Goal: Task Accomplishment & Management: Complete application form

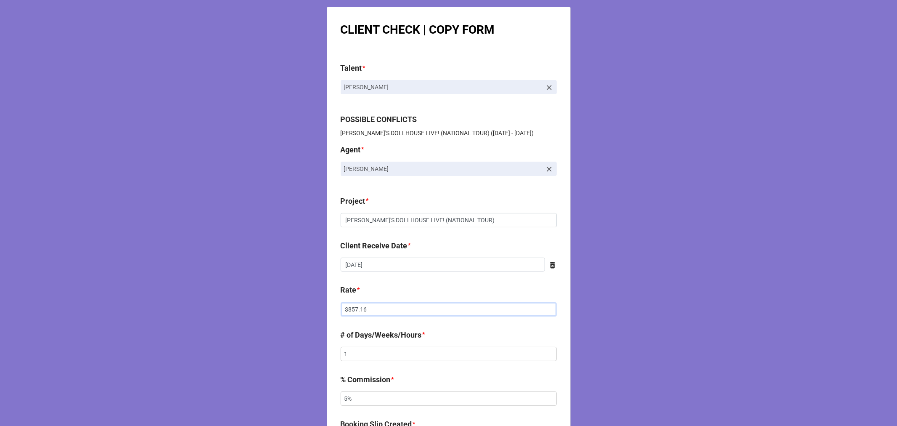
drag, startPoint x: 368, startPoint y: 309, endPoint x: 279, endPoint y: 306, distance: 89.2
click at [283, 307] on div "CLIENT CHECK | COPY FORM Talent * Tash Gomez POSSIBLE CONFLICTS GABBY'S DOLLHOU…" at bounding box center [448, 429] width 897 height 859
type input "$642.87"
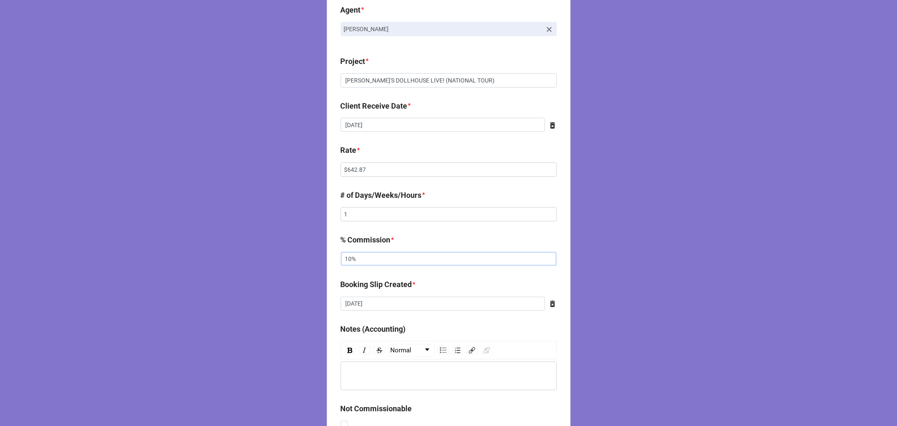
scroll to position [432, 0]
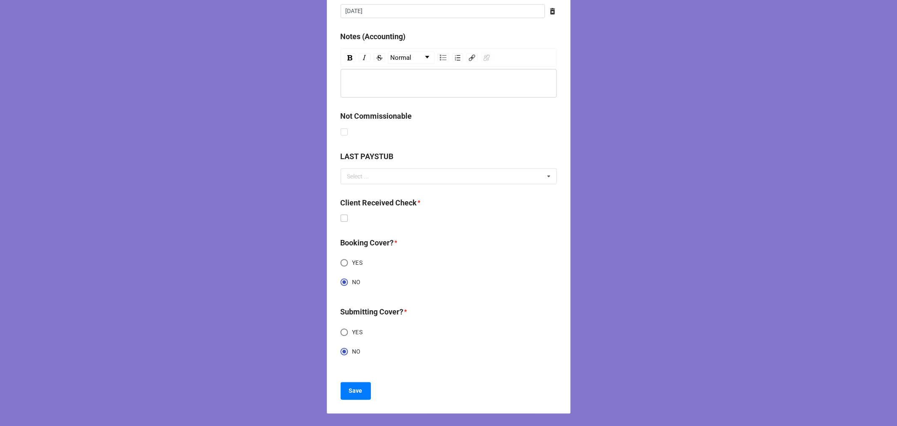
type input "10%"
click at [341, 214] on label at bounding box center [344, 214] width 7 height 0
checkbox input "true"
click at [355, 386] on b "Save" at bounding box center [355, 390] width 13 height 9
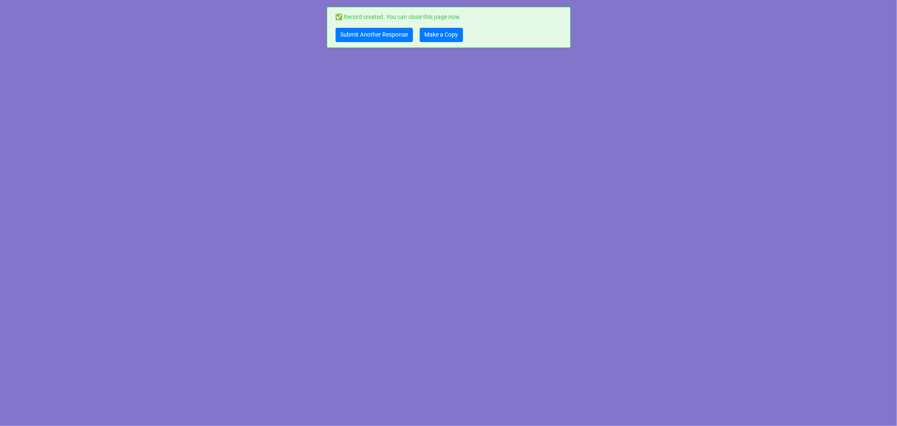
scroll to position [0, 0]
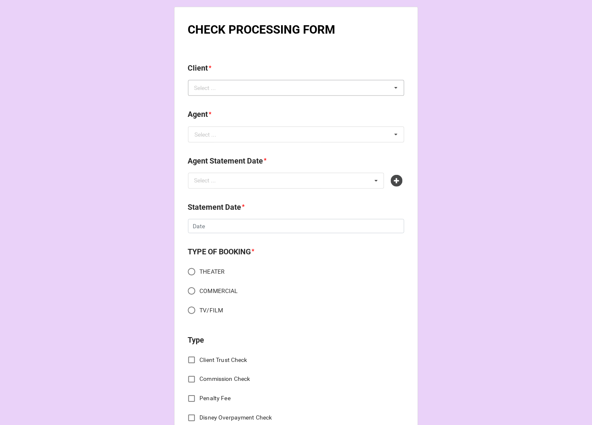
click at [205, 95] on div "Select ... No results found." at bounding box center [296, 88] width 216 height 16
type input "jully"
click at [209, 105] on span "[PERSON_NAME]" at bounding box center [217, 103] width 45 height 7
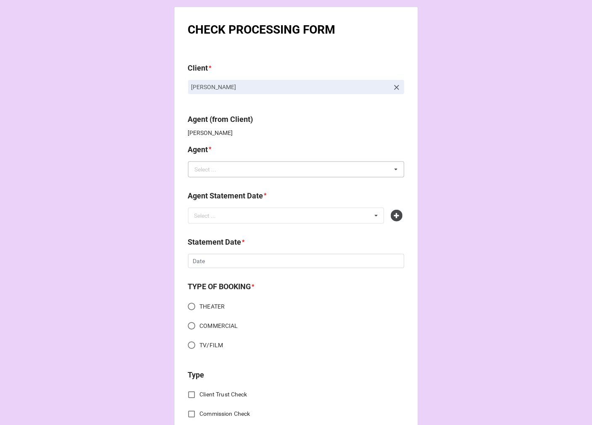
click at [233, 144] on b "Agent *" at bounding box center [296, 151] width 216 height 15
click at [233, 173] on input "text" at bounding box center [296, 169] width 215 height 15
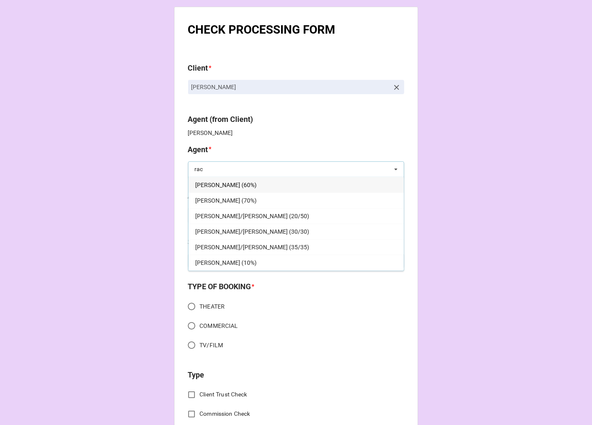
type input "rac"
click at [235, 188] on div "[PERSON_NAME] (60%)" at bounding box center [295, 185] width 215 height 16
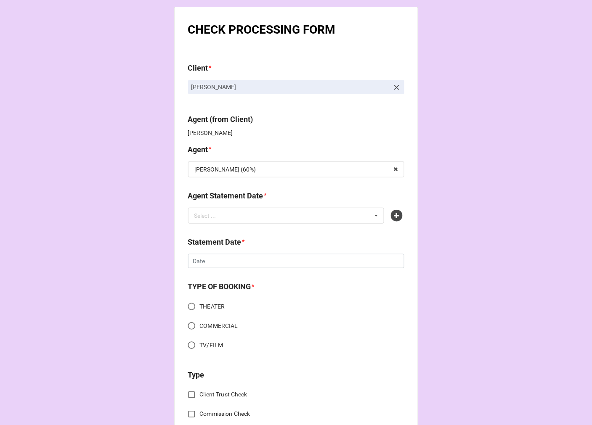
click at [241, 210] on div "Select ... No results found." at bounding box center [286, 216] width 196 height 16
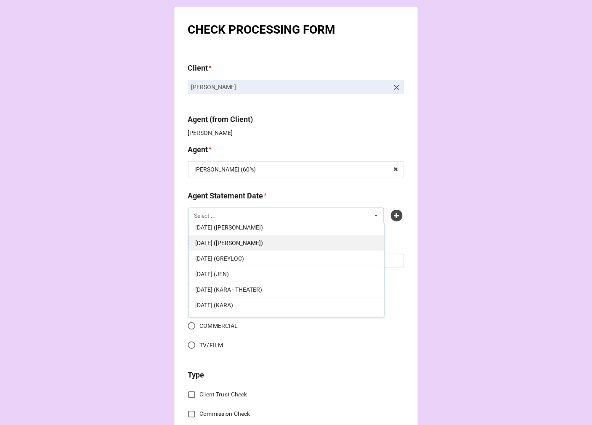
scroll to position [124, 0]
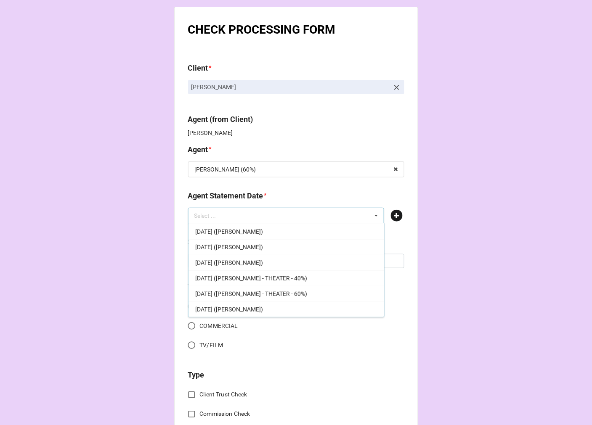
click at [396, 215] on icon at bounding box center [397, 216] width 12 height 12
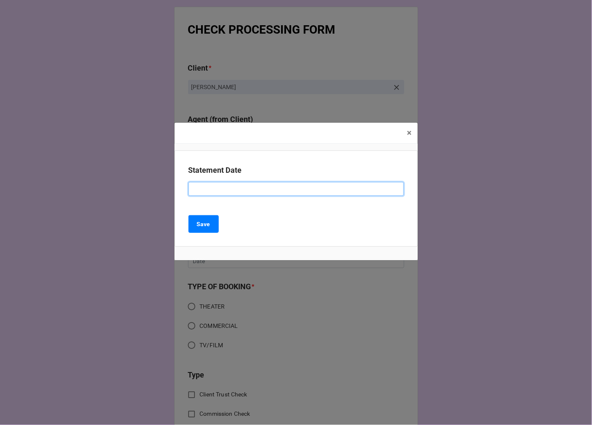
click at [217, 182] on input at bounding box center [295, 189] width 215 height 14
click at [217, 191] on input at bounding box center [295, 189] width 215 height 14
type input "[DATE] ([PERSON_NAME])"
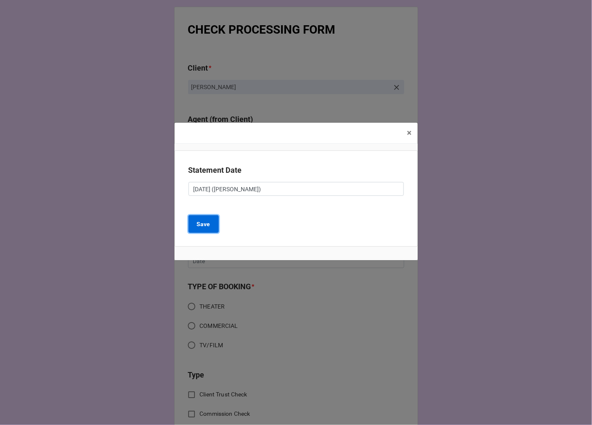
click at [207, 227] on b "Save" at bounding box center [203, 224] width 13 height 9
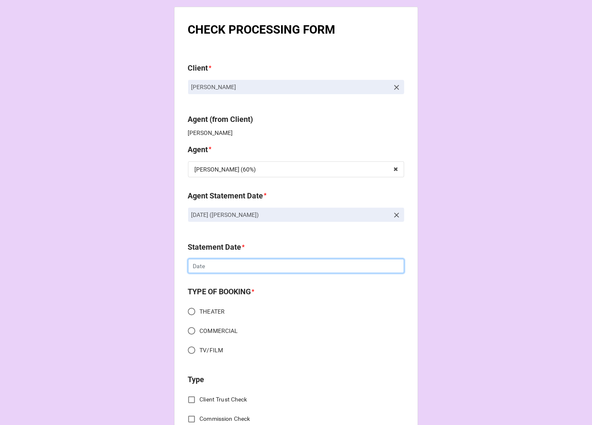
click at [223, 265] on input "text" at bounding box center [296, 266] width 216 height 14
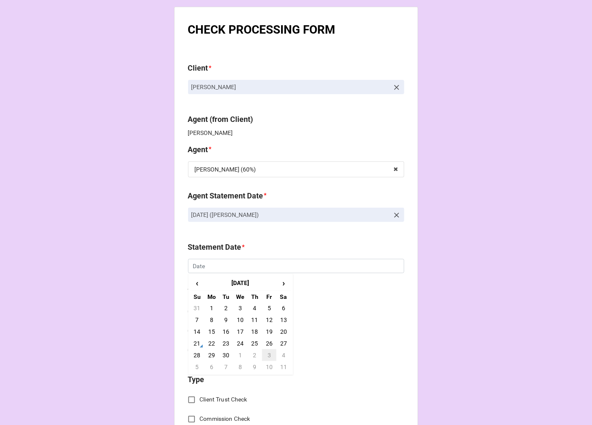
click at [266, 353] on td "3" at bounding box center [269, 355] width 14 height 12
type input "[DATE]"
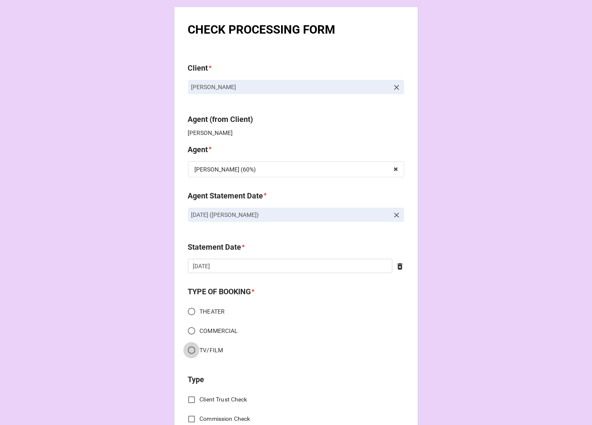
click at [190, 351] on input "TV/FILM" at bounding box center [191, 350] width 16 height 16
radio input "true"
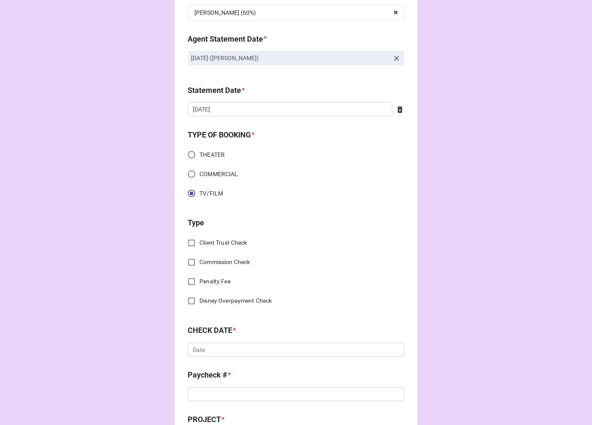
scroll to position [187, 0]
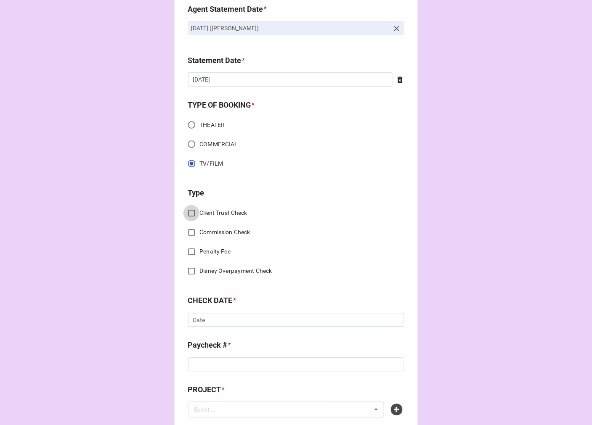
click at [193, 214] on input "Client Trust Check" at bounding box center [191, 213] width 16 height 16
checkbox input "true"
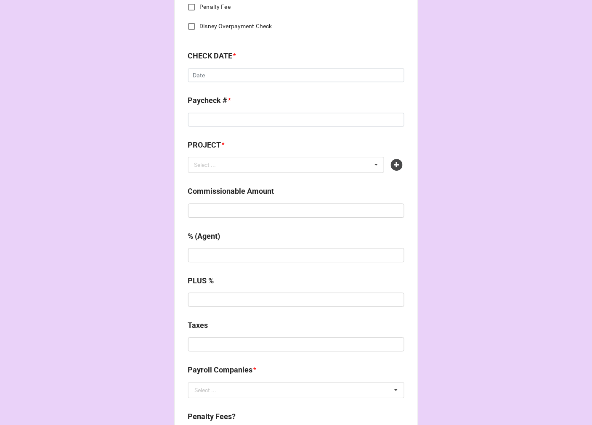
scroll to position [327, 0]
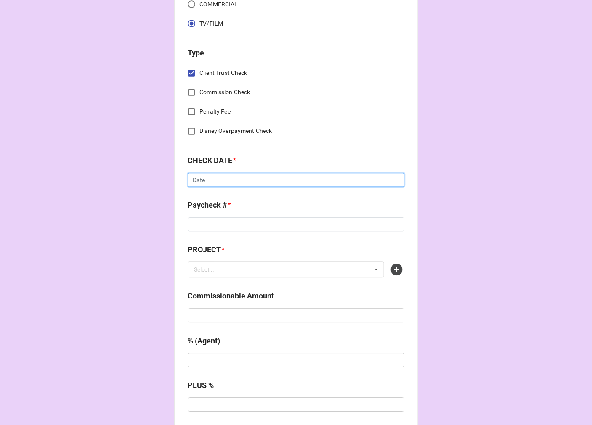
click at [205, 185] on input "text" at bounding box center [296, 180] width 216 height 14
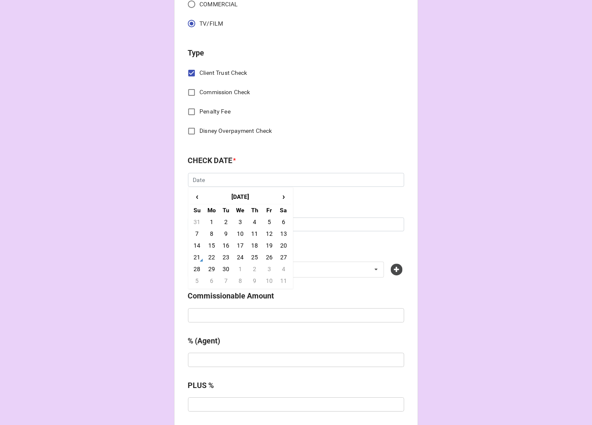
drag, startPoint x: 196, startPoint y: 195, endPoint x: 216, endPoint y: 209, distance: 24.3
click at [196, 194] on span "‹" at bounding box center [196, 197] width 13 height 14
drag, startPoint x: 268, startPoint y: 235, endPoint x: 254, endPoint y: 230, distance: 14.2
click at [267, 234] on td "8" at bounding box center [269, 234] width 14 height 12
type input "8/8/2025"
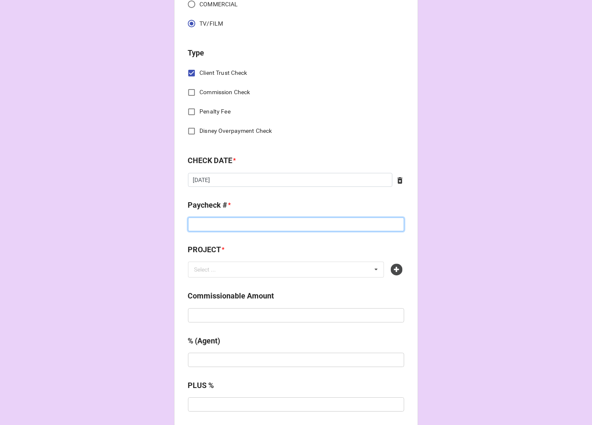
click at [227, 220] on input at bounding box center [296, 225] width 216 height 14
type input "4875953"
click at [395, 270] on icon at bounding box center [397, 270] width 12 height 12
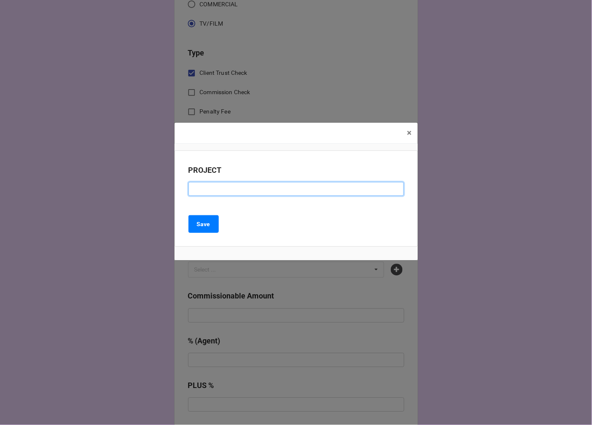
click at [232, 184] on input at bounding box center [295, 189] width 215 height 14
type input "KICKS & GIRLBOSS (RESIDUAL)"
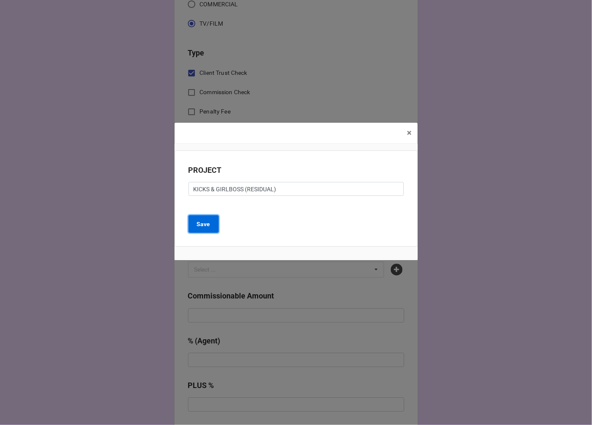
click at [206, 226] on b "Save" at bounding box center [203, 224] width 13 height 9
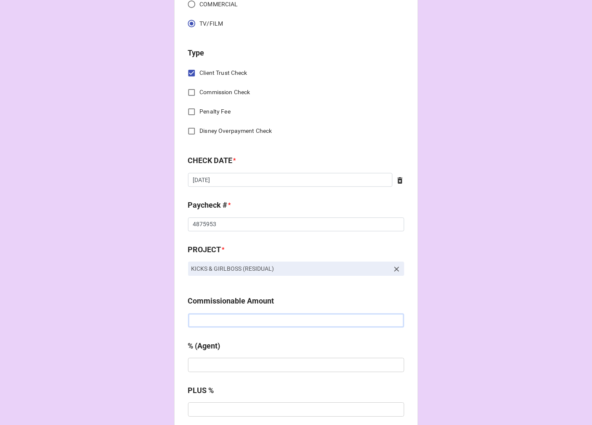
click at [236, 317] on input "text" at bounding box center [296, 321] width 216 height 14
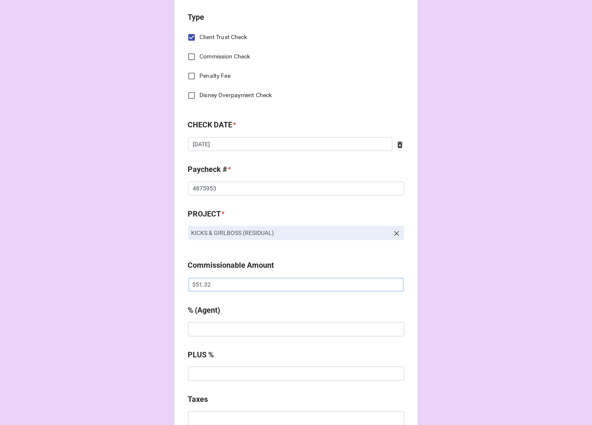
scroll to position [421, 0]
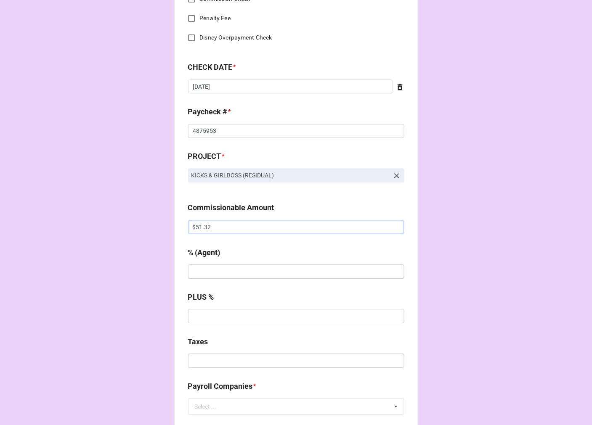
type input "$51.32"
click at [212, 275] on input "text" at bounding box center [296, 271] width 216 height 14
drag, startPoint x: 217, startPoint y: 269, endPoint x: 178, endPoint y: 265, distance: 39.8
click at [178, 265] on div "CHECK PROCESSING FORM Client * Jully Lee Agent (from Client) Tiera Agent * Rach…" at bounding box center [296, 254] width 244 height 1337
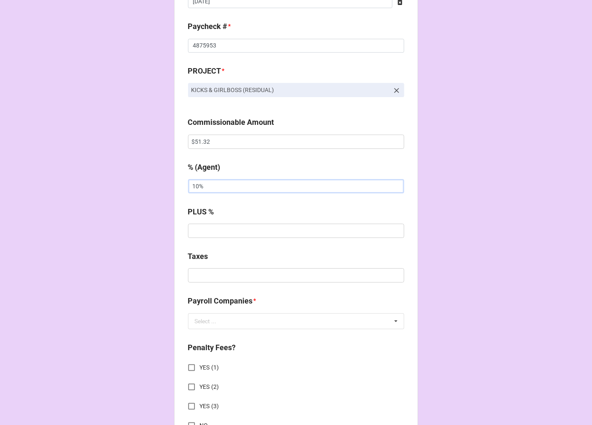
scroll to position [514, 0]
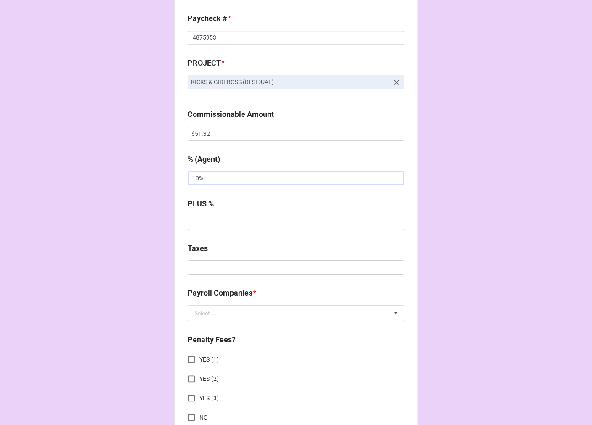
type input "10%"
click at [213, 267] on input "text" at bounding box center [296, 267] width 216 height 14
type input "$4.54"
click at [242, 317] on input "text" at bounding box center [296, 313] width 215 height 15
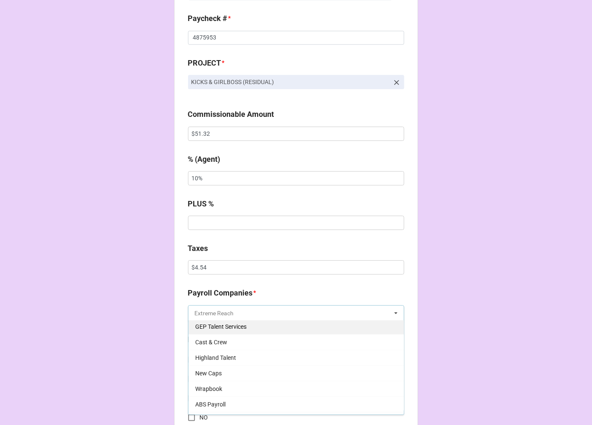
scroll to position [47, 0]
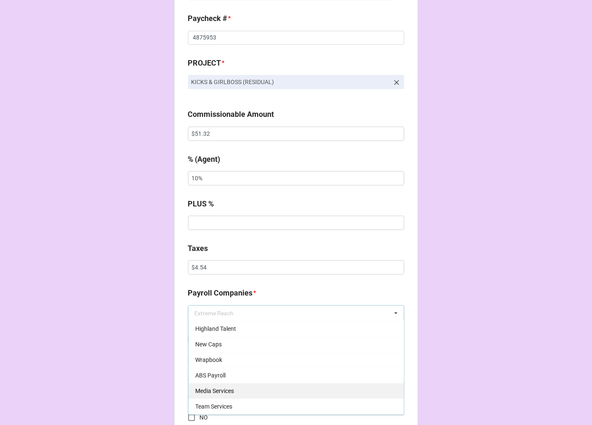
click at [227, 388] on span "Media Services" at bounding box center [214, 391] width 39 height 7
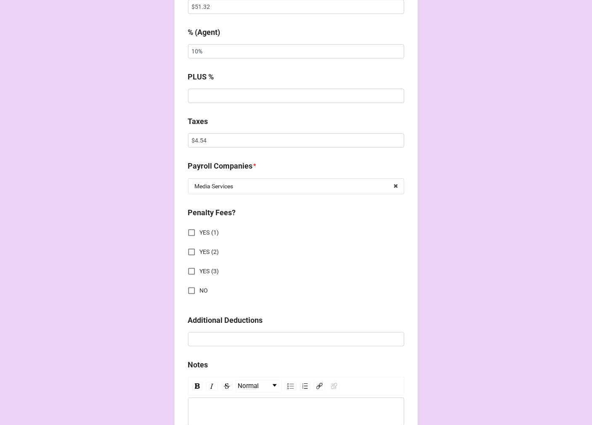
scroll to position [654, 0]
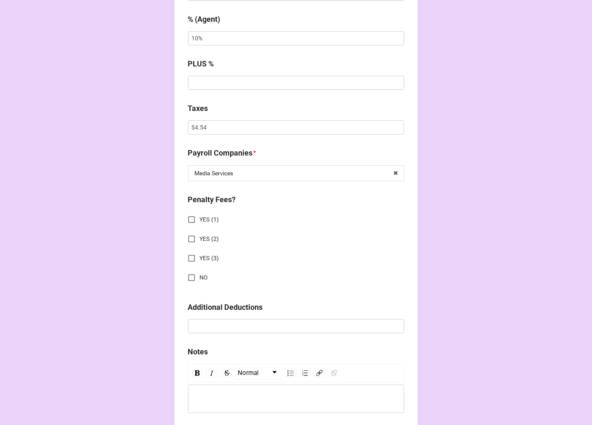
click at [190, 278] on input "NO" at bounding box center [191, 278] width 16 height 16
checkbox input "true"
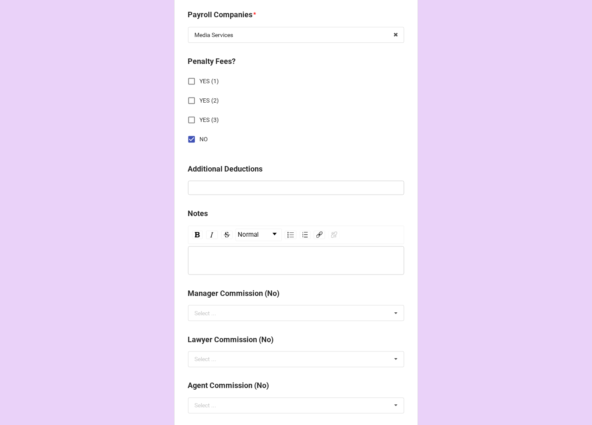
scroll to position [931, 0]
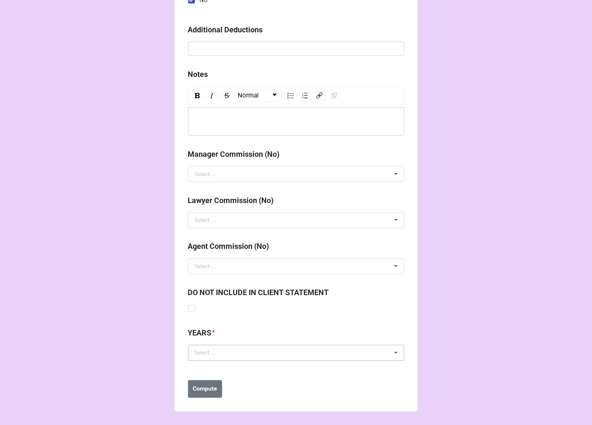
click at [222, 355] on div "Select ..." at bounding box center [210, 353] width 36 height 10
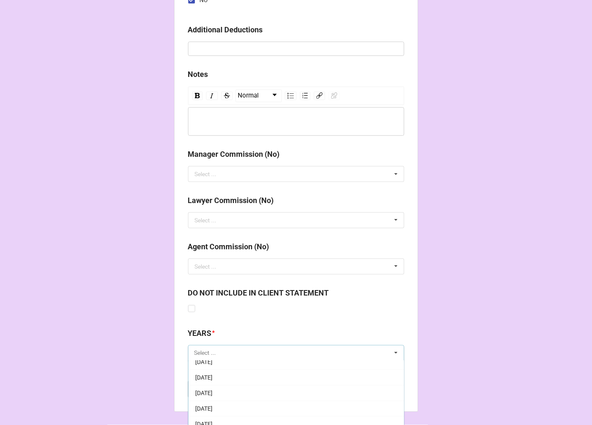
scroll to position [93, 0]
click at [212, 413] on span "[DATE]" at bounding box center [203, 415] width 17 height 7
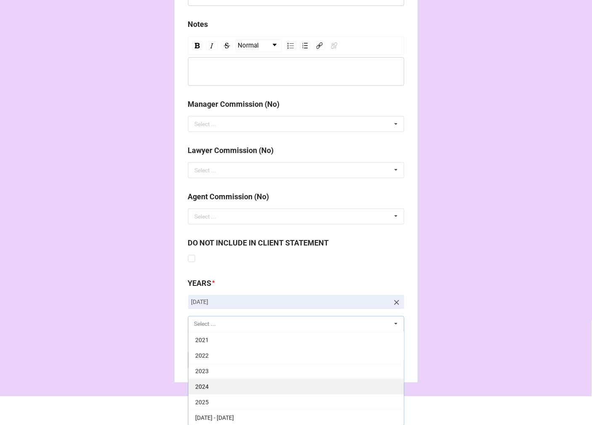
scroll to position [982, 0]
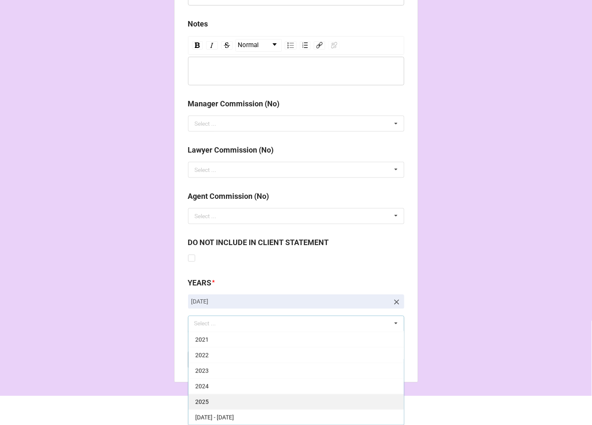
click at [222, 401] on div "2025" at bounding box center [295, 402] width 215 height 16
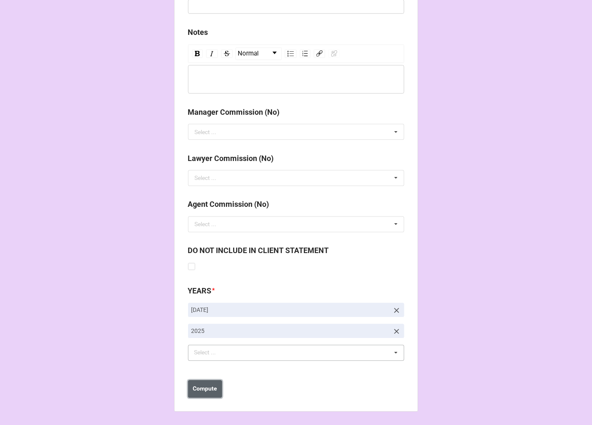
click at [210, 387] on b "Compute" at bounding box center [205, 389] width 24 height 9
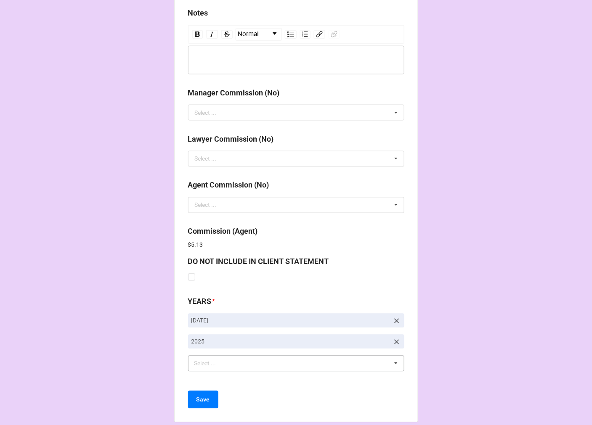
scroll to position [1003, 0]
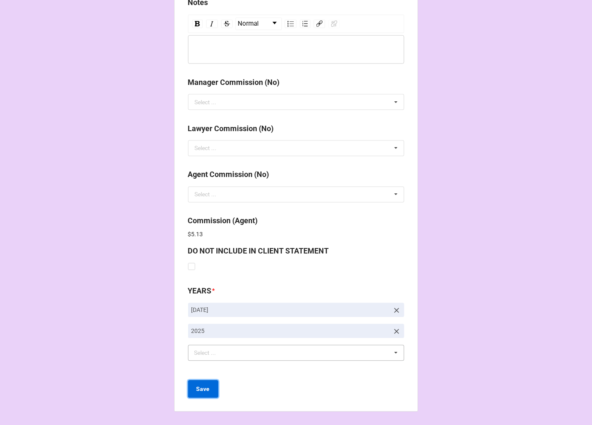
click at [210, 387] on button "Save" at bounding box center [203, 390] width 30 height 18
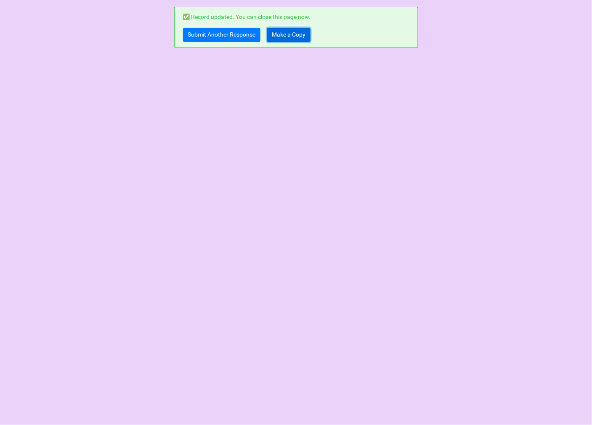
click at [300, 35] on link "Make a Copy" at bounding box center [288, 35] width 43 height 14
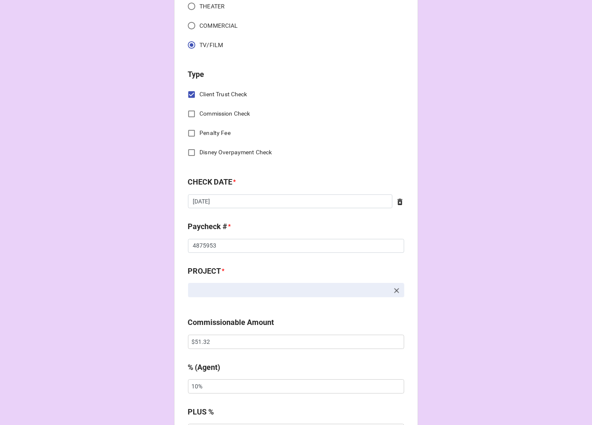
scroll to position [327, 0]
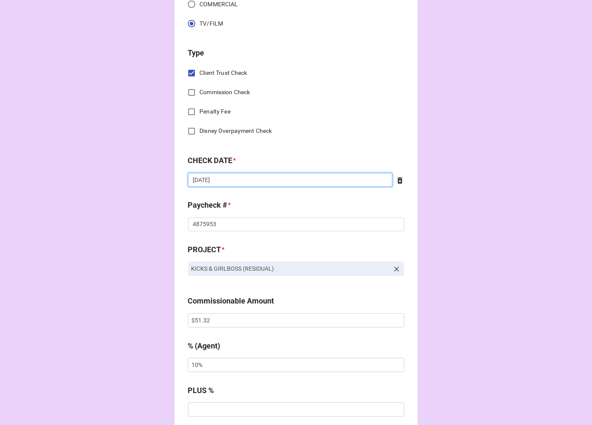
click at [220, 184] on input "8/8/2025" at bounding box center [290, 180] width 204 height 14
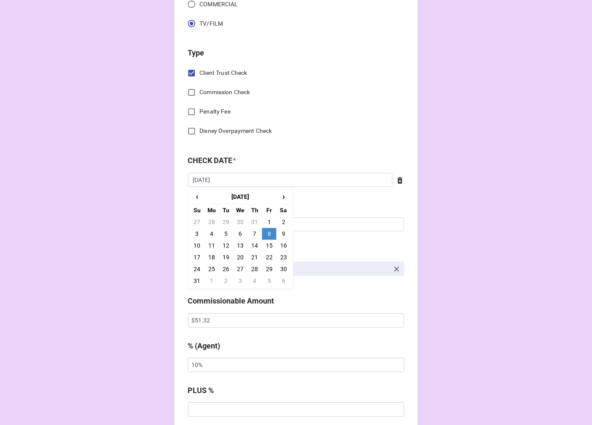
drag, startPoint x: 207, startPoint y: 257, endPoint x: 209, endPoint y: 250, distance: 6.4
click at [207, 255] on td "18" at bounding box center [211, 258] width 14 height 12
type input "8/18/2025"
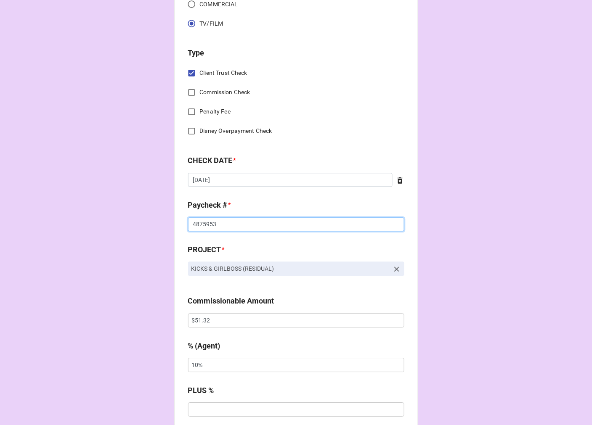
click at [199, 220] on input "4875953" at bounding box center [296, 225] width 216 height 14
type input "4886953"
click at [199, 317] on input "$51.32" at bounding box center [296, 321] width 216 height 14
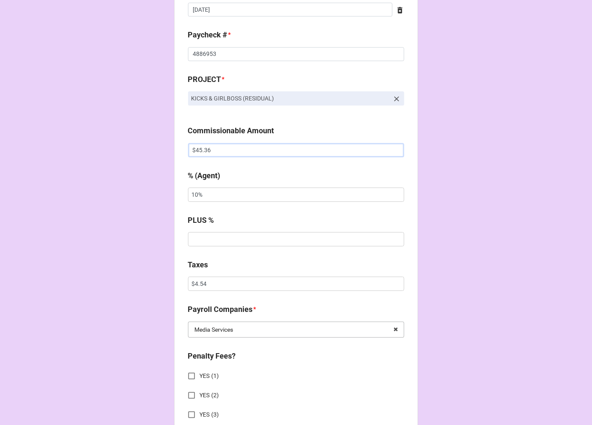
scroll to position [514, 0]
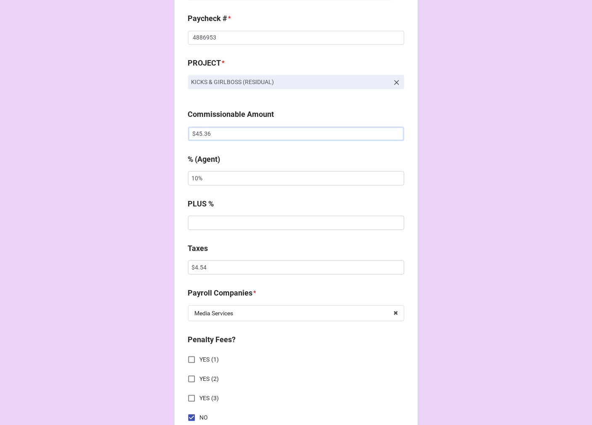
type input "$45.36"
drag, startPoint x: 221, startPoint y: 270, endPoint x: 148, endPoint y: 267, distance: 72.4
click at [150, 267] on div "CHECK PROCESSING FORM Client * Jully Lee Agent (from Client) Tiera Agent * Rach…" at bounding box center [296, 185] width 592 height 1399
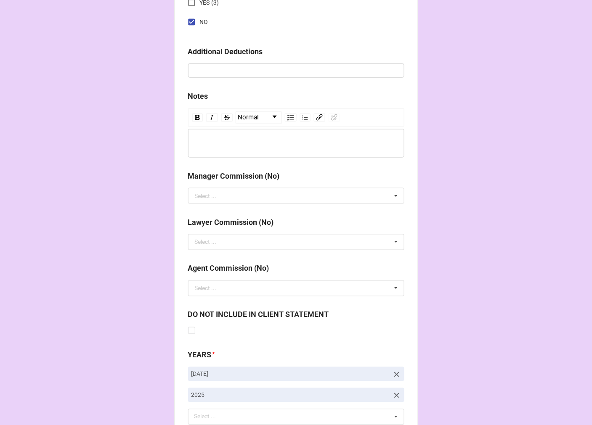
scroll to position [973, 0]
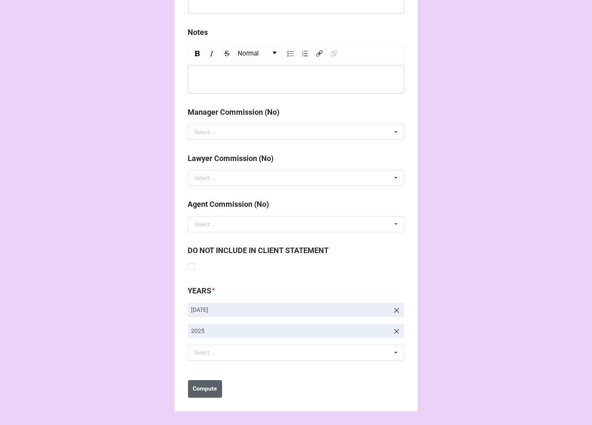
type input "$4.01"
click at [208, 392] on b "Compute" at bounding box center [205, 389] width 24 height 9
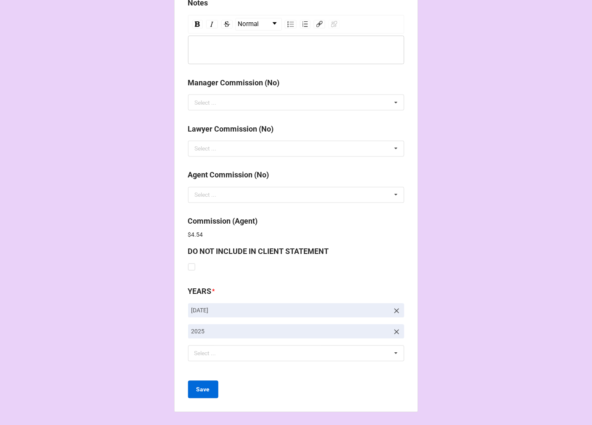
scroll to position [1003, 0]
click at [207, 391] on b "Save" at bounding box center [202, 389] width 13 height 9
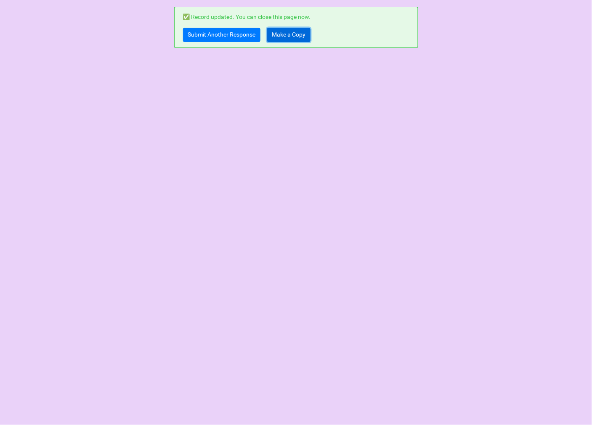
click at [294, 31] on link "Make a Copy" at bounding box center [288, 35] width 43 height 14
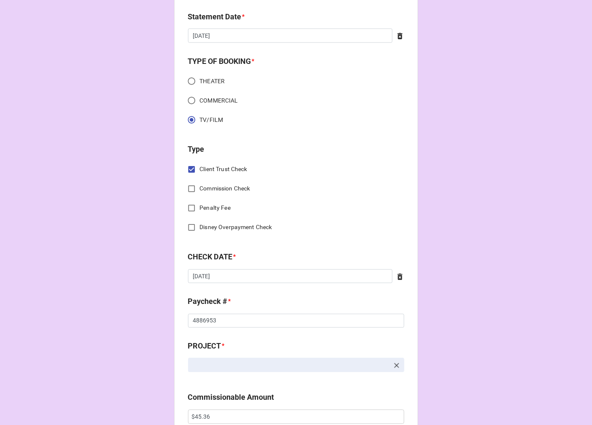
scroll to position [233, 0]
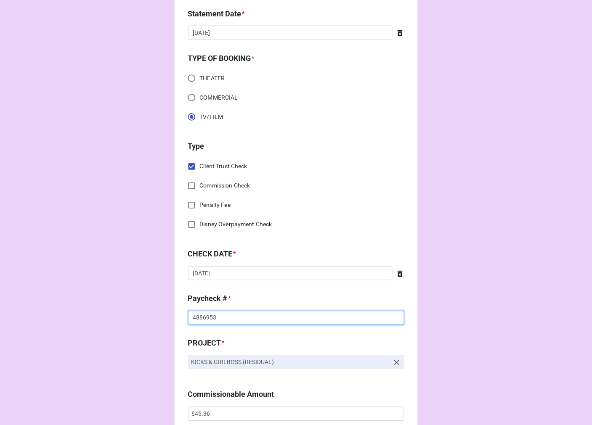
click at [204, 323] on input "4886953" at bounding box center [296, 318] width 216 height 14
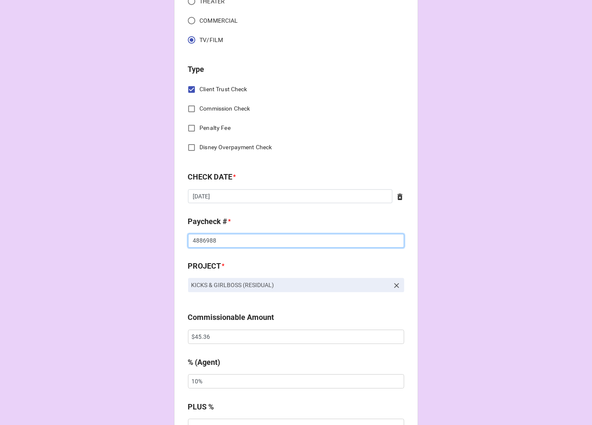
scroll to position [327, 0]
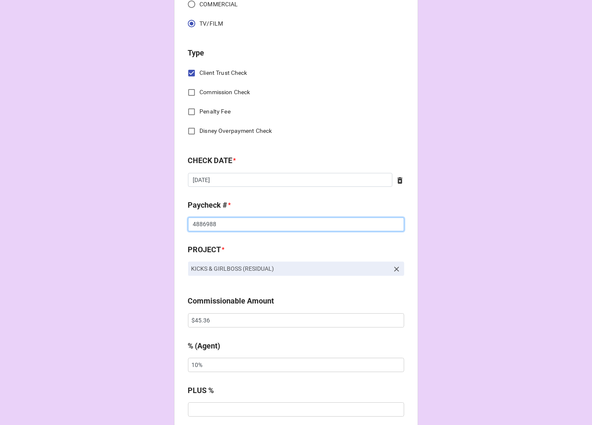
type input "4886988"
click at [196, 325] on input "$45.36" at bounding box center [296, 321] width 216 height 14
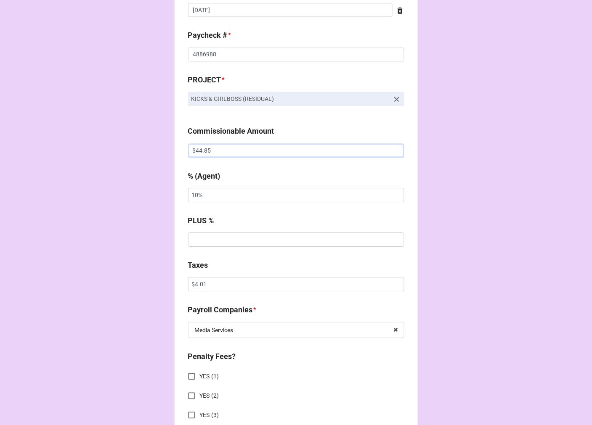
scroll to position [514, 0]
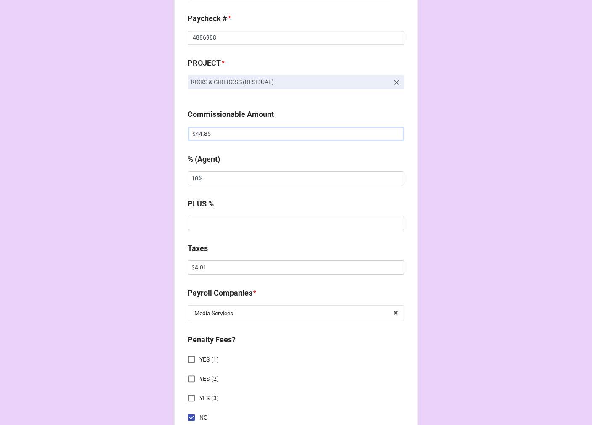
type input "$44.85"
click at [196, 270] on input "$4.01" at bounding box center [296, 267] width 216 height 14
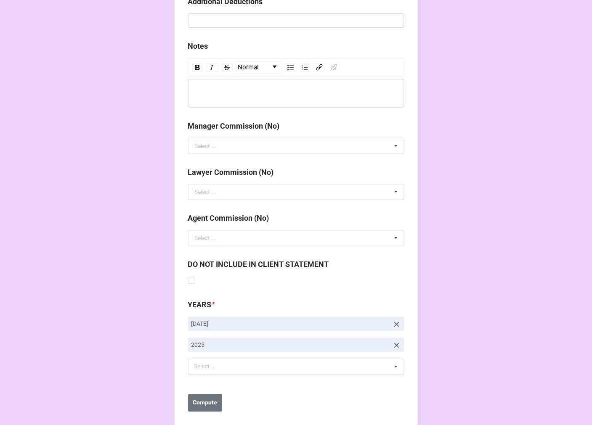
scroll to position [973, 0]
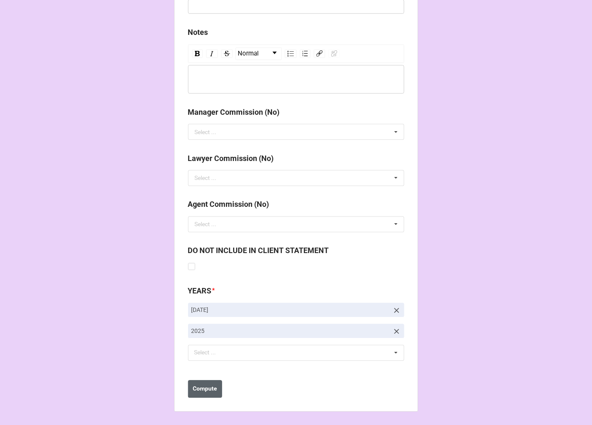
type input "$3.97"
click at [196, 393] on b "Compute" at bounding box center [205, 389] width 24 height 9
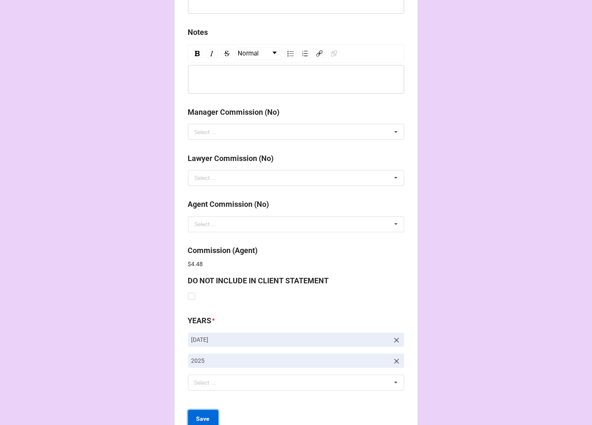
click at [206, 417] on b "Save" at bounding box center [202, 419] width 13 height 9
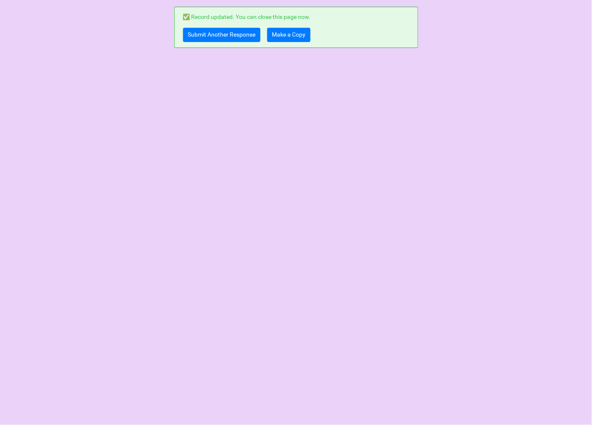
scroll to position [0, 0]
click at [228, 33] on link "Submit Another Response" at bounding box center [221, 35] width 77 height 14
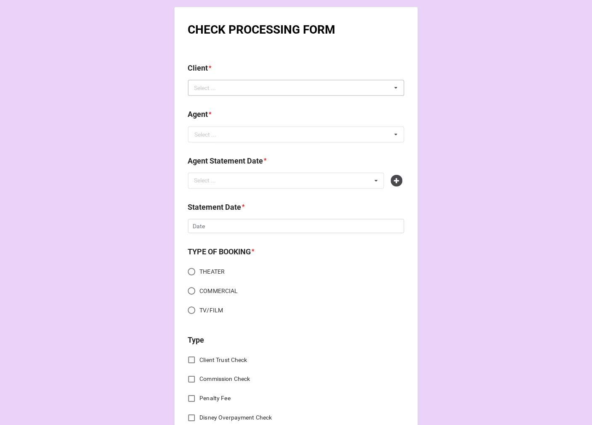
click at [222, 91] on div "Select ..." at bounding box center [210, 88] width 36 height 10
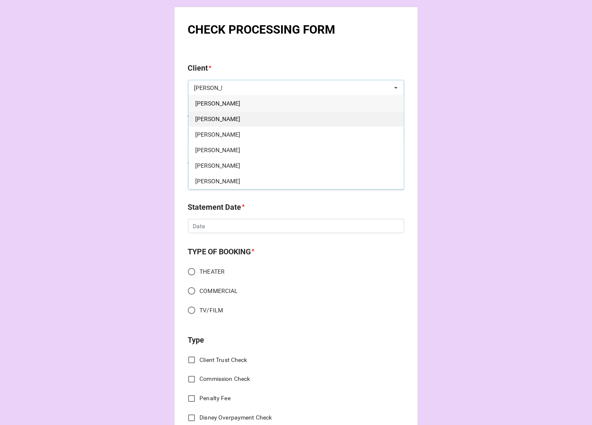
type input "[PERSON_NAME]"
click at [217, 116] on span "[PERSON_NAME]" at bounding box center [217, 119] width 45 height 7
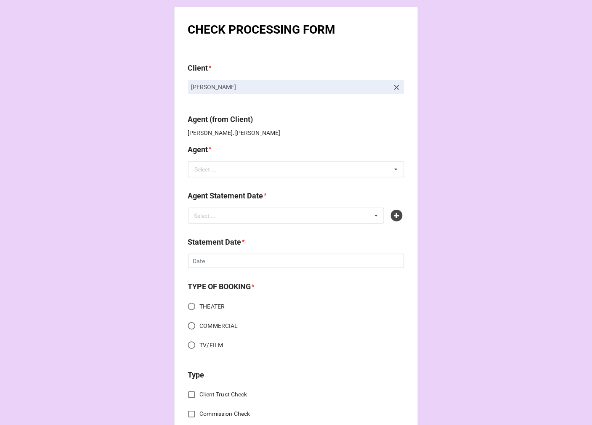
click at [225, 168] on input "text" at bounding box center [296, 169] width 215 height 15
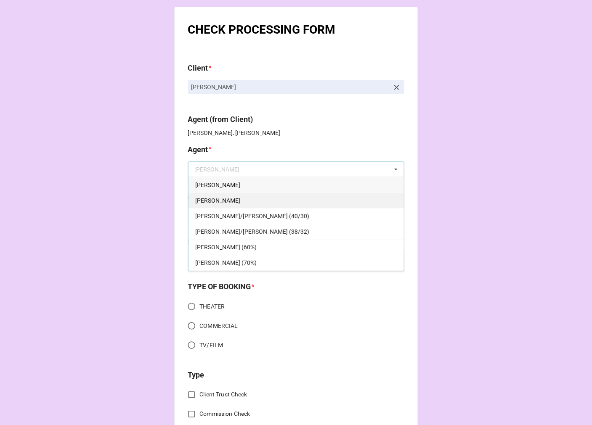
click at [212, 196] on div "[PERSON_NAME]" at bounding box center [295, 201] width 215 height 16
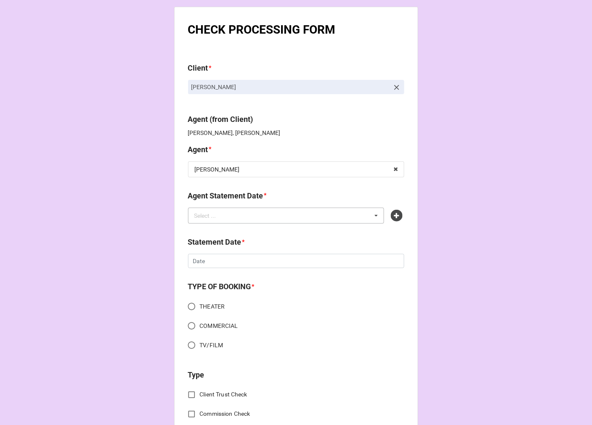
click at [240, 222] on div "Select ... No results found." at bounding box center [286, 216] width 196 height 16
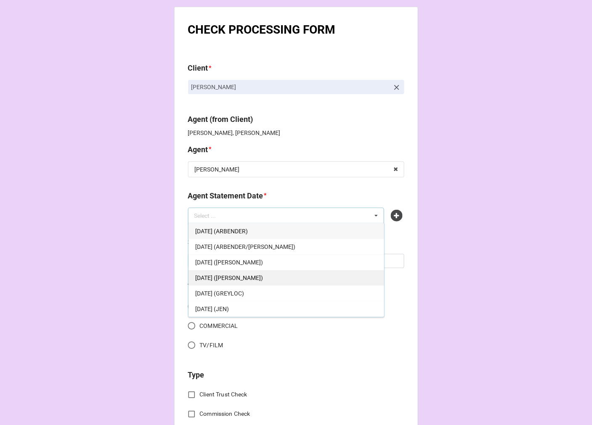
click at [269, 275] on div "[DATE] ([PERSON_NAME])" at bounding box center [286, 278] width 196 height 16
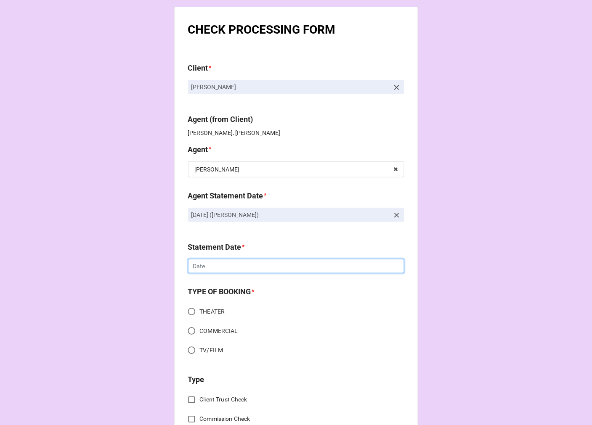
click at [214, 268] on input "text" at bounding box center [296, 266] width 216 height 14
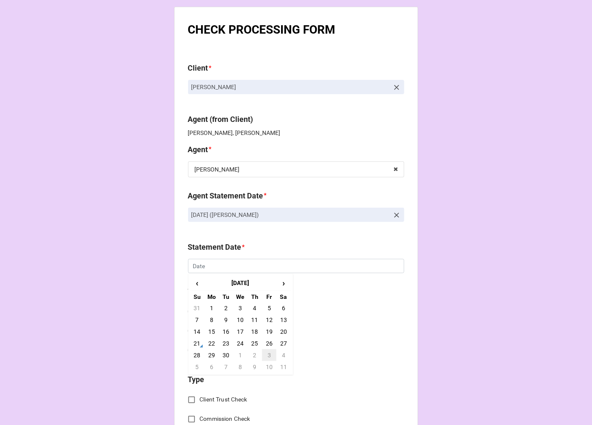
click at [262, 358] on td "3" at bounding box center [269, 355] width 14 height 12
type input "[DATE]"
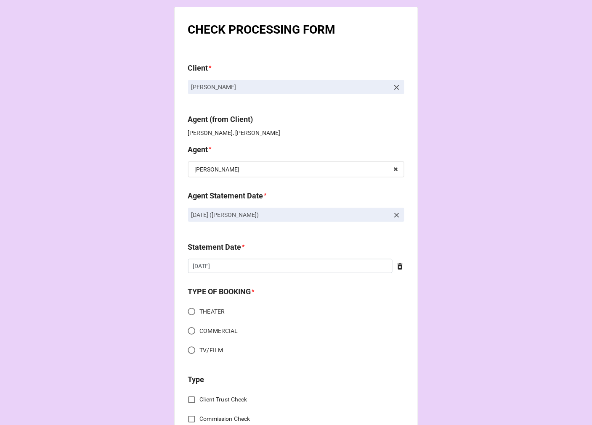
click at [188, 331] on input "COMMERCIAL" at bounding box center [191, 331] width 16 height 16
radio input "true"
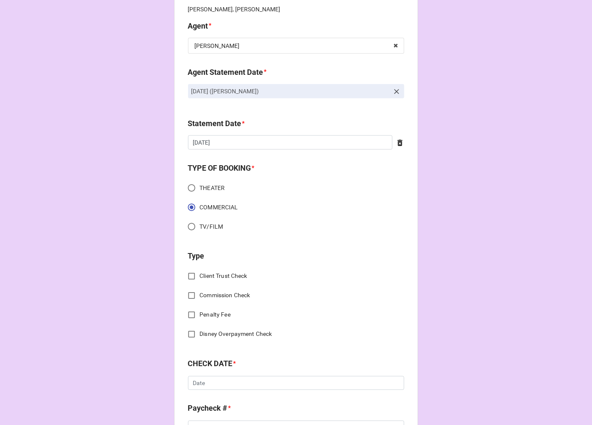
scroll to position [140, 0]
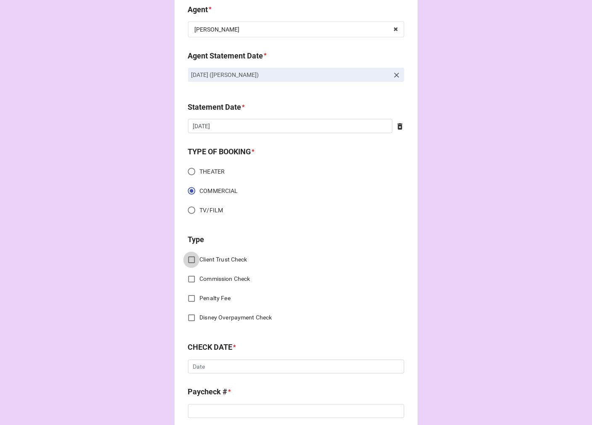
click at [186, 257] on input "Client Trust Check" at bounding box center [191, 260] width 16 height 16
checkbox input "true"
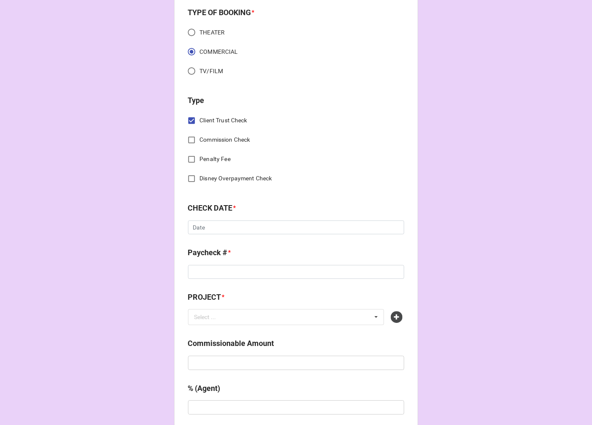
scroll to position [280, 0]
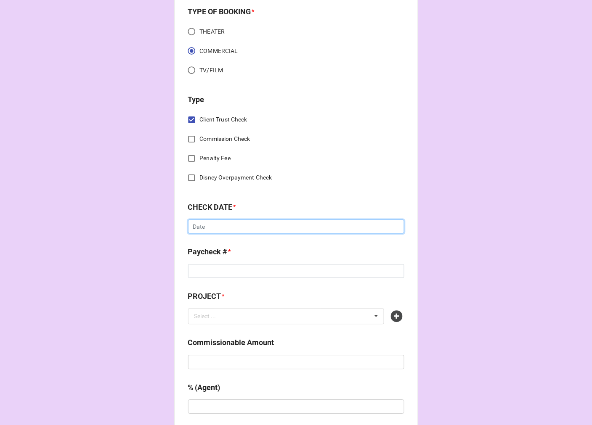
click at [211, 230] on input "text" at bounding box center [296, 227] width 216 height 14
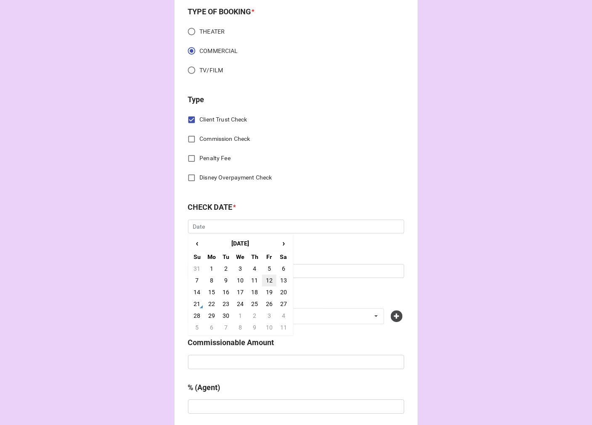
click at [265, 280] on td "12" at bounding box center [269, 281] width 14 height 12
type input "[DATE]"
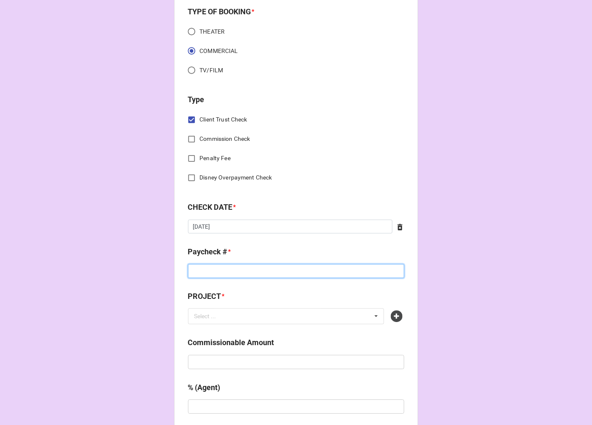
click at [225, 271] on input at bounding box center [296, 271] width 216 height 14
type input "1235793"
click at [398, 315] on icon at bounding box center [397, 317] width 12 height 12
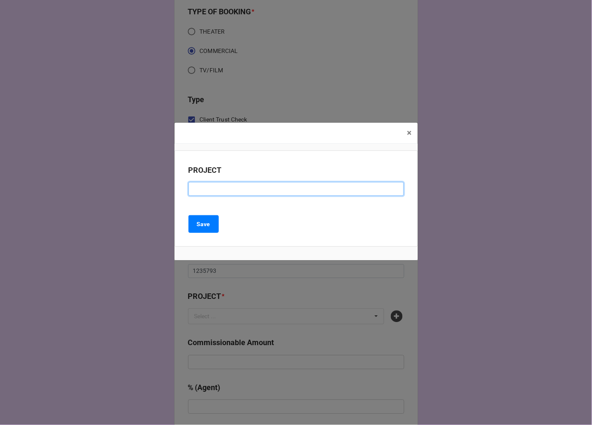
click at [214, 191] on input at bounding box center [295, 189] width 215 height 14
type input "MICROSOFT (SESSION)"
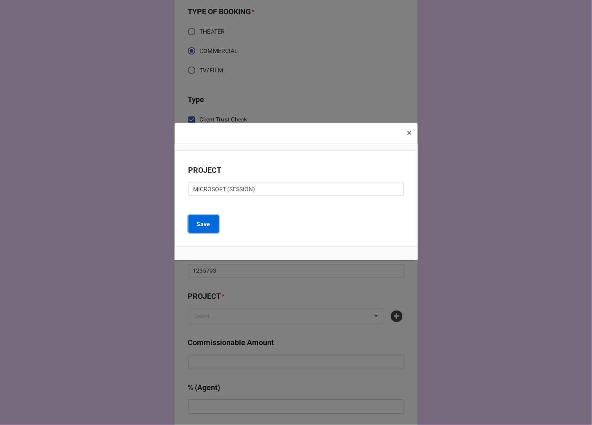
click at [203, 222] on b "Save" at bounding box center [203, 224] width 13 height 9
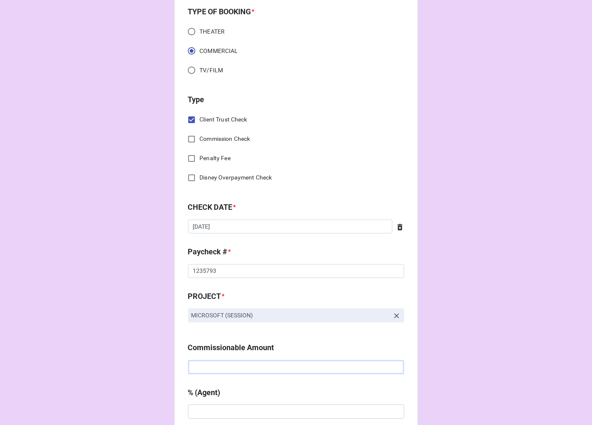
click at [240, 365] on input "text" at bounding box center [296, 367] width 216 height 14
type input "$1,250.00"
type input "20%"
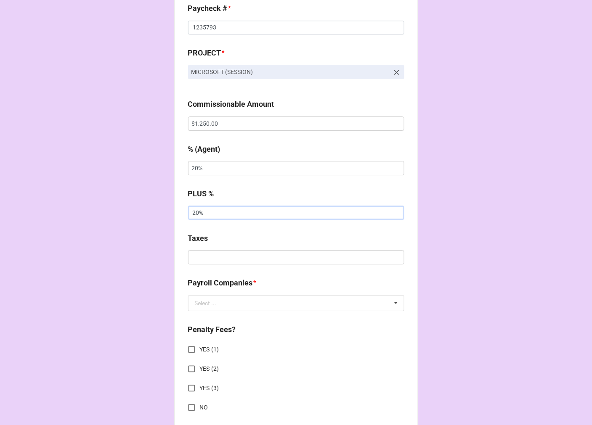
type input "20%"
click at [215, 257] on input "text" at bounding box center [296, 257] width 216 height 14
click at [217, 253] on input "text" at bounding box center [296, 257] width 216 height 14
type input "$370.86"
click at [219, 300] on input "text" at bounding box center [296, 303] width 215 height 15
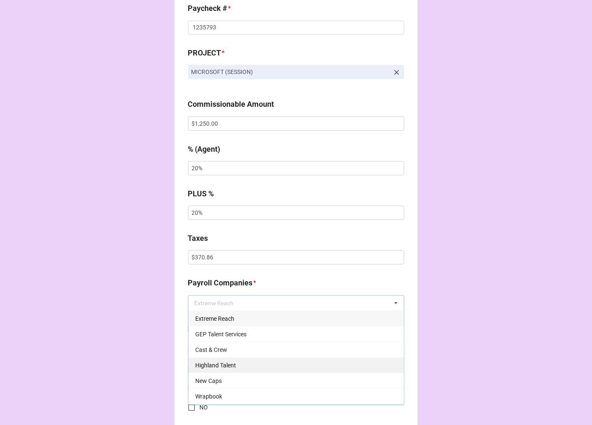
click at [234, 368] on div "Highland Talent" at bounding box center [295, 365] width 215 height 16
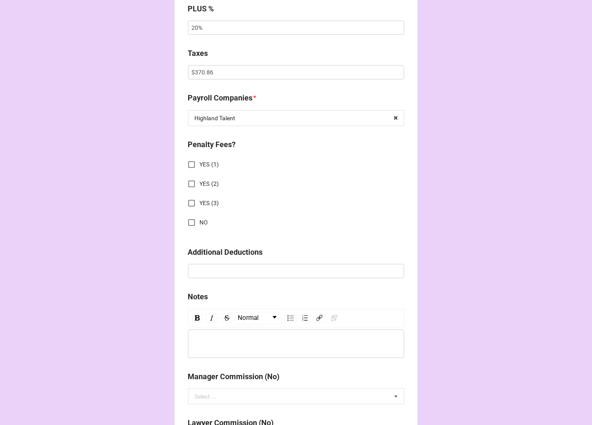
scroll to position [711, 0]
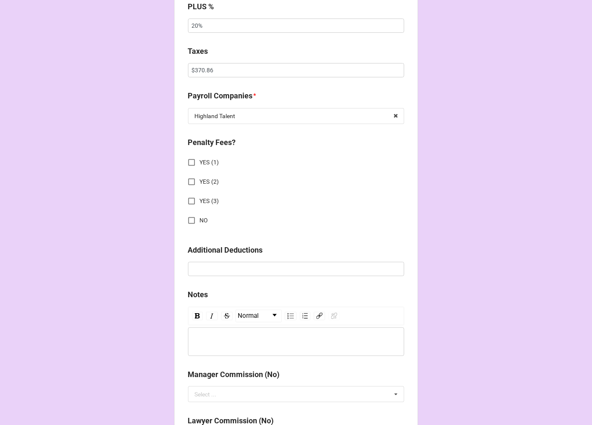
click at [190, 216] on input "NO" at bounding box center [191, 220] width 16 height 16
checkbox input "true"
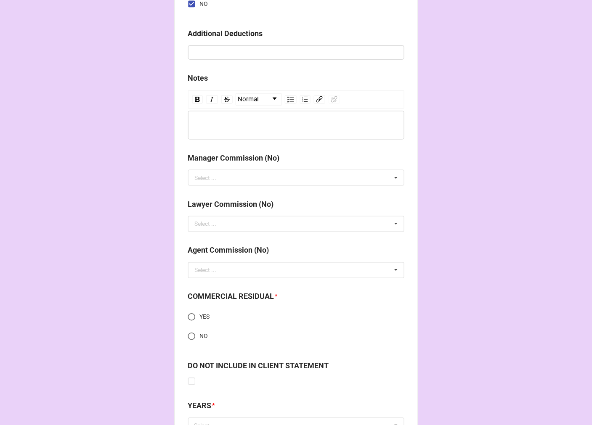
scroll to position [1001, 0]
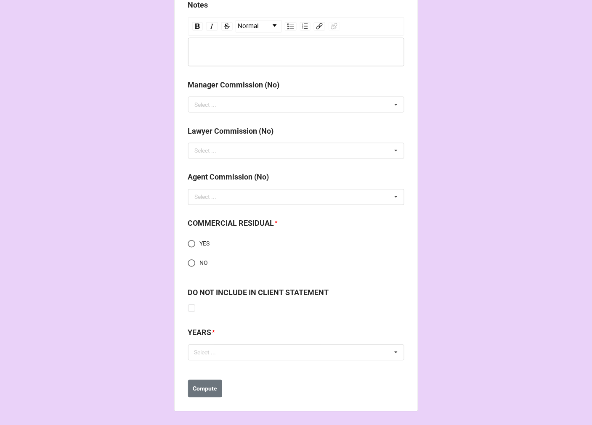
click at [187, 263] on input "NO" at bounding box center [191, 263] width 16 height 16
radio input "true"
click at [217, 357] on div "Select ..." at bounding box center [210, 353] width 36 height 10
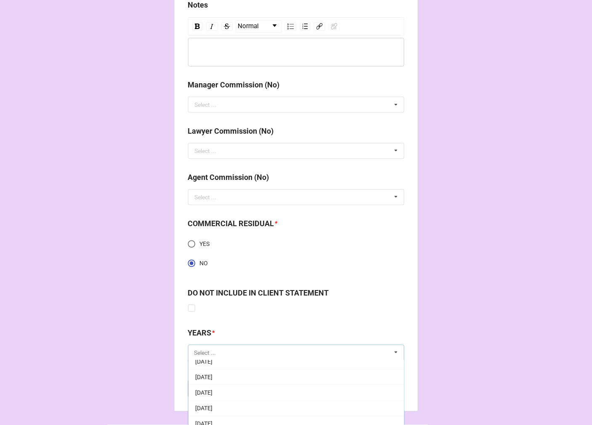
scroll to position [93, 0]
click at [212, 414] on span "[DATE]" at bounding box center [203, 415] width 17 height 7
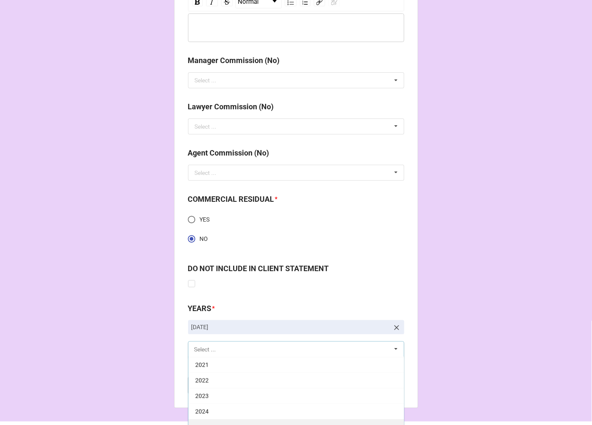
scroll to position [1047, 0]
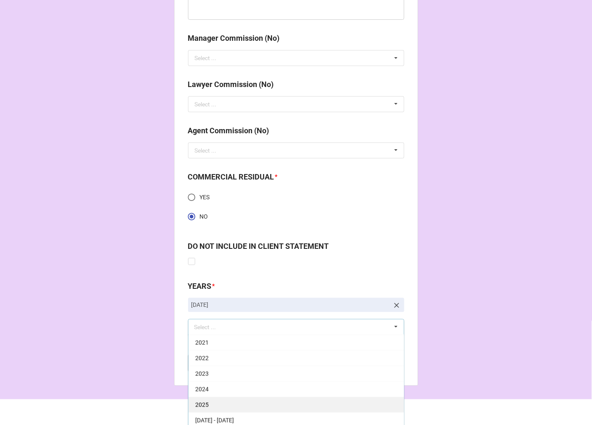
click at [222, 403] on div "2025" at bounding box center [295, 405] width 215 height 16
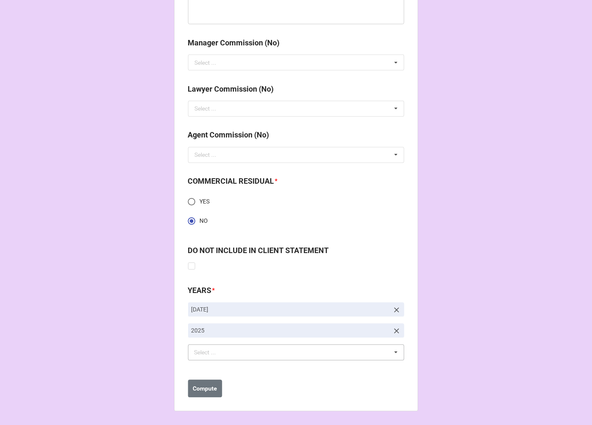
scroll to position [1043, 0]
click at [201, 393] on button "Compute" at bounding box center [205, 389] width 34 height 18
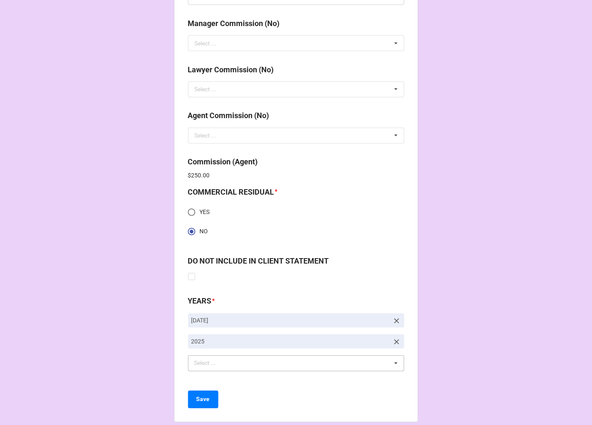
scroll to position [1073, 0]
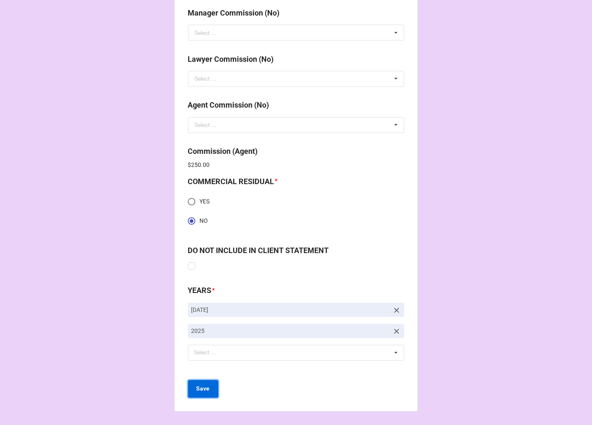
click at [207, 393] on button "Save" at bounding box center [203, 390] width 30 height 18
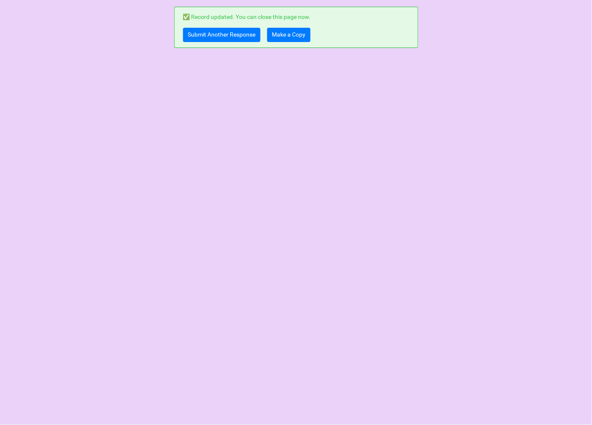
scroll to position [0, 0]
click at [200, 35] on link "Submit Another Response" at bounding box center [221, 35] width 77 height 14
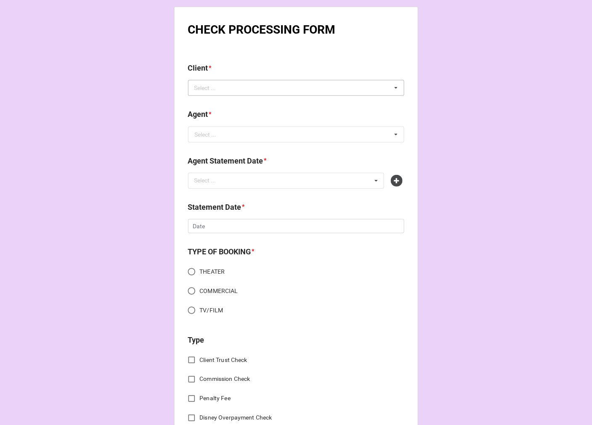
click at [249, 87] on div "Select ... No results found." at bounding box center [296, 88] width 216 height 16
type input "CHARLOT"
click at [237, 103] on div "Charlotte Hare" at bounding box center [295, 103] width 215 height 16
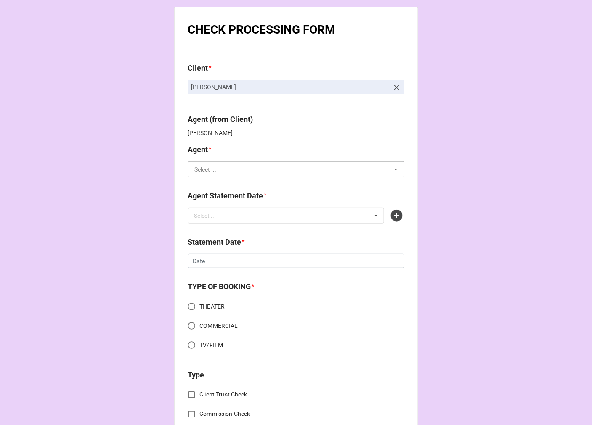
click at [196, 175] on input "text" at bounding box center [296, 169] width 215 height 15
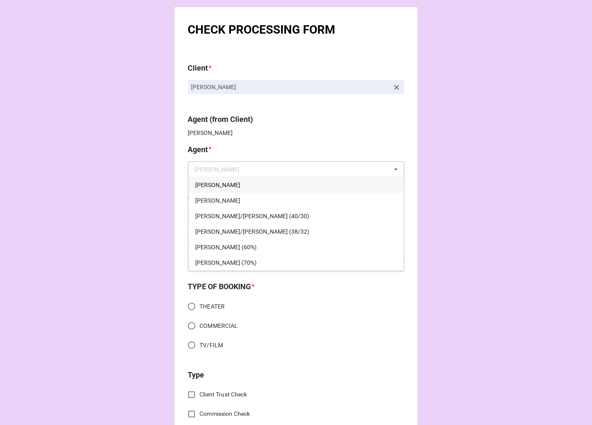
click at [225, 182] on div "[PERSON_NAME]" at bounding box center [295, 185] width 215 height 16
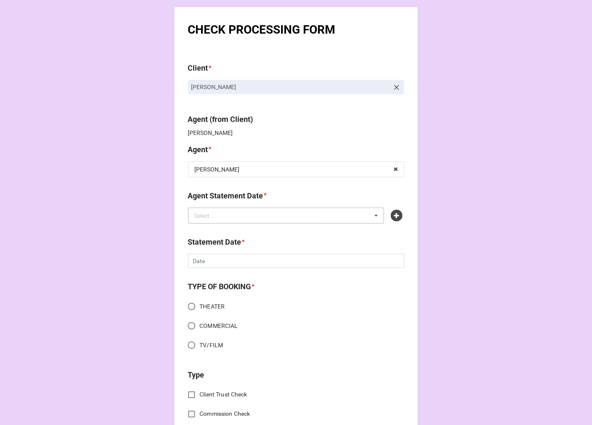
click at [216, 217] on div "Select ..." at bounding box center [210, 216] width 36 height 10
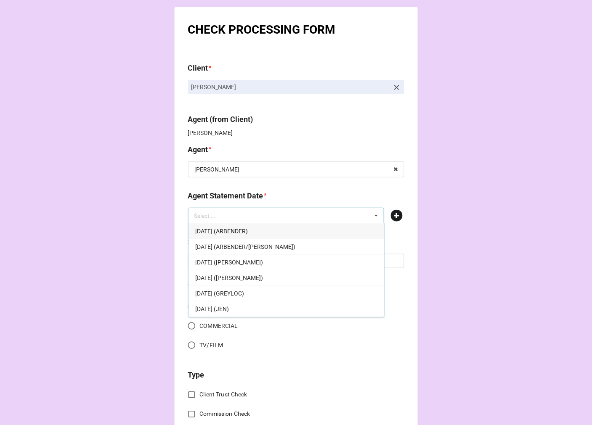
click at [391, 213] on icon at bounding box center [397, 216] width 12 height 12
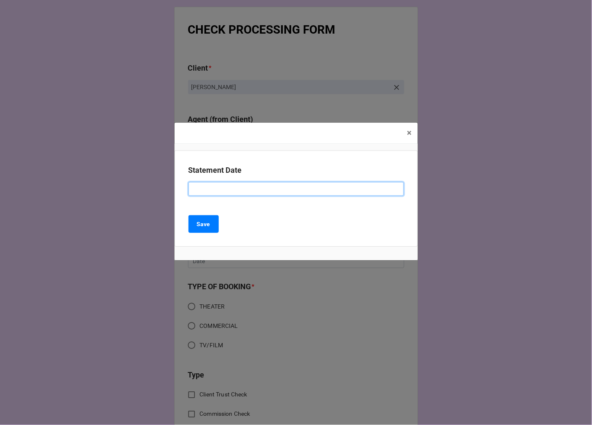
click at [239, 192] on input at bounding box center [295, 189] width 215 height 14
type input "[DATE] ([PERSON_NAME])"
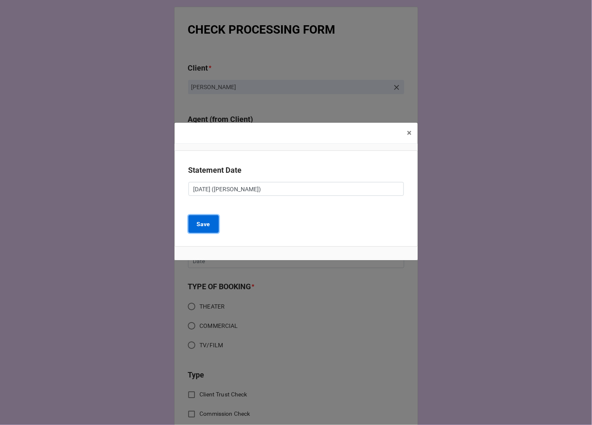
click at [204, 219] on button "Save" at bounding box center [203, 224] width 30 height 18
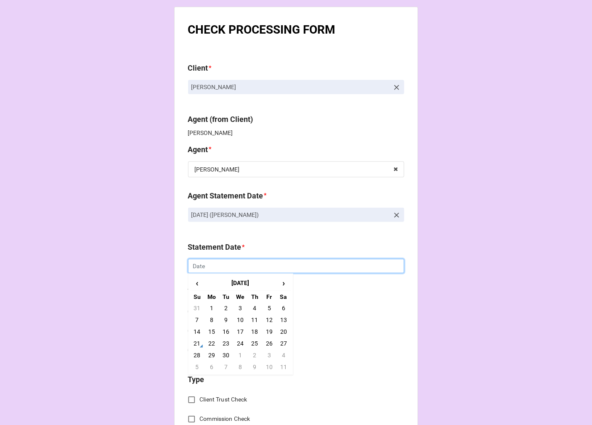
drag, startPoint x: 233, startPoint y: 270, endPoint x: 242, endPoint y: 268, distance: 9.9
click at [232, 270] on input "text" at bounding box center [296, 266] width 216 height 14
click at [268, 354] on td "3" at bounding box center [269, 355] width 14 height 12
type input "[DATE]"
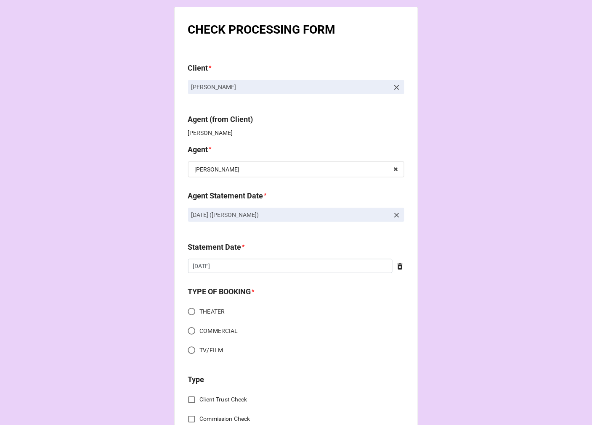
click at [187, 331] on input "COMMERCIAL" at bounding box center [191, 331] width 16 height 16
radio input "true"
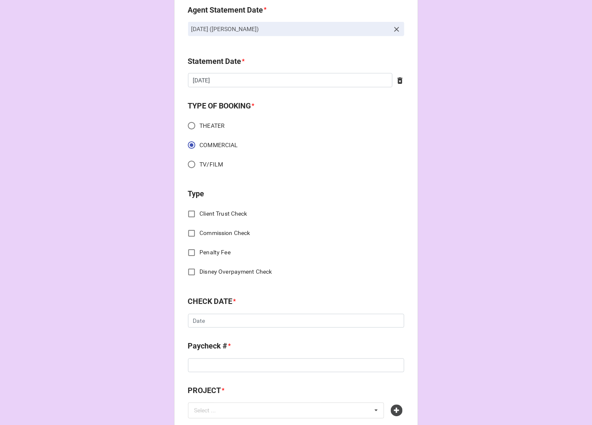
scroll to position [187, 0]
click at [192, 228] on input "Commission Check" at bounding box center [191, 233] width 16 height 16
checkbox input "true"
click at [225, 321] on input "text" at bounding box center [296, 321] width 215 height 15
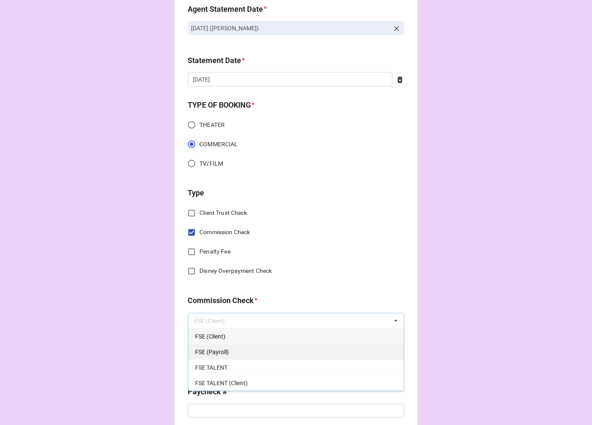
click at [218, 352] on span "FSE (Payroll)" at bounding box center [212, 352] width 34 height 7
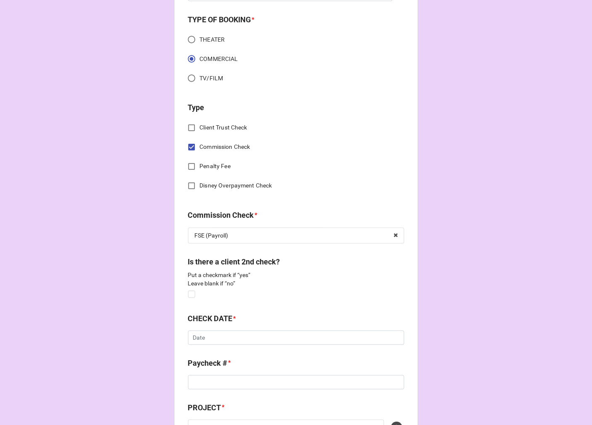
scroll to position [280, 0]
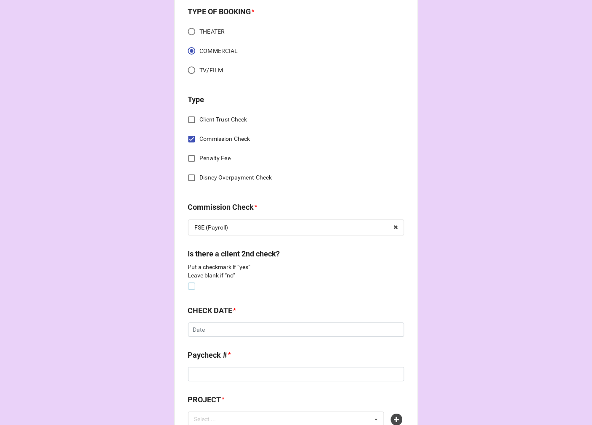
click at [188, 283] on label at bounding box center [191, 283] width 7 height 0
checkbox input "true"
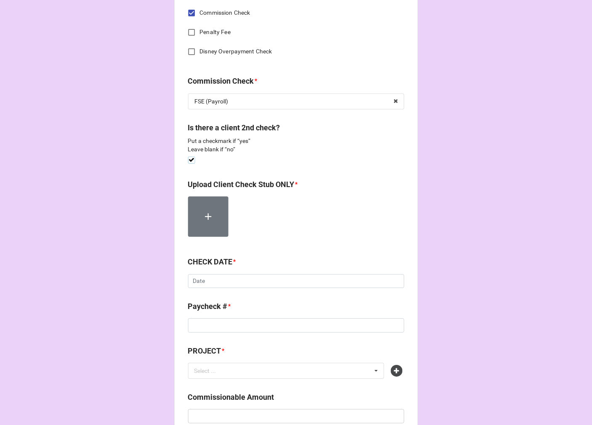
scroll to position [421, 0]
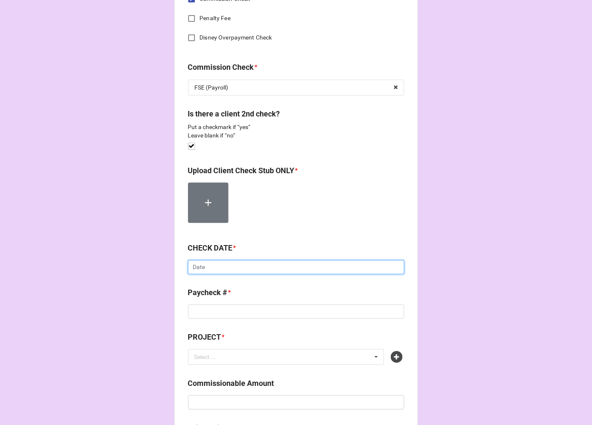
click at [215, 267] on input "text" at bounding box center [296, 267] width 216 height 14
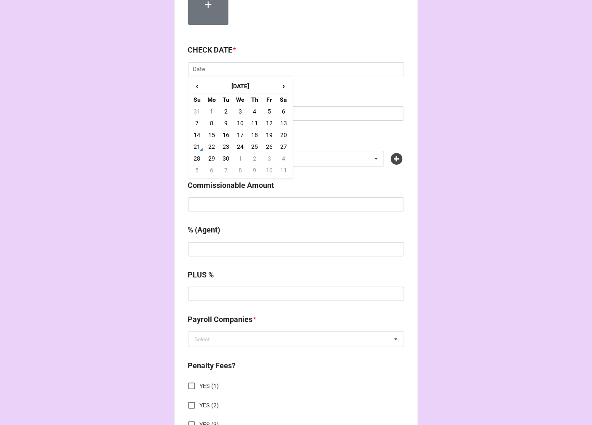
scroll to position [654, 0]
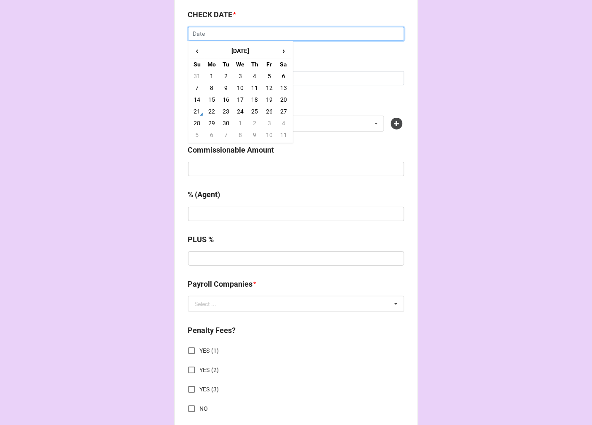
click at [209, 30] on input "text" at bounding box center [296, 34] width 216 height 14
click at [196, 49] on span "‹" at bounding box center [196, 51] width 13 height 14
click at [270, 120] on td "29" at bounding box center [269, 123] width 14 height 12
type input "8/29/2025"
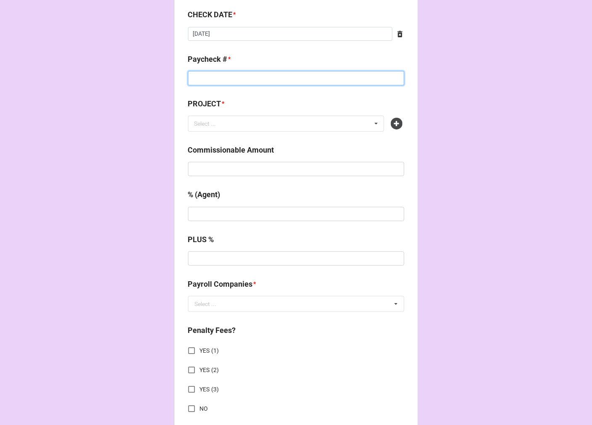
click at [221, 82] on input at bounding box center [296, 78] width 216 height 14
type input "2022358233"
click at [394, 123] on icon at bounding box center [397, 124] width 12 height 12
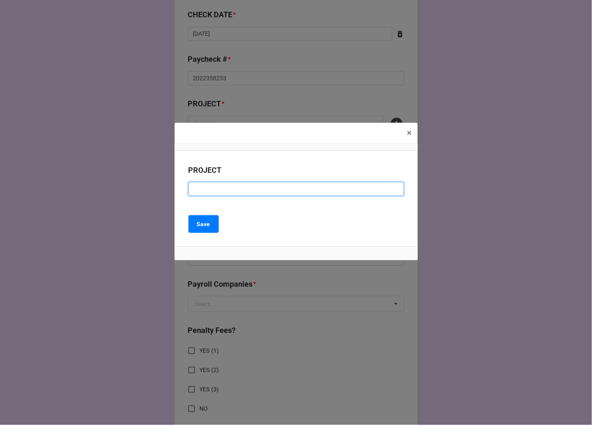
click at [219, 194] on input at bounding box center [295, 189] width 215 height 14
type input "TRODELVY (RENEWAL)"
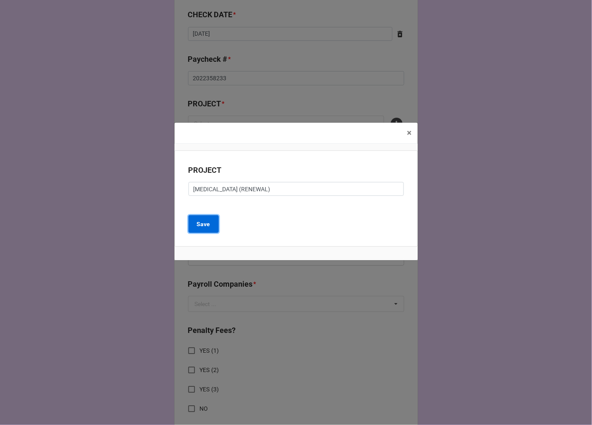
click at [205, 226] on b "Save" at bounding box center [203, 224] width 13 height 9
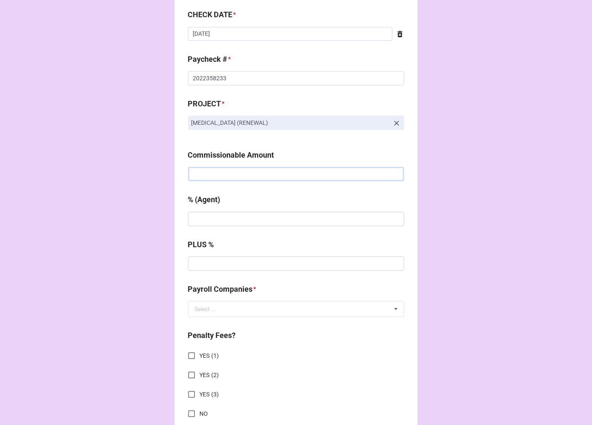
click at [211, 174] on input "text" at bounding box center [296, 174] width 216 height 14
type input "$3.00"
click at [211, 174] on input "text" at bounding box center [296, 174] width 216 height 14
type input "$1,375.00"
type input "20%"
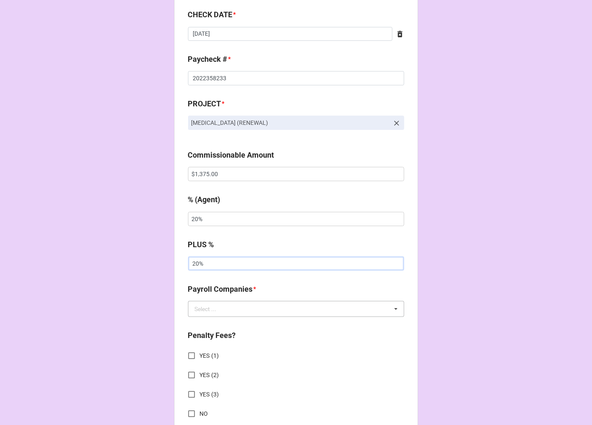
type input "20%"
click at [221, 304] on input "text" at bounding box center [296, 308] width 215 height 15
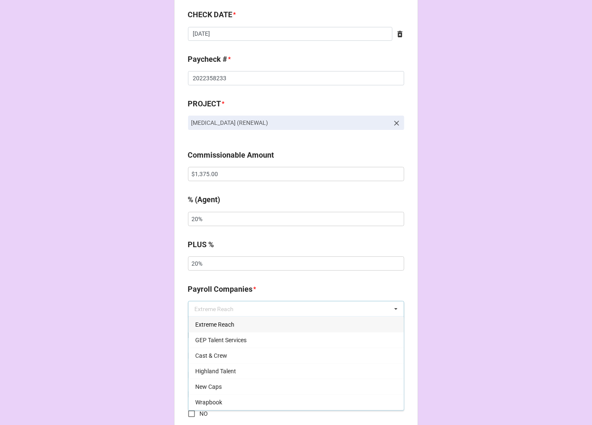
click at [217, 322] on span "Extreme Reach" at bounding box center [214, 324] width 39 height 7
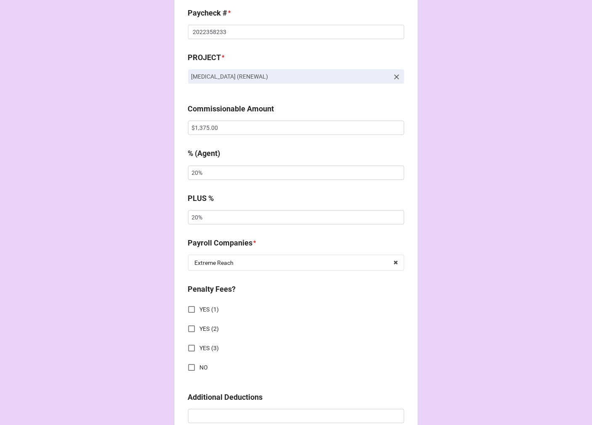
scroll to position [841, 0]
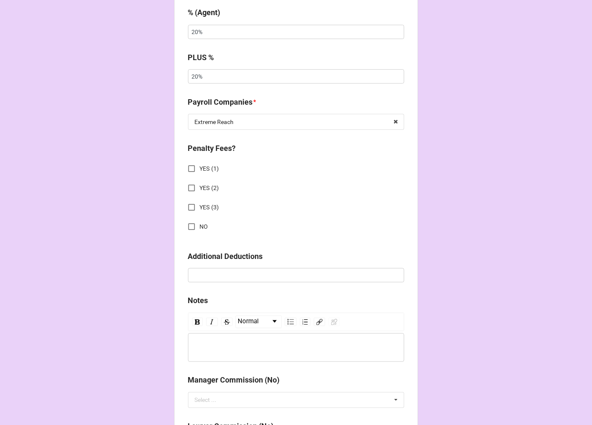
click at [192, 225] on input "NO" at bounding box center [191, 227] width 16 height 16
checkbox input "true"
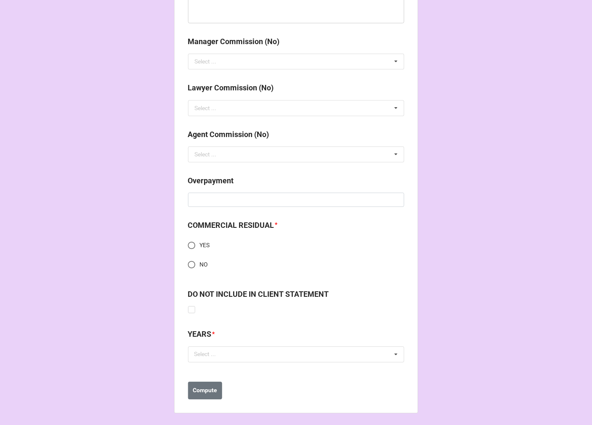
scroll to position [1182, 0]
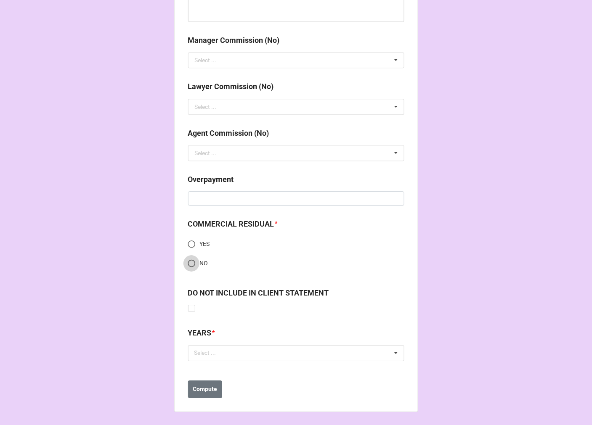
drag, startPoint x: 190, startPoint y: 262, endPoint x: 195, endPoint y: 265, distance: 5.6
click at [190, 262] on input "NO" at bounding box center [191, 263] width 16 height 16
radio input "true"
click at [215, 349] on div "Select ..." at bounding box center [210, 353] width 36 height 10
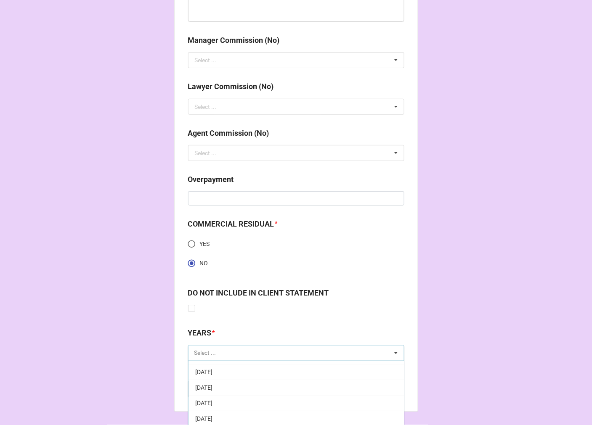
scroll to position [93, 0]
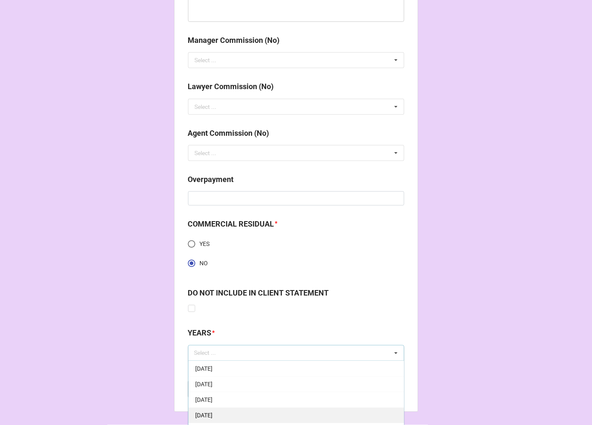
click at [212, 415] on span "[DATE]" at bounding box center [203, 415] width 17 height 7
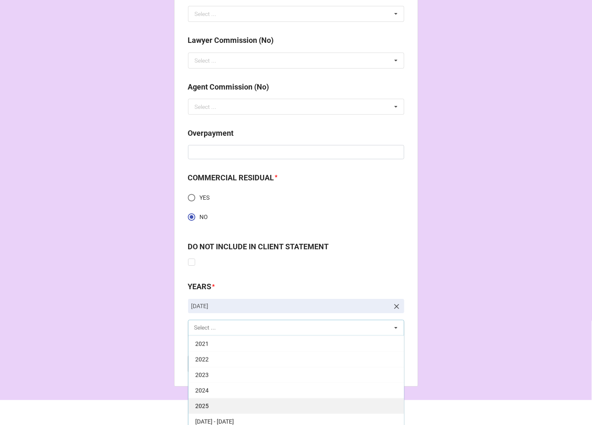
scroll to position [1229, 0]
click at [212, 407] on div "2025" at bounding box center [295, 406] width 215 height 16
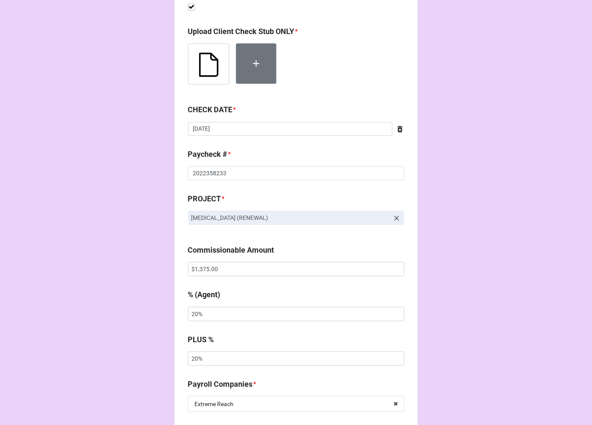
scroll to position [561, 0]
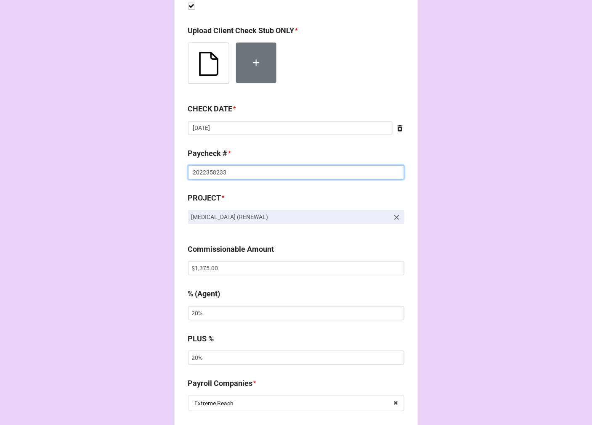
drag, startPoint x: 203, startPoint y: 171, endPoint x: 212, endPoint y: 171, distance: 8.8
click at [212, 171] on input "2022358233" at bounding box center [296, 172] width 216 height 14
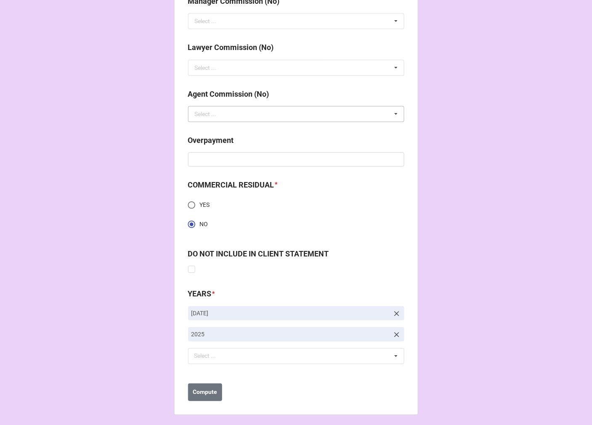
scroll to position [1224, 0]
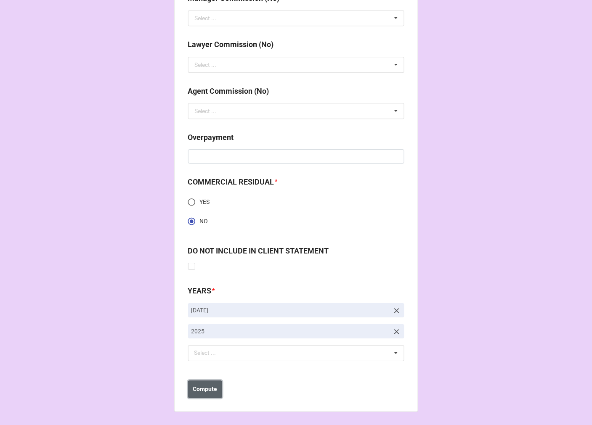
click at [211, 390] on b "Compute" at bounding box center [205, 389] width 24 height 9
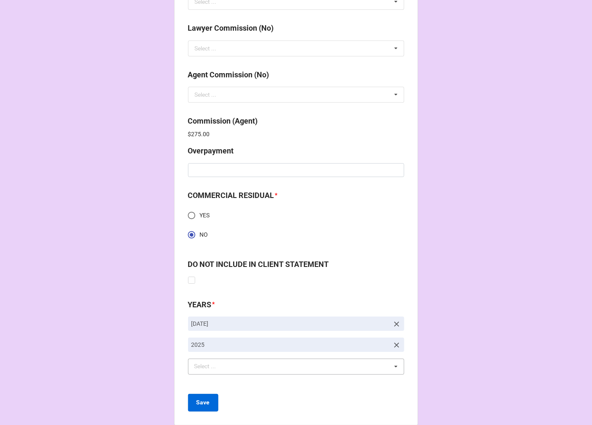
scroll to position [1254, 0]
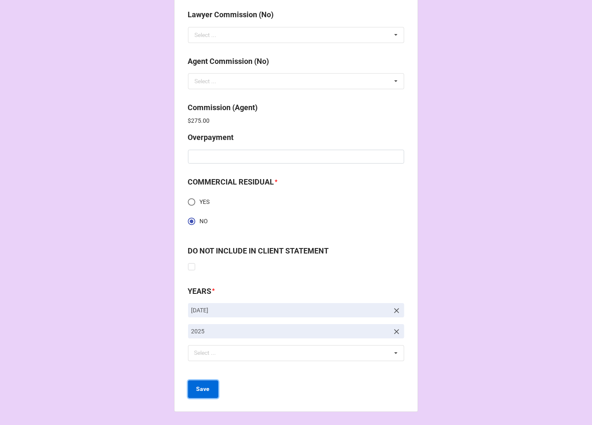
click at [200, 388] on b "Save" at bounding box center [202, 389] width 13 height 9
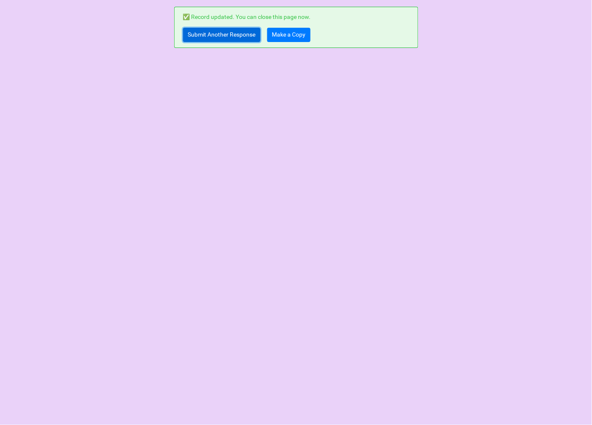
click at [209, 35] on link "Submit Another Response" at bounding box center [221, 35] width 77 height 14
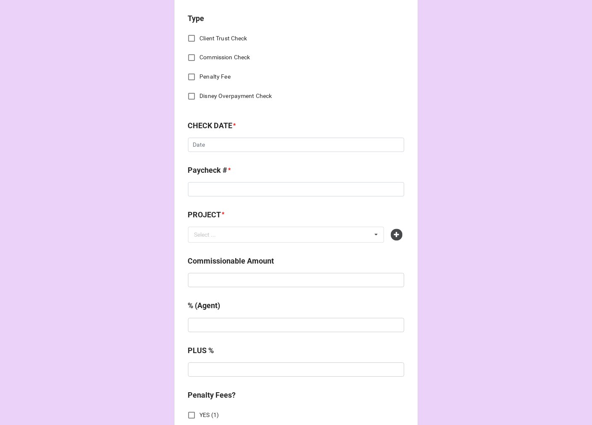
scroll to position [327, 0]
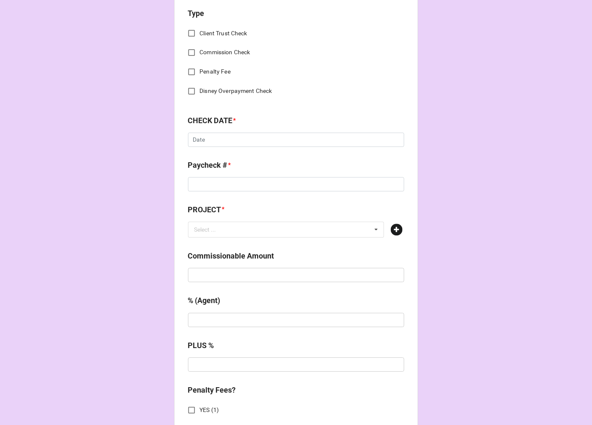
click at [396, 229] on icon at bounding box center [397, 230] width 12 height 12
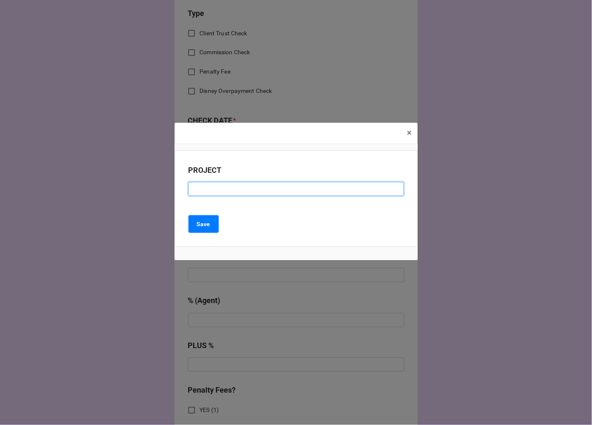
click at [203, 189] on input at bounding box center [295, 189] width 215 height 14
paste input "VW"
type input "VW (SESSION)"
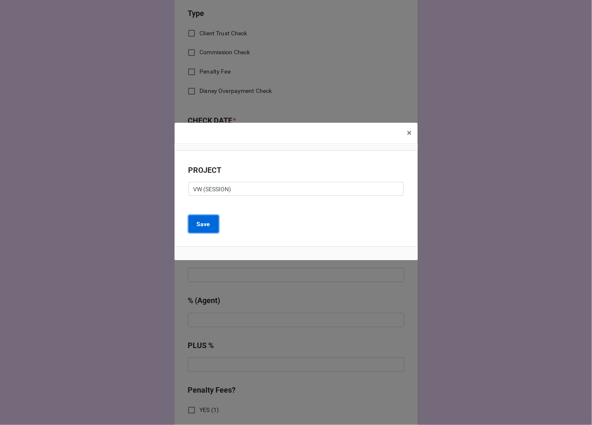
click at [211, 220] on button "Save" at bounding box center [203, 224] width 30 height 18
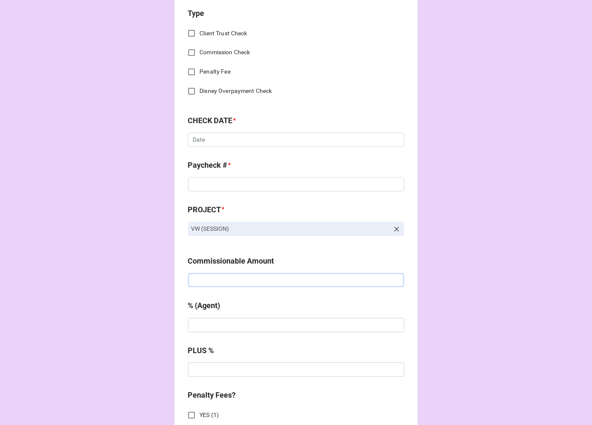
click at [229, 287] on input "text" at bounding box center [296, 280] width 216 height 14
type input "$2,535.72"
type input "20%"
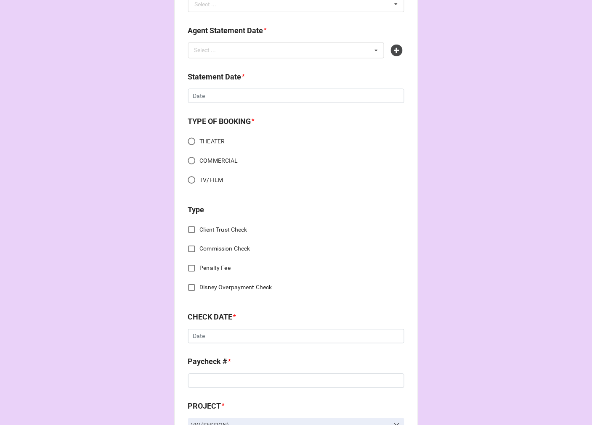
scroll to position [0, 0]
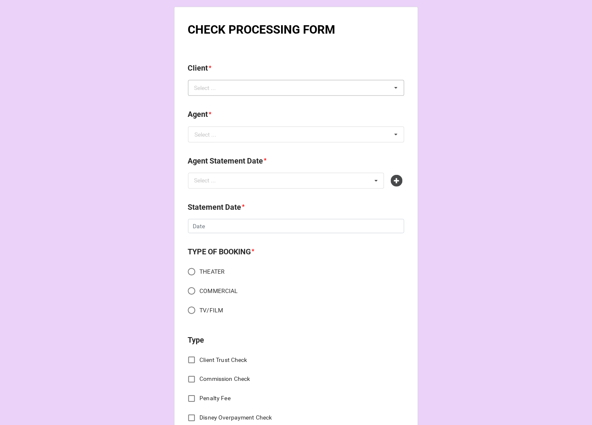
type input "20%"
click at [217, 90] on div "Select ..." at bounding box center [210, 88] width 36 height 10
type input "ALAINA"
click at [225, 104] on span "Alaina Wilson" at bounding box center [217, 103] width 45 height 7
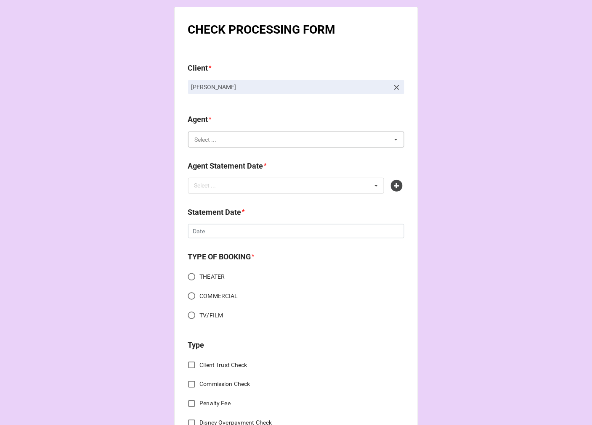
click at [224, 136] on input "text" at bounding box center [296, 139] width 215 height 15
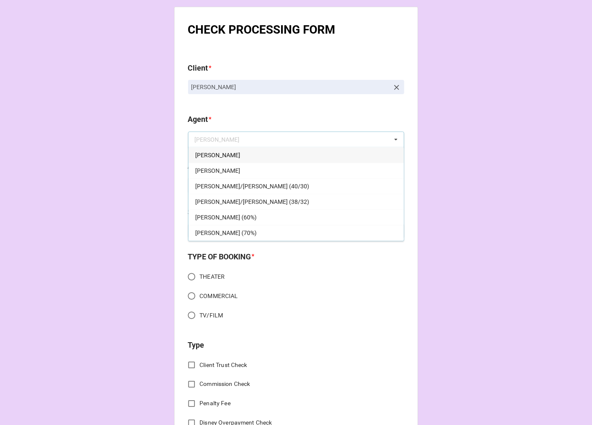
click at [212, 147] on div "Agent * Jodi Jodi Dori Jen/Jodi (40/30) Jen/Jodi (38/32) Rachel (60%) Rachel (7…" at bounding box center [296, 131] width 216 height 34
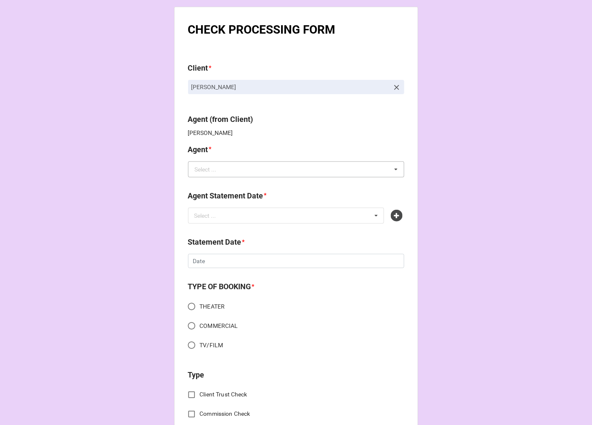
click at [208, 169] on div "Select ..." at bounding box center [206, 170] width 22 height 6
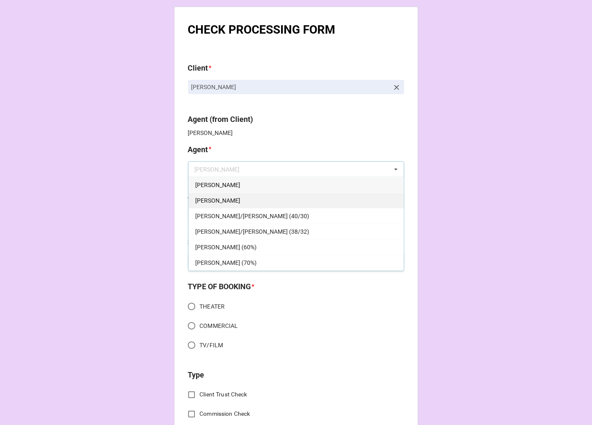
click at [208, 200] on div "[PERSON_NAME]" at bounding box center [295, 201] width 215 height 16
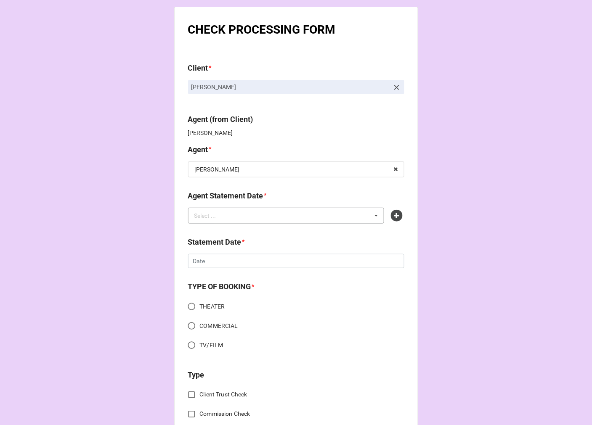
drag, startPoint x: 223, startPoint y: 216, endPoint x: 250, endPoint y: 208, distance: 28.5
click at [222, 215] on div "Select ..." at bounding box center [210, 216] width 36 height 10
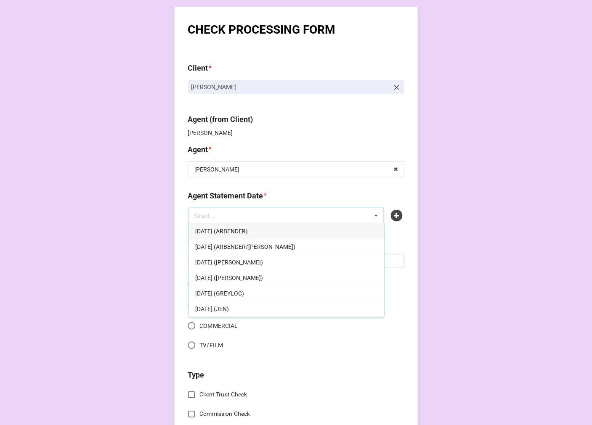
drag, startPoint x: 263, startPoint y: 281, endPoint x: 250, endPoint y: 281, distance: 12.6
click at [262, 281] on div "[DATE] ([PERSON_NAME])" at bounding box center [286, 278] width 196 height 16
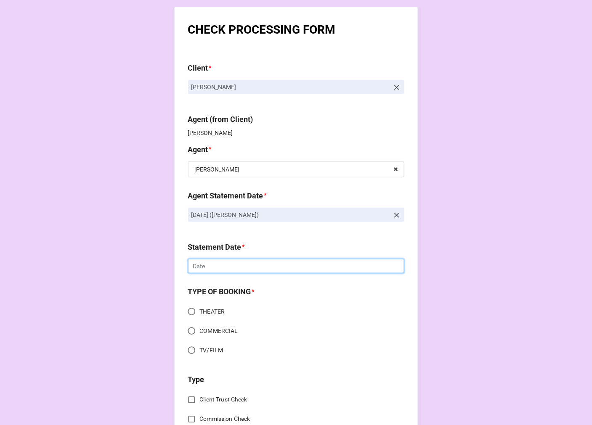
click at [204, 262] on input "text" at bounding box center [296, 266] width 216 height 14
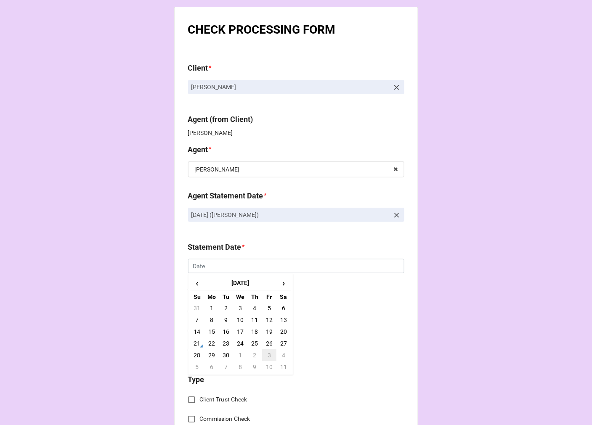
click at [268, 355] on td "3" at bounding box center [269, 355] width 14 height 12
type input "[DATE]"
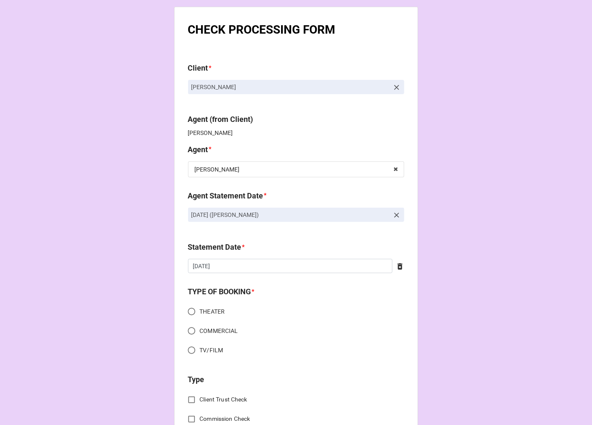
click at [191, 334] on input "COMMERCIAL" at bounding box center [191, 331] width 16 height 16
radio input "true"
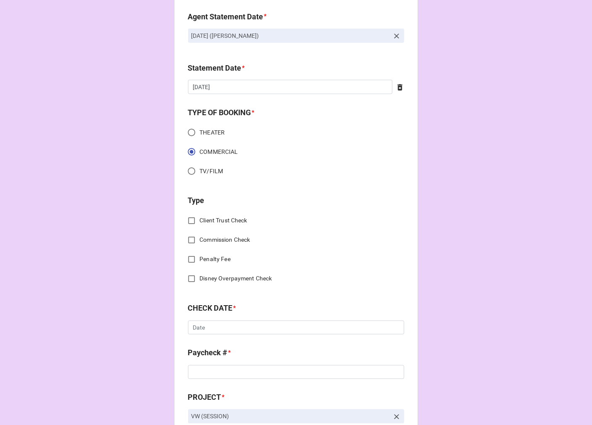
scroll to position [187, 0]
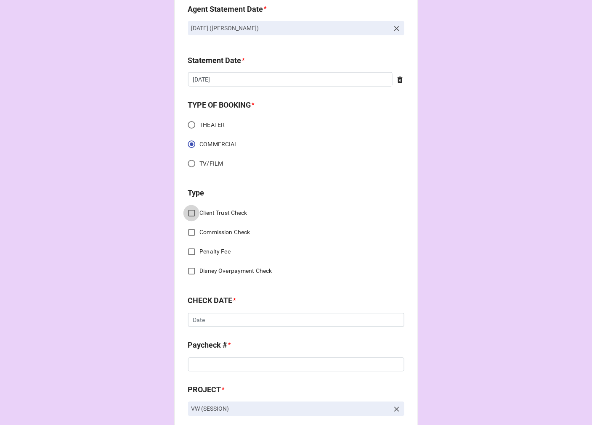
drag, startPoint x: 186, startPoint y: 212, endPoint x: 190, endPoint y: 214, distance: 4.4
click at [187, 213] on input "Client Trust Check" at bounding box center [191, 213] width 16 height 16
checkbox input "true"
click at [188, 209] on input "Client Trust Check" at bounding box center [191, 213] width 16 height 16
click at [188, 232] on input "Commission Check" at bounding box center [191, 233] width 16 height 16
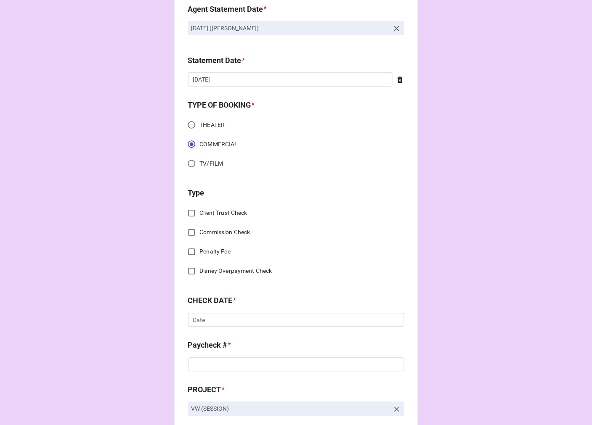
checkbox input "true"
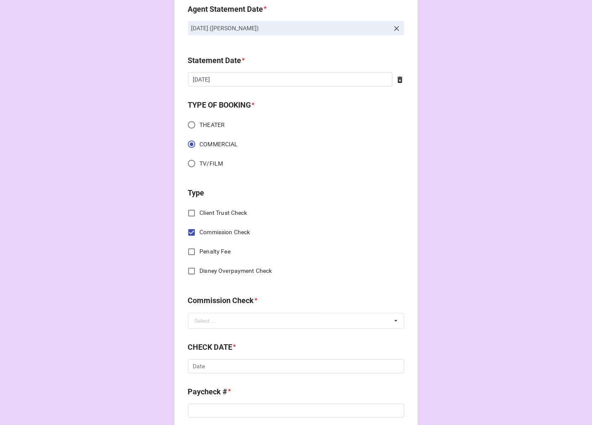
scroll to position [280, 0]
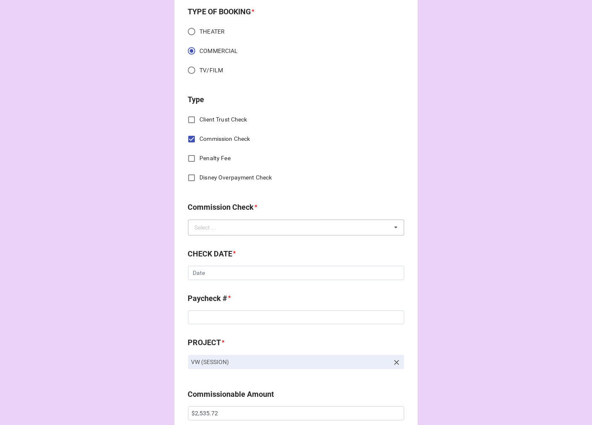
click at [201, 228] on div "Select ..." at bounding box center [206, 228] width 22 height 6
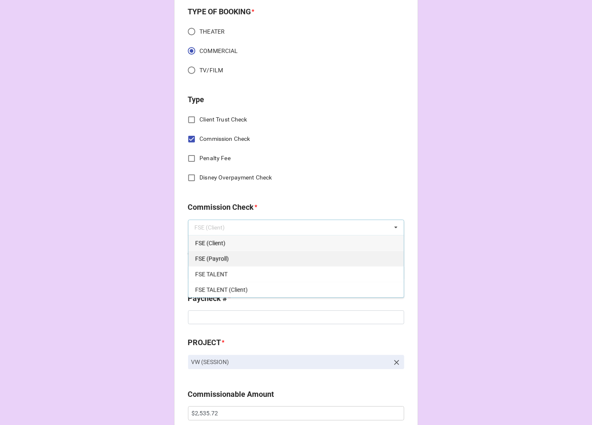
click at [217, 259] on span "FSE (Payroll)" at bounding box center [212, 259] width 34 height 7
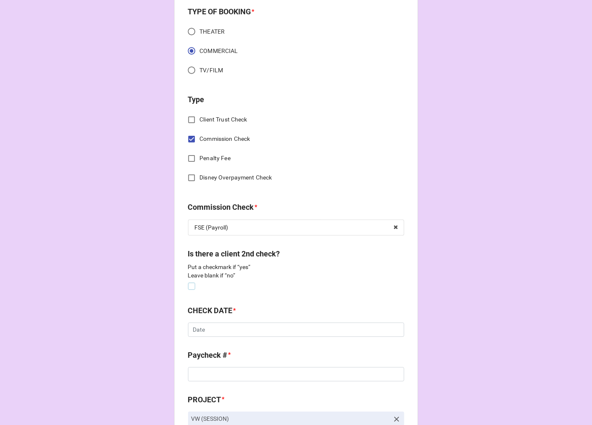
click at [188, 283] on label at bounding box center [191, 283] width 7 height 0
checkbox input "true"
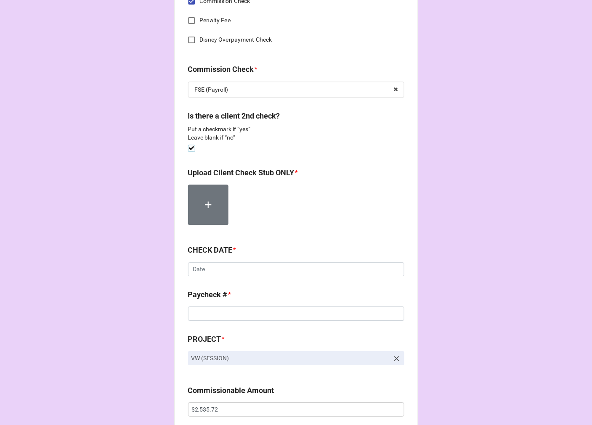
scroll to position [421, 0]
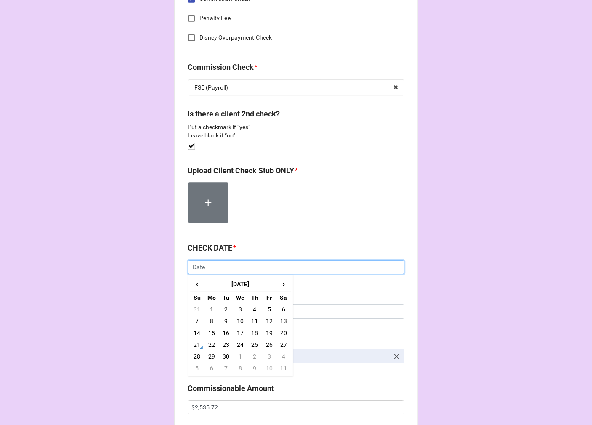
click at [228, 272] on input "text" at bounding box center [296, 267] width 216 height 14
click at [238, 321] on td "10" at bounding box center [240, 321] width 14 height 12
type input "9/10/2025"
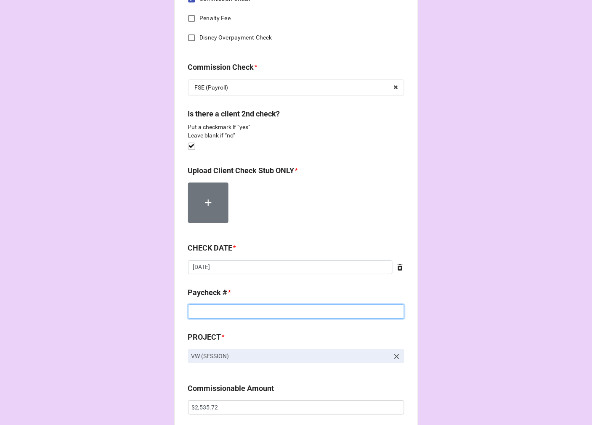
click at [209, 309] on input at bounding box center [296, 311] width 216 height 14
drag, startPoint x: 211, startPoint y: 312, endPoint x: 201, endPoint y: 311, distance: 9.7
click at [201, 311] on input "2022368737" at bounding box center [296, 311] width 216 height 14
click at [203, 312] on input "2022368737" at bounding box center [296, 311] width 216 height 14
drag, startPoint x: 203, startPoint y: 312, endPoint x: 213, endPoint y: 313, distance: 10.1
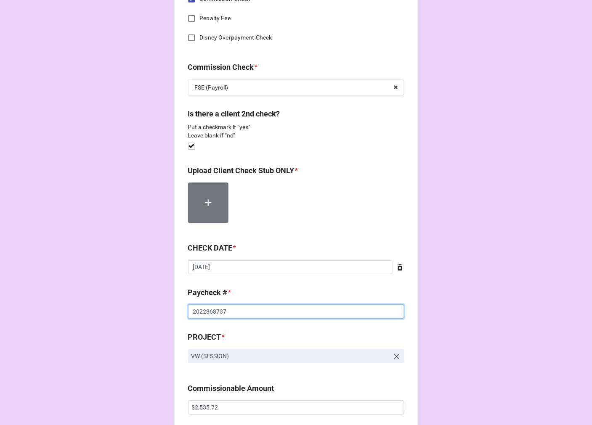
click at [213, 313] on input "2022368737" at bounding box center [296, 311] width 216 height 14
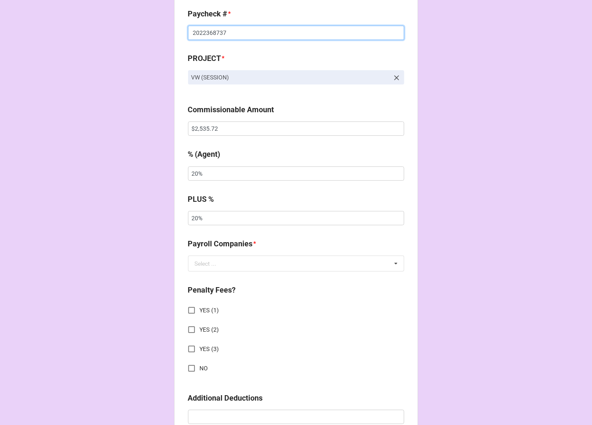
scroll to position [701, 0]
type input "2022368737"
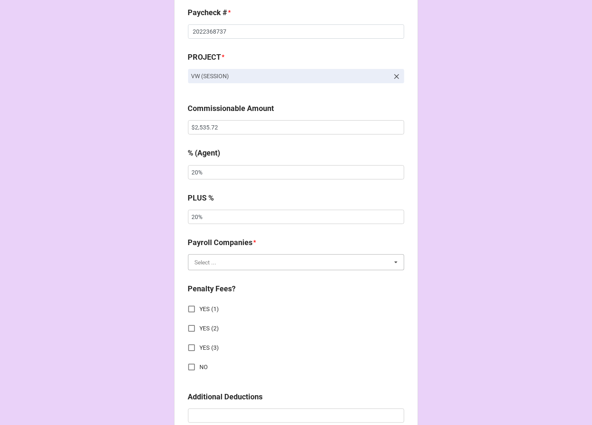
click at [219, 259] on input "text" at bounding box center [296, 262] width 215 height 15
click at [212, 276] on span "Extreme Reach" at bounding box center [214, 278] width 39 height 7
click at [186, 366] on input "NO" at bounding box center [191, 367] width 16 height 16
checkbox input "true"
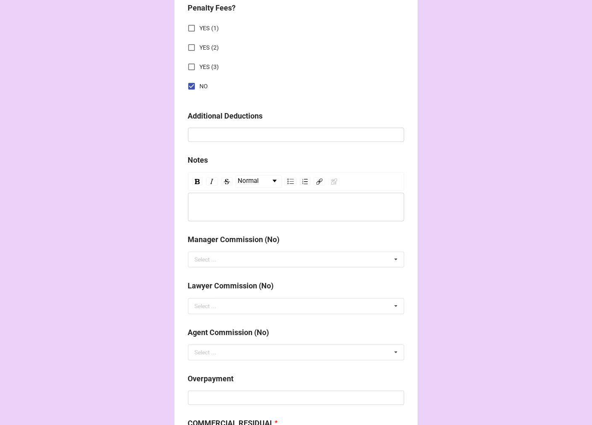
scroll to position [1074, 0]
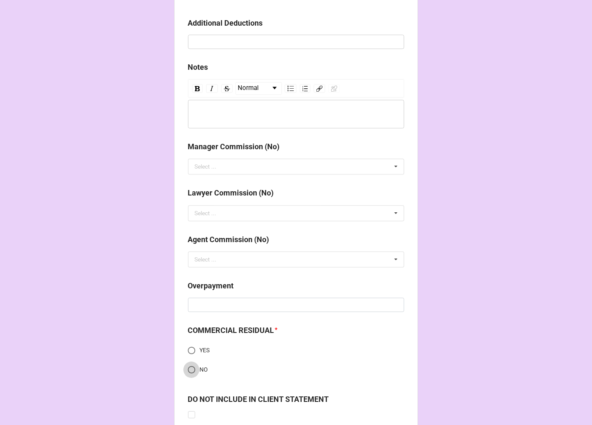
click at [190, 372] on input "NO" at bounding box center [191, 370] width 16 height 16
radio input "true"
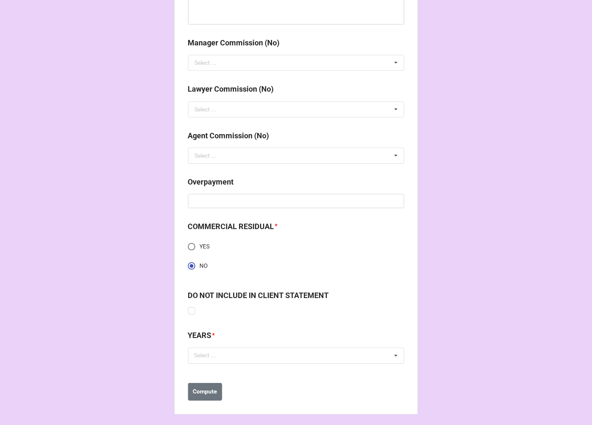
scroll to position [1181, 0]
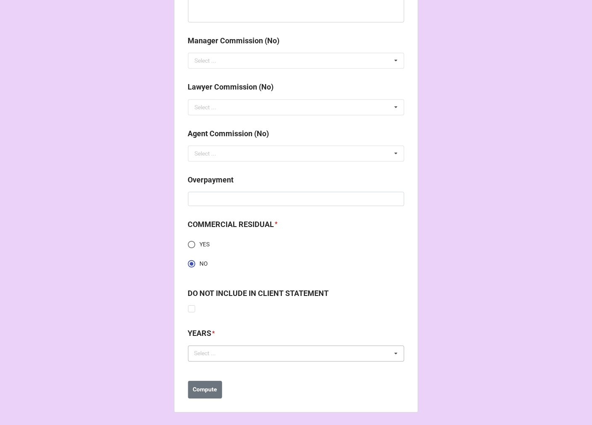
click at [209, 359] on div "Select ... No results found." at bounding box center [296, 354] width 216 height 16
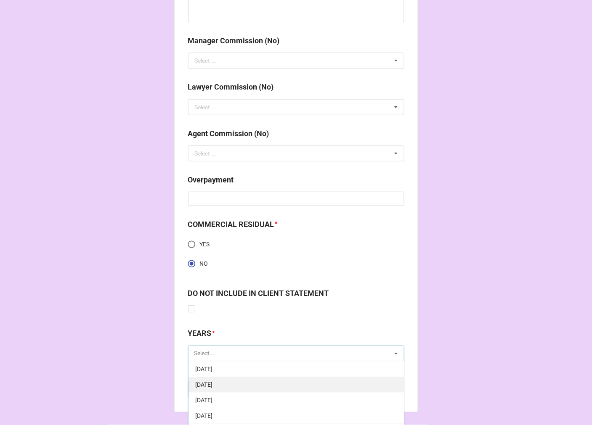
scroll to position [140, 0]
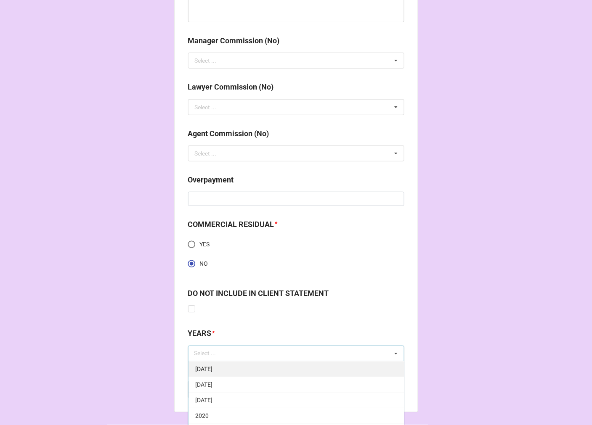
click at [212, 366] on span "[DATE]" at bounding box center [203, 369] width 17 height 7
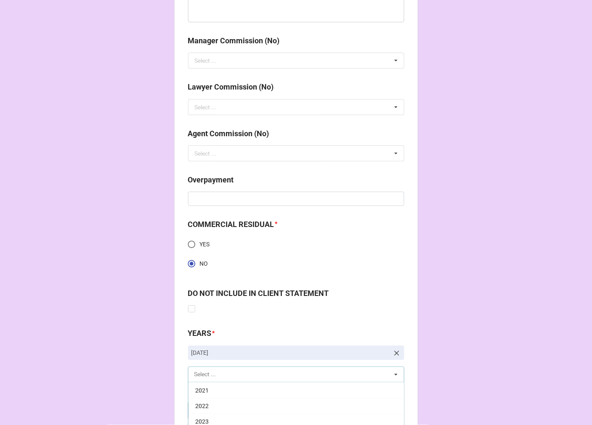
scroll to position [1228, 0]
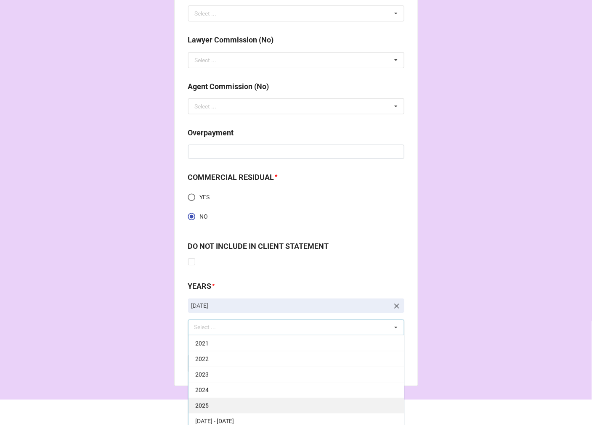
click at [217, 402] on div "2025" at bounding box center [295, 406] width 215 height 16
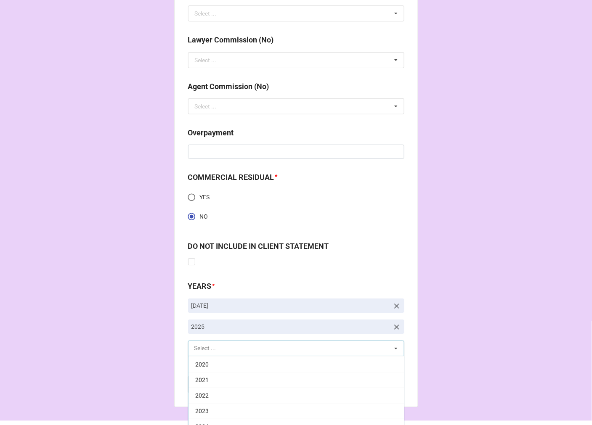
scroll to position [171, 0]
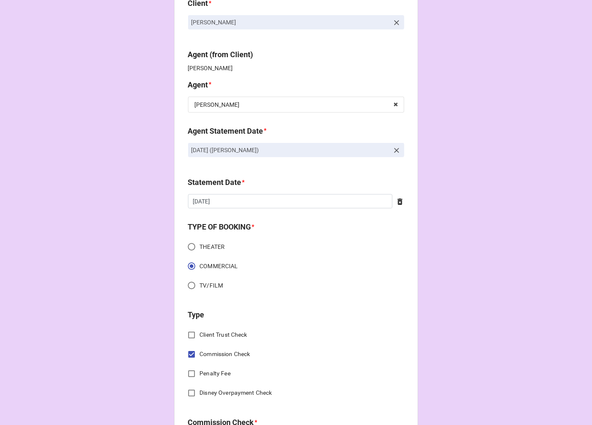
scroll to position [0, 0]
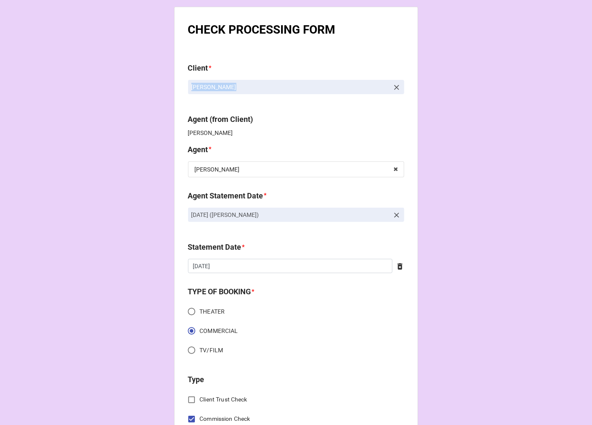
drag, startPoint x: 233, startPoint y: 85, endPoint x: 187, endPoint y: 86, distance: 46.3
click at [188, 85] on link "Alaina Wilson" at bounding box center [296, 87] width 216 height 14
copy p "Alaina Wilson"
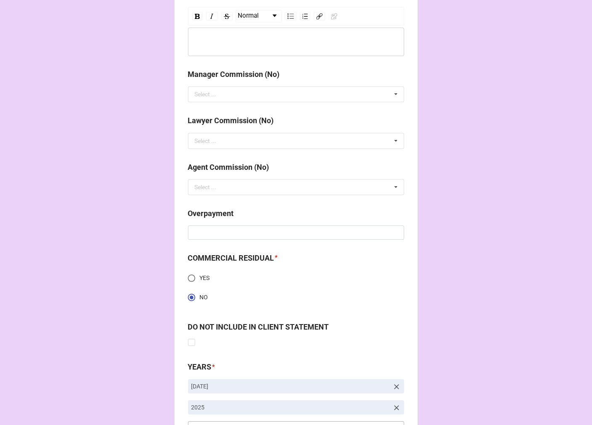
scroll to position [1224, 0]
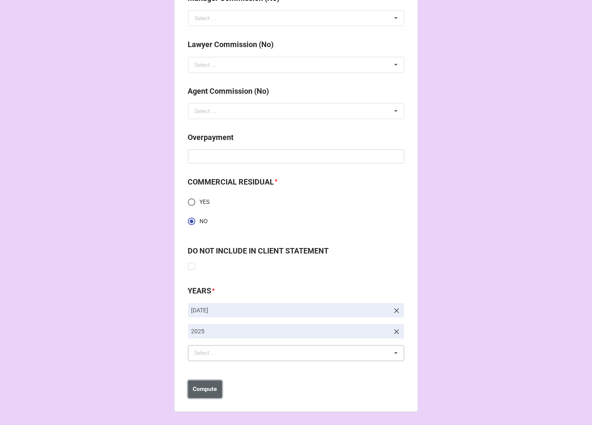
click at [201, 383] on button "Compute" at bounding box center [205, 390] width 34 height 18
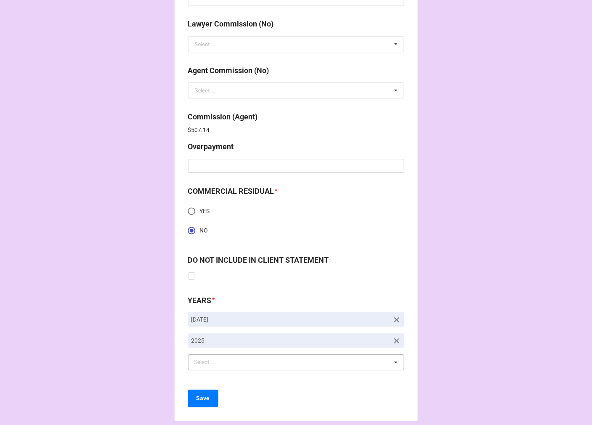
scroll to position [1254, 0]
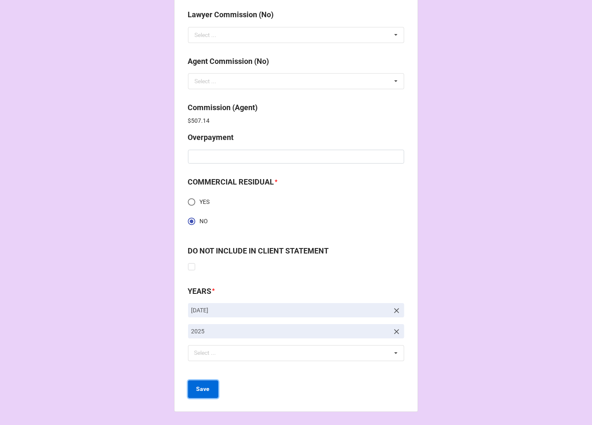
click at [206, 383] on button "Save" at bounding box center [203, 390] width 30 height 18
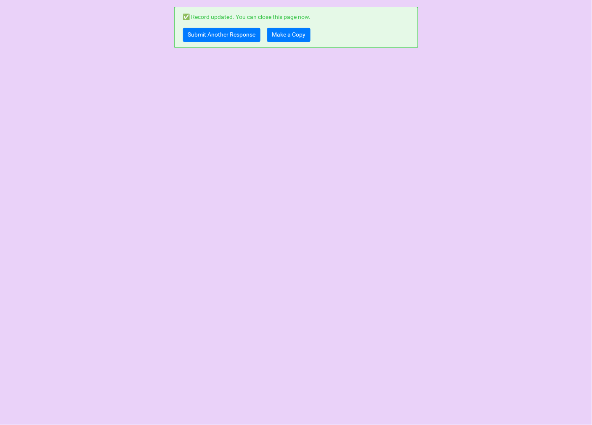
scroll to position [0, 0]
click at [206, 38] on link "Submit Another Response" at bounding box center [221, 35] width 77 height 14
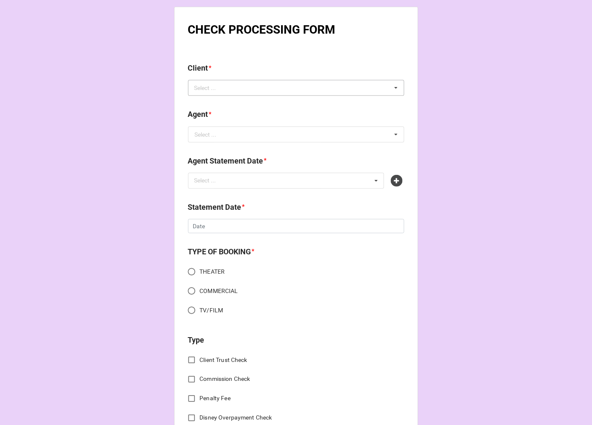
click at [215, 89] on div "Select ..." at bounding box center [210, 88] width 36 height 10
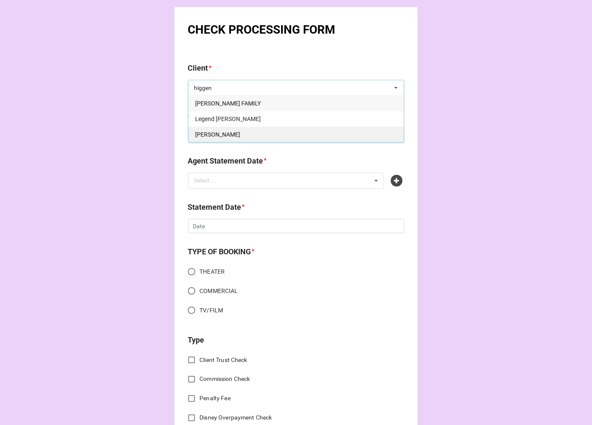
type input "higgen"
click at [222, 133] on span "Michael Higgenbottom" at bounding box center [217, 134] width 45 height 7
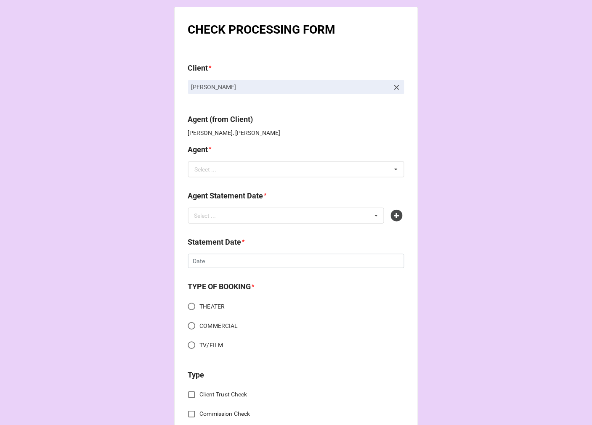
click at [220, 145] on b "Agent *" at bounding box center [296, 151] width 216 height 15
click at [214, 173] on input "text" at bounding box center [296, 169] width 215 height 15
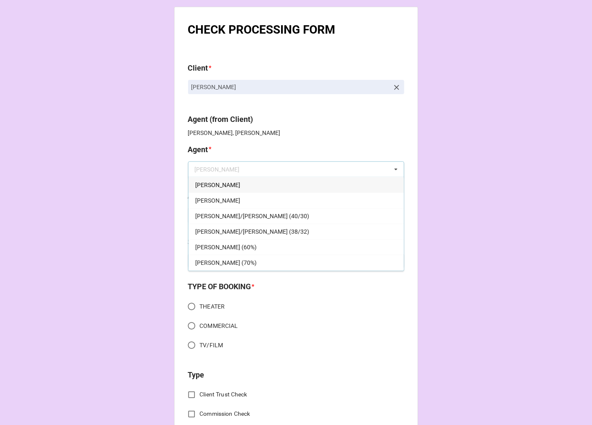
click at [221, 187] on div "[PERSON_NAME]" at bounding box center [295, 185] width 215 height 16
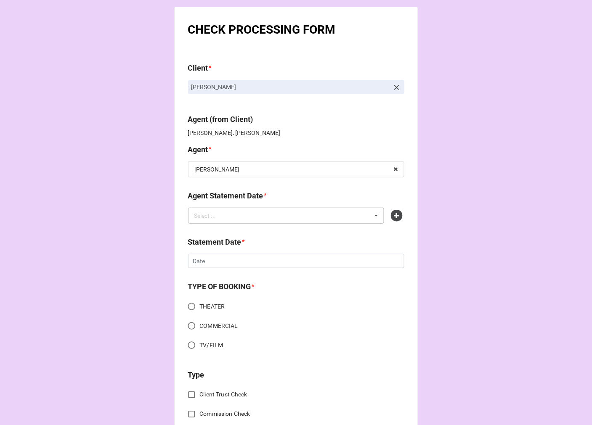
click at [212, 216] on div "Select ..." at bounding box center [210, 216] width 36 height 10
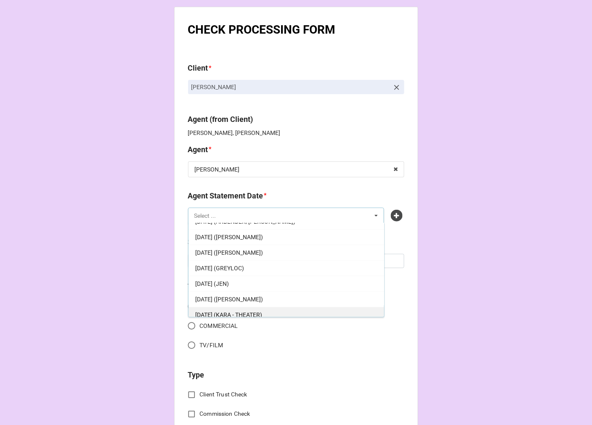
scroll to position [47, 0]
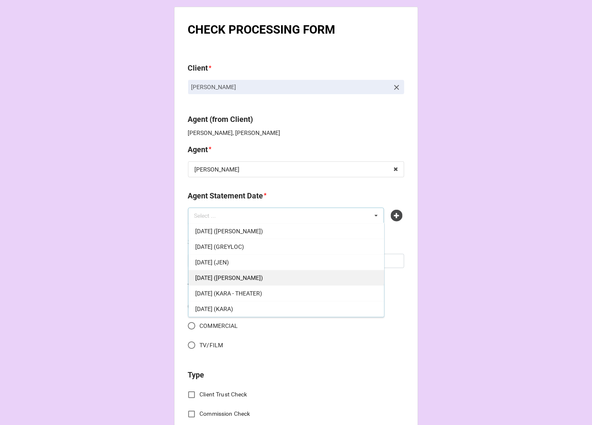
click at [254, 277] on span "[DATE] ([PERSON_NAME])" at bounding box center [229, 278] width 68 height 7
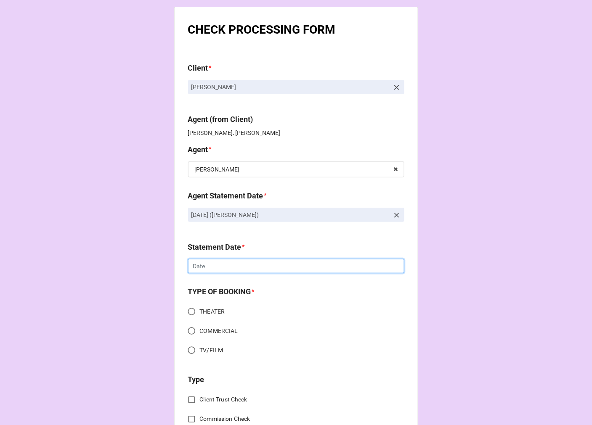
click at [233, 263] on input "text" at bounding box center [296, 266] width 216 height 14
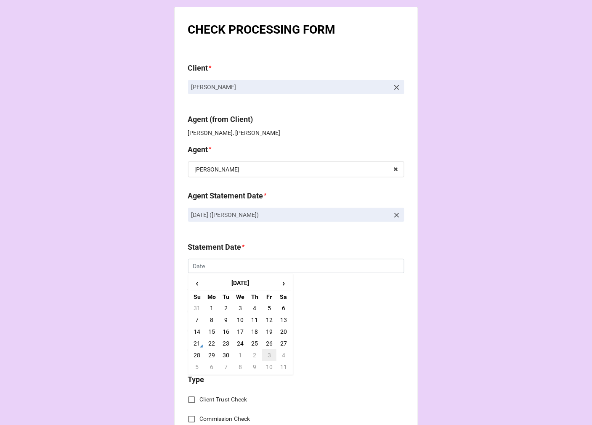
click at [267, 354] on td "3" at bounding box center [269, 355] width 14 height 12
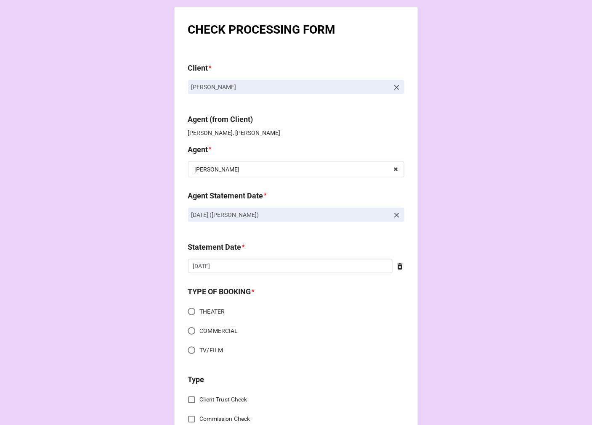
type input "[DATE]"
click at [188, 327] on input "COMMERCIAL" at bounding box center [191, 331] width 16 height 16
radio input "true"
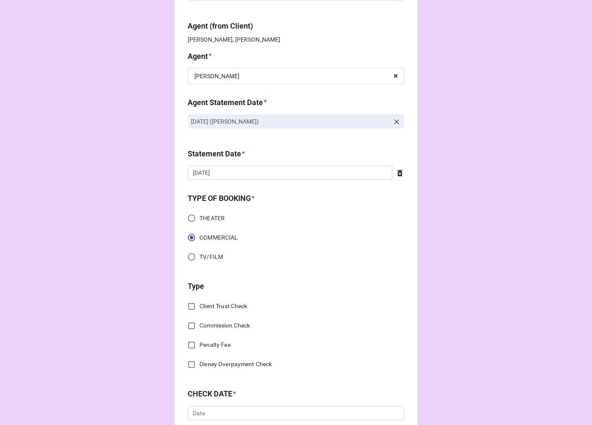
click at [188, 306] on input "Client Trust Check" at bounding box center [191, 307] width 16 height 16
checkbox input "true"
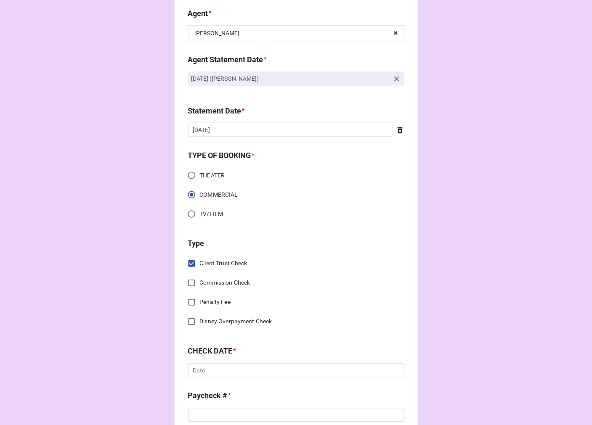
scroll to position [187, 0]
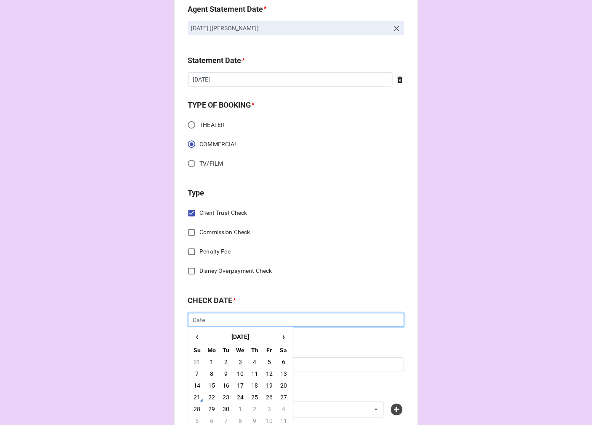
click at [213, 319] on input "text" at bounding box center [296, 320] width 216 height 14
click at [198, 333] on span "‹" at bounding box center [196, 337] width 13 height 14
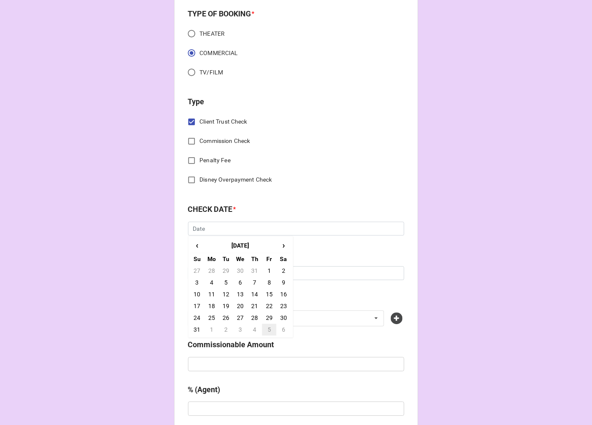
scroll to position [280, 0]
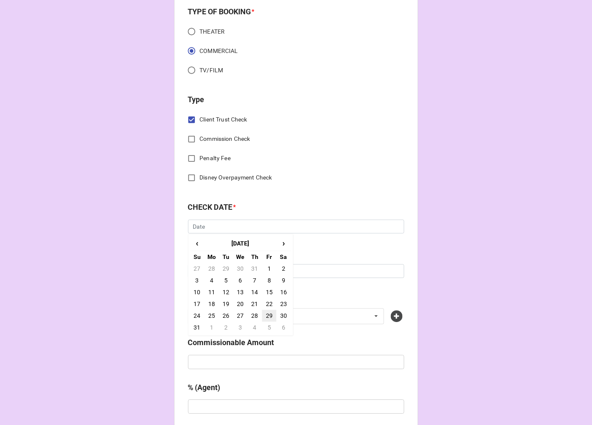
click at [267, 316] on td "29" at bounding box center [269, 316] width 14 height 12
type input "[DATE]"
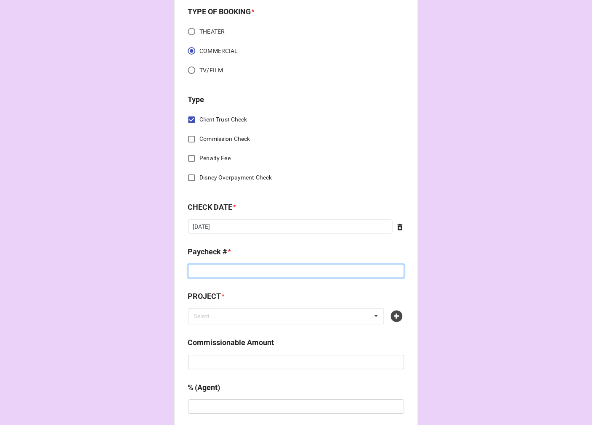
click at [217, 271] on input at bounding box center [296, 271] width 216 height 14
type input "2022358232"
click at [391, 316] on icon at bounding box center [397, 317] width 12 height 12
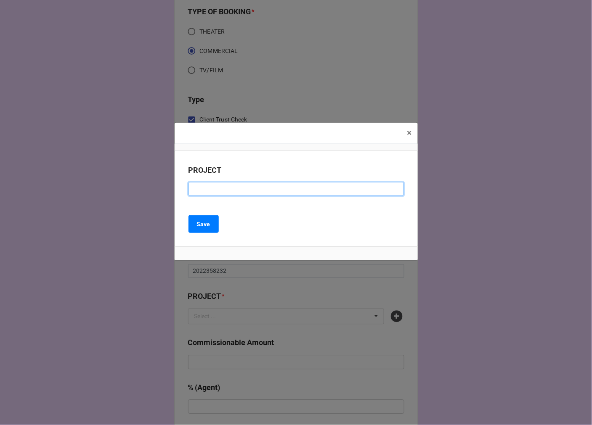
click at [223, 190] on input at bounding box center [295, 189] width 215 height 14
paste input "WORKDAY (RESIDUAL CHECK #9)"
click at [275, 191] on input "WORKDAY (RESIDUAL CHECK #9)" at bounding box center [295, 189] width 215 height 14
type input "WORKDAY (RESIDUAL CHECK #10)"
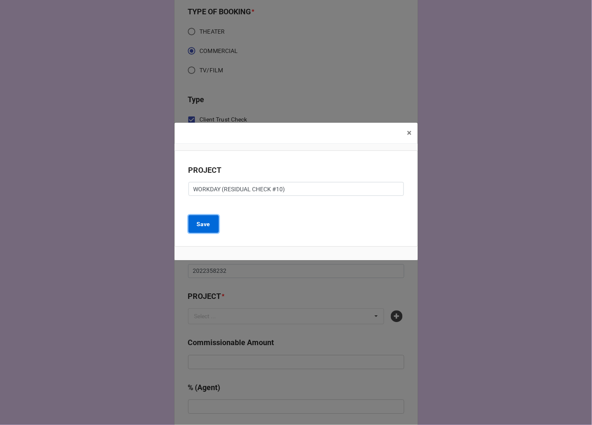
click at [195, 228] on button "Save" at bounding box center [203, 224] width 30 height 18
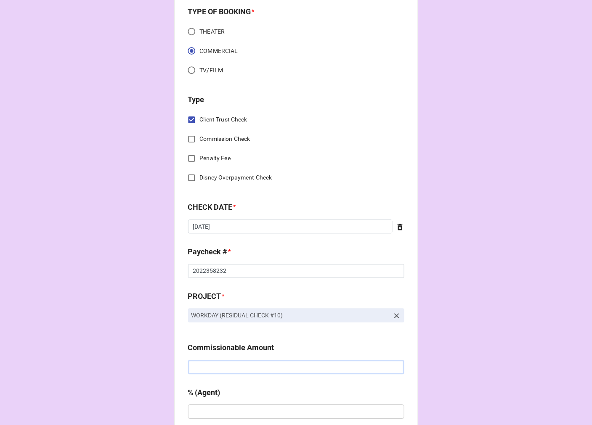
click at [201, 362] on input "text" at bounding box center [296, 367] width 216 height 14
type input "$125.51"
type input "10%"
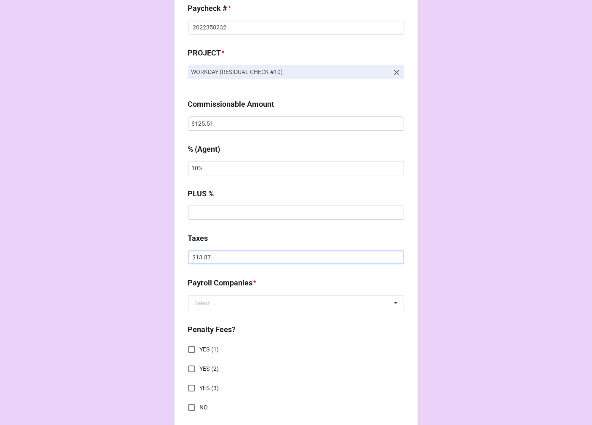
type input "$13.87"
click at [238, 294] on div "Payroll Companies *" at bounding box center [296, 286] width 216 height 18
click at [212, 303] on div "Select ..." at bounding box center [206, 303] width 22 height 6
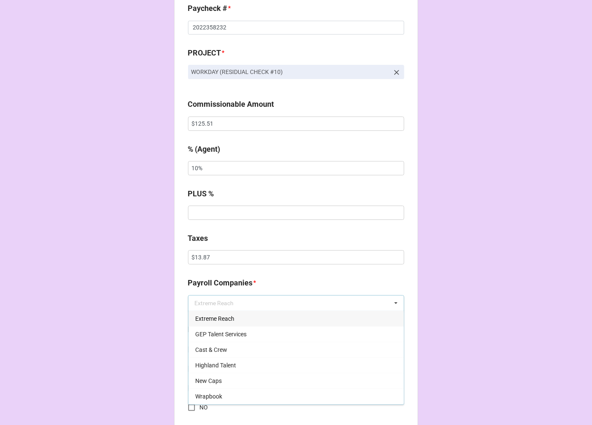
click at [209, 316] on span "Extreme Reach" at bounding box center [214, 318] width 39 height 7
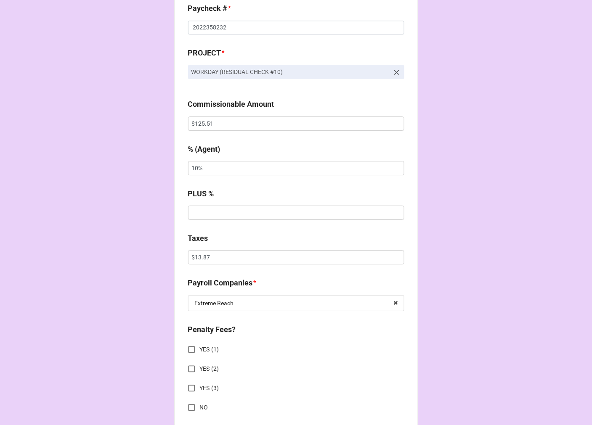
click at [188, 408] on input "NO" at bounding box center [191, 407] width 16 height 16
checkbox input "true"
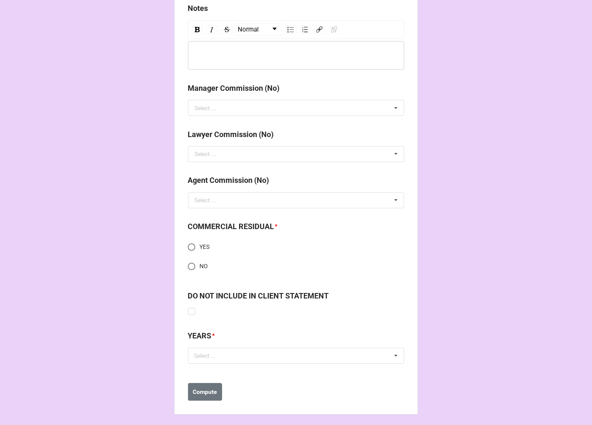
scroll to position [1001, 0]
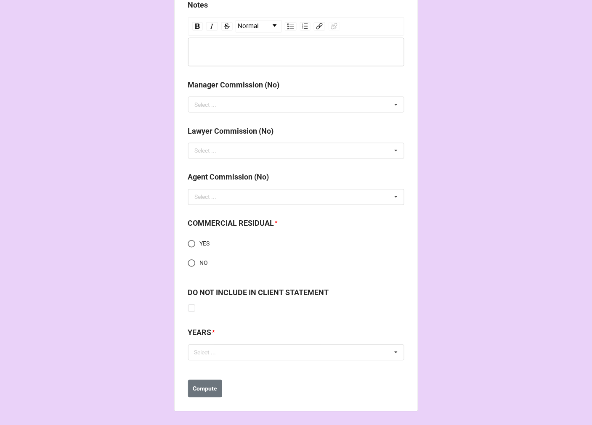
click at [186, 241] on input "YES" at bounding box center [191, 244] width 16 height 16
radio input "true"
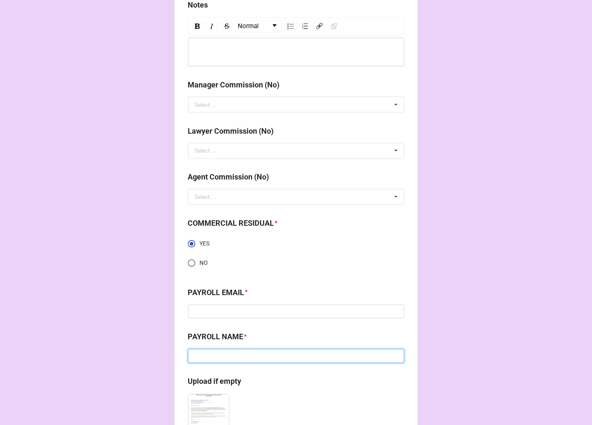
click at [227, 357] on input at bounding box center [296, 356] width 216 height 14
paste input "Jamie Mosshart"
type input "Jamie Mosshart"
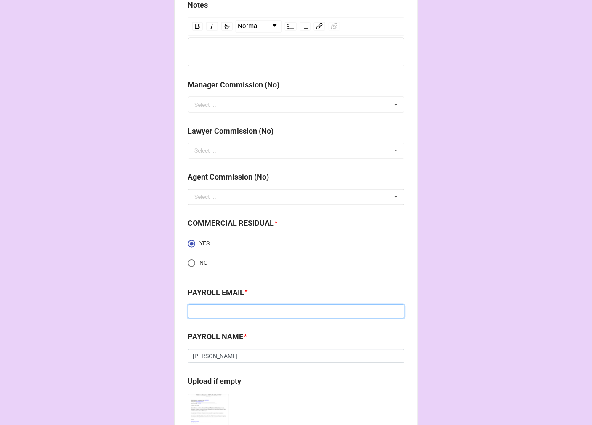
click at [233, 309] on input at bounding box center [296, 312] width 216 height 14
paste input "jamie.mosshart@extremereach.com"
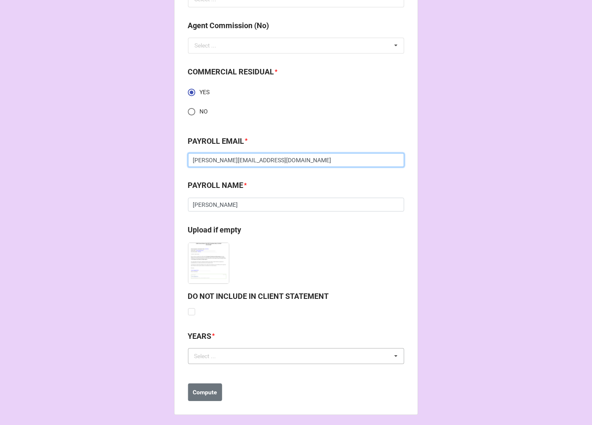
scroll to position [1156, 0]
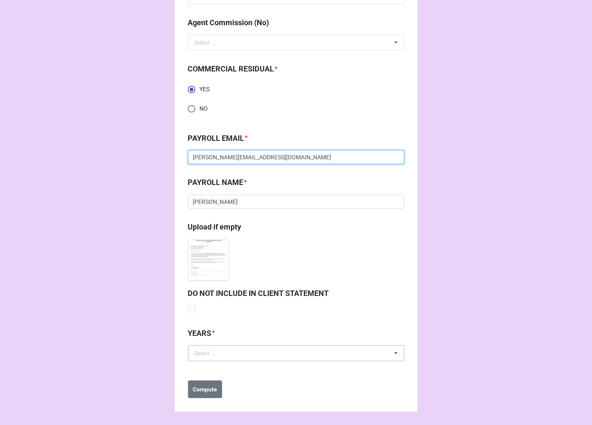
type input "jamie.mosshart@extremereach.com"
click at [238, 355] on div "Select ... No results found." at bounding box center [296, 353] width 216 height 16
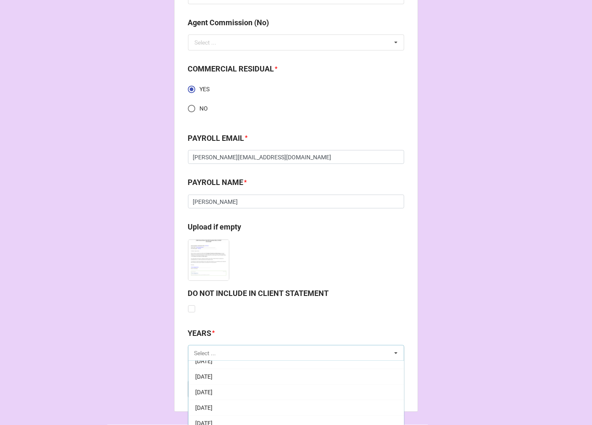
scroll to position [93, 0]
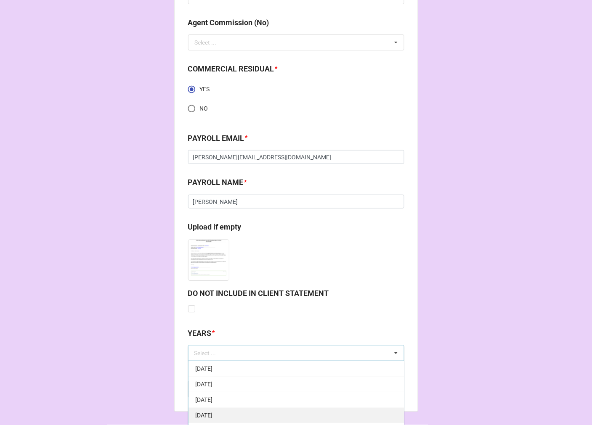
click at [212, 415] on span "[DATE]" at bounding box center [203, 415] width 17 height 7
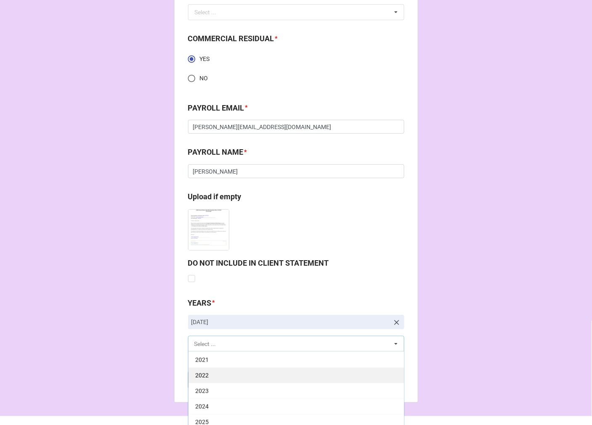
scroll to position [1203, 0]
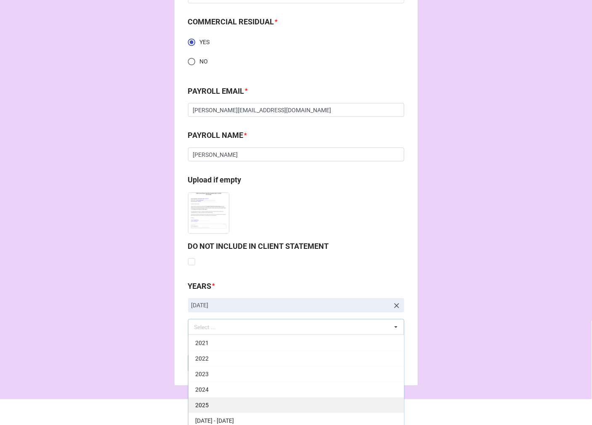
click at [211, 406] on div "2025" at bounding box center [295, 405] width 215 height 16
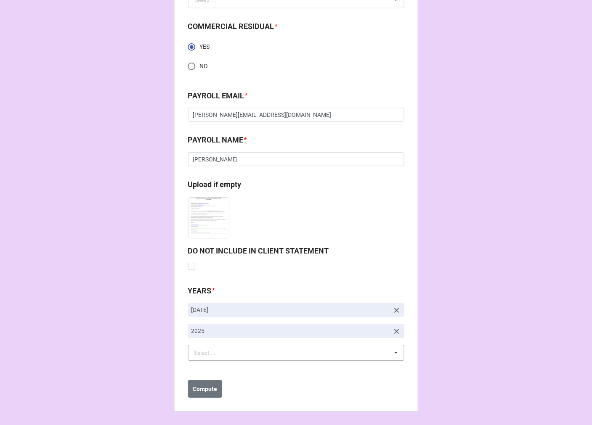
scroll to position [1198, 0]
click at [197, 392] on b "Compute" at bounding box center [205, 389] width 24 height 9
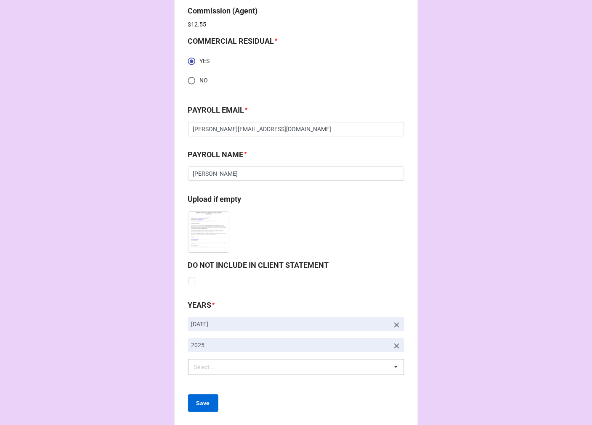
scroll to position [1228, 0]
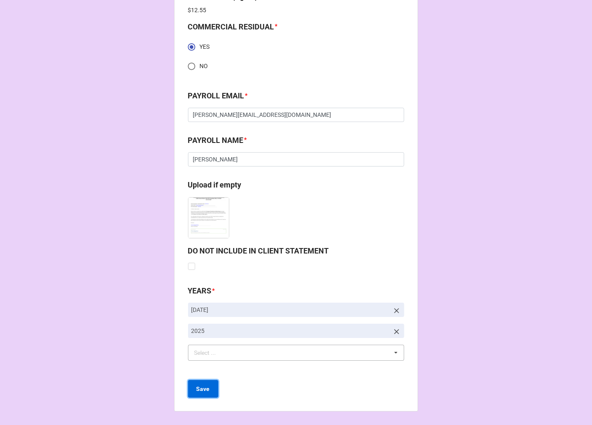
click at [202, 383] on button "Save" at bounding box center [203, 389] width 30 height 18
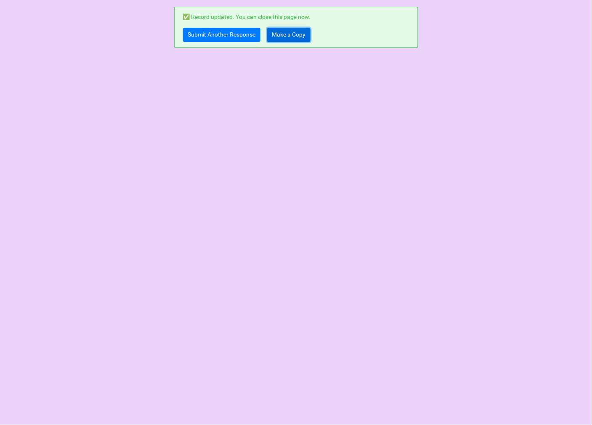
click at [283, 40] on link "Make a Copy" at bounding box center [288, 35] width 43 height 14
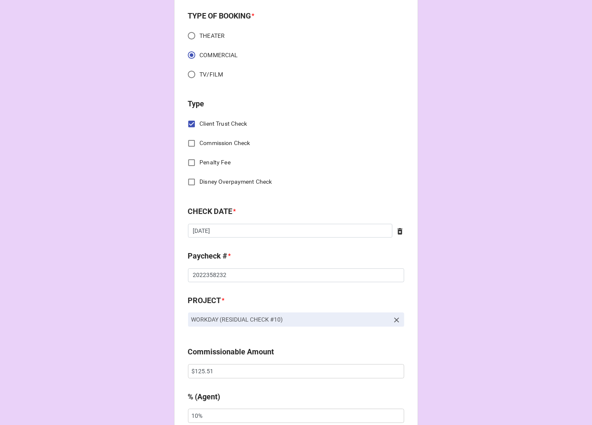
scroll to position [280, 0]
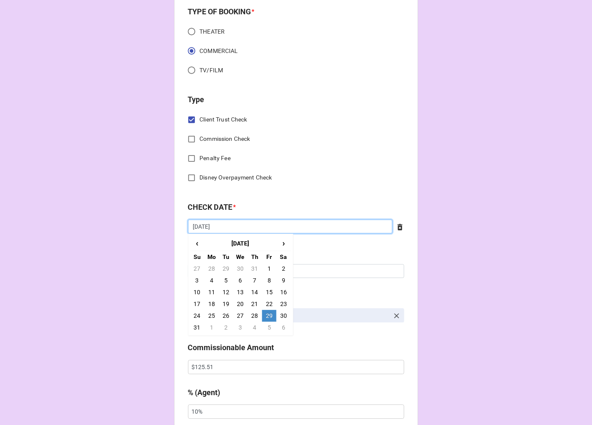
click at [233, 225] on input "[DATE]" at bounding box center [290, 227] width 204 height 14
click at [282, 244] on span "›" at bounding box center [283, 244] width 13 height 14
click at [209, 277] on td "8" at bounding box center [211, 281] width 14 height 12
type input "[DATE]"
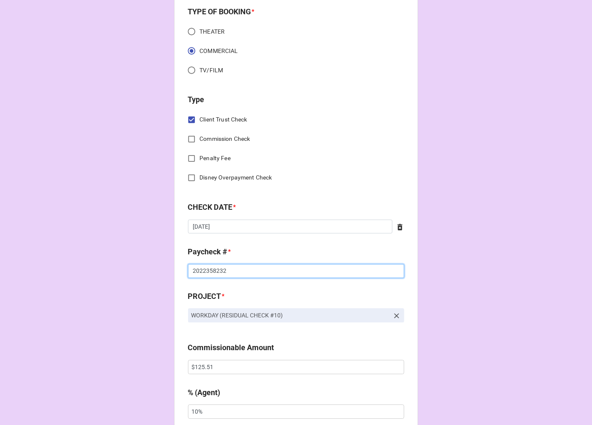
click at [202, 277] on input "2022358232" at bounding box center [296, 271] width 216 height 14
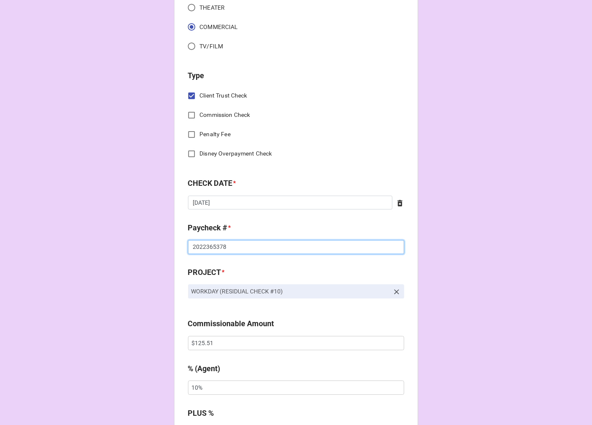
scroll to position [327, 0]
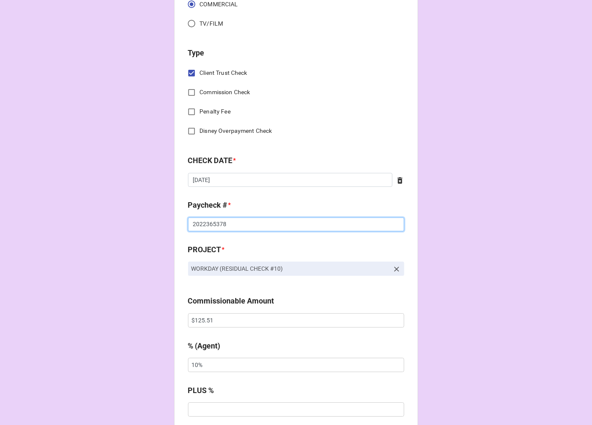
type input "2022365378"
click at [201, 317] on input "$125.51" at bounding box center [296, 321] width 216 height 14
drag, startPoint x: 201, startPoint y: 317, endPoint x: 335, endPoint y: 289, distance: 137.6
click at [200, 317] on input "$125.51" at bounding box center [296, 321] width 216 height 14
type input "$125.51"
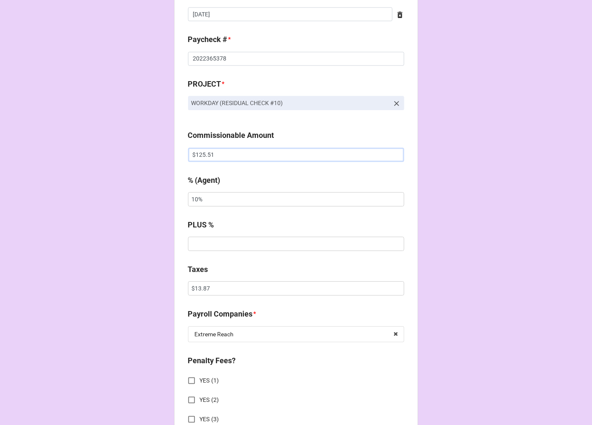
scroll to position [514, 0]
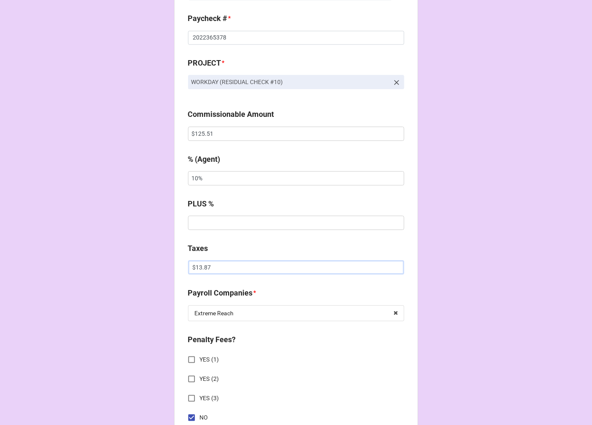
click at [196, 270] on input "$13.87" at bounding box center [296, 267] width 216 height 14
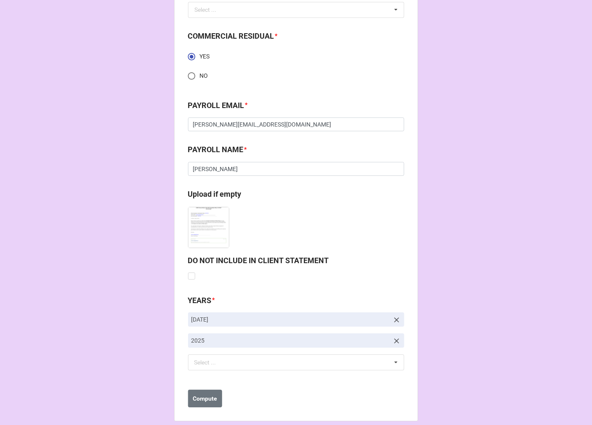
scroll to position [1198, 0]
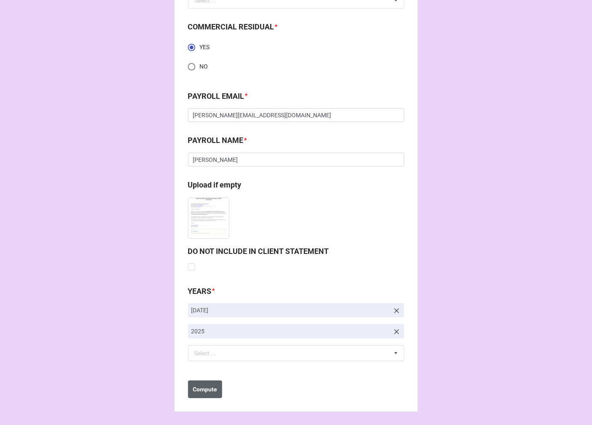
type input "$24.27"
click at [204, 385] on b "Compute" at bounding box center [205, 389] width 24 height 9
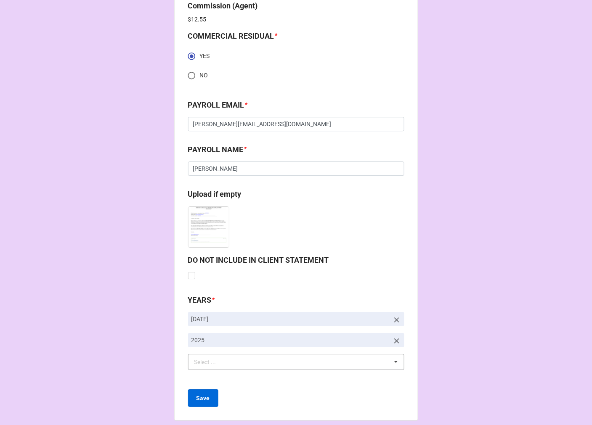
scroll to position [1228, 0]
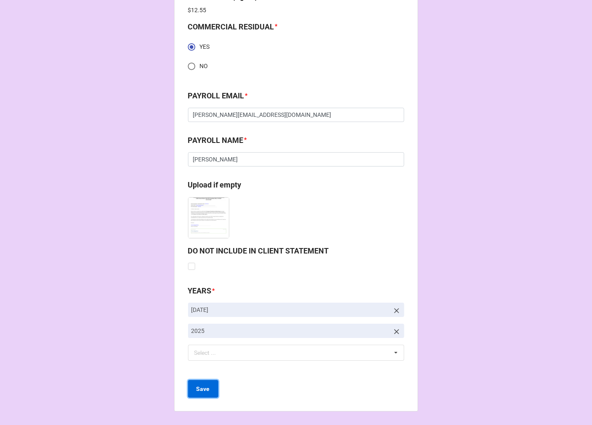
click at [204, 387] on b "Save" at bounding box center [202, 389] width 13 height 9
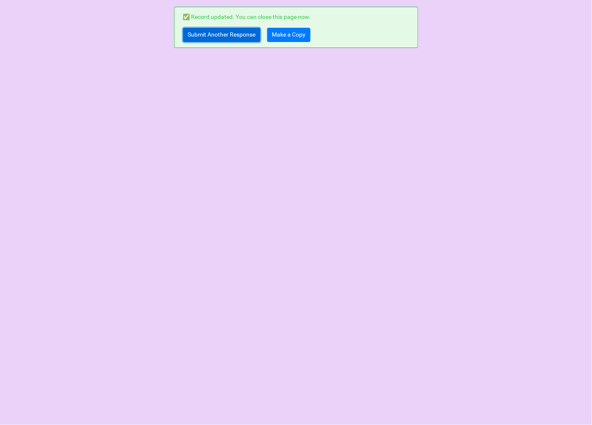
click at [220, 36] on link "Submit Another Response" at bounding box center [221, 35] width 77 height 14
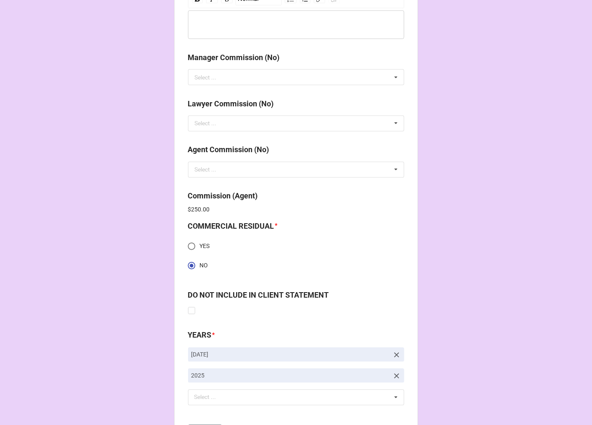
scroll to position [1073, 0]
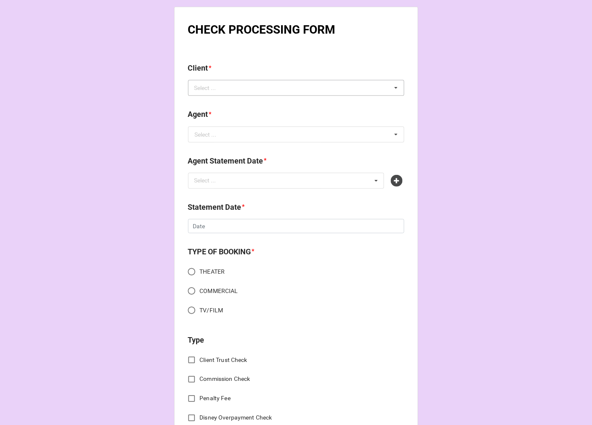
click at [251, 87] on div "Select ... No results found." at bounding box center [296, 88] width 216 height 16
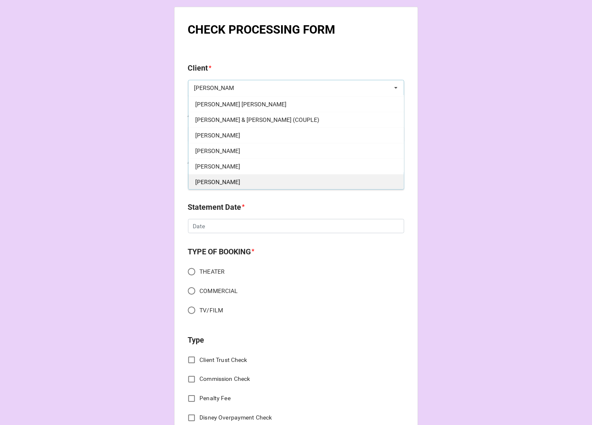
scroll to position [47, 0]
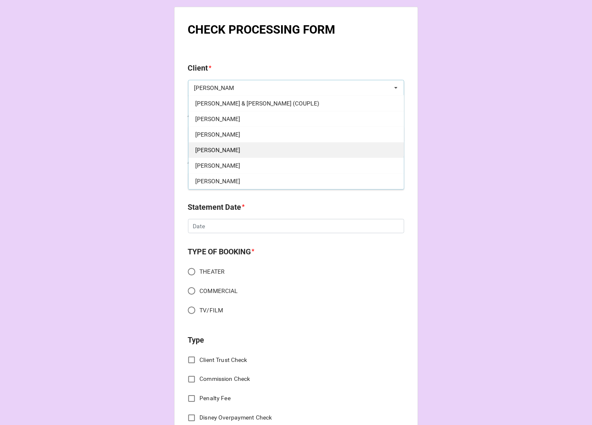
type input "[PERSON_NAME]"
click at [230, 150] on span "[PERSON_NAME]" at bounding box center [217, 150] width 45 height 7
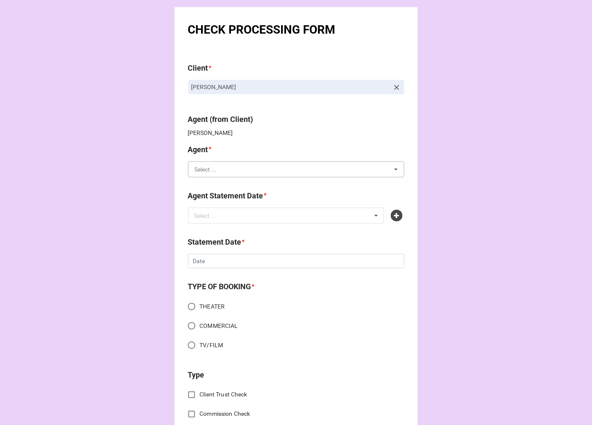
click at [233, 167] on input "text" at bounding box center [296, 169] width 215 height 15
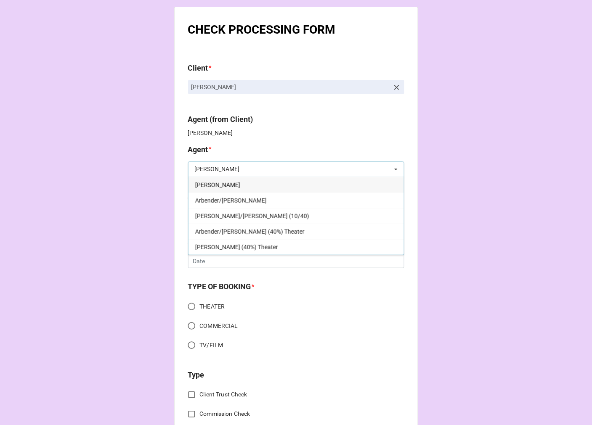
type input "[PERSON_NAME]"
click at [207, 182] on div "[PERSON_NAME]" at bounding box center [295, 185] width 215 height 16
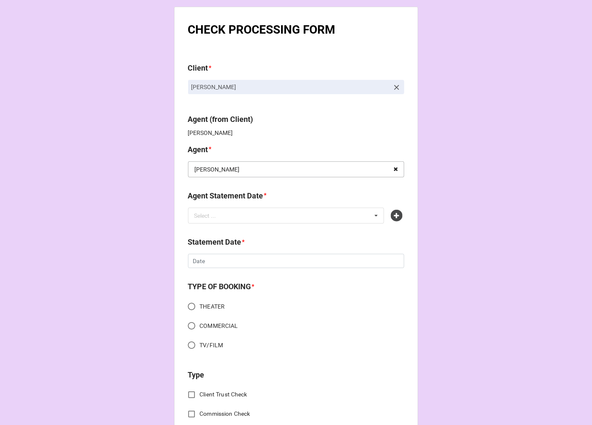
click at [389, 167] on icon at bounding box center [395, 170] width 13 height 16
click at [352, 174] on input "text" at bounding box center [296, 169] width 215 height 15
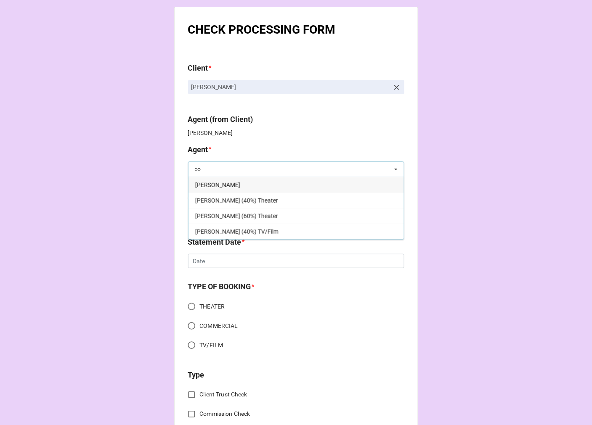
type input "c"
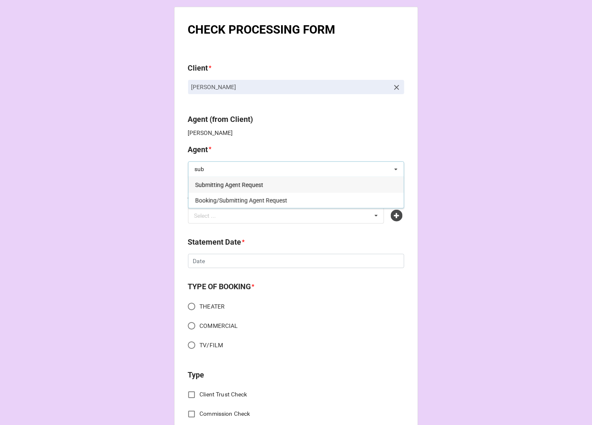
click at [192, 171] on input "sub" at bounding box center [296, 169] width 215 height 15
type input "boo"
drag, startPoint x: 241, startPoint y: 180, endPoint x: 251, endPoint y: 188, distance: 12.9
click at [242, 180] on div "Booking Agent Request" at bounding box center [295, 185] width 215 height 16
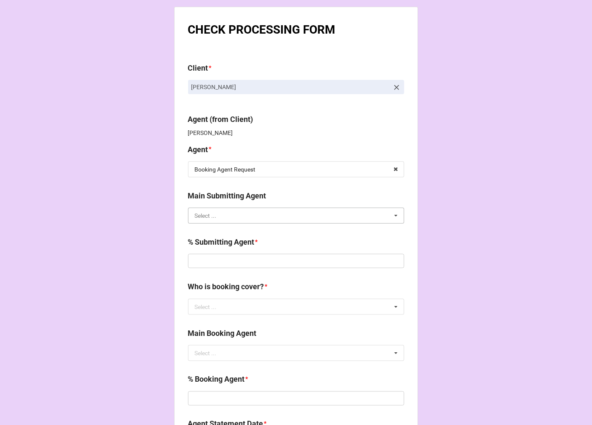
click at [257, 217] on input "text" at bounding box center [296, 215] width 215 height 15
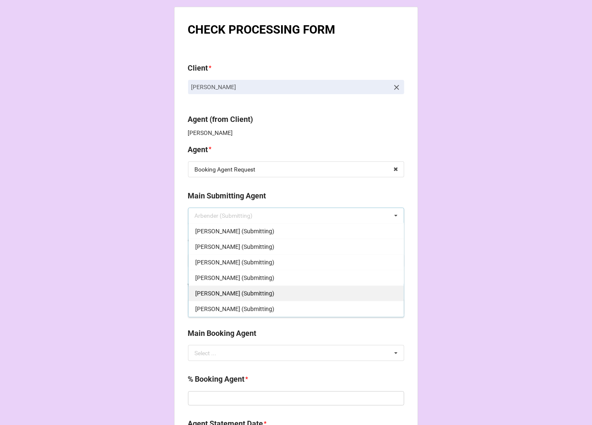
click at [221, 293] on span "Katie (Submitting)" at bounding box center [234, 293] width 79 height 7
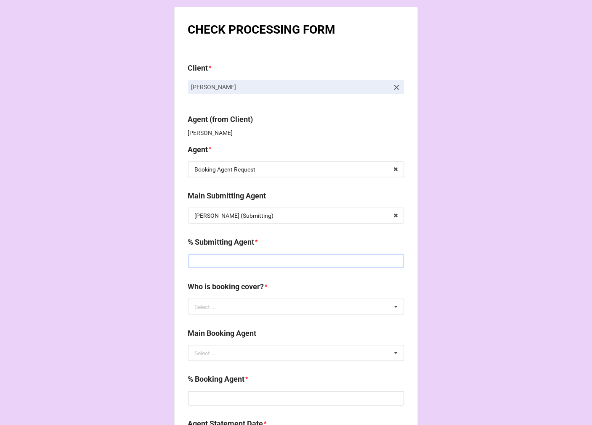
click at [248, 264] on input "text" at bounding box center [296, 261] width 216 height 14
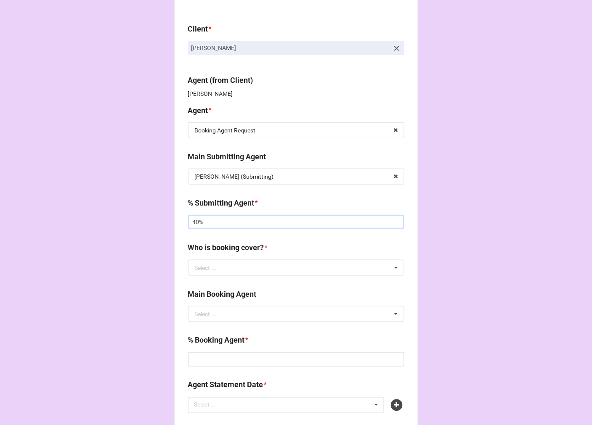
scroll to position [93, 0]
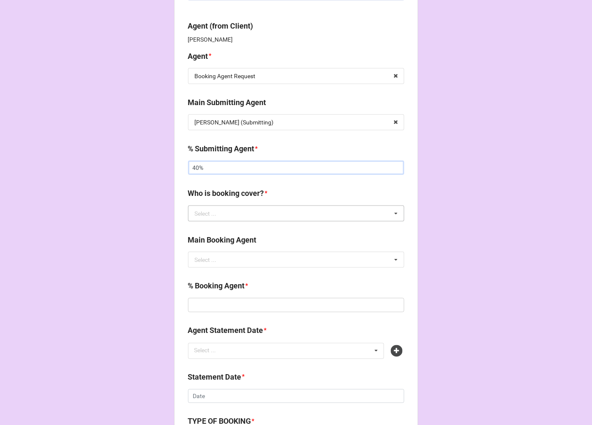
type input "40%"
click at [217, 212] on input "text" at bounding box center [296, 213] width 215 height 15
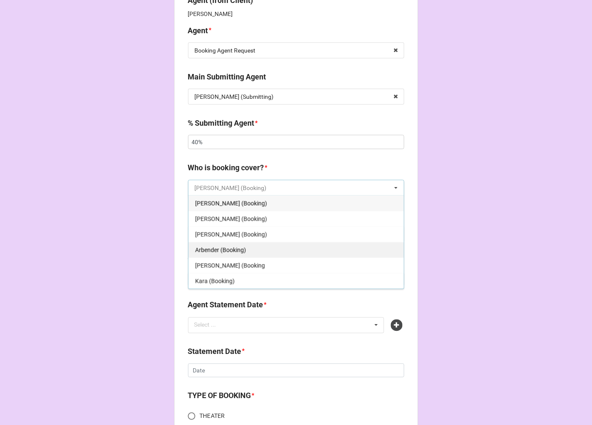
scroll to position [140, 0]
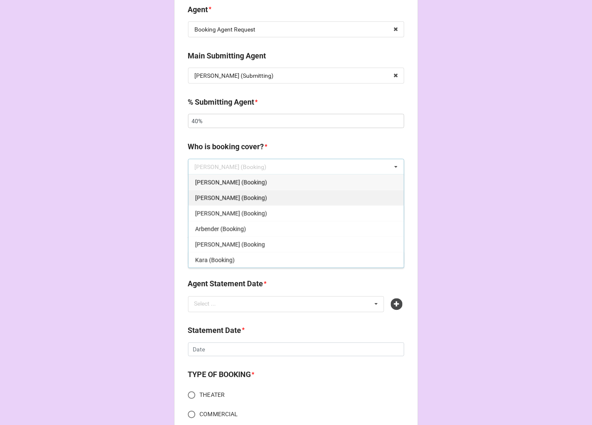
click at [217, 198] on span "Rachel (Booking)" at bounding box center [231, 198] width 72 height 7
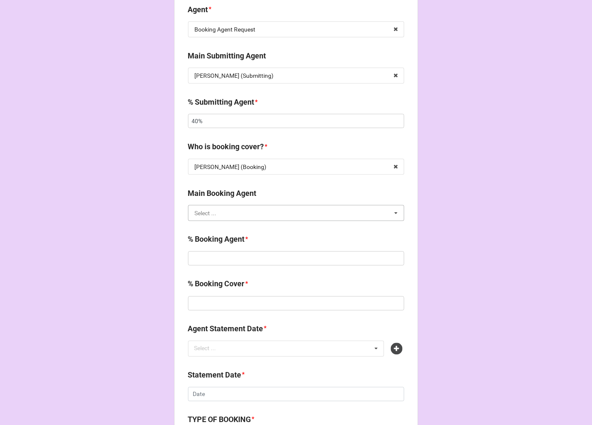
click at [216, 220] on input "text" at bounding box center [296, 213] width 215 height 15
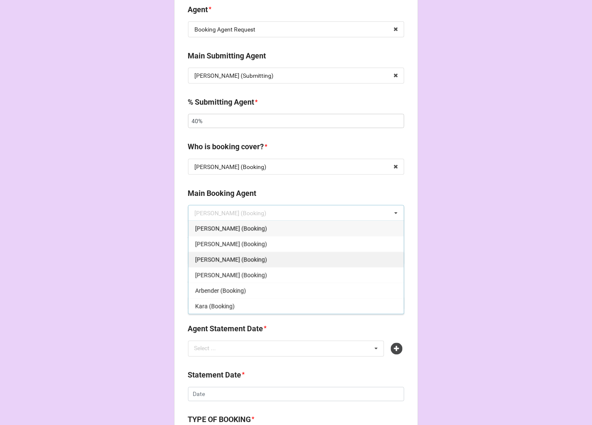
click at [227, 259] on span "Tiera (Booking)" at bounding box center [231, 260] width 72 height 7
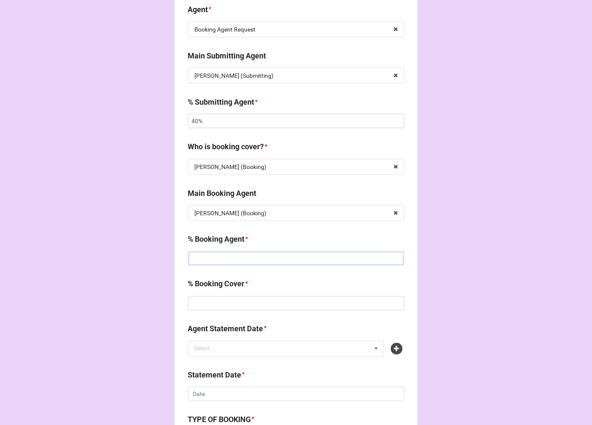
click at [228, 262] on input "text" at bounding box center [296, 258] width 216 height 14
type input "0%"
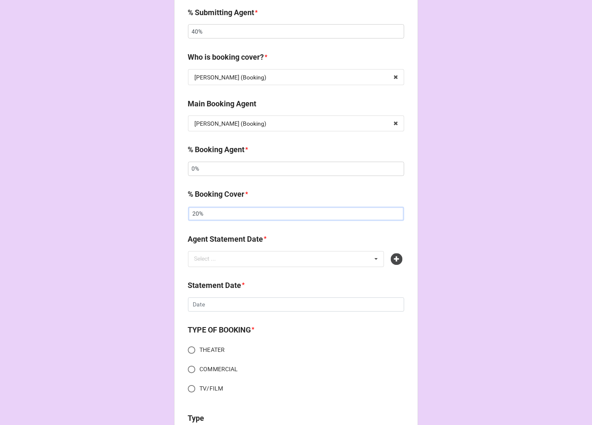
scroll to position [233, 0]
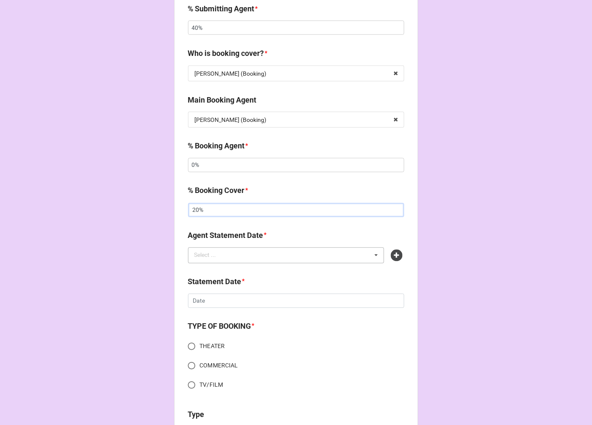
type input "20%"
click at [340, 257] on div "Select ... No results found." at bounding box center [286, 256] width 196 height 16
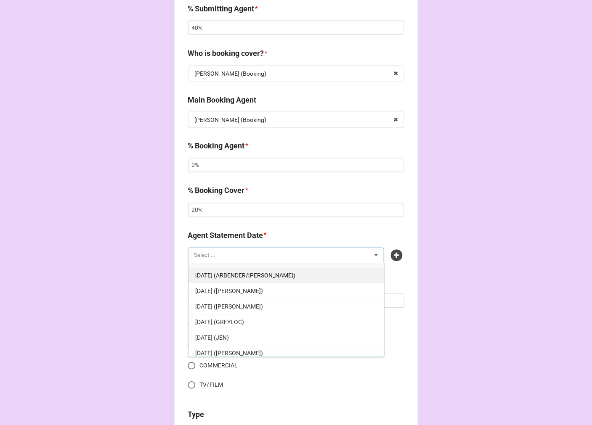
scroll to position [0, 0]
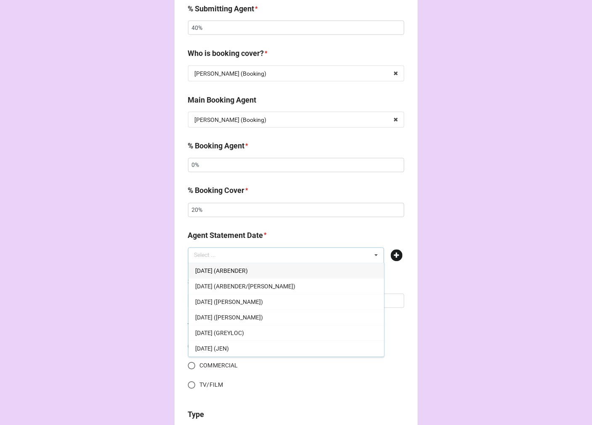
click at [397, 255] on icon at bounding box center [397, 256] width 12 height 12
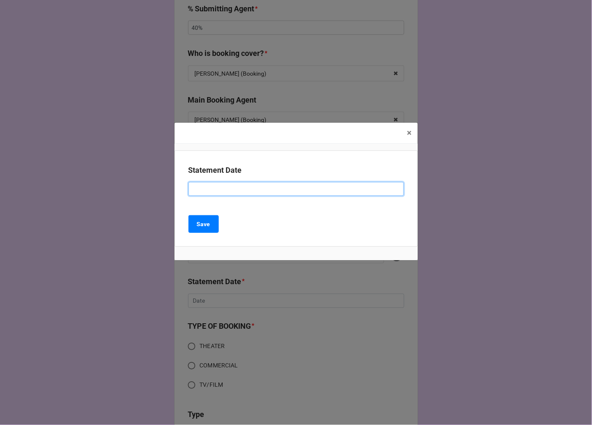
click at [230, 188] on input at bounding box center [295, 189] width 215 height 14
type input "OCTOBER 3, 2025 (KATIE/RACHEL)"
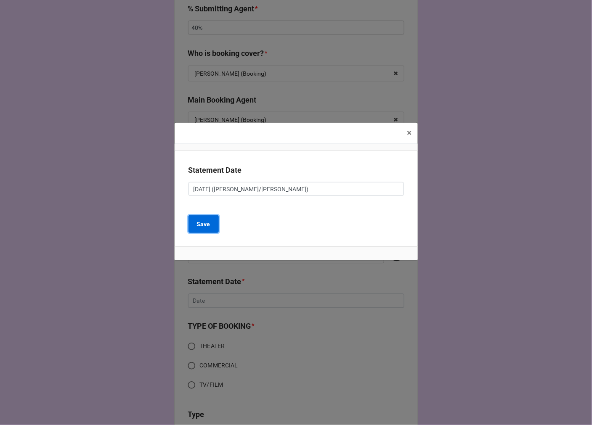
click at [205, 224] on b "Save" at bounding box center [203, 224] width 13 height 9
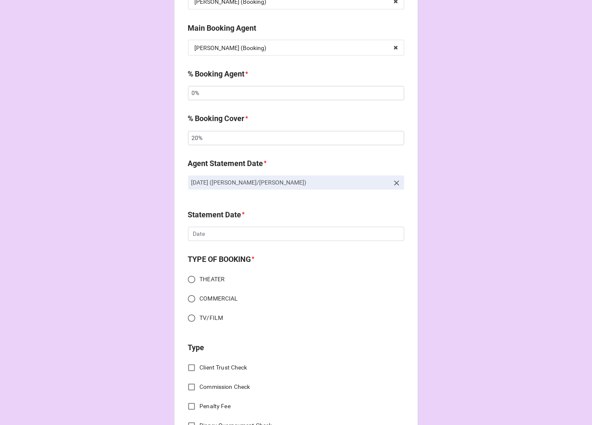
scroll to position [327, 0]
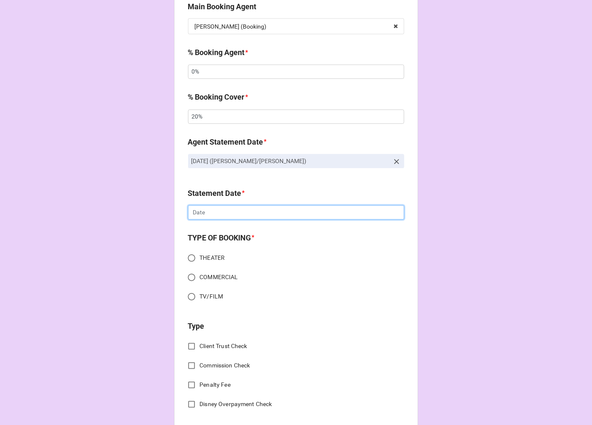
click at [213, 212] on input "text" at bounding box center [296, 213] width 216 height 14
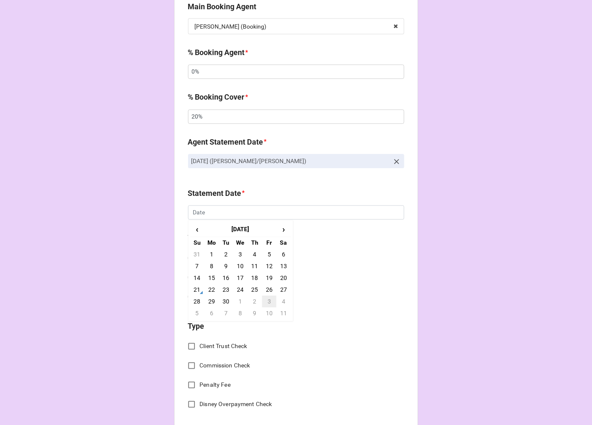
click at [270, 301] on td "3" at bounding box center [269, 302] width 14 height 12
type input "10/3/2025"
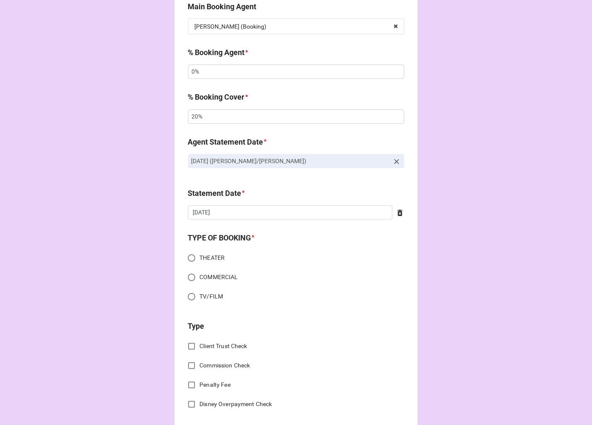
click at [188, 295] on input "TV/FILM" at bounding box center [191, 297] width 16 height 16
radio input "true"
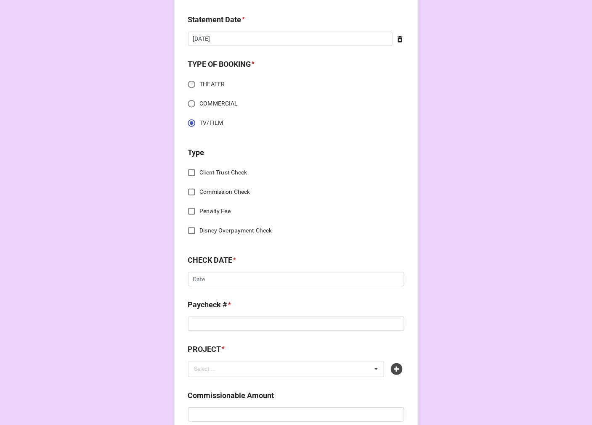
scroll to position [514, 0]
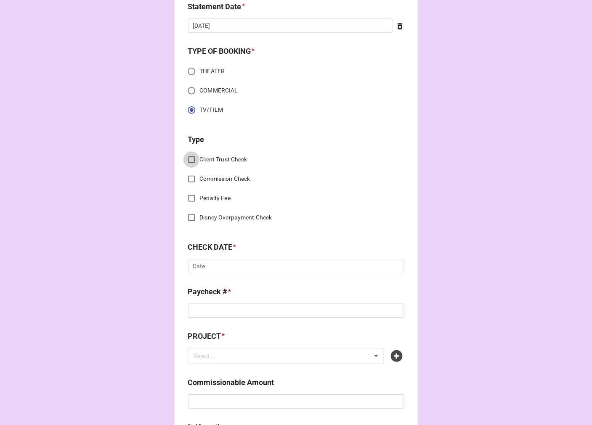
drag, startPoint x: 188, startPoint y: 161, endPoint x: 188, endPoint y: 166, distance: 4.7
click at [188, 161] on input "Client Trust Check" at bounding box center [191, 159] width 16 height 16
checkbox input "true"
click at [199, 265] on input "text" at bounding box center [296, 266] width 216 height 14
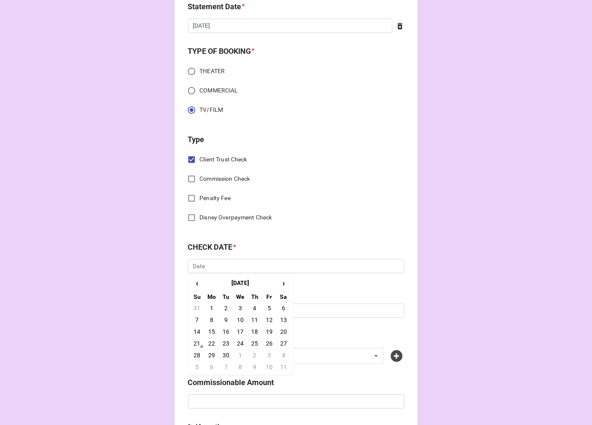
drag, startPoint x: 254, startPoint y: 318, endPoint x: 396, endPoint y: 317, distance: 141.7
click at [254, 318] on td "11" at bounding box center [255, 320] width 14 height 12
type input "9/11/2025"
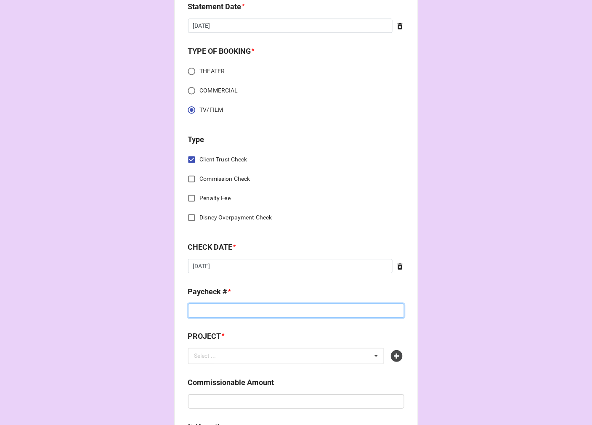
click at [229, 308] on input at bounding box center [296, 311] width 216 height 14
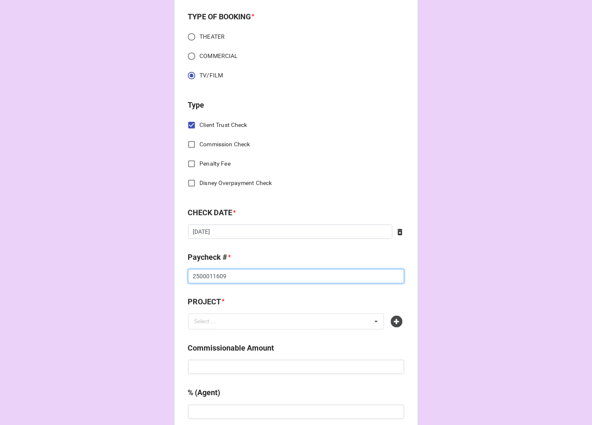
scroll to position [607, 0]
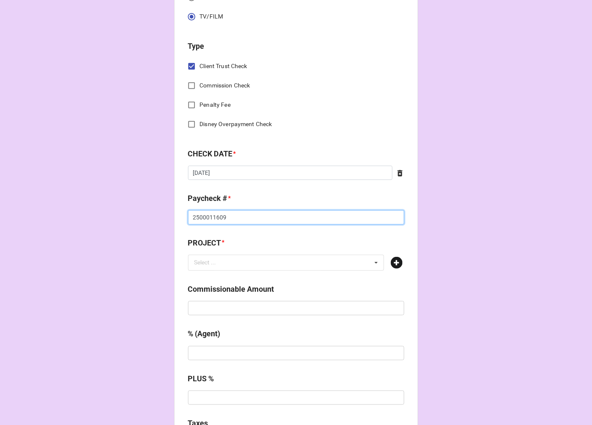
type input "2500011609"
click at [398, 264] on icon at bounding box center [397, 263] width 12 height 12
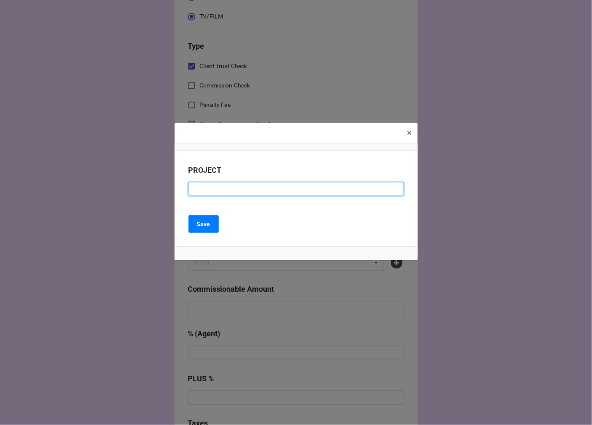
click at [233, 183] on input at bounding box center [295, 189] width 215 height 14
type input "AMERICAN LOVE STORY EP 105"
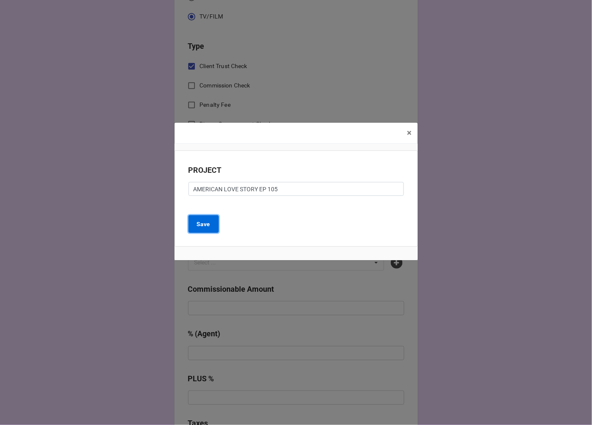
click at [196, 223] on button "Save" at bounding box center [203, 224] width 30 height 18
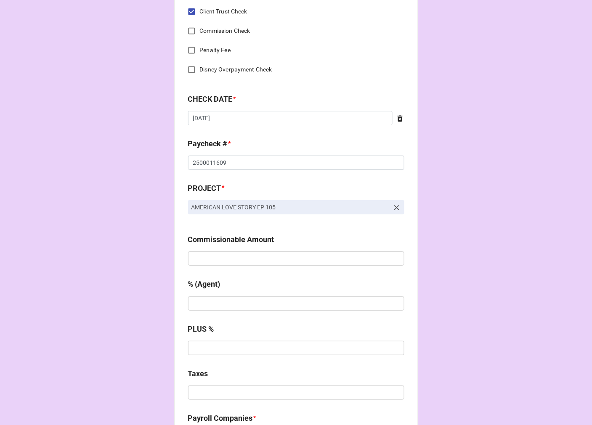
scroll to position [747, 0]
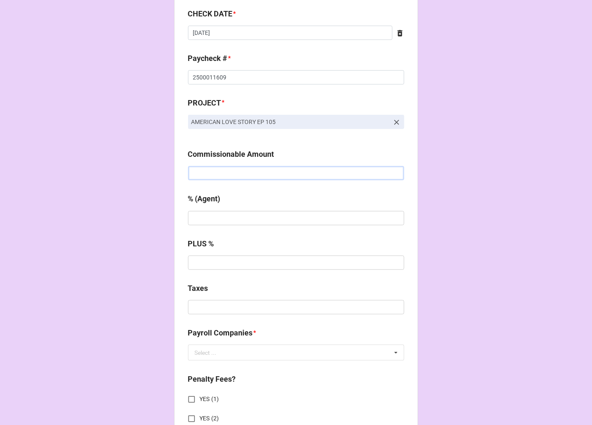
click at [205, 177] on input "text" at bounding box center [296, 173] width 216 height 14
click at [204, 173] on input "text" at bounding box center [296, 173] width 216 height 14
type input "$5,621.45"
type input "10%"
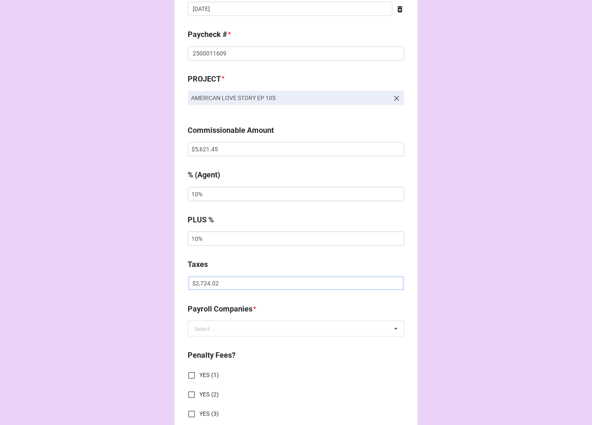
scroll to position [794, 0]
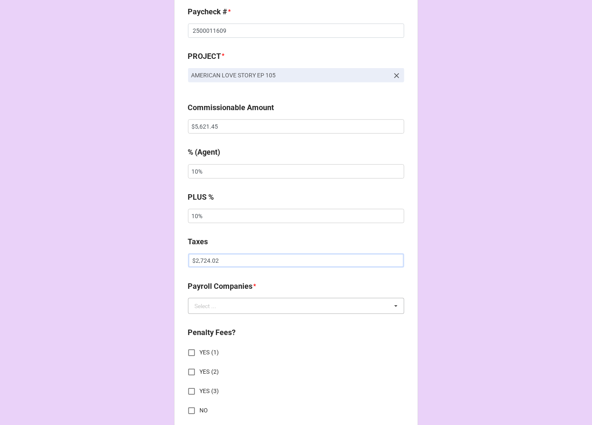
type input "$2,724.02"
click at [233, 305] on input "text" at bounding box center [296, 306] width 215 height 15
click at [219, 352] on span "Cast & Crew" at bounding box center [211, 352] width 32 height 7
click at [189, 352] on input "YES (1)" at bounding box center [191, 353] width 16 height 16
checkbox input "true"
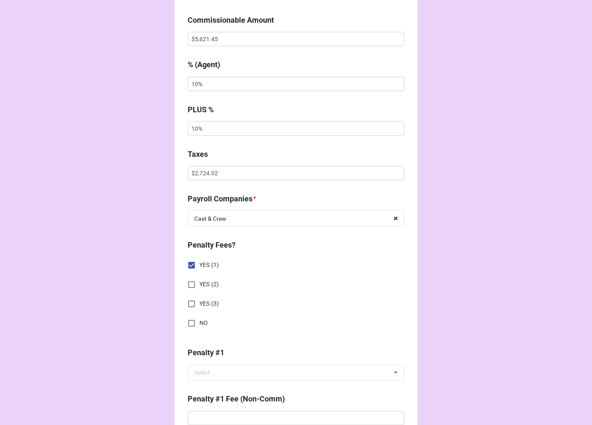
scroll to position [1028, 0]
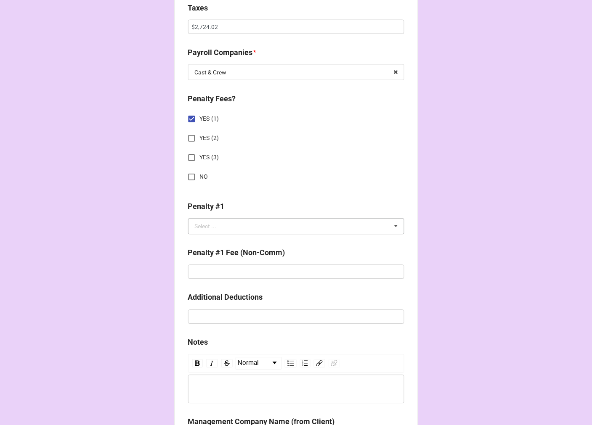
click at [200, 229] on div "Select ..." at bounding box center [206, 227] width 22 height 6
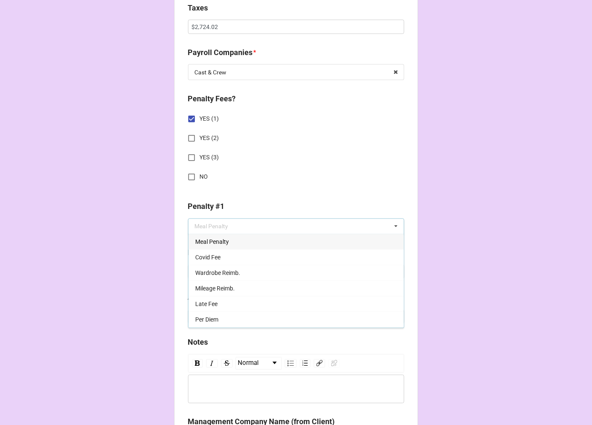
click at [209, 240] on span "Meal Penalty" at bounding box center [212, 242] width 34 height 7
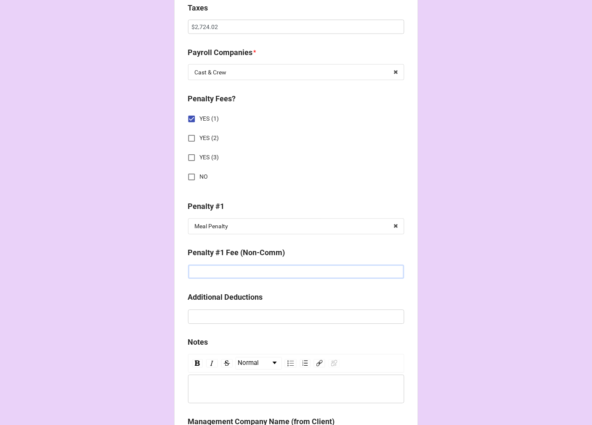
click at [219, 272] on input "text" at bounding box center [296, 272] width 216 height 14
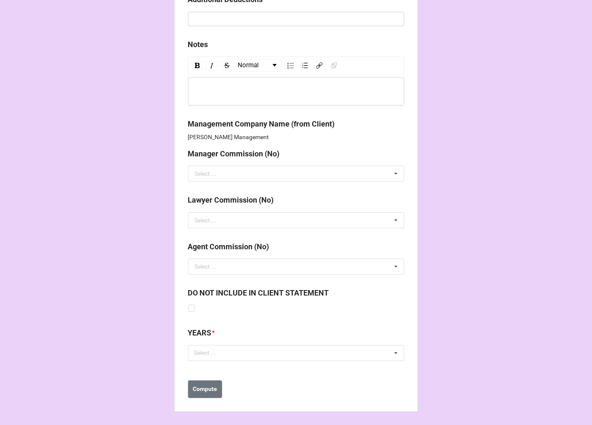
scroll to position [1326, 0]
type input "$110.00"
click at [213, 353] on div "Select ..." at bounding box center [210, 353] width 36 height 10
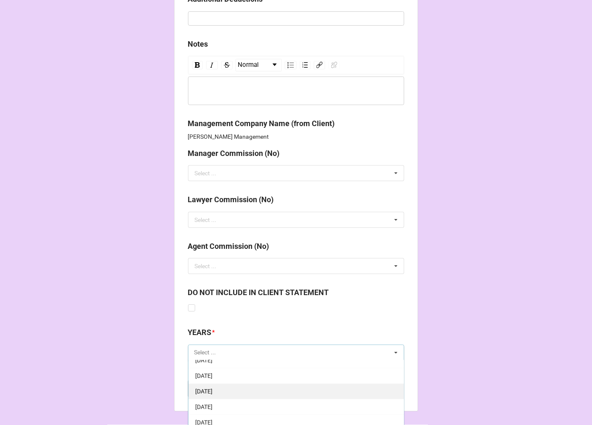
scroll to position [93, 0]
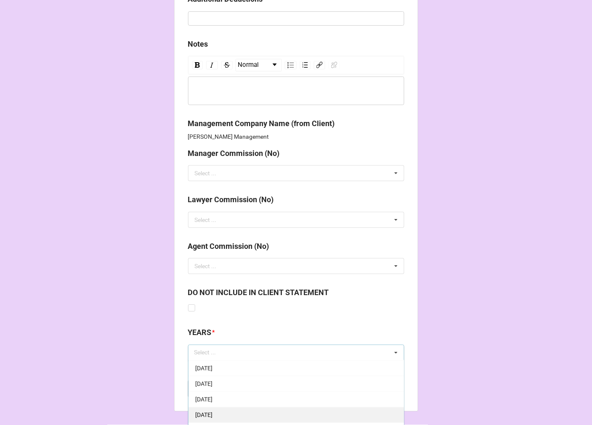
click at [212, 413] on span "[DATE]" at bounding box center [203, 415] width 17 height 7
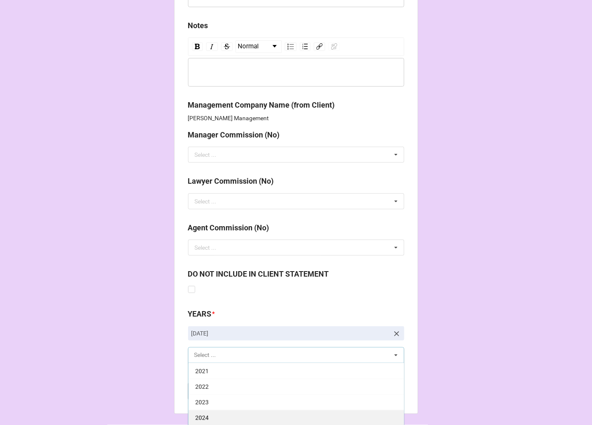
scroll to position [1373, 0]
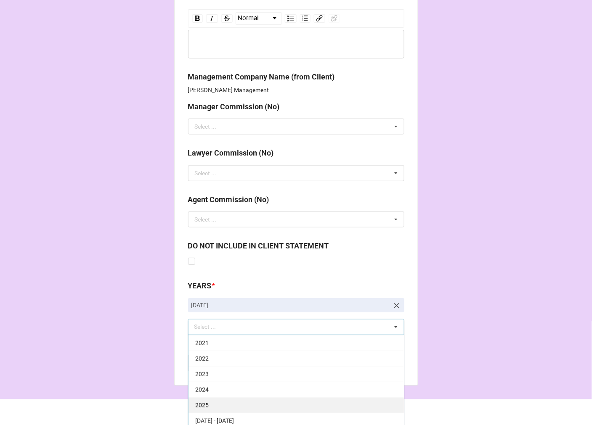
click at [214, 405] on div "2025" at bounding box center [295, 405] width 215 height 16
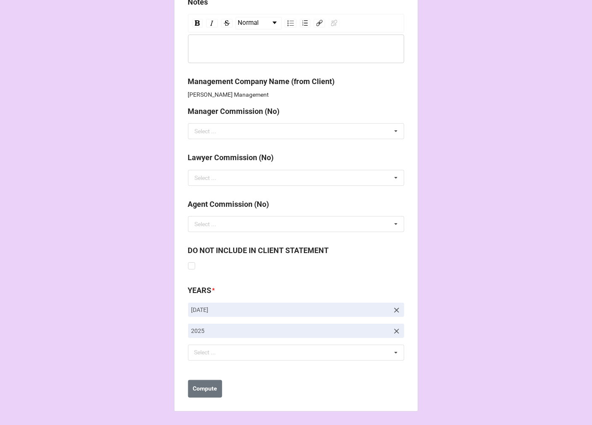
click at [203, 392] on b "Compute" at bounding box center [205, 388] width 24 height 9
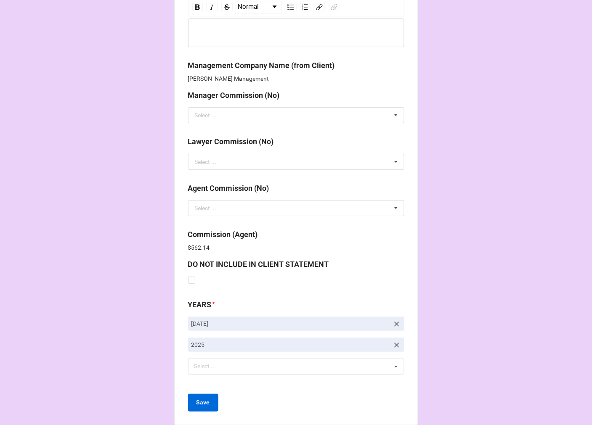
scroll to position [1398, 0]
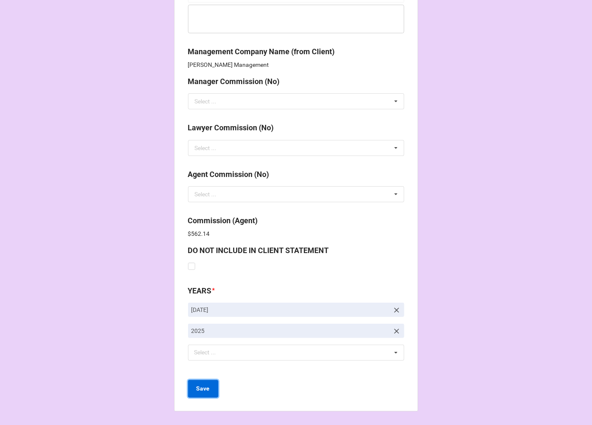
click at [202, 390] on b "Save" at bounding box center [202, 388] width 13 height 9
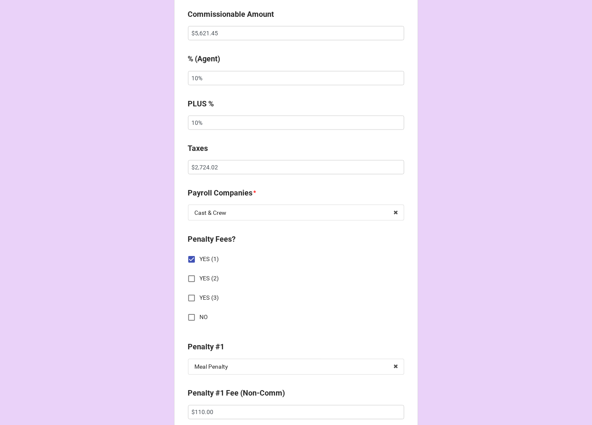
scroll to position [888, 0]
drag, startPoint x: 190, startPoint y: 275, endPoint x: 204, endPoint y: 284, distance: 17.2
click at [189, 275] on input "YES (2)" at bounding box center [191, 278] width 16 height 16
checkbox input "true"
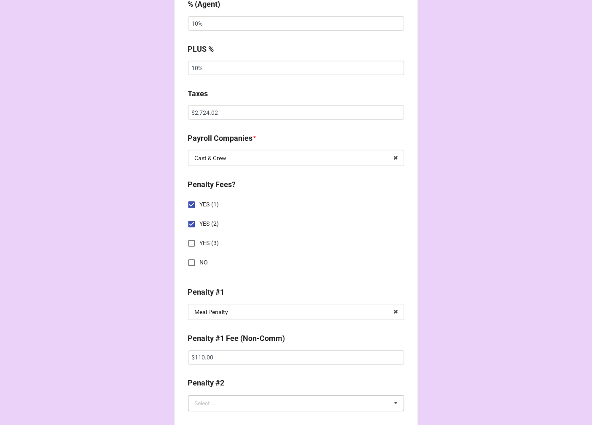
scroll to position [1028, 0]
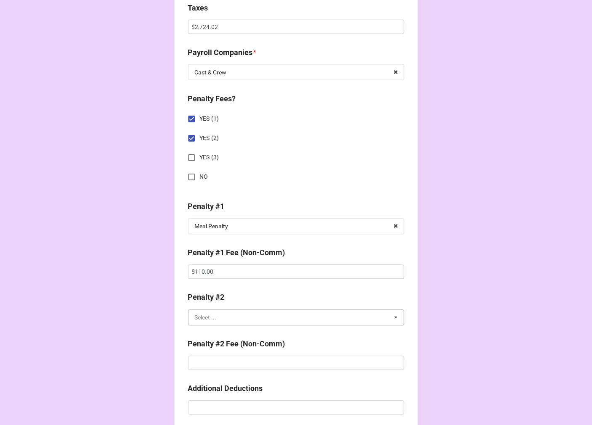
click at [215, 317] on input "text" at bounding box center [296, 317] width 215 height 15
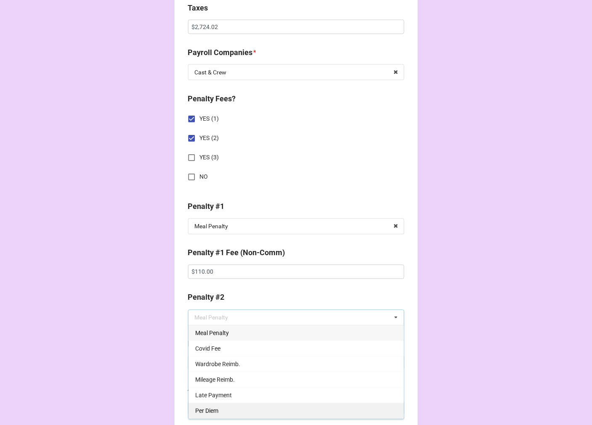
click at [217, 405] on div "Per Diem" at bounding box center [295, 411] width 215 height 16
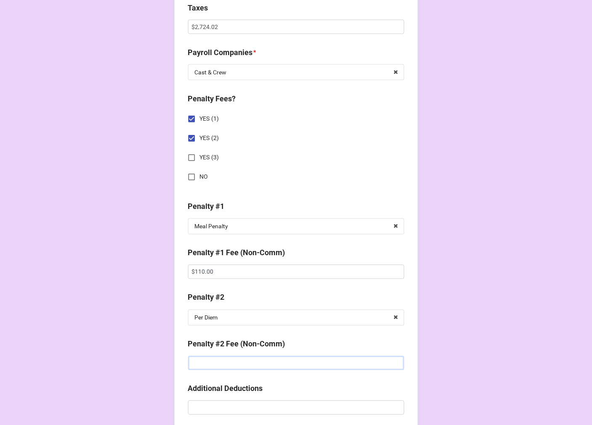
click at [216, 365] on input "text" at bounding box center [296, 363] width 216 height 14
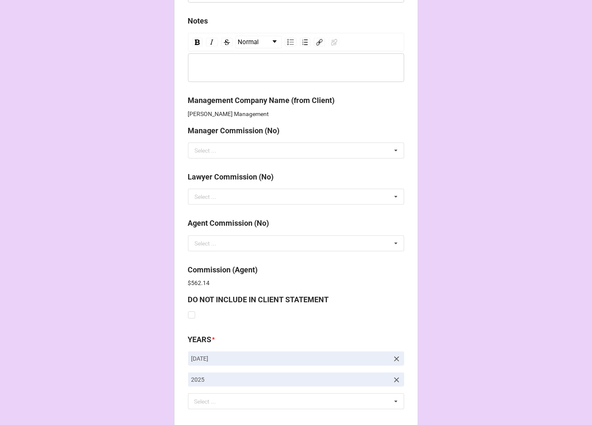
scroll to position [1489, 0]
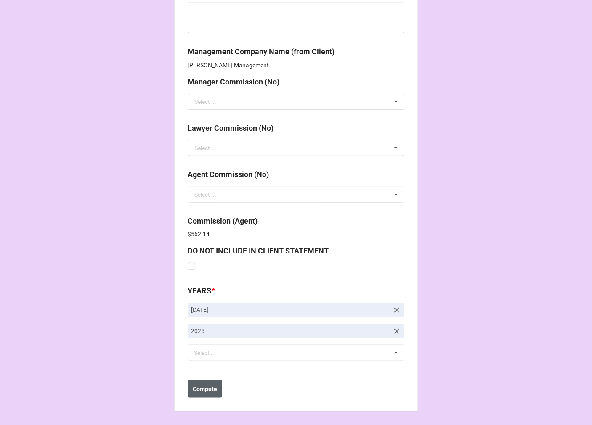
type input "$70.00"
click at [199, 391] on b "Compute" at bounding box center [205, 389] width 24 height 9
click at [202, 389] on b "Save" at bounding box center [202, 389] width 13 height 9
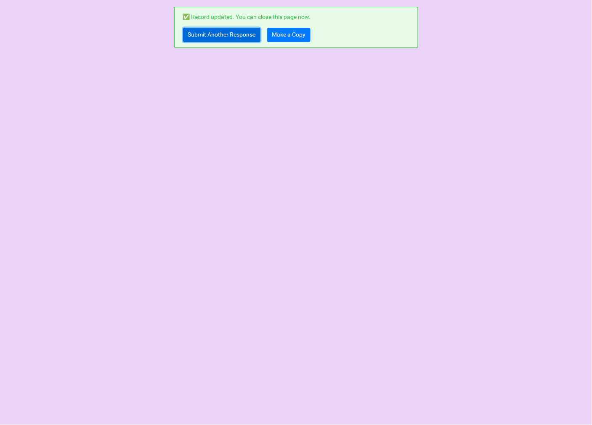
click at [209, 34] on link "Submit Another Response" at bounding box center [221, 35] width 77 height 14
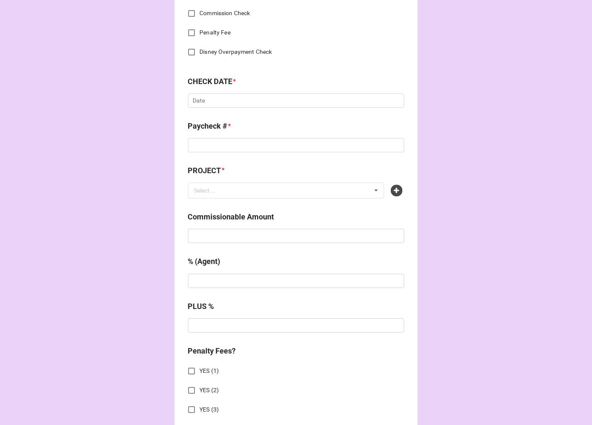
scroll to position [373, 0]
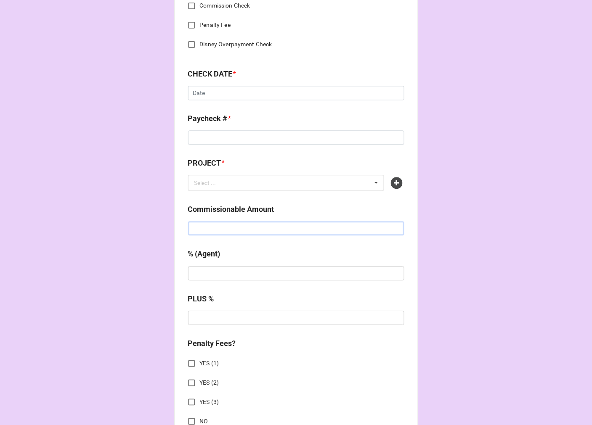
click at [211, 230] on input "text" at bounding box center [296, 229] width 216 height 14
paste input "$1,246.00"
type input "$1,246.00"
click at [209, 271] on input "text" at bounding box center [296, 274] width 216 height 14
type input "10%"
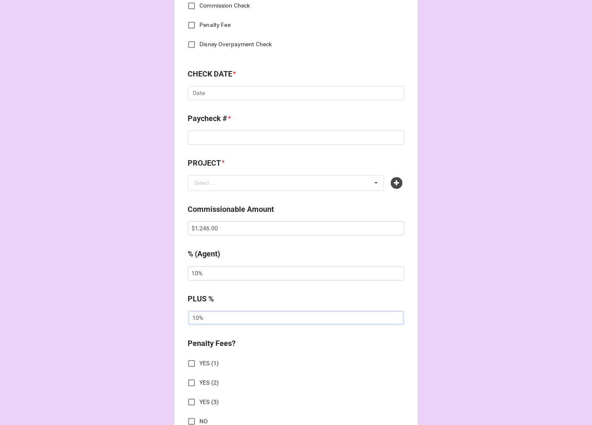
type input "10%"
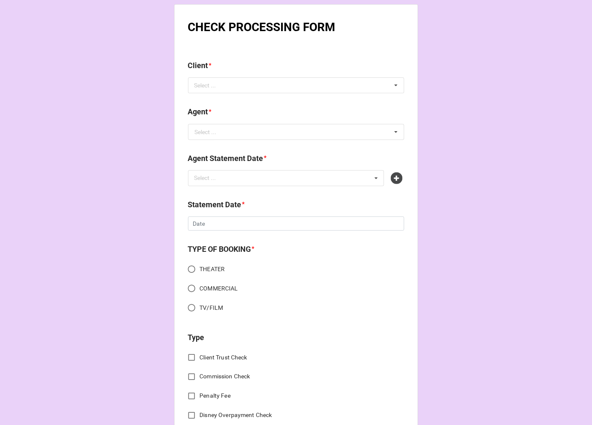
scroll to position [0, 0]
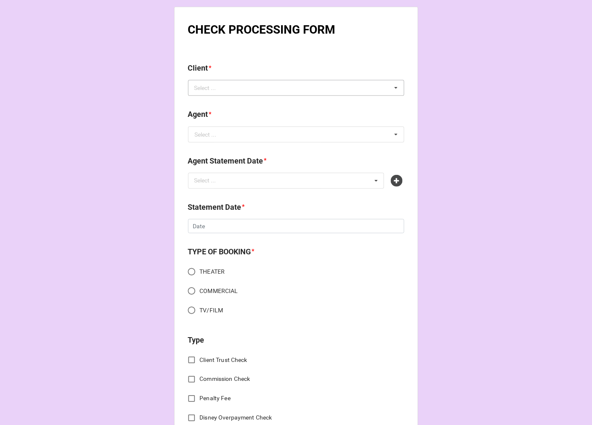
click at [216, 85] on div "Select ..." at bounding box center [210, 88] width 36 height 10
paste input "[PERSON_NAME]"
type input "[PERSON_NAME]"
click at [237, 105] on span "[PERSON_NAME]" at bounding box center [217, 103] width 45 height 7
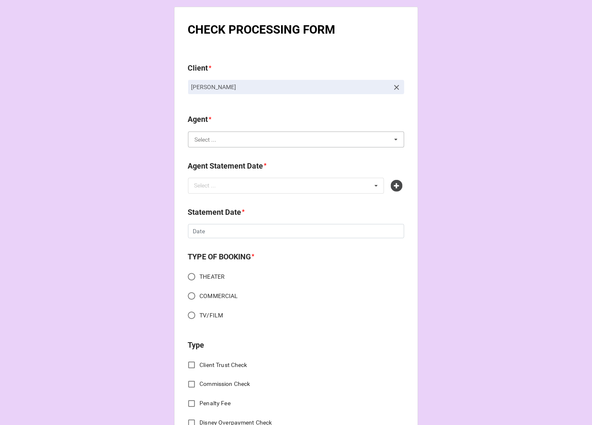
click at [216, 144] on input "text" at bounding box center [296, 139] width 215 height 15
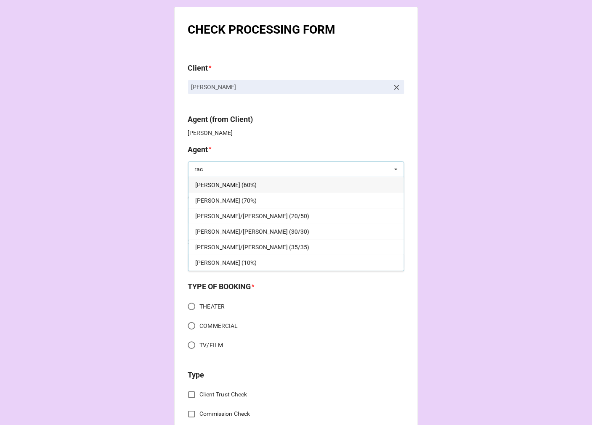
type input "rac"
click at [225, 184] on span "[PERSON_NAME] (60%)" at bounding box center [225, 185] width 61 height 7
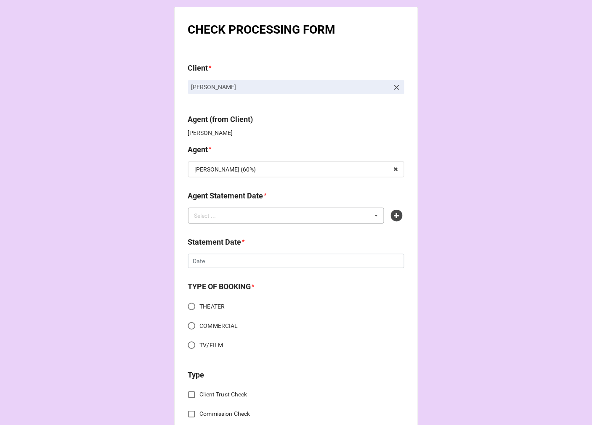
click at [216, 217] on div "Select ..." at bounding box center [210, 216] width 36 height 10
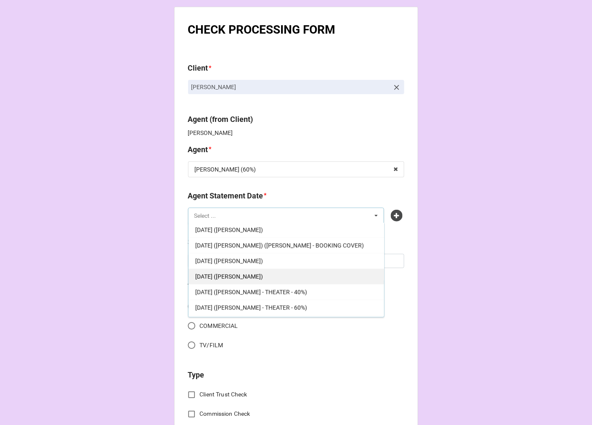
scroll to position [171, 0]
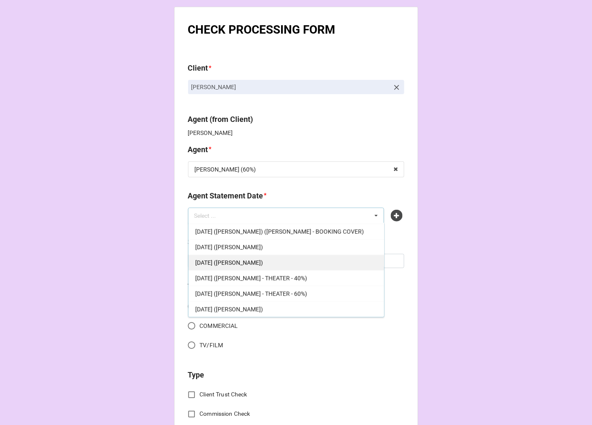
click at [257, 263] on span "[DATE] ([PERSON_NAME])" at bounding box center [229, 262] width 68 height 7
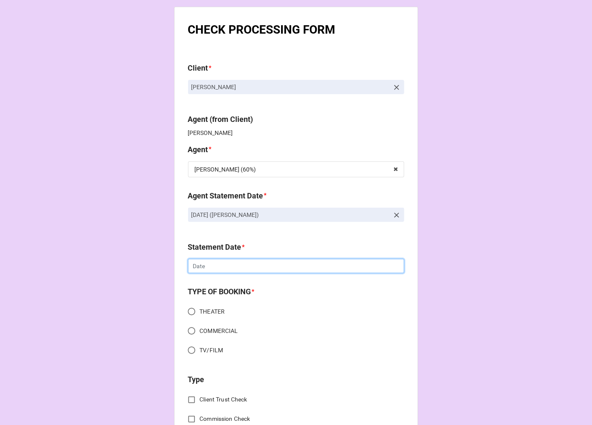
click at [224, 267] on input "text" at bounding box center [296, 266] width 216 height 14
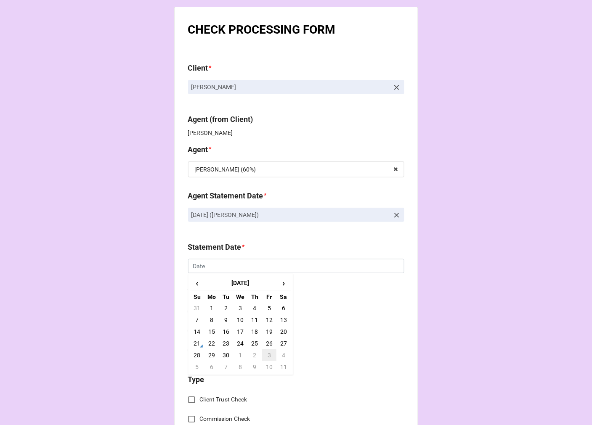
click at [270, 354] on td "3" at bounding box center [269, 355] width 14 height 12
type input "[DATE]"
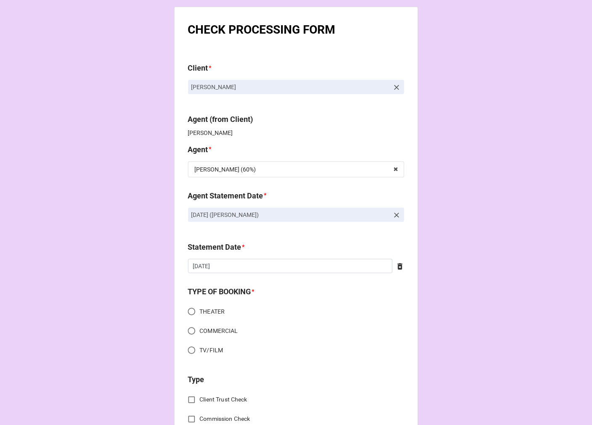
scroll to position [47, 0]
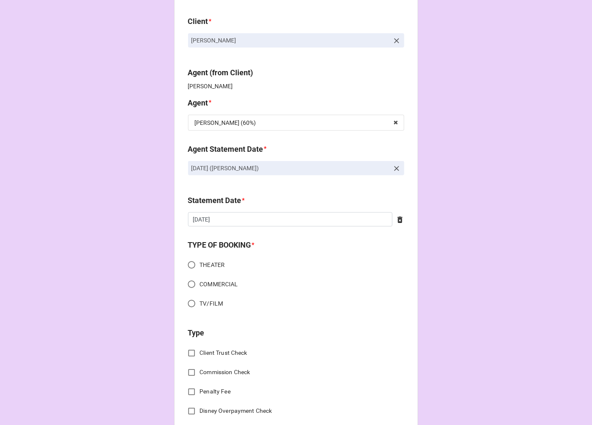
click at [185, 305] on input "TV/FILM" at bounding box center [191, 304] width 16 height 16
radio input "true"
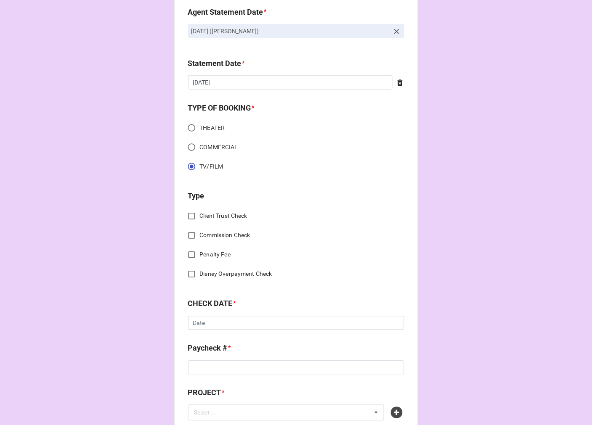
scroll to position [187, 0]
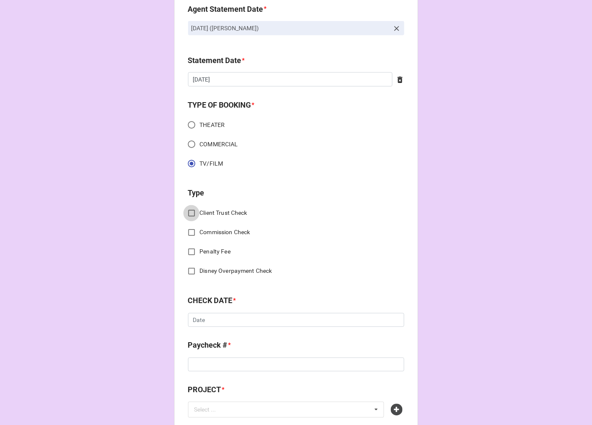
click at [187, 212] on input "Client Trust Check" at bounding box center [191, 213] width 16 height 16
checkbox input "true"
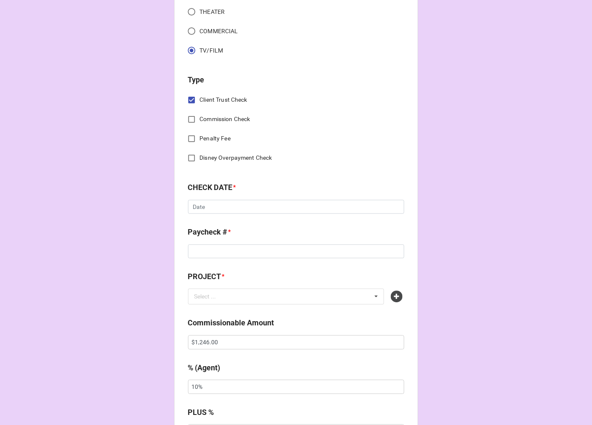
scroll to position [327, 0]
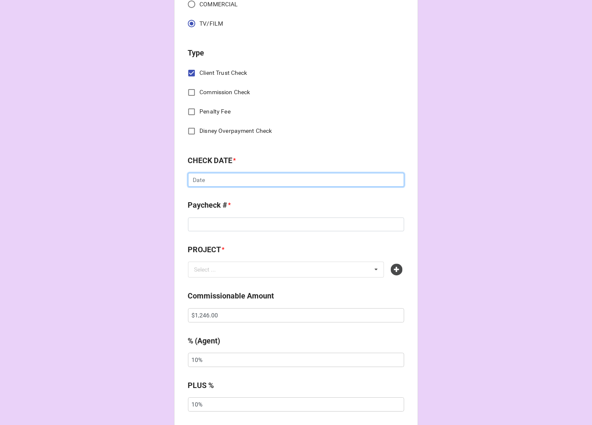
click at [231, 180] on input "text" at bounding box center [296, 180] width 216 height 14
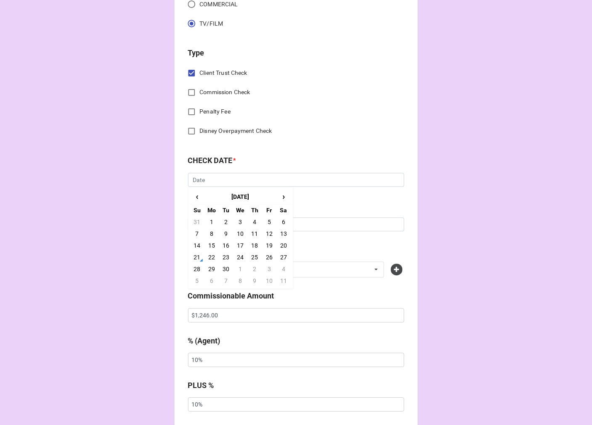
click at [238, 230] on td "10" at bounding box center [240, 234] width 14 height 12
type input "[DATE]"
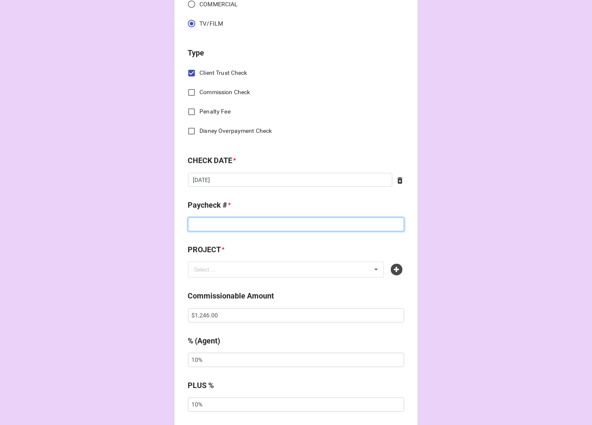
click at [213, 219] on input at bounding box center [296, 225] width 216 height 14
type input "24145228"
click at [396, 270] on icon at bounding box center [397, 270] width 12 height 12
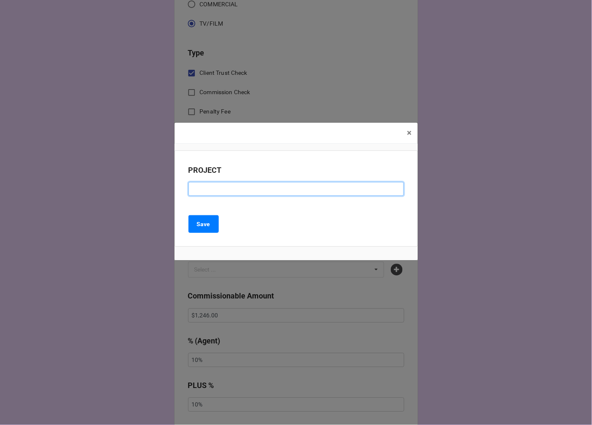
click at [225, 193] on input at bounding box center [295, 189] width 215 height 14
type input "[PERSON_NAME] 205"
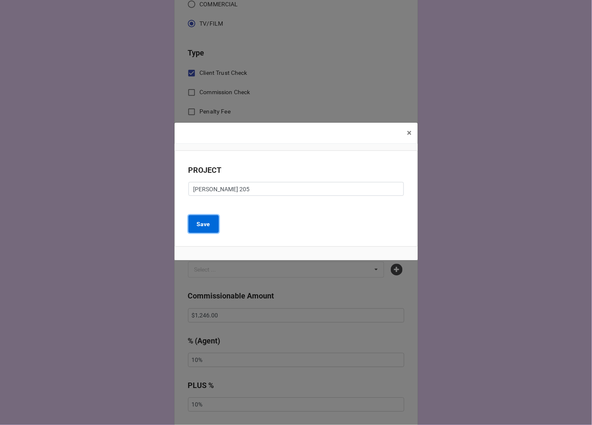
click at [204, 230] on button "Save" at bounding box center [203, 224] width 30 height 18
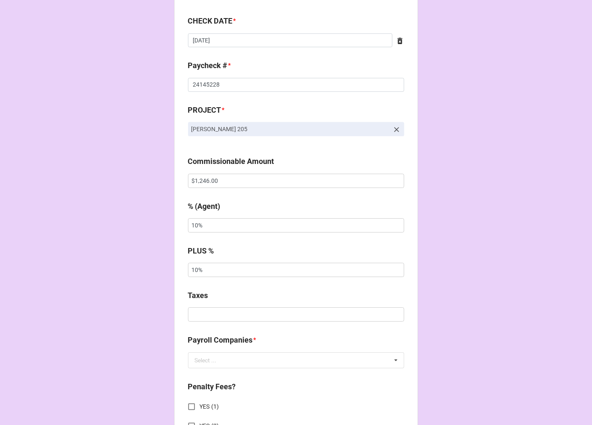
scroll to position [467, 0]
click at [212, 317] on input "text" at bounding box center [296, 314] width 216 height 14
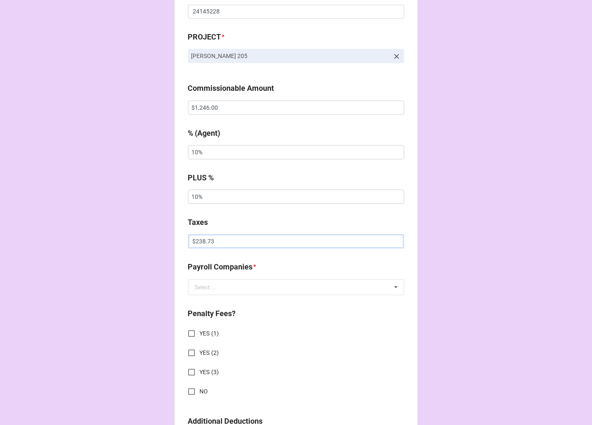
scroll to position [561, 0]
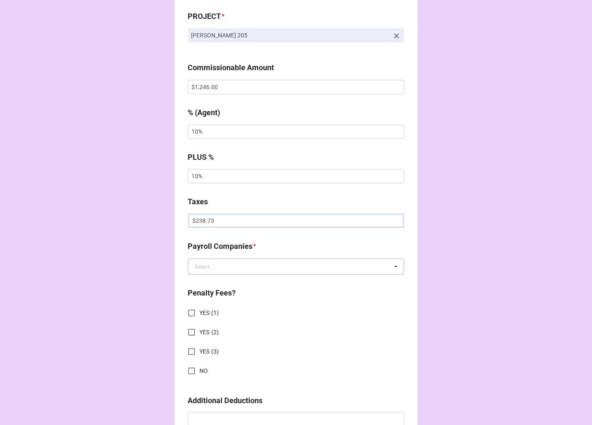
type input "$238.73"
click at [235, 271] on input "text" at bounding box center [296, 266] width 215 height 15
type input "GE"
click at [230, 282] on span "GEP Talent Services" at bounding box center [220, 282] width 51 height 7
click at [187, 371] on input "NO" at bounding box center [191, 371] width 16 height 16
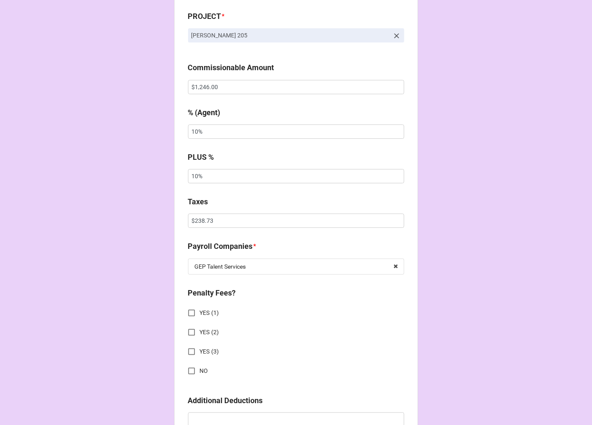
checkbox input "true"
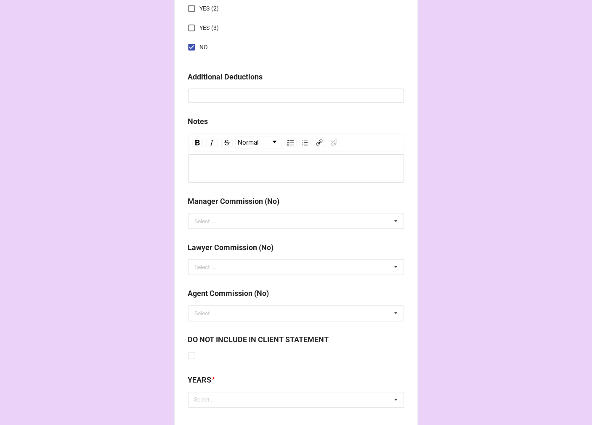
scroll to position [931, 0]
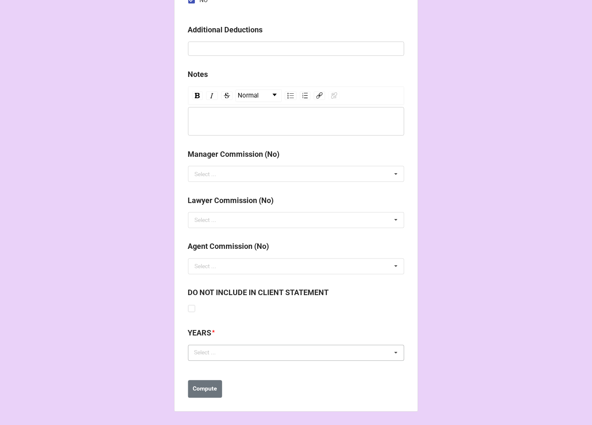
click at [208, 354] on div "Select ..." at bounding box center [210, 353] width 36 height 10
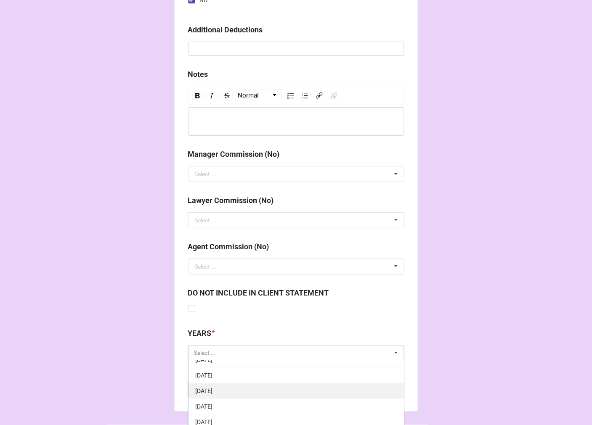
scroll to position [93, 0]
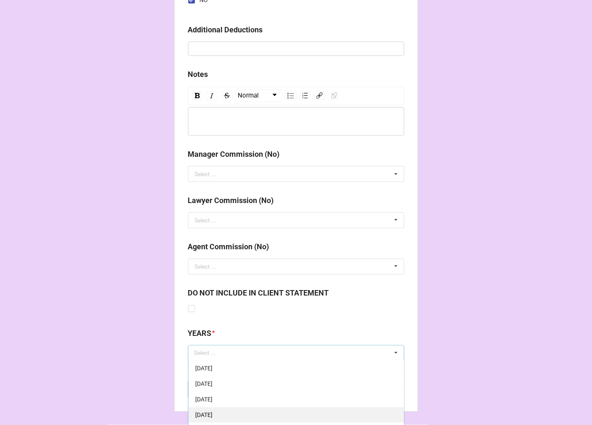
click at [209, 415] on span "[DATE]" at bounding box center [203, 415] width 17 height 7
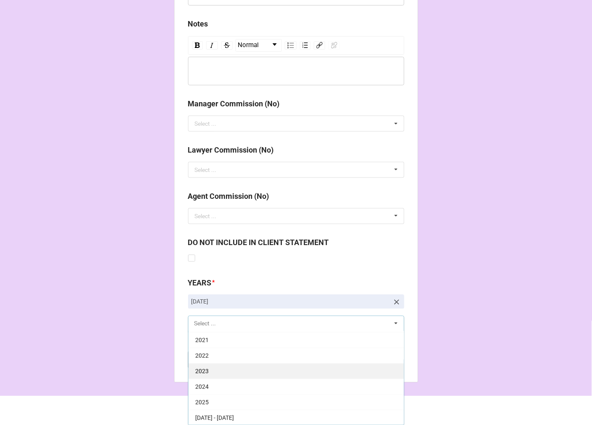
scroll to position [187, 0]
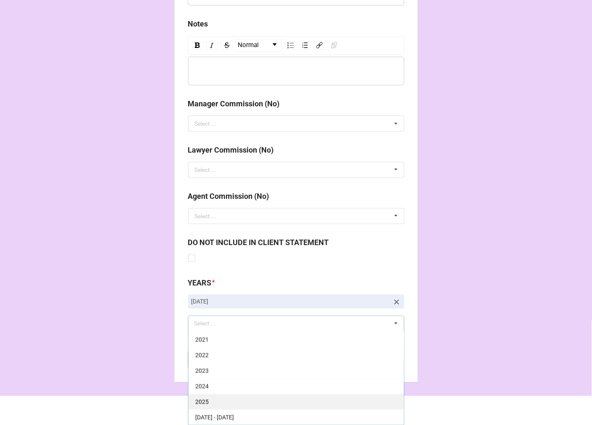
click at [205, 400] on span "2025" at bounding box center [201, 402] width 13 height 7
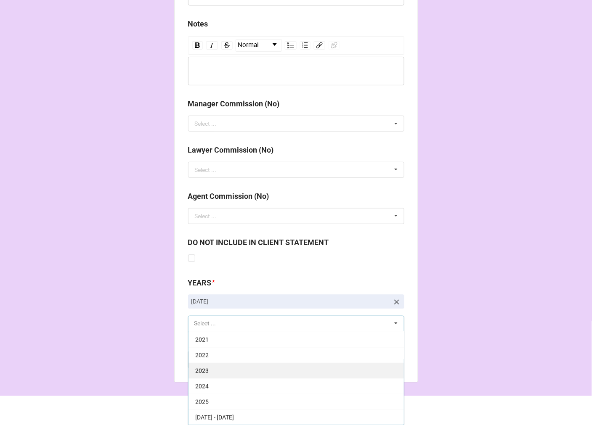
scroll to position [171, 0]
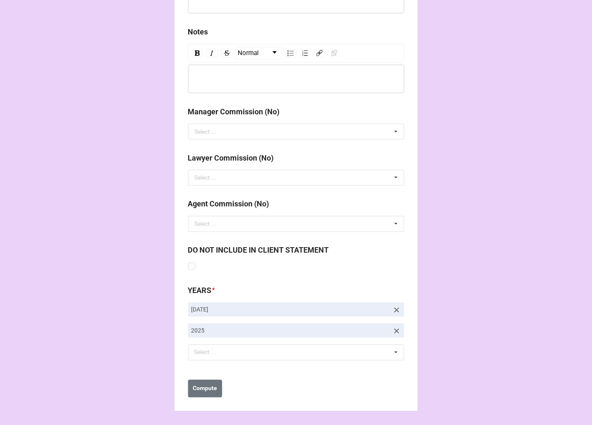
click at [212, 386] on b "Compute" at bounding box center [205, 389] width 24 height 9
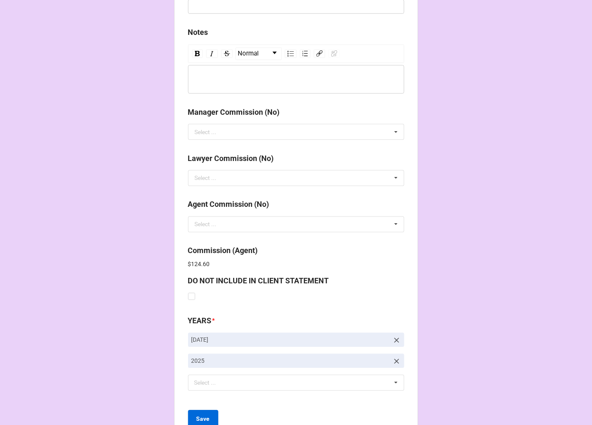
scroll to position [1003, 0]
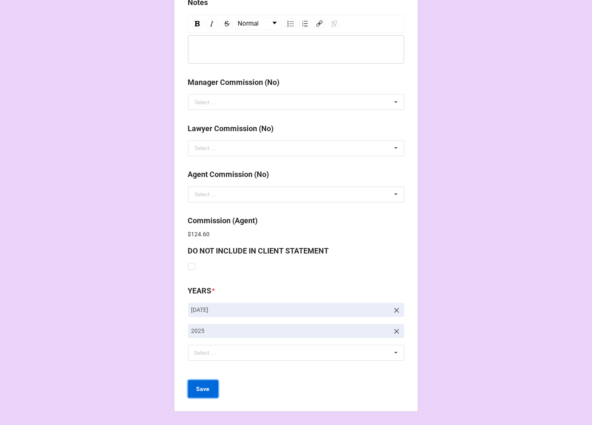
click at [196, 389] on b "Save" at bounding box center [202, 389] width 13 height 9
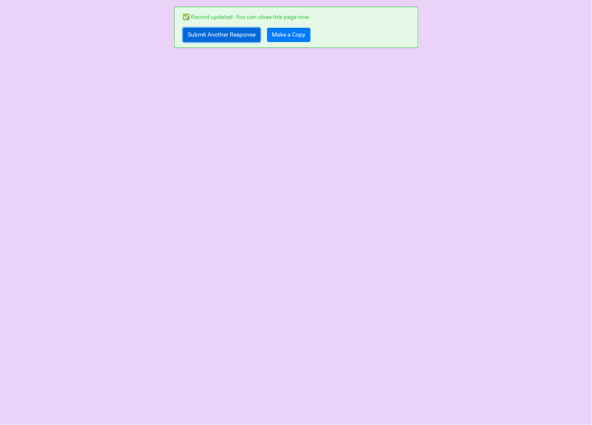
click at [211, 39] on link "Submit Another Response" at bounding box center [221, 35] width 77 height 14
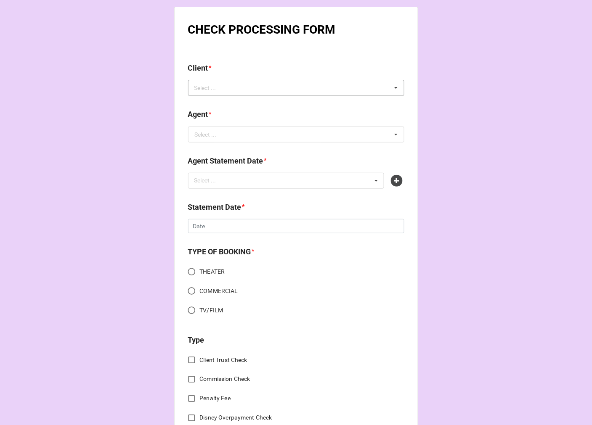
click at [195, 84] on div "Select ..." at bounding box center [210, 88] width 36 height 10
type input "DELLA"
click at [234, 101] on div "[PERSON_NAME]" at bounding box center [295, 103] width 215 height 16
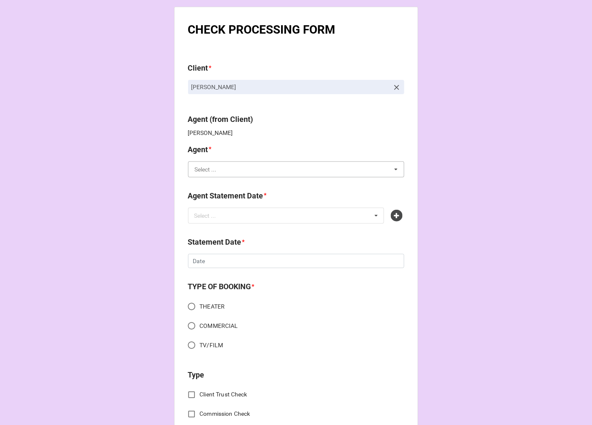
click at [216, 173] on input "text" at bounding box center [296, 169] width 215 height 15
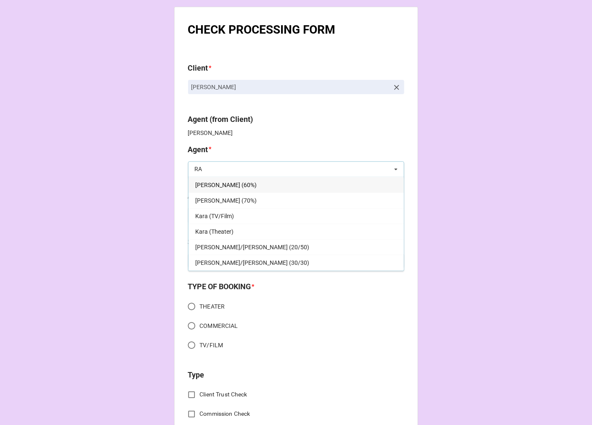
type input "RA"
click at [223, 187] on span "[PERSON_NAME] (60%)" at bounding box center [225, 185] width 61 height 7
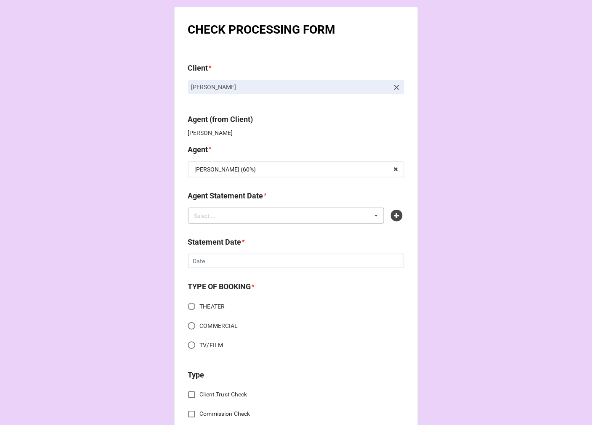
click at [222, 217] on div "Select ..." at bounding box center [210, 216] width 36 height 10
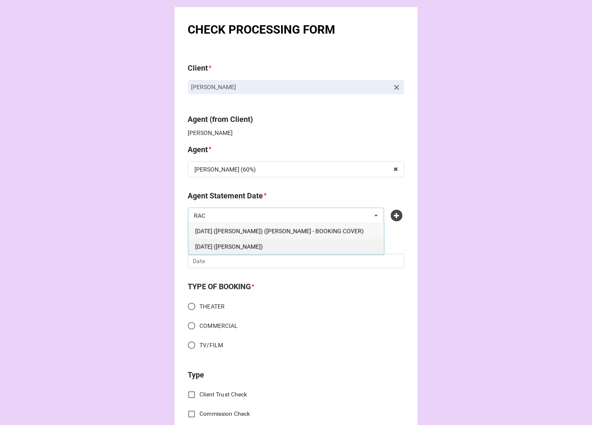
type input "RAC"
click at [257, 246] on span "[DATE] ([PERSON_NAME])" at bounding box center [229, 246] width 68 height 7
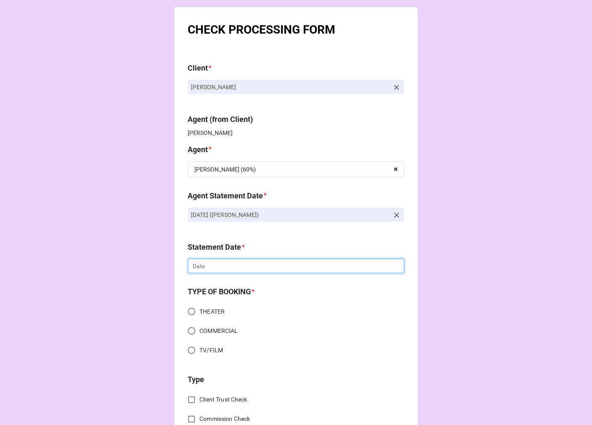
click at [222, 267] on input "text" at bounding box center [296, 266] width 216 height 14
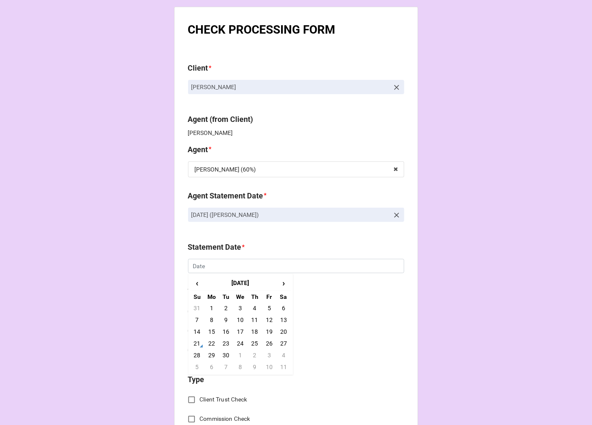
click at [267, 356] on td "3" at bounding box center [269, 355] width 14 height 12
type input "[DATE]"
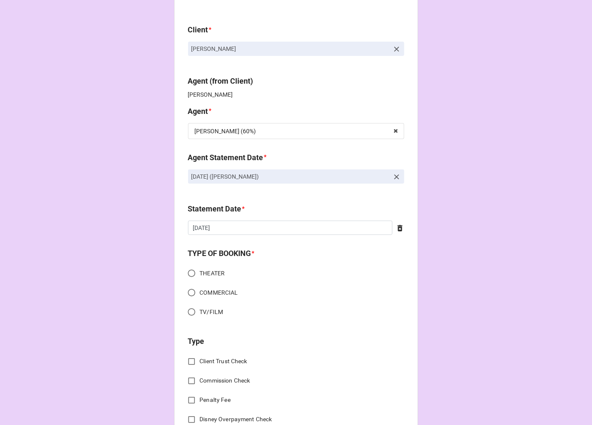
scroll to position [93, 0]
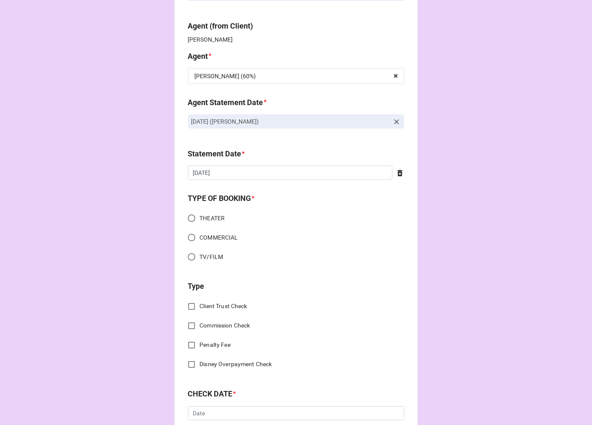
click at [188, 257] on input "TV/FILM" at bounding box center [191, 257] width 16 height 16
radio input "true"
click at [187, 304] on input "Client Trust Check" at bounding box center [191, 307] width 16 height 16
checkbox input "true"
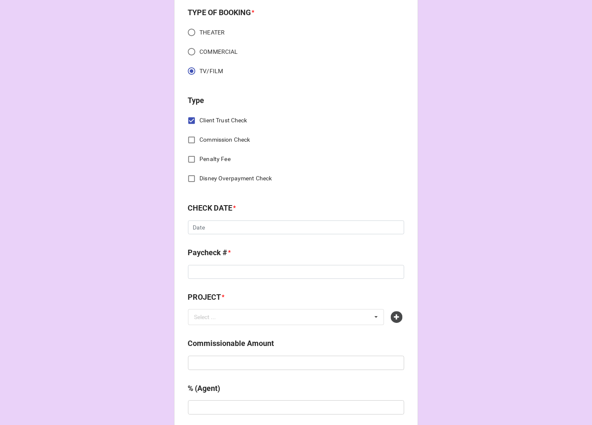
scroll to position [280, 0]
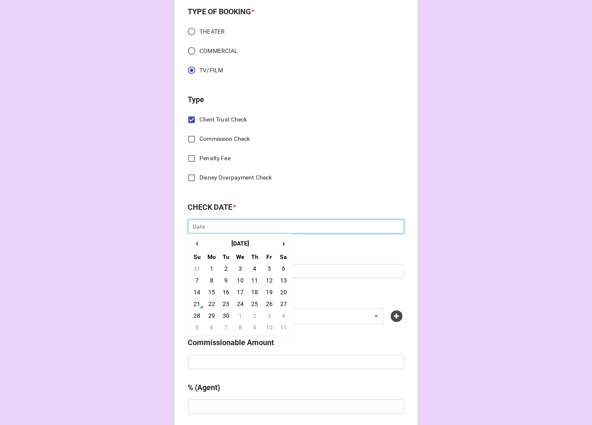
click at [225, 229] on input "text" at bounding box center [296, 227] width 216 height 14
click at [240, 280] on td "10" at bounding box center [240, 281] width 14 height 12
type input "[DATE]"
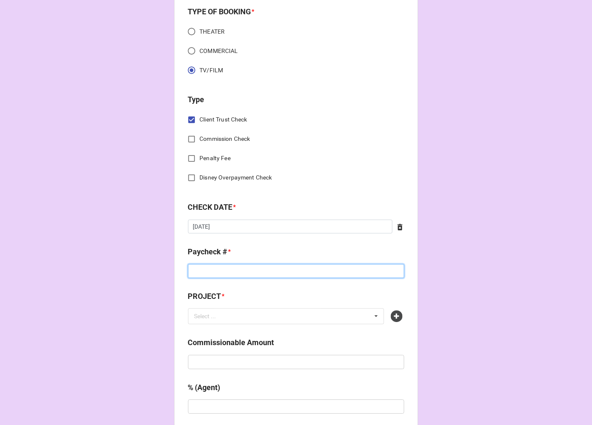
drag, startPoint x: 186, startPoint y: 273, endPoint x: 201, endPoint y: 275, distance: 14.9
click at [191, 274] on input at bounding box center [296, 271] width 216 height 14
type input "24133169"
click at [394, 316] on icon at bounding box center [397, 317] width 12 height 12
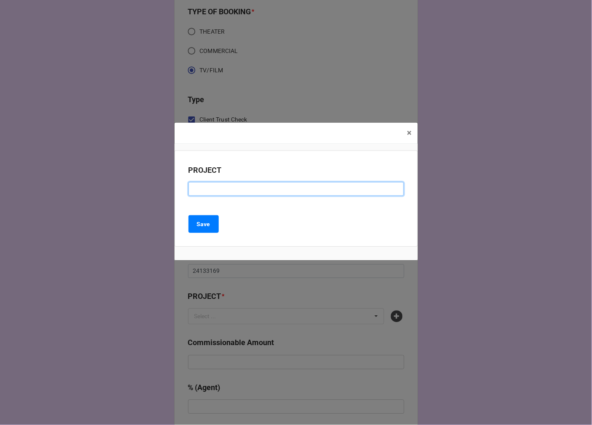
click at [209, 191] on input at bounding box center [295, 189] width 215 height 14
type input "[PERSON_NAME] MURDERS EP 106 (ADR)"
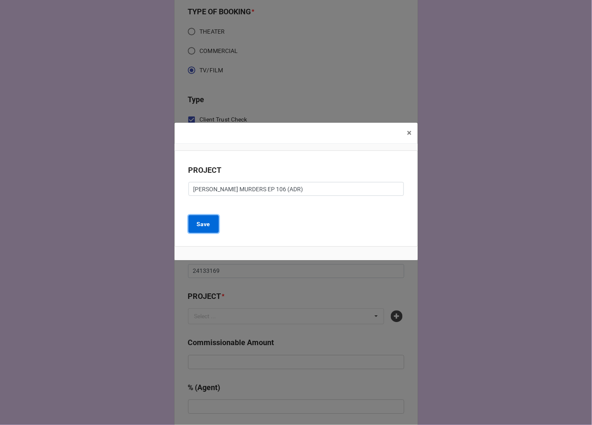
click at [198, 224] on b "Save" at bounding box center [203, 224] width 13 height 9
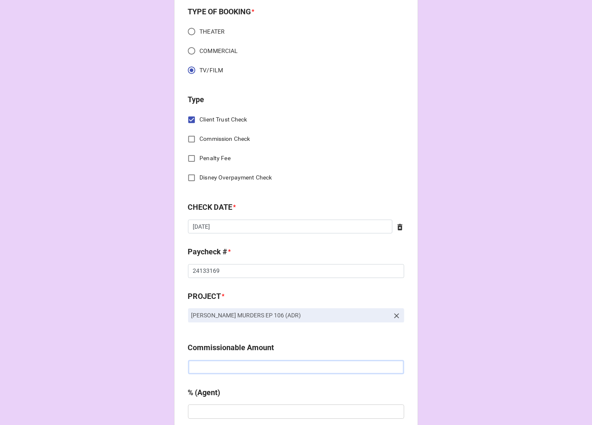
click at [217, 368] on input "text" at bounding box center [296, 367] width 216 height 14
type input "$623.00"
type input "10%"
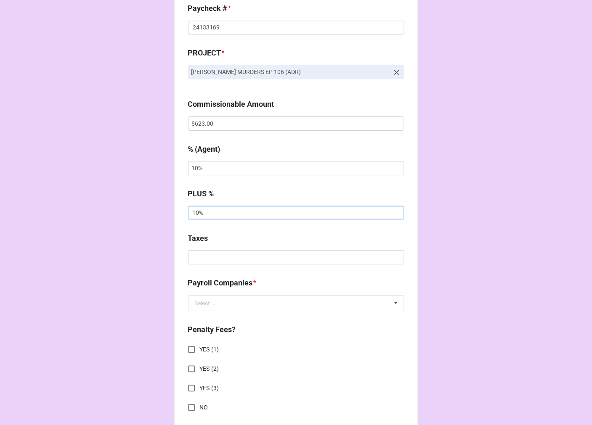
type input "10%"
click at [211, 258] on input "text" at bounding box center [296, 257] width 216 height 14
type input "$75.66"
click at [207, 309] on input "text" at bounding box center [296, 303] width 215 height 15
type input "GE"
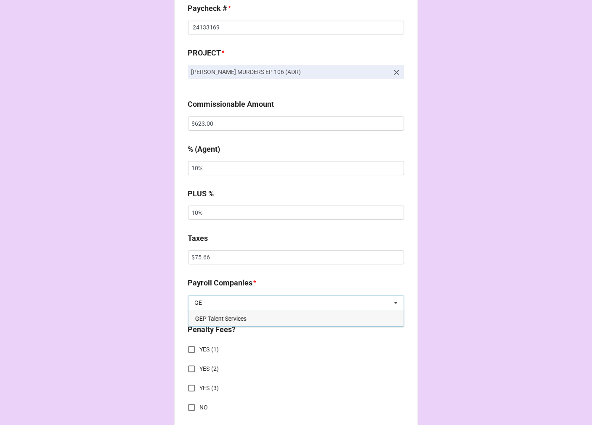
click at [213, 317] on span "GEP Talent Services" at bounding box center [220, 318] width 51 height 7
click at [187, 406] on input "NO" at bounding box center [191, 407] width 16 height 16
checkbox input "true"
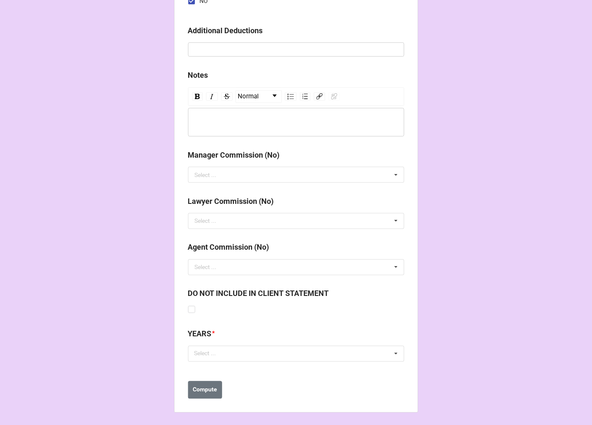
scroll to position [931, 0]
click at [222, 354] on div "Select ..." at bounding box center [210, 353] width 36 height 10
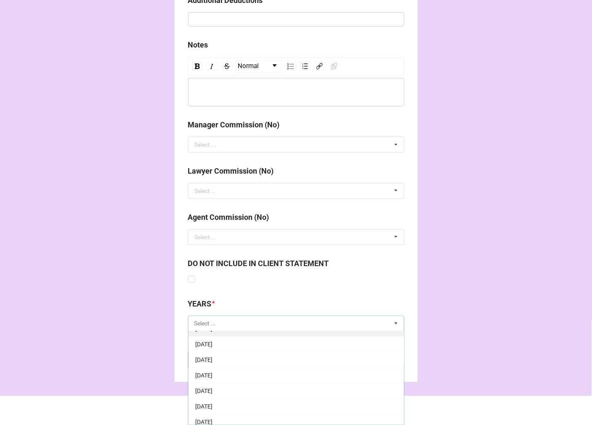
scroll to position [93, 0]
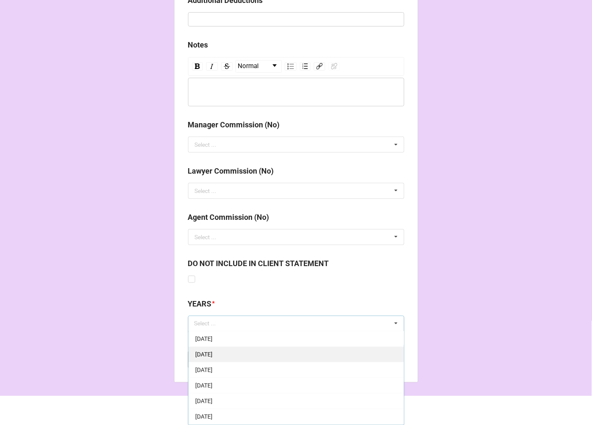
click at [241, 381] on div "[DATE]" at bounding box center [295, 386] width 215 height 16
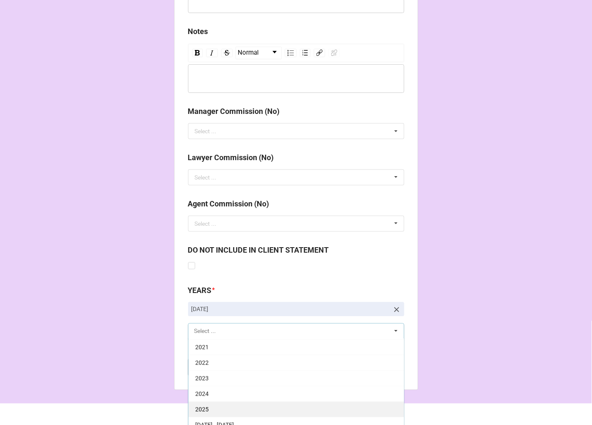
scroll to position [982, 0]
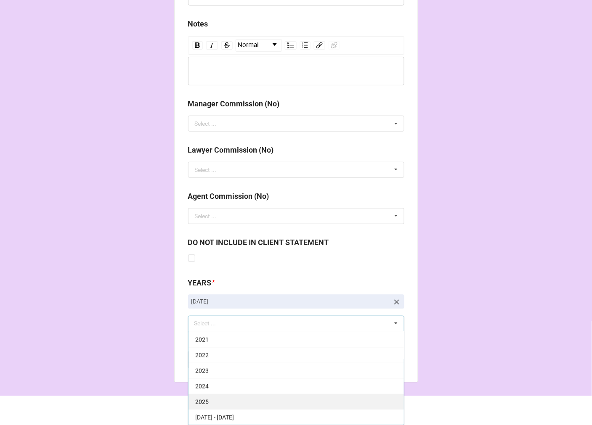
click at [227, 402] on div "2025" at bounding box center [295, 402] width 215 height 16
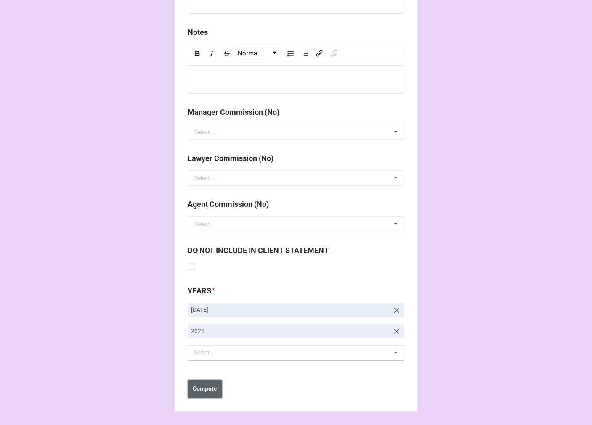
click at [204, 394] on button "Compute" at bounding box center [205, 390] width 34 height 18
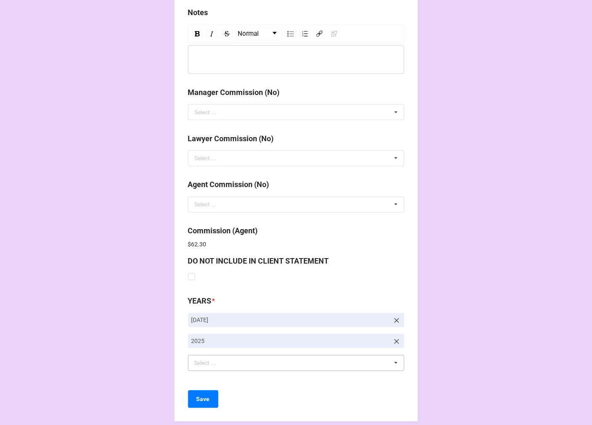
scroll to position [1003, 0]
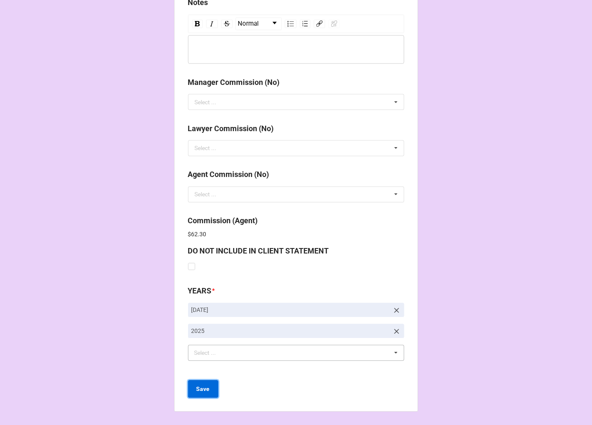
click at [204, 396] on button "Save" at bounding box center [203, 390] width 30 height 18
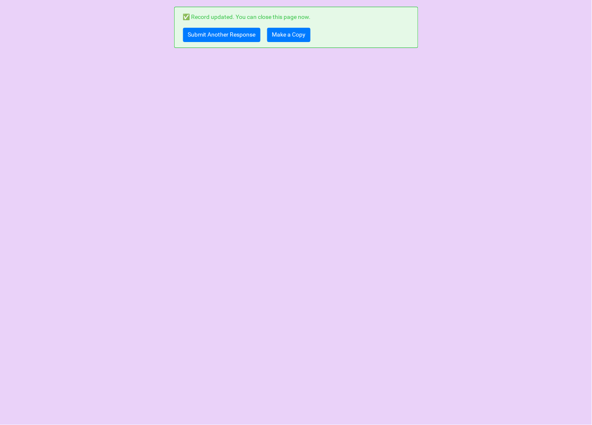
scroll to position [0, 0]
click at [205, 34] on link "Submit Another Response" at bounding box center [221, 35] width 77 height 14
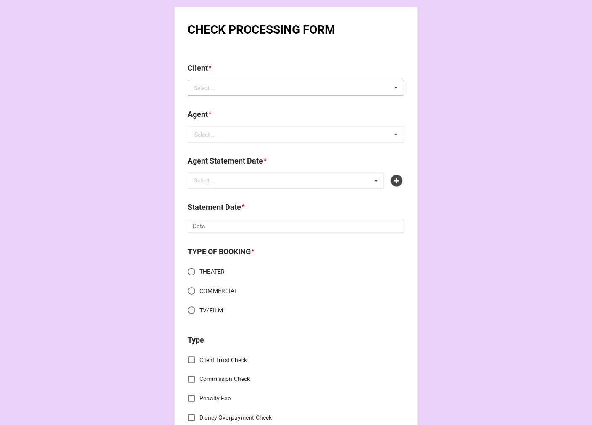
click at [215, 83] on div "Select ..." at bounding box center [210, 88] width 36 height 10
paste input "David Harrison Pralgo"
type input "David Harrison Pralgo"
click at [231, 103] on span "David Harrison Pralgo" at bounding box center [217, 103] width 45 height 7
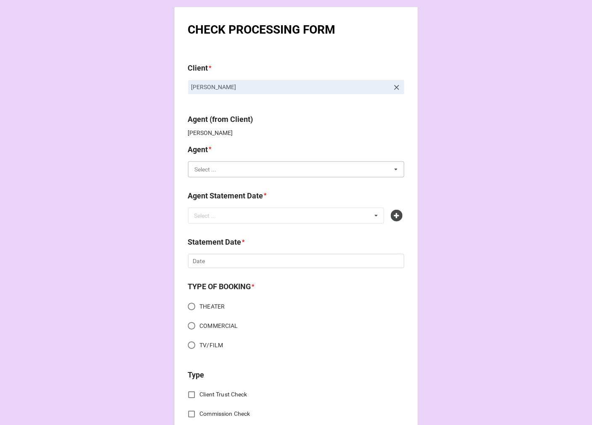
click at [225, 173] on input "text" at bounding box center [296, 169] width 215 height 15
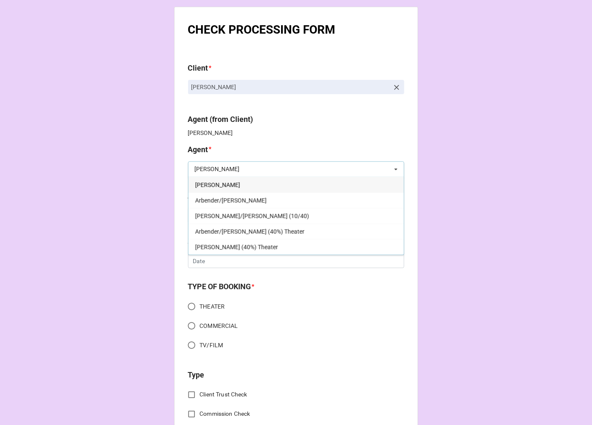
type input "kati"
click at [214, 186] on div "[PERSON_NAME]" at bounding box center [295, 185] width 215 height 16
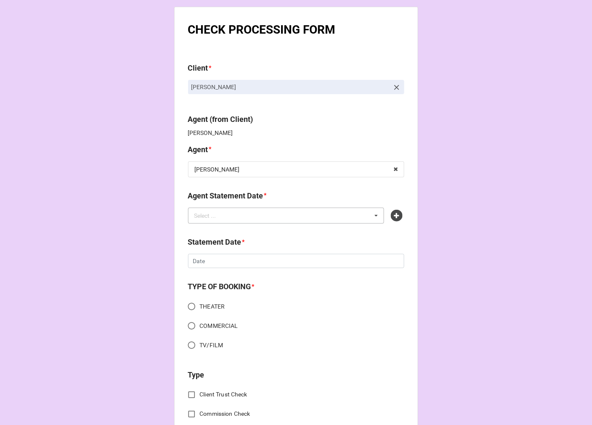
click at [232, 215] on div "Select ... No results found." at bounding box center [286, 216] width 196 height 16
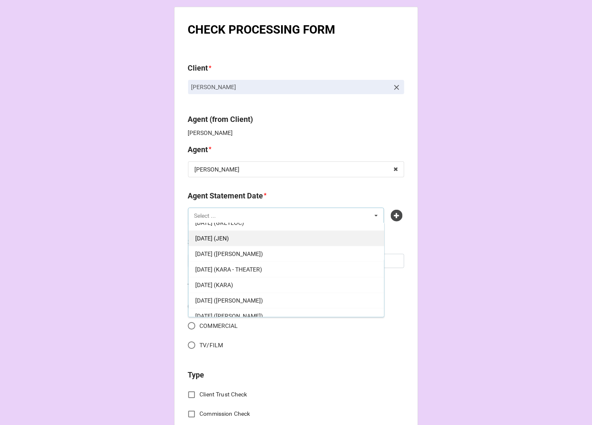
scroll to position [93, 0]
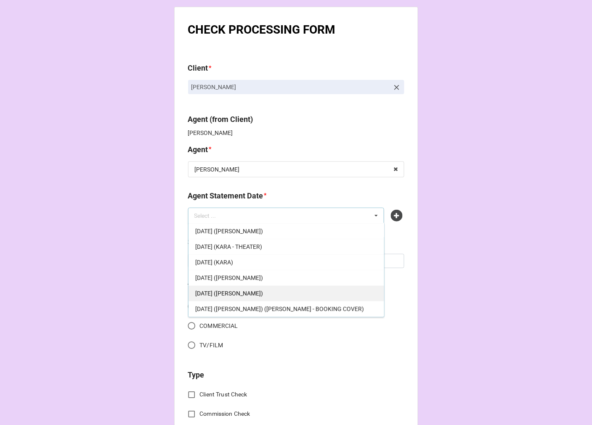
click at [246, 297] on span "[DATE] ([PERSON_NAME])" at bounding box center [229, 293] width 68 height 7
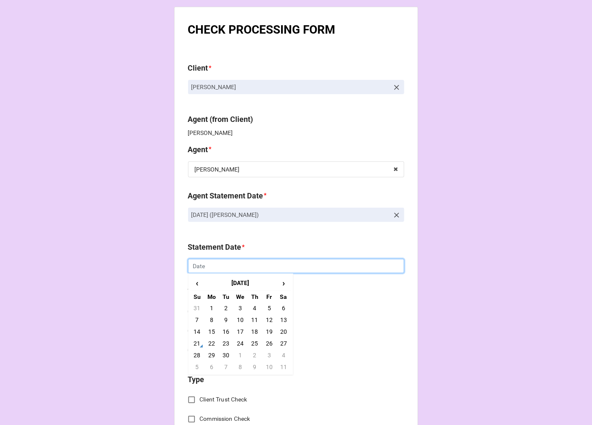
drag, startPoint x: 215, startPoint y: 266, endPoint x: 225, endPoint y: 272, distance: 11.8
click at [215, 265] on input "text" at bounding box center [296, 266] width 216 height 14
click at [266, 355] on td "3" at bounding box center [269, 355] width 14 height 12
type input "[DATE]"
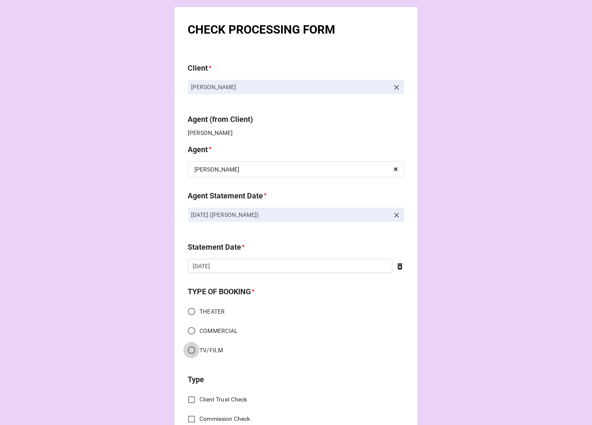
click at [188, 351] on input "TV/FILM" at bounding box center [191, 350] width 16 height 16
radio input "true"
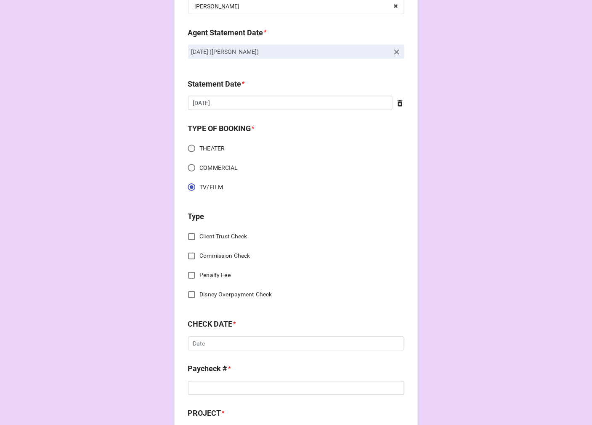
scroll to position [187, 0]
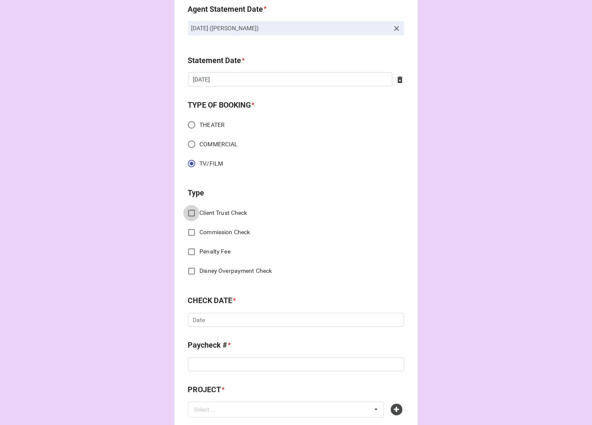
click at [187, 214] on input "Client Trust Check" at bounding box center [191, 213] width 16 height 16
checkbox input "true"
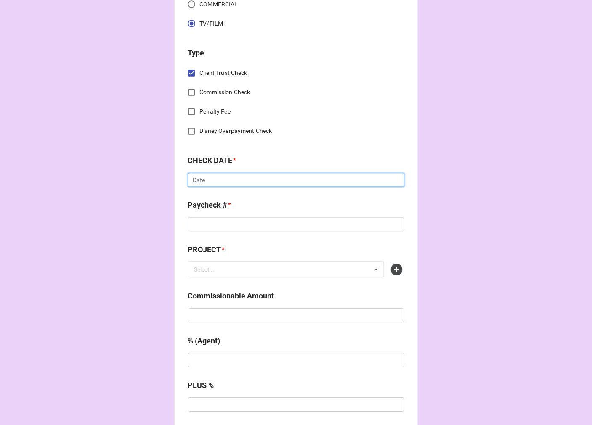
click at [206, 182] on input "text" at bounding box center [296, 180] width 216 height 14
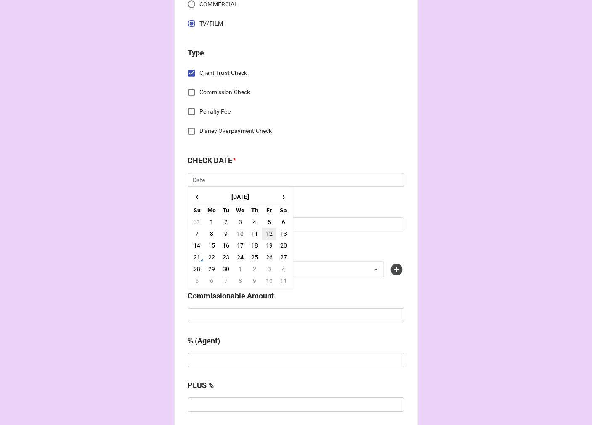
click at [267, 234] on td "12" at bounding box center [269, 234] width 14 height 12
type input "9/12/2025"
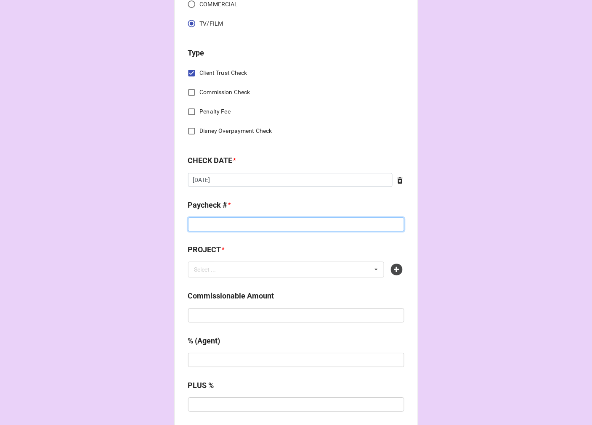
click at [225, 224] on input at bounding box center [296, 225] width 216 height 14
type input "24155189"
click at [393, 267] on icon at bounding box center [397, 270] width 12 height 12
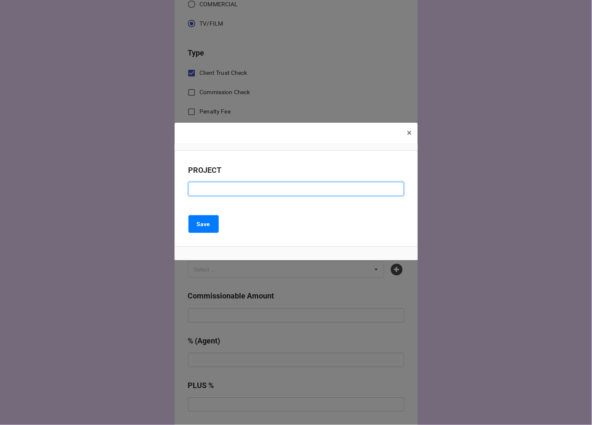
click at [228, 191] on input at bounding box center [295, 189] width 215 height 14
type input "STARCAMS EP 102"
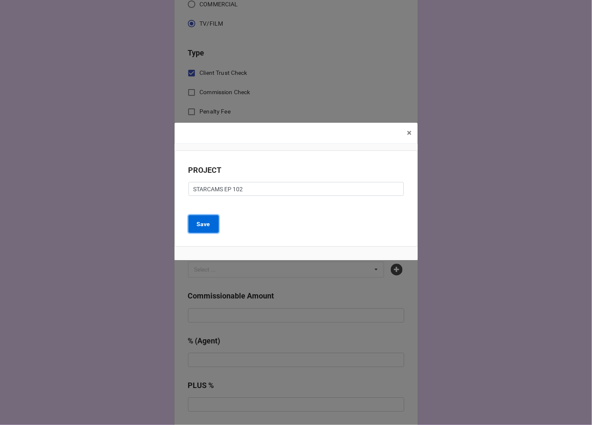
click at [199, 219] on button "Save" at bounding box center [203, 224] width 30 height 18
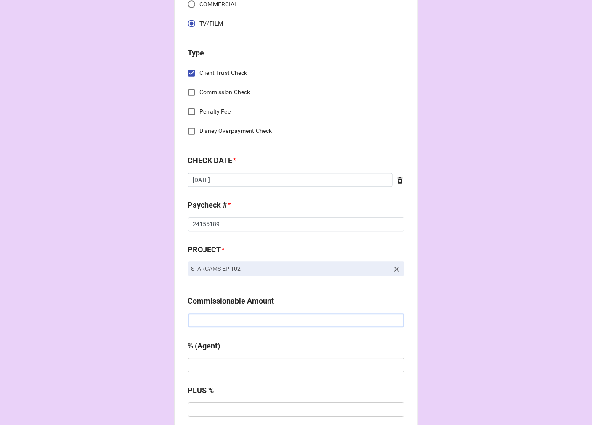
click at [241, 318] on input "text" at bounding box center [296, 321] width 216 height 14
click at [216, 323] on input "text" at bounding box center [296, 321] width 216 height 14
type input "$1,689.89"
type input "10%"
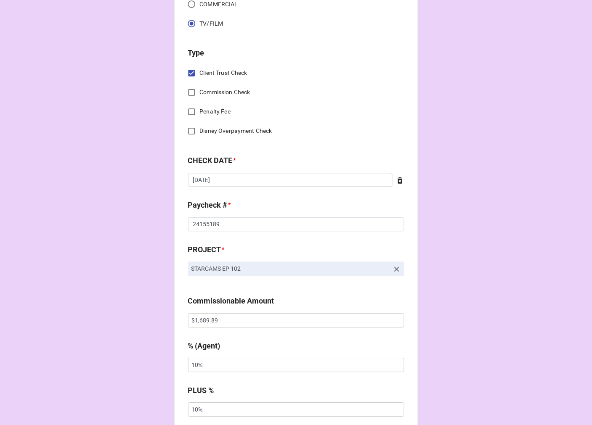
scroll to position [569, 0]
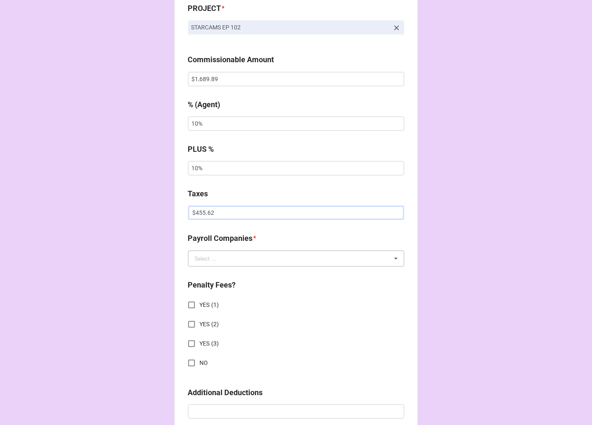
type input "$455.62"
click at [238, 259] on input "text" at bounding box center [296, 258] width 215 height 15
type input "G"
click at [216, 275] on span "GEP Talent Services" at bounding box center [220, 274] width 51 height 7
click at [188, 360] on input "NO" at bounding box center [191, 363] width 16 height 16
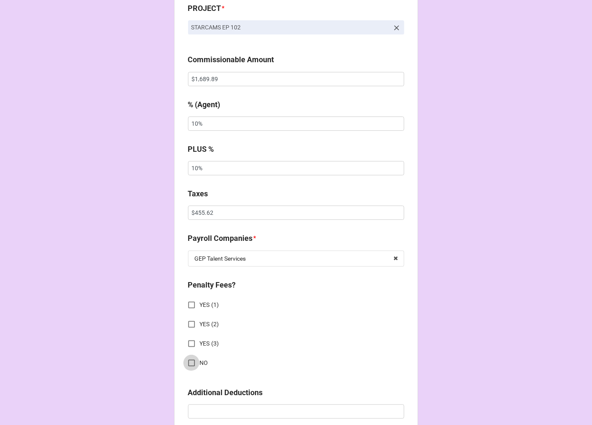
checkbox input "true"
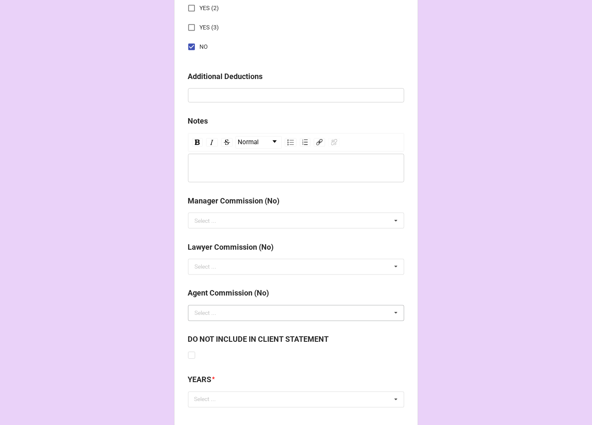
scroll to position [931, 0]
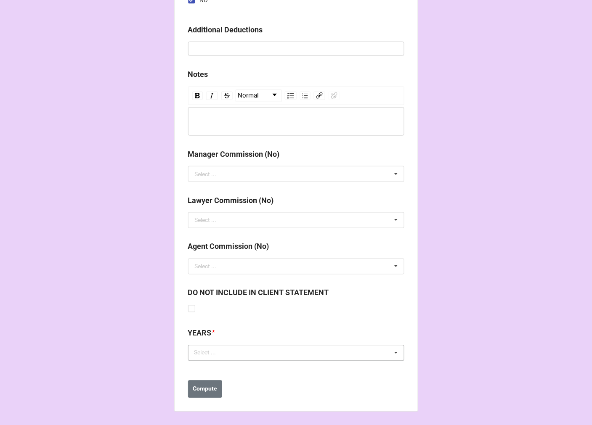
click at [217, 356] on div "Select ..." at bounding box center [210, 353] width 36 height 10
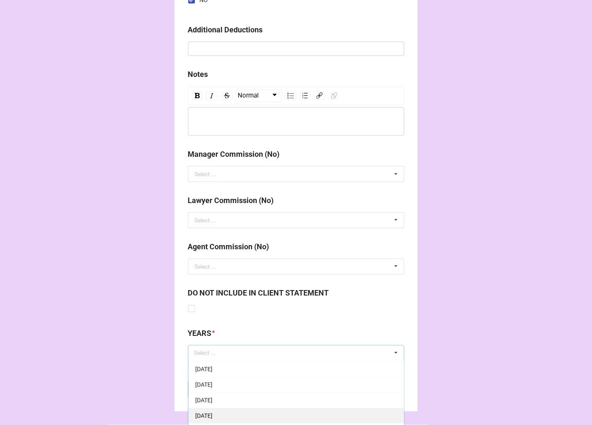
scroll to position [93, 0]
click at [221, 409] on div "[DATE]" at bounding box center [295, 415] width 215 height 16
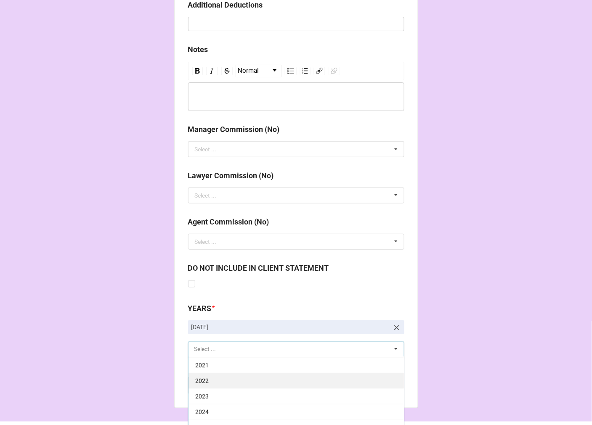
scroll to position [978, 0]
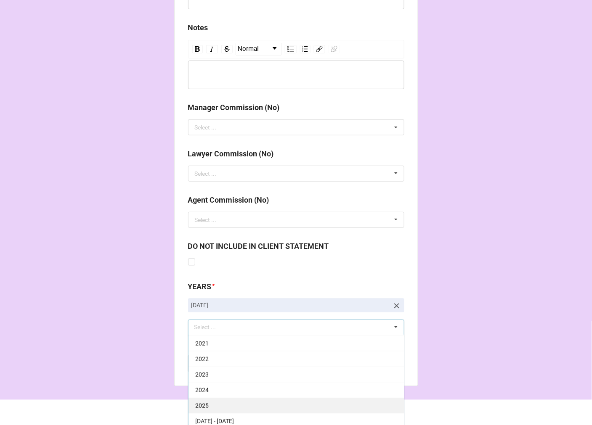
click at [215, 409] on div "2025" at bounding box center [295, 406] width 215 height 16
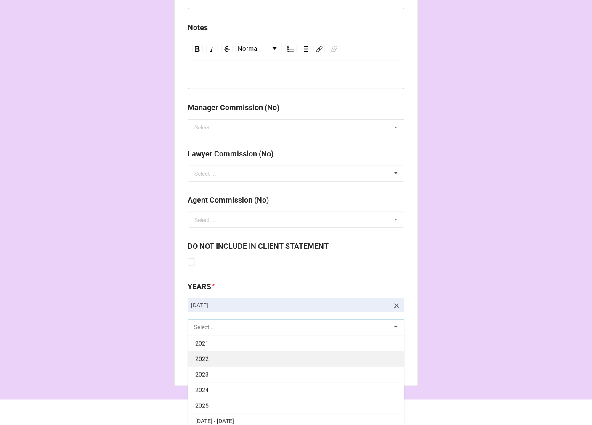
scroll to position [171, 0]
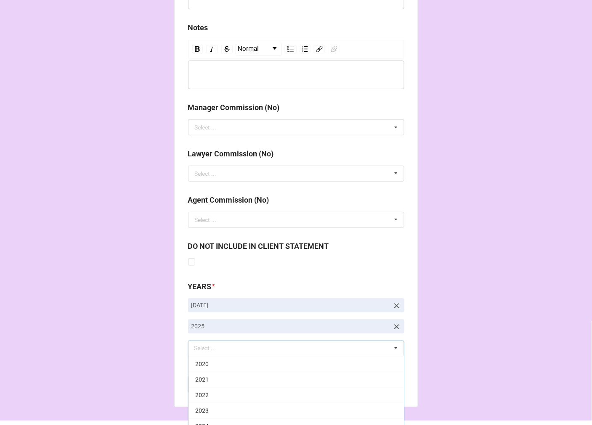
drag, startPoint x: 436, startPoint y: 315, endPoint x: 431, endPoint y: 317, distance: 5.7
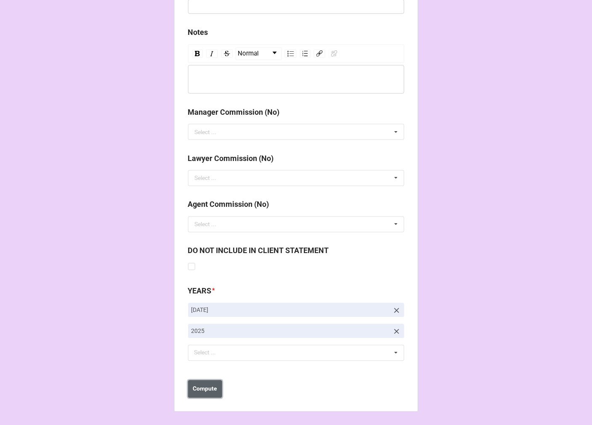
click at [200, 394] on button "Compute" at bounding box center [205, 390] width 34 height 18
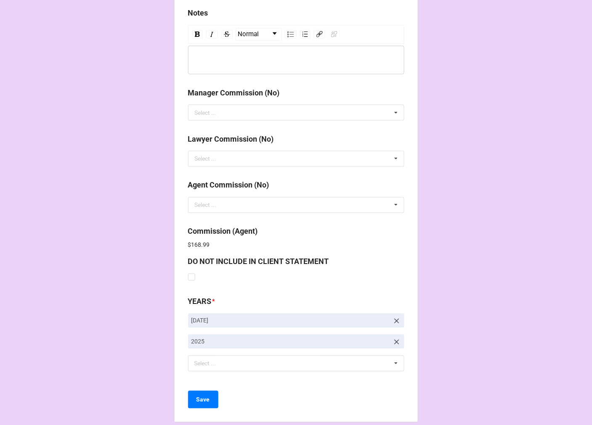
scroll to position [1003, 0]
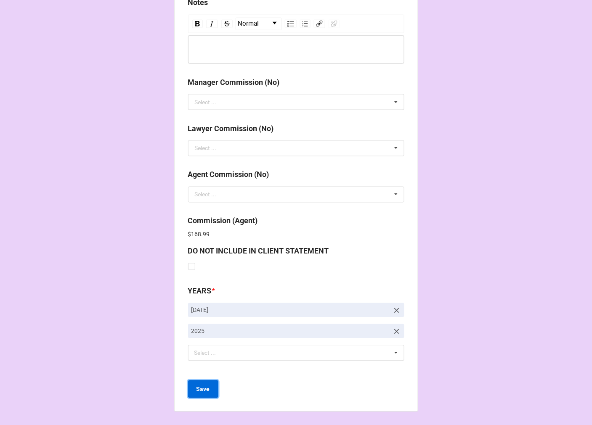
click at [201, 390] on b "Save" at bounding box center [202, 389] width 13 height 9
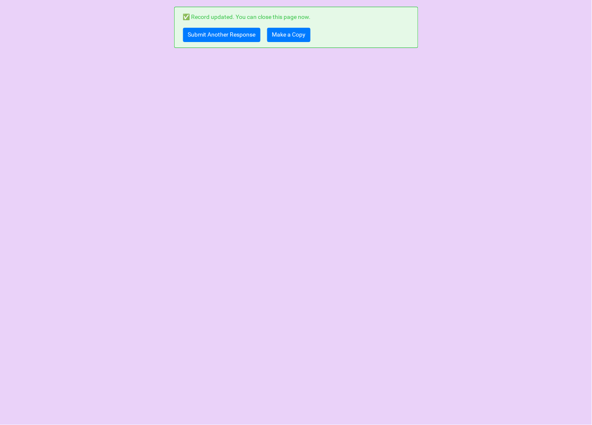
scroll to position [0, 0]
click at [204, 34] on link "Submit Another Response" at bounding box center [221, 35] width 77 height 14
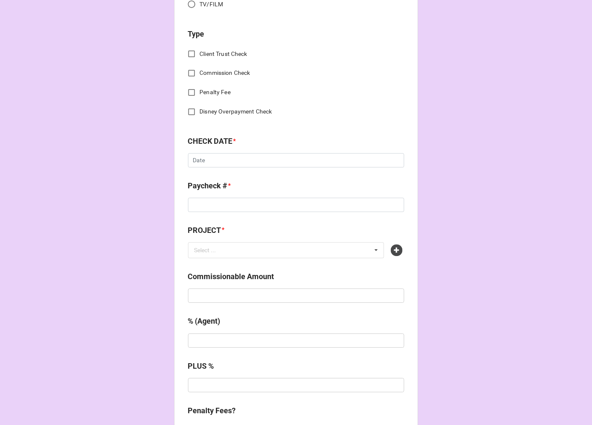
scroll to position [327, 0]
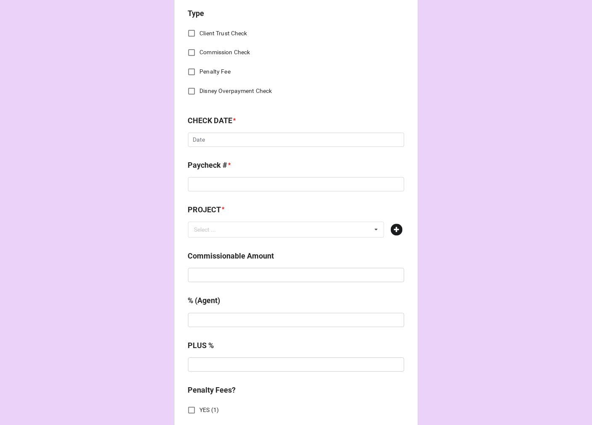
click at [397, 229] on icon at bounding box center [397, 230] width 12 height 12
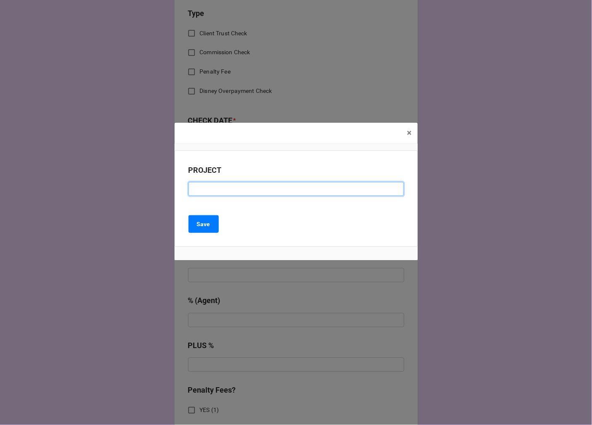
click at [243, 192] on input at bounding box center [295, 189] width 215 height 14
paste input "CITIBANK"
type input "CITIBANK (SESSION CHECK #2)"
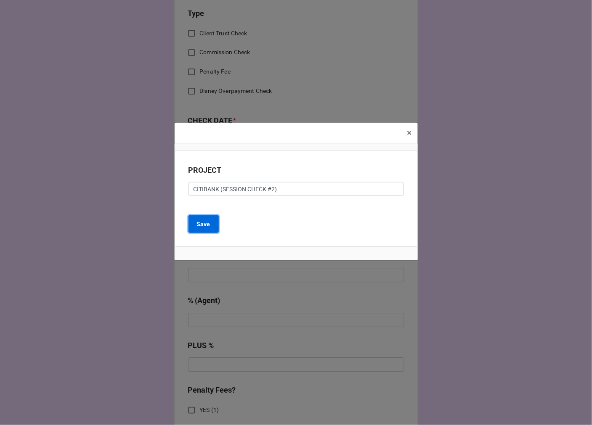
click at [201, 224] on b "Save" at bounding box center [203, 224] width 13 height 9
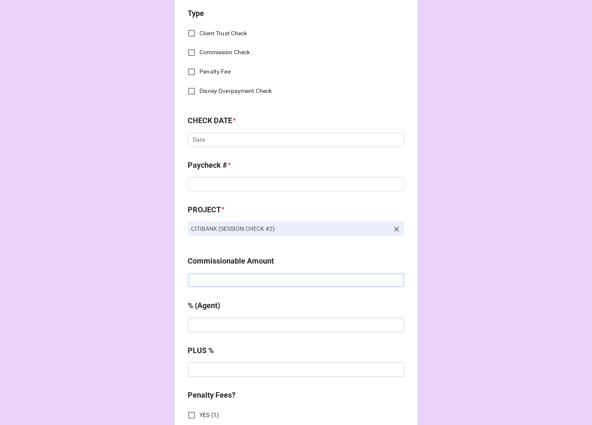
click at [233, 280] on input "text" at bounding box center [296, 280] width 216 height 14
type input "$976.49"
click at [243, 328] on input "text" at bounding box center [296, 325] width 216 height 14
type input "10%"
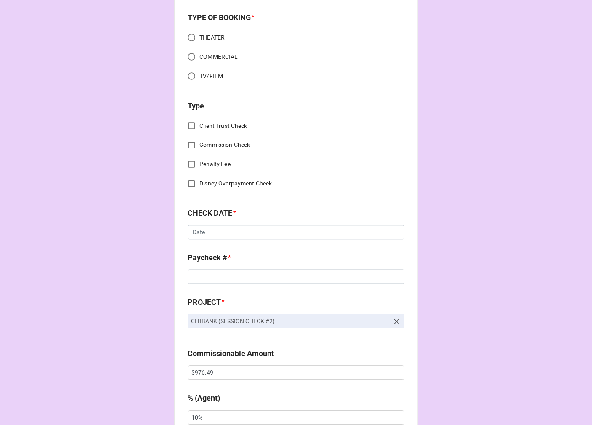
scroll to position [0, 0]
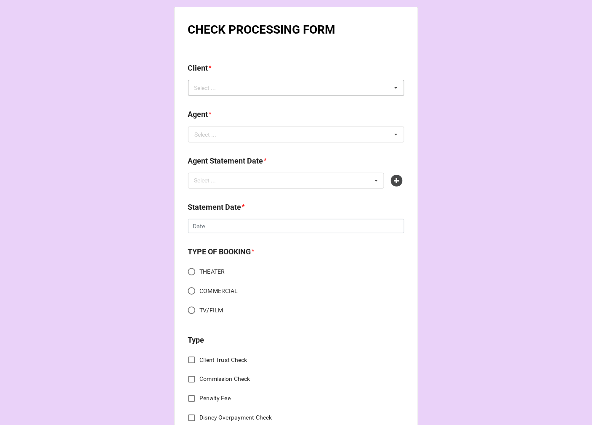
click at [207, 85] on div "Select ..." at bounding box center [210, 88] width 36 height 10
type input "[PERSON_NAME]"
click at [240, 100] on span "[PERSON_NAME] [PERSON_NAME]" at bounding box center [240, 103] width 91 height 7
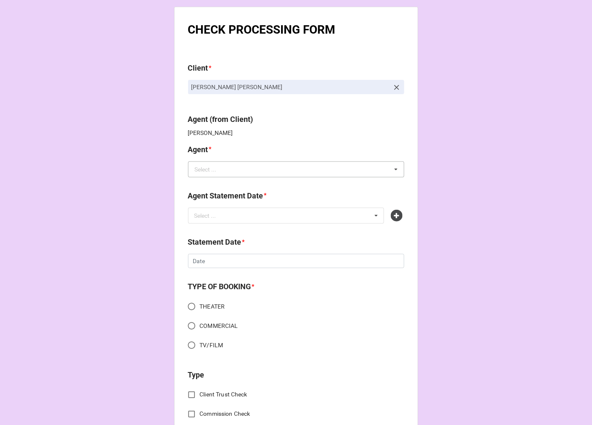
click at [214, 169] on input "text" at bounding box center [296, 169] width 215 height 15
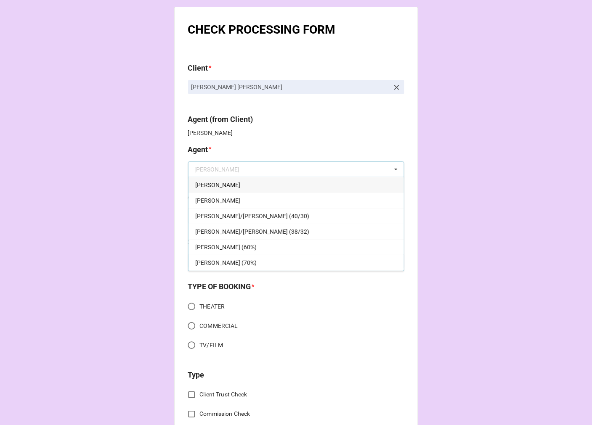
click at [205, 185] on div "[PERSON_NAME]" at bounding box center [295, 185] width 215 height 16
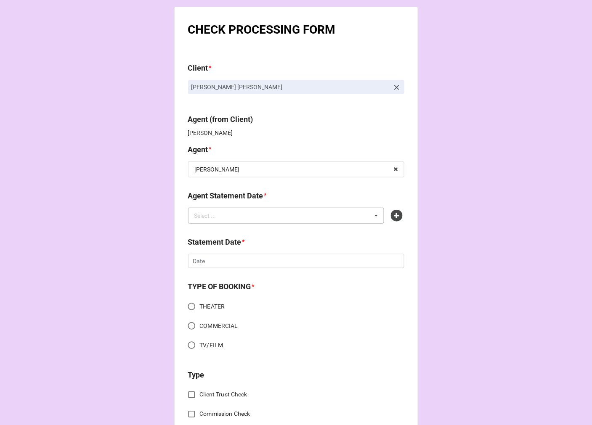
click at [208, 212] on div "Select ..." at bounding box center [210, 216] width 36 height 10
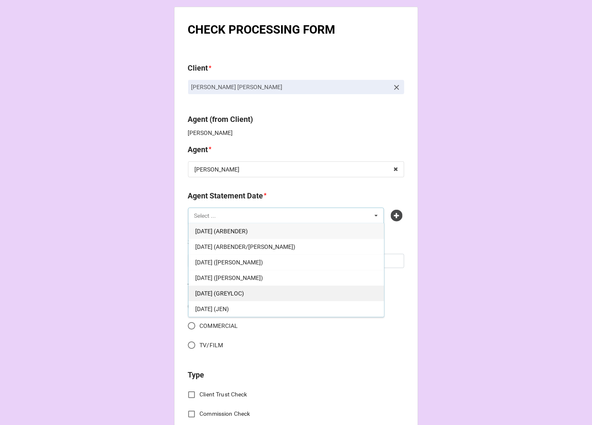
scroll to position [47, 0]
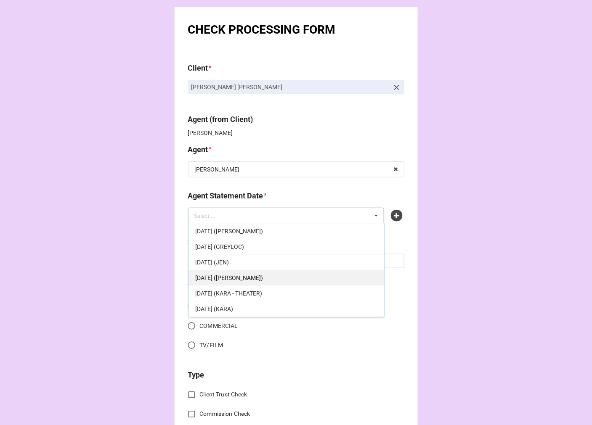
click at [249, 278] on span "[DATE] ([PERSON_NAME])" at bounding box center [229, 278] width 68 height 7
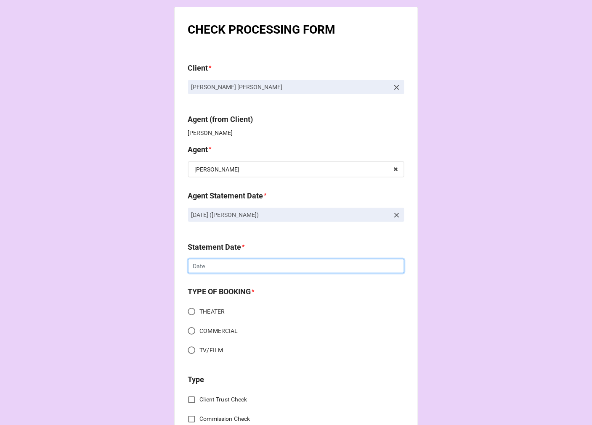
click at [206, 270] on input "text" at bounding box center [296, 266] width 216 height 14
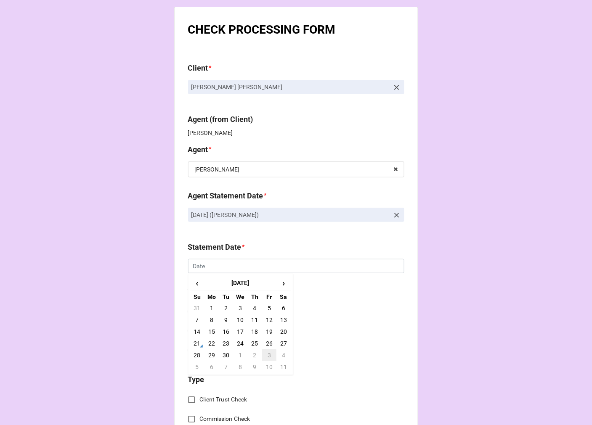
click at [266, 352] on td "3" at bounding box center [269, 355] width 14 height 12
type input "[DATE]"
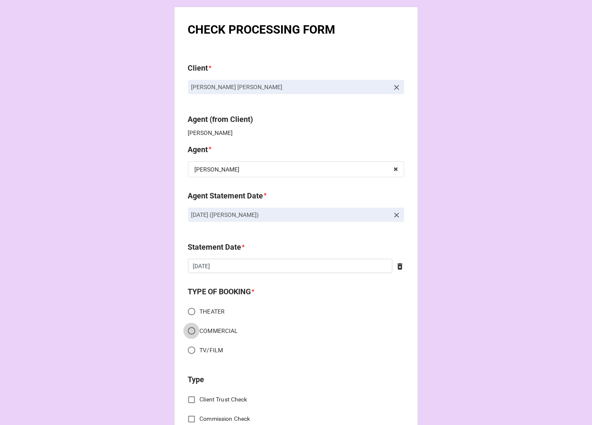
click at [186, 328] on input "COMMERCIAL" at bounding box center [191, 331] width 16 height 16
radio input "true"
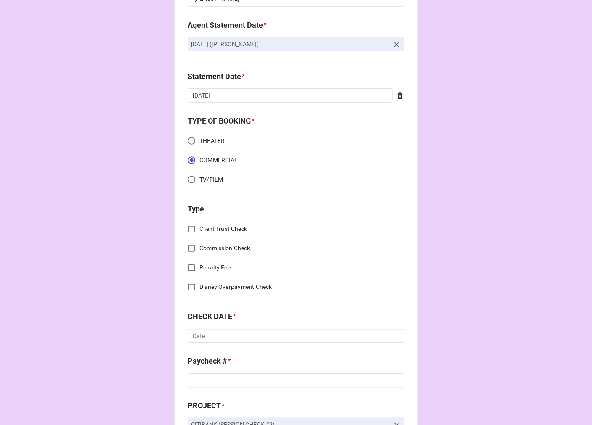
scroll to position [187, 0]
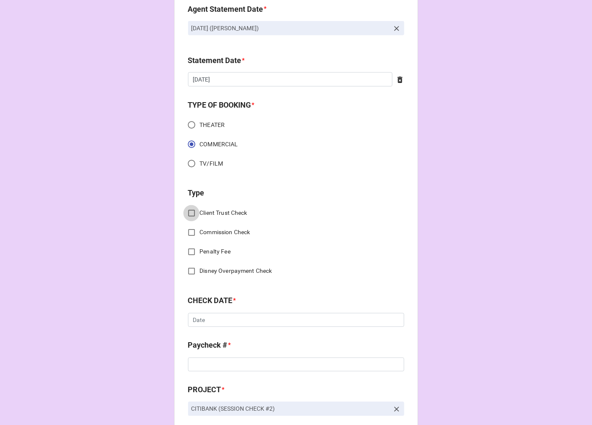
click at [188, 212] on input "Client Trust Check" at bounding box center [191, 213] width 16 height 16
checkbox input "true"
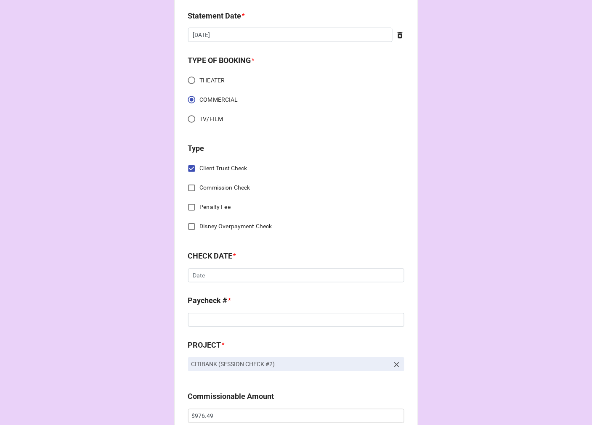
scroll to position [280, 0]
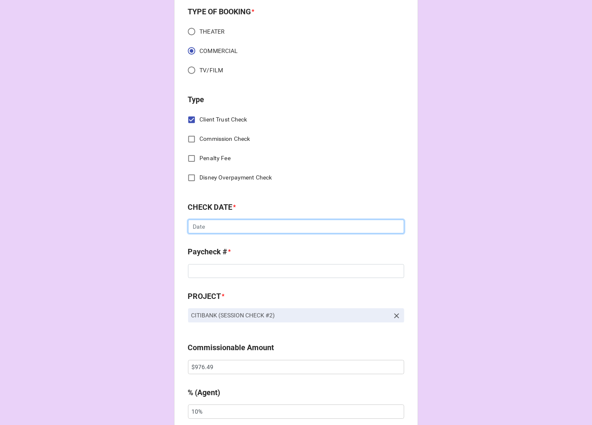
click at [217, 230] on input "text" at bounding box center [296, 227] width 216 height 14
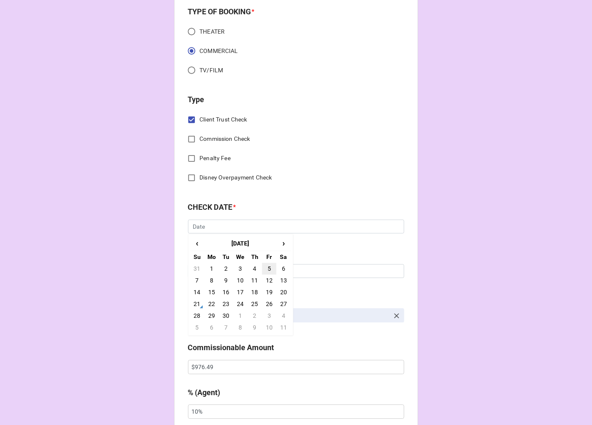
click at [267, 269] on td "5" at bounding box center [269, 269] width 14 height 12
type input "[DATE]"
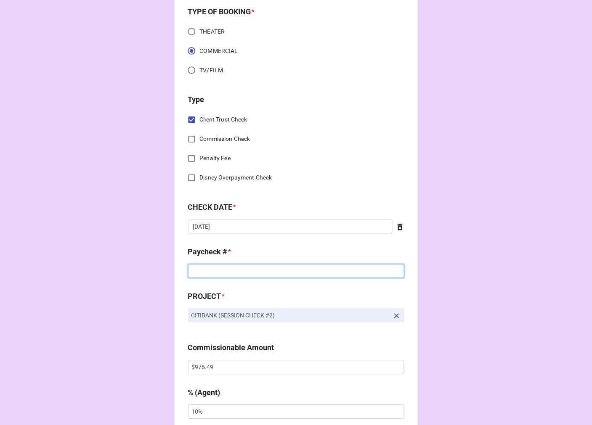
click at [229, 270] on input at bounding box center [296, 271] width 216 height 14
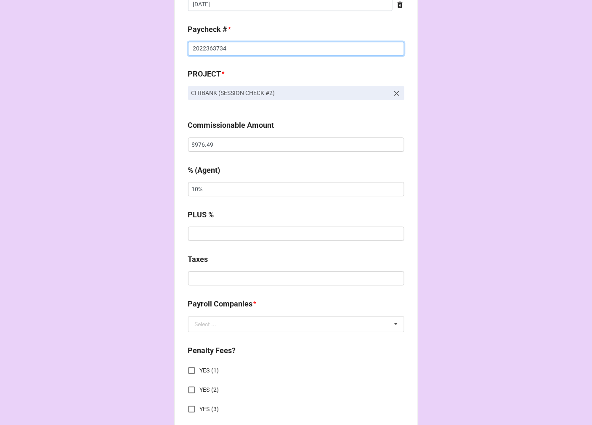
scroll to position [514, 0]
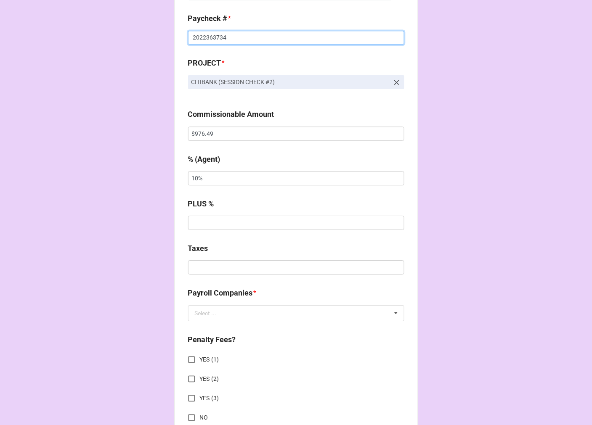
type input "2022363734"
click at [208, 266] on input "text" at bounding box center [296, 267] width 216 height 14
type input "$146.47"
click at [262, 314] on input "text" at bounding box center [296, 313] width 215 height 15
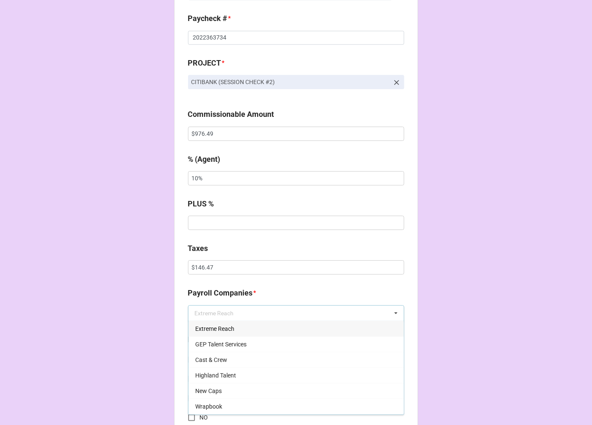
click at [232, 327] on div "Extreme Reach" at bounding box center [295, 329] width 215 height 16
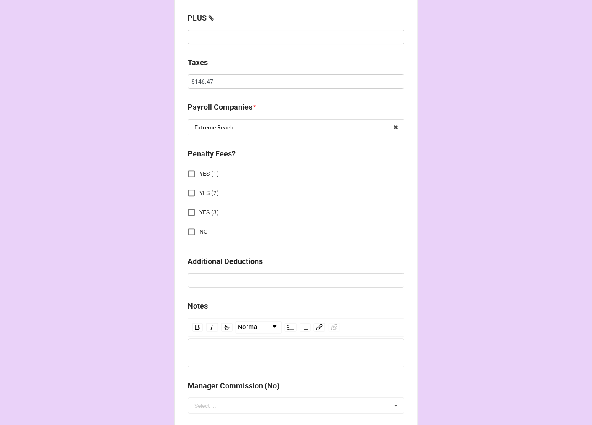
scroll to position [701, 0]
click at [187, 230] on input "NO" at bounding box center [191, 231] width 16 height 16
checkbox input "true"
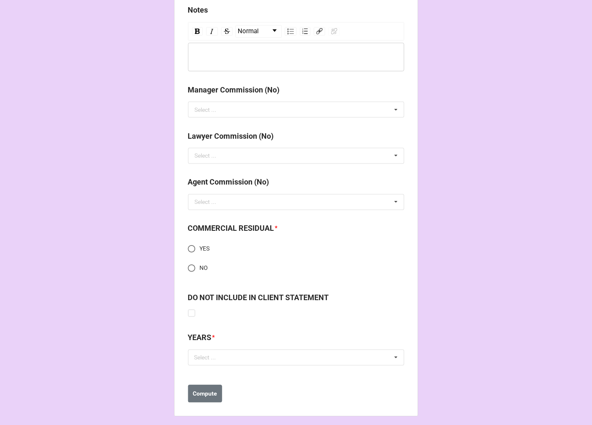
scroll to position [1001, 0]
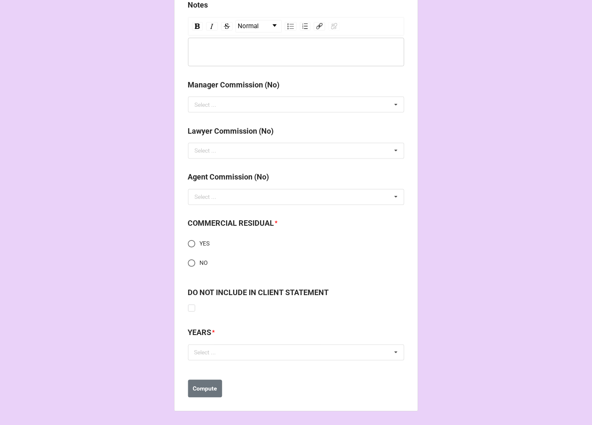
click at [187, 240] on input "YES" at bounding box center [191, 244] width 16 height 16
radio input "true"
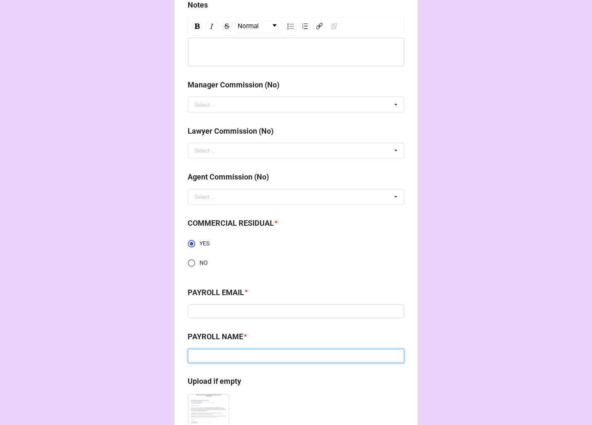
click at [200, 354] on input at bounding box center [296, 356] width 216 height 14
paste input "Extreme Reach"
type input "Extreme Reach"
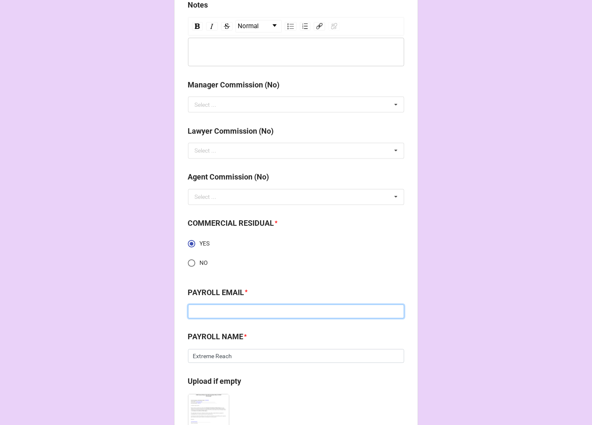
click at [216, 310] on input at bounding box center [296, 312] width 216 height 14
paste input "[EMAIL_ADDRESS][DOMAIN_NAME]"
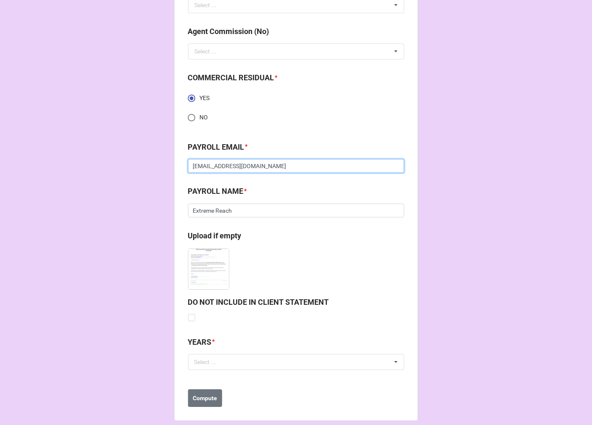
scroll to position [1156, 0]
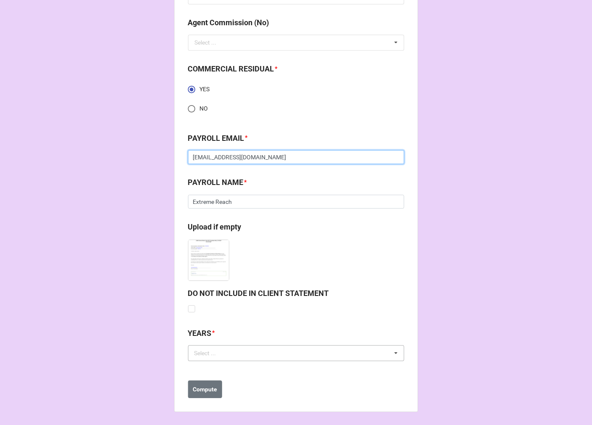
type input "[EMAIL_ADDRESS][DOMAIN_NAME]"
click at [215, 346] on div "Select ... No results found." at bounding box center [296, 353] width 216 height 16
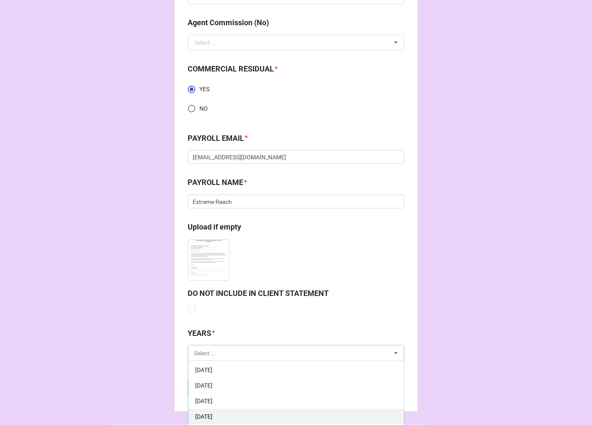
scroll to position [93, 0]
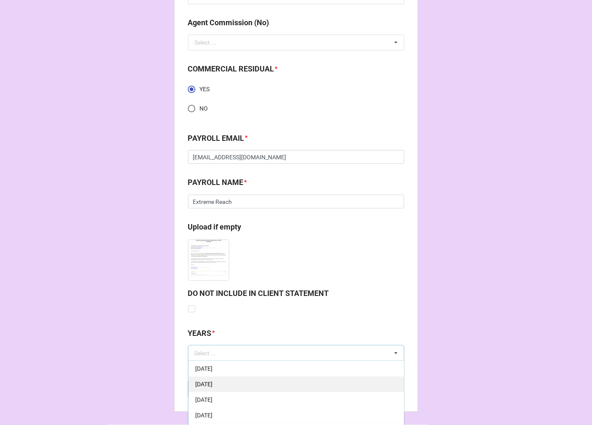
click at [212, 412] on span "[DATE]" at bounding box center [203, 415] width 17 height 7
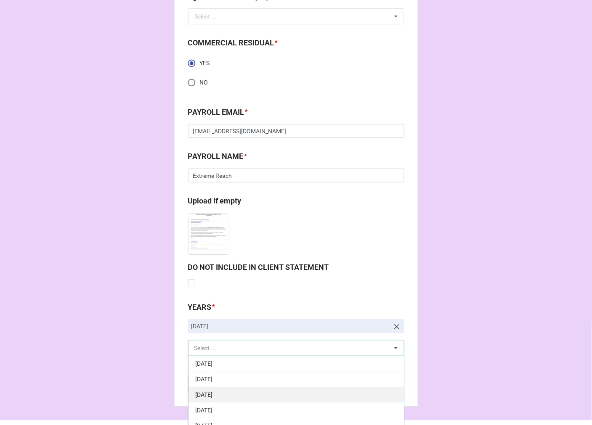
scroll to position [1206, 0]
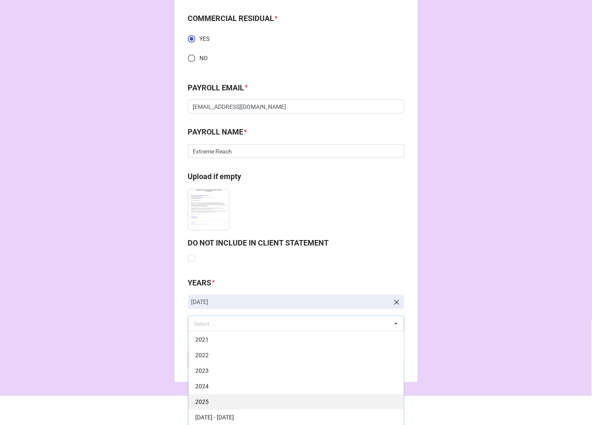
click at [212, 399] on div "2025" at bounding box center [295, 402] width 215 height 16
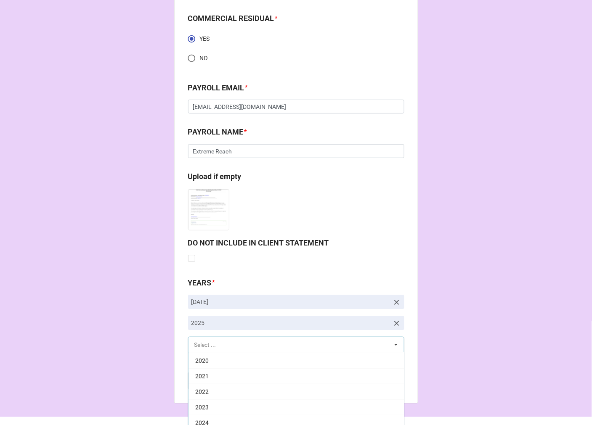
scroll to position [171, 0]
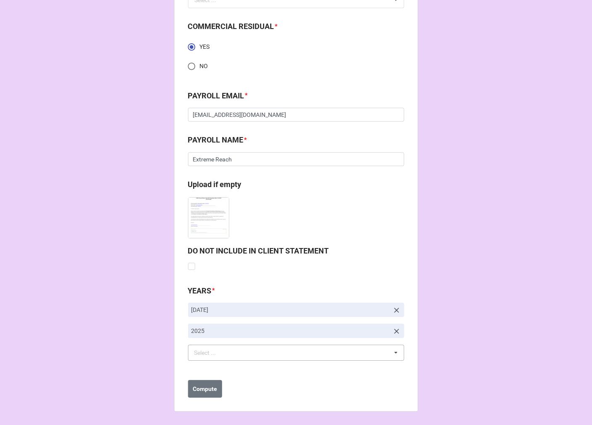
scroll to position [1198, 0]
click at [205, 389] on b "Compute" at bounding box center [205, 389] width 24 height 9
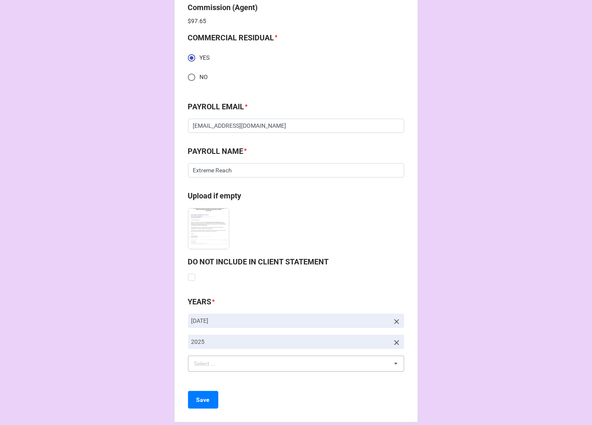
scroll to position [1228, 0]
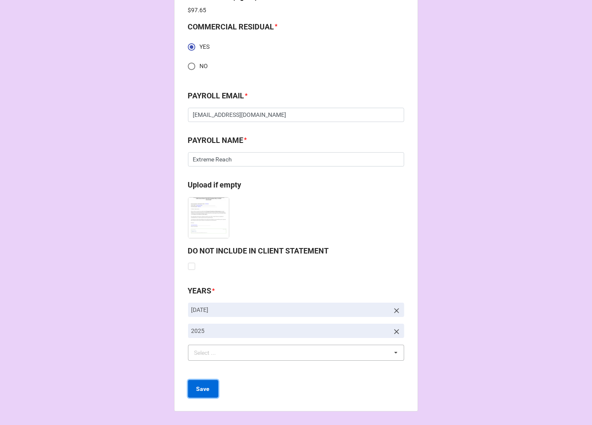
click at [198, 394] on button "Save" at bounding box center [203, 389] width 30 height 18
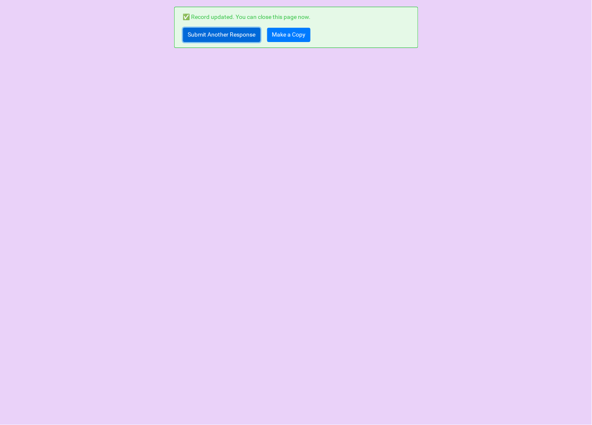
click at [198, 39] on link "Submit Another Response" at bounding box center [221, 35] width 77 height 14
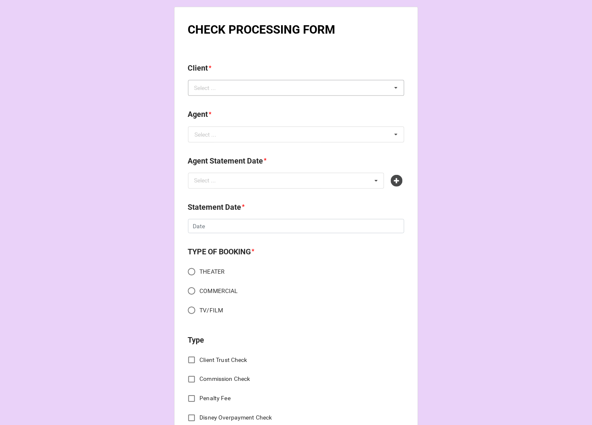
click at [209, 90] on div "Select ..." at bounding box center [210, 88] width 36 height 10
type input "[PERSON_NAME]"
click at [240, 101] on span "[PERSON_NAME]" at bounding box center [217, 103] width 45 height 7
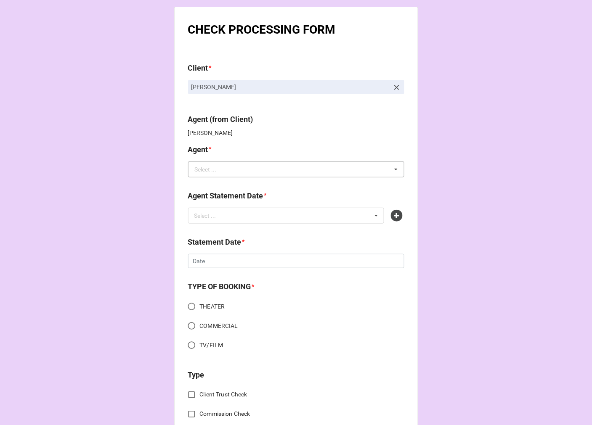
click at [198, 168] on div "Select ..." at bounding box center [206, 170] width 22 height 6
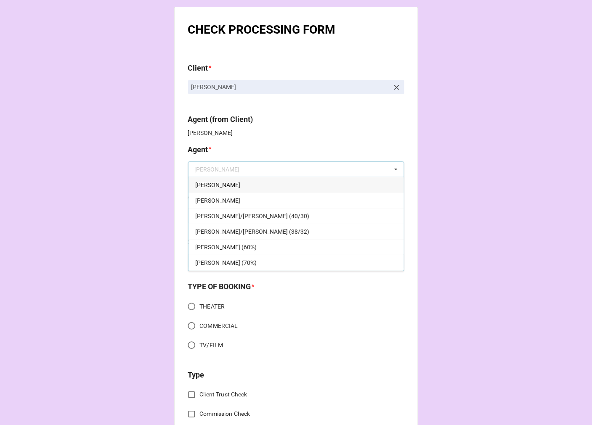
click at [202, 183] on span "[PERSON_NAME]" at bounding box center [217, 185] width 45 height 7
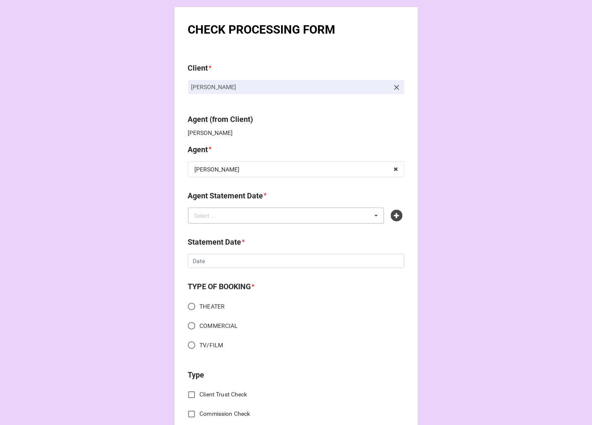
click at [219, 214] on div "Select ..." at bounding box center [210, 216] width 36 height 10
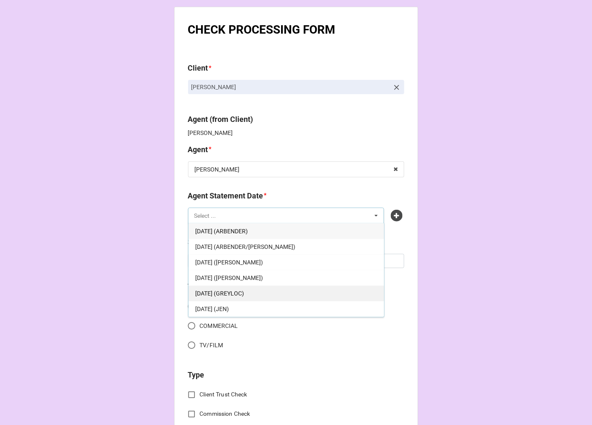
scroll to position [47, 0]
click at [250, 279] on span "[DATE] ([PERSON_NAME])" at bounding box center [229, 278] width 68 height 7
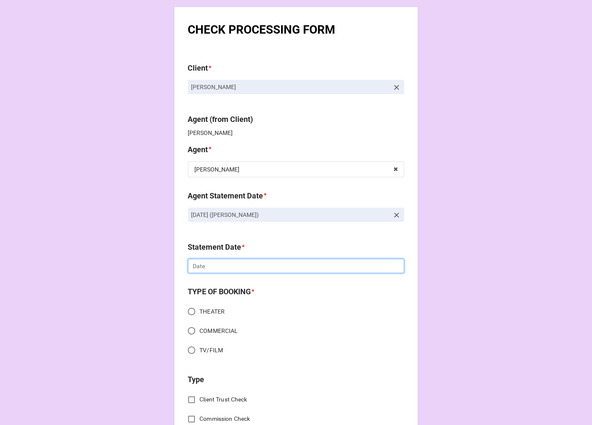
click at [212, 267] on input "text" at bounding box center [296, 266] width 216 height 14
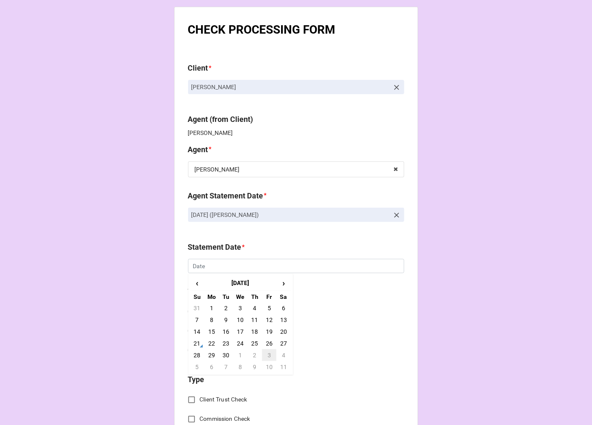
click at [263, 354] on td "3" at bounding box center [269, 355] width 14 height 12
type input "[DATE]"
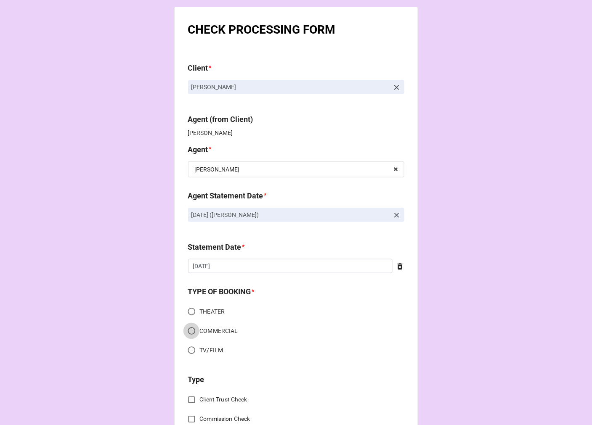
click at [188, 329] on input "COMMERCIAL" at bounding box center [191, 331] width 16 height 16
radio input "true"
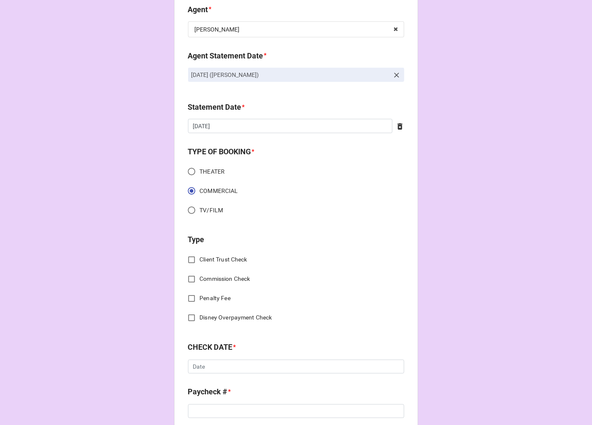
scroll to position [187, 0]
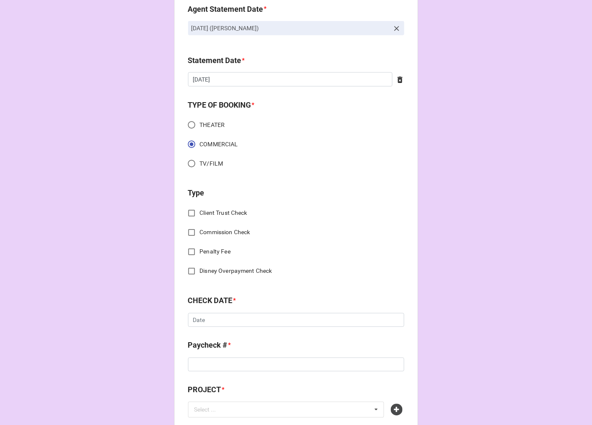
click at [187, 211] on input "Client Trust Check" at bounding box center [191, 213] width 16 height 16
checkbox input "true"
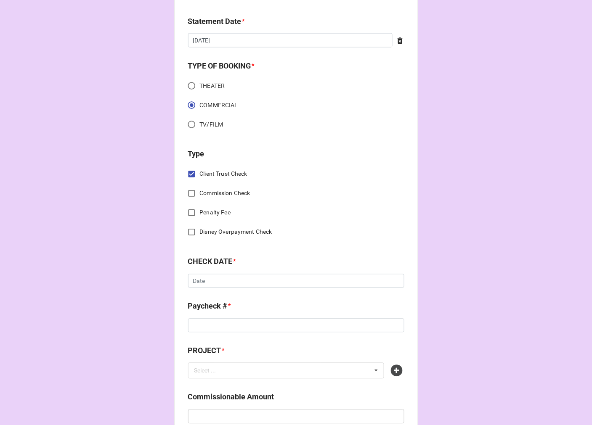
scroll to position [280, 0]
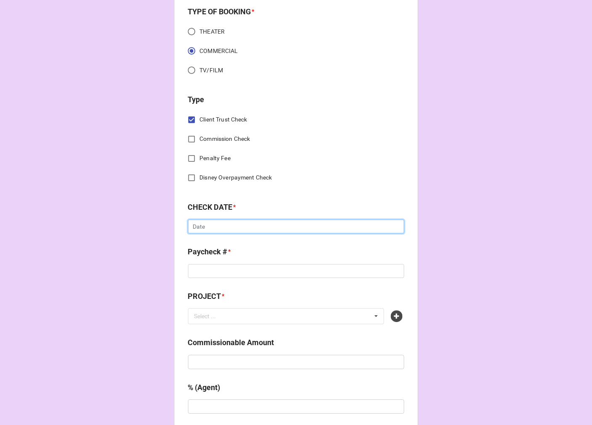
click at [212, 228] on input "text" at bounding box center [296, 227] width 216 height 14
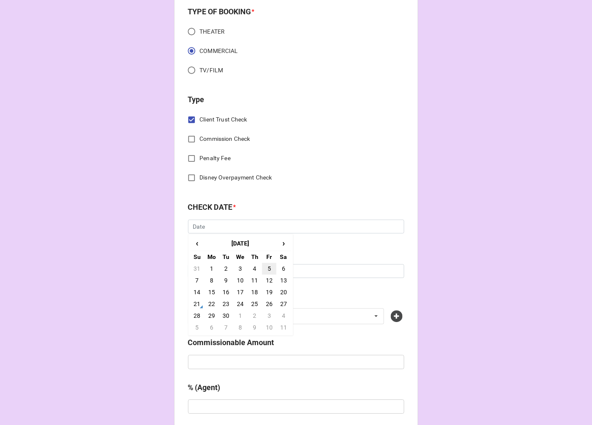
click at [265, 270] on td "5" at bounding box center [269, 269] width 14 height 12
type input "9/5/2025"
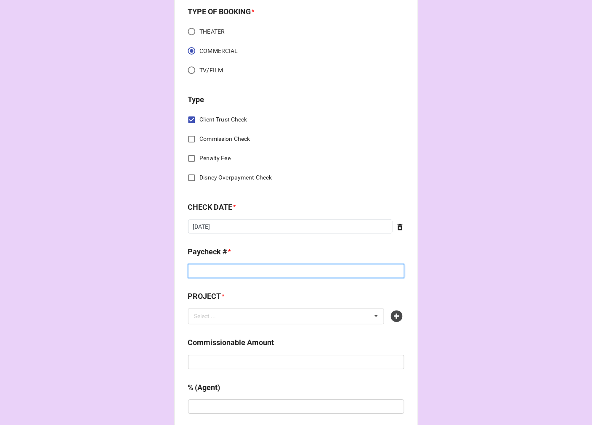
click at [233, 268] on input at bounding box center [296, 271] width 216 height 14
type input "2022364493"
click at [397, 315] on icon at bounding box center [397, 317] width 12 height 12
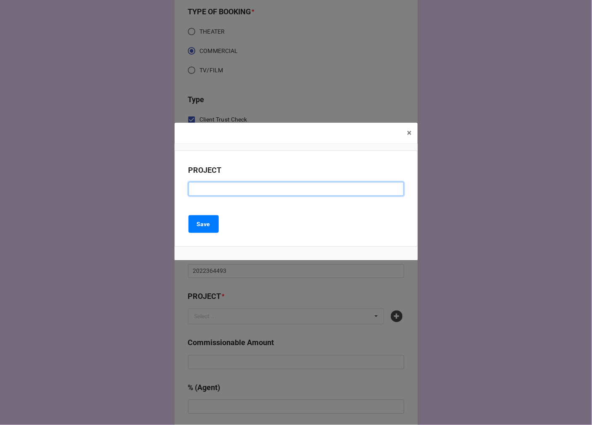
click at [208, 190] on input at bounding box center [295, 189] width 215 height 14
type input "TARGET"
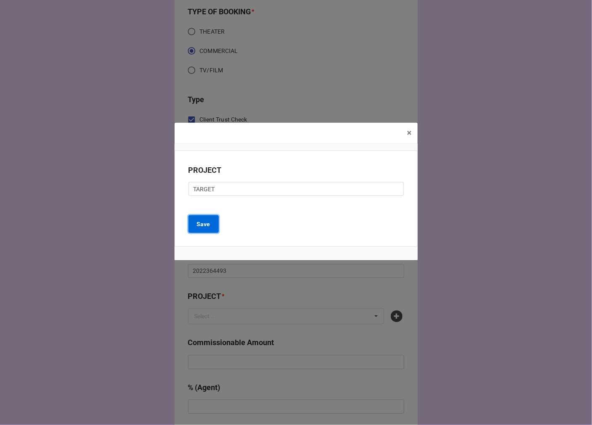
click at [204, 224] on b "Save" at bounding box center [203, 224] width 13 height 9
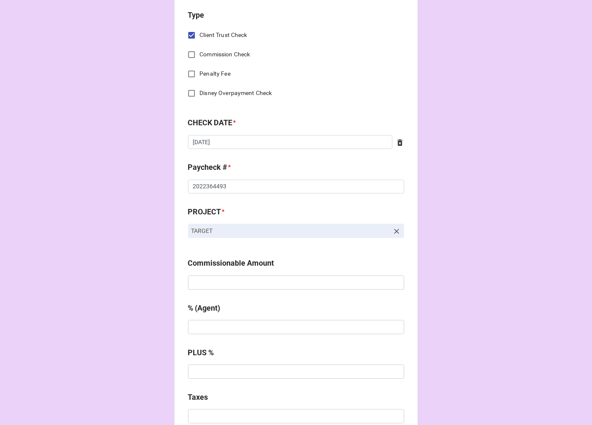
scroll to position [373, 0]
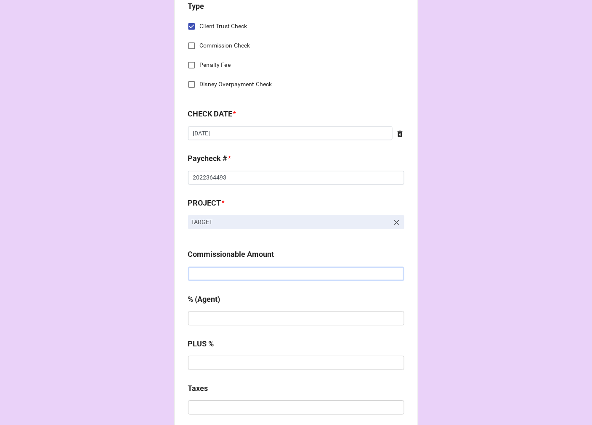
click at [209, 277] on input "text" at bounding box center [296, 274] width 216 height 14
type input "$1,644.60"
type input "10%"
click at [218, 364] on input "text" at bounding box center [296, 363] width 216 height 14
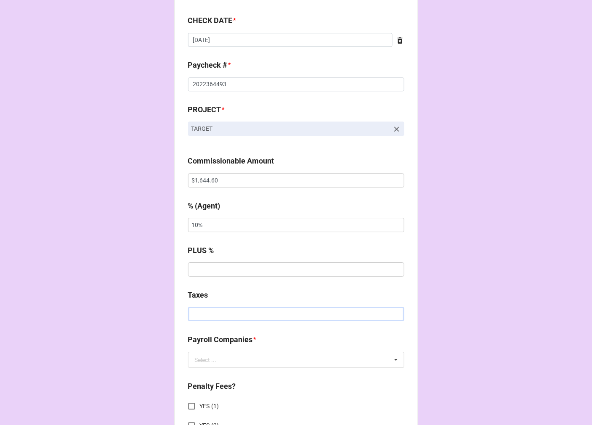
click at [210, 317] on input "text" at bounding box center [296, 314] width 216 height 14
type input "$1,417.31"
click at [228, 358] on input "text" at bounding box center [296, 359] width 215 height 15
click at [213, 268] on span "Extreme Reach" at bounding box center [214, 266] width 39 height 7
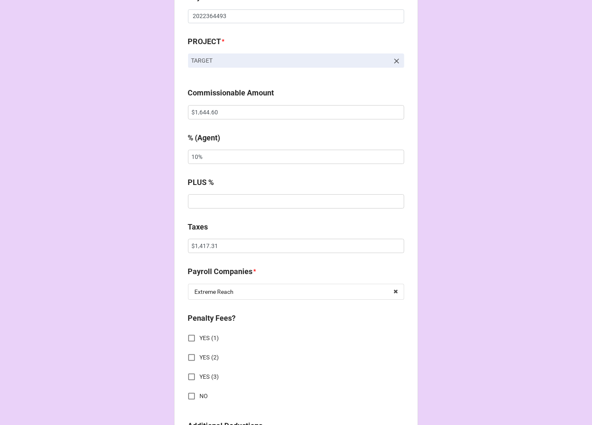
scroll to position [654, 0]
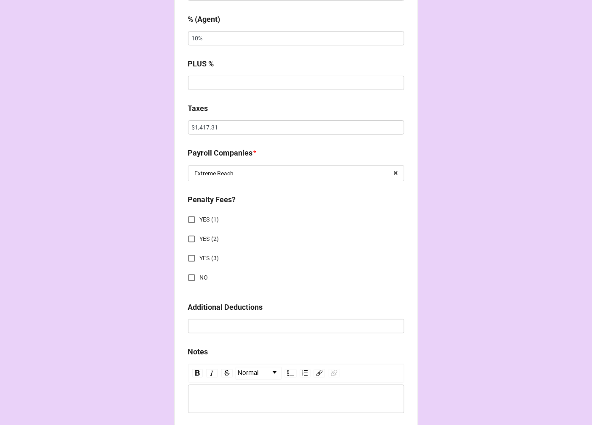
click at [189, 216] on input "YES (1)" at bounding box center [191, 220] width 16 height 16
checkbox input "true"
click at [194, 331] on input "text" at bounding box center [296, 327] width 215 height 15
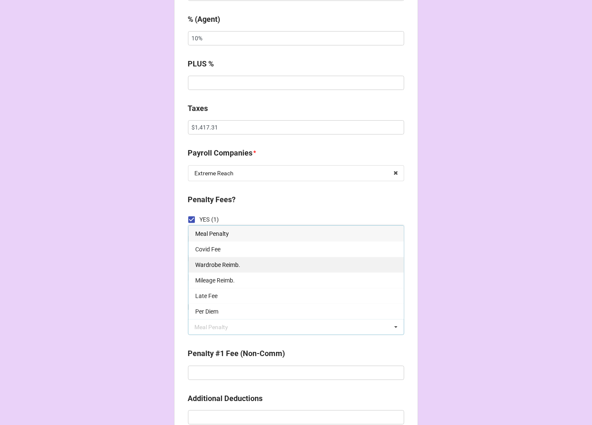
click at [222, 263] on span "Wardrobe Reimb." at bounding box center [217, 265] width 45 height 7
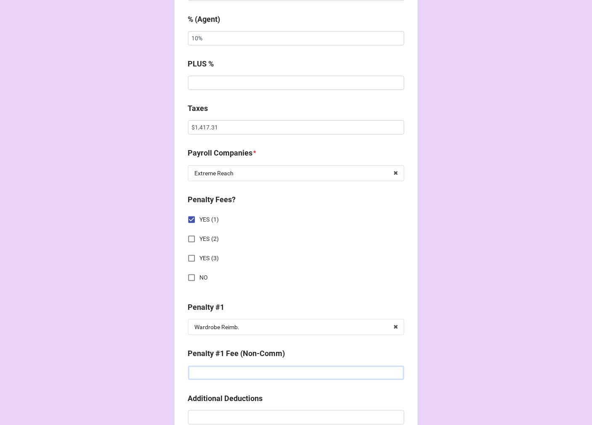
click at [214, 370] on input "text" at bounding box center [296, 373] width 216 height 14
click at [212, 375] on input "text" at bounding box center [296, 373] width 216 height 14
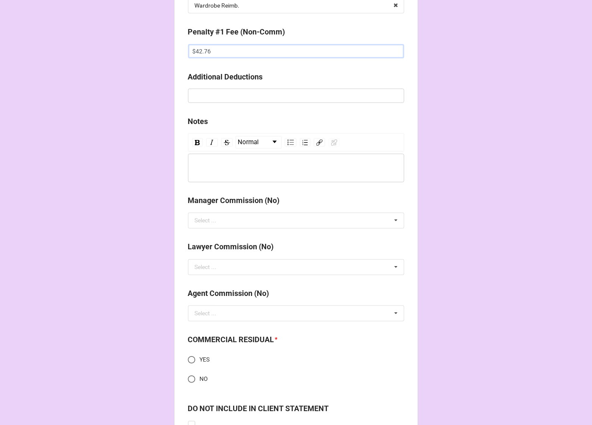
scroll to position [1074, 0]
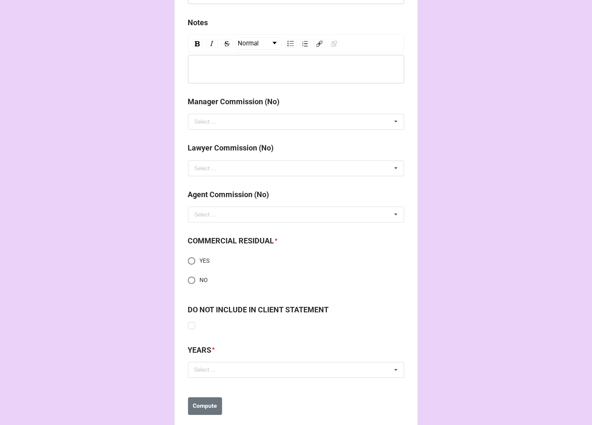
type input "$42.76"
click at [189, 262] on input "YES" at bounding box center [191, 261] width 16 height 16
radio input "true"
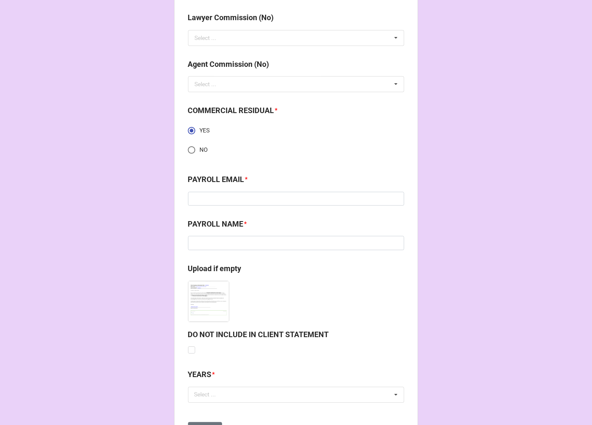
scroll to position [1214, 0]
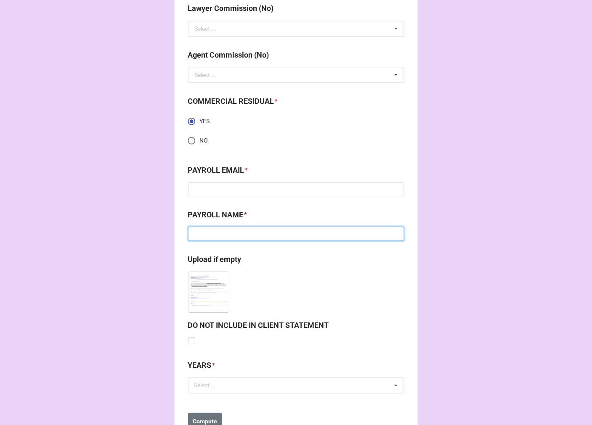
click at [212, 233] on input at bounding box center [296, 234] width 216 height 14
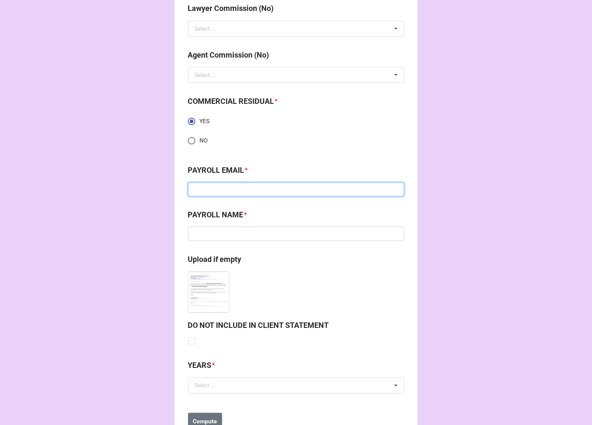
click at [220, 188] on input at bounding box center [296, 189] width 216 height 14
type input "jacquelyn.vichez@extremereach.com"
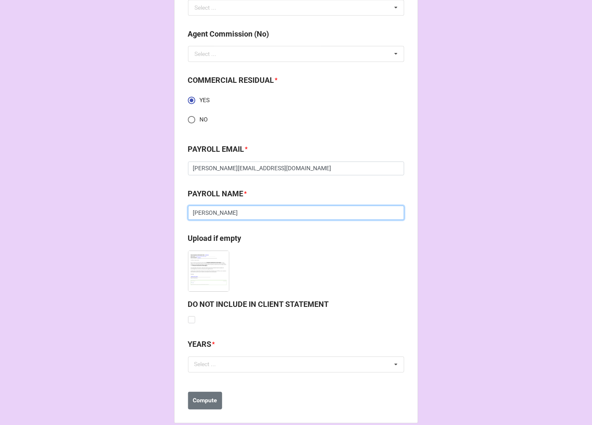
scroll to position [1247, 0]
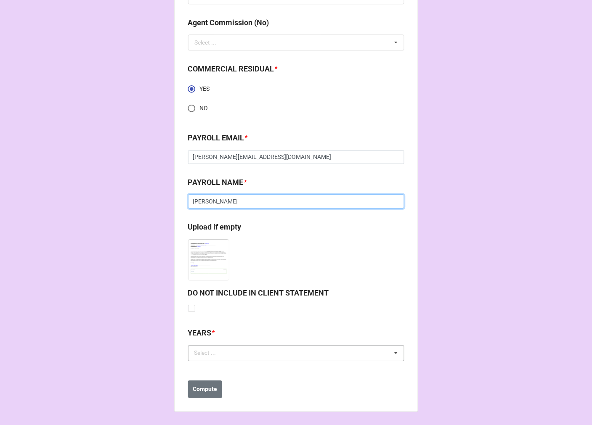
type input "Jacquelyn Vichez"
click at [232, 358] on div "Select ... No results found." at bounding box center [296, 353] width 216 height 16
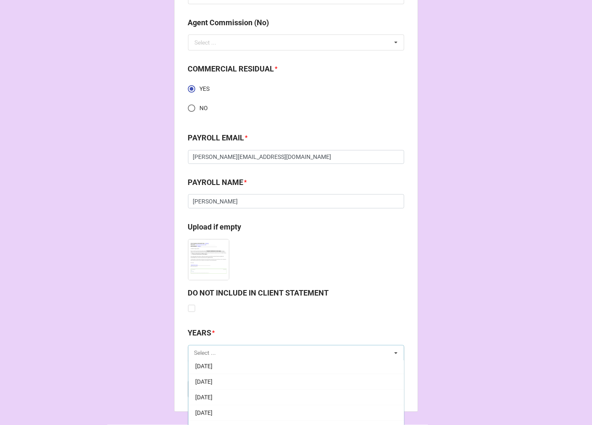
scroll to position [93, 0]
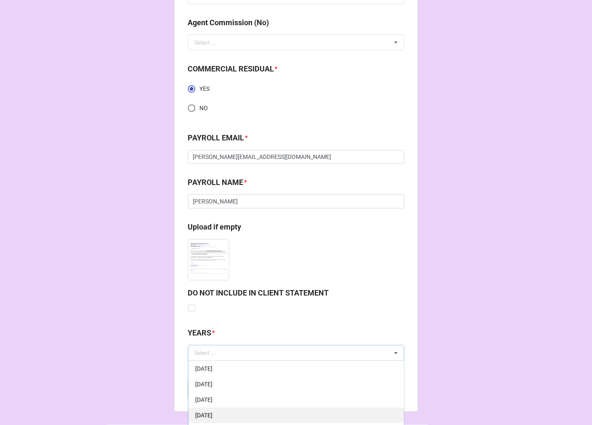
click at [212, 412] on span "10-October 2025" at bounding box center [203, 415] width 17 height 7
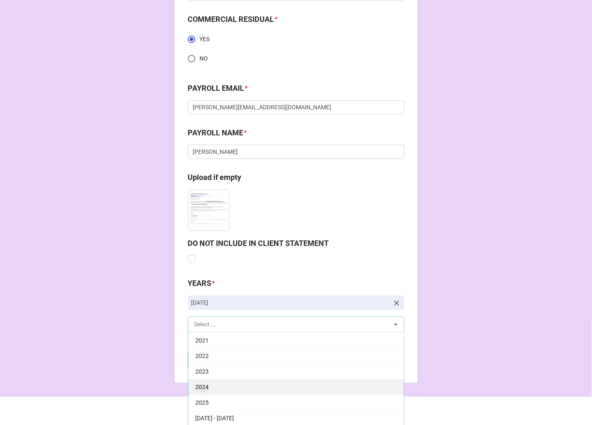
scroll to position [1297, 0]
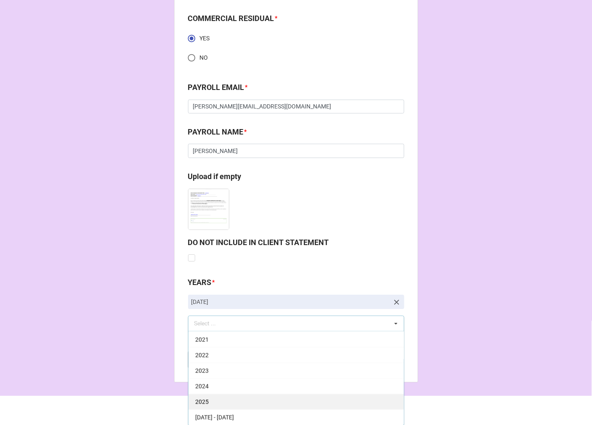
click at [224, 397] on div "2025" at bounding box center [295, 402] width 215 height 16
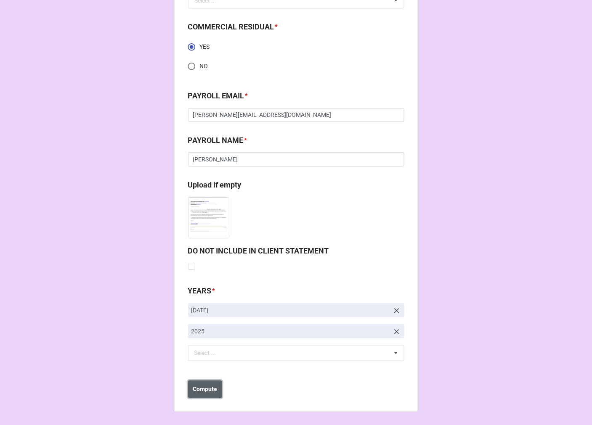
click at [208, 391] on b "Compute" at bounding box center [205, 389] width 24 height 9
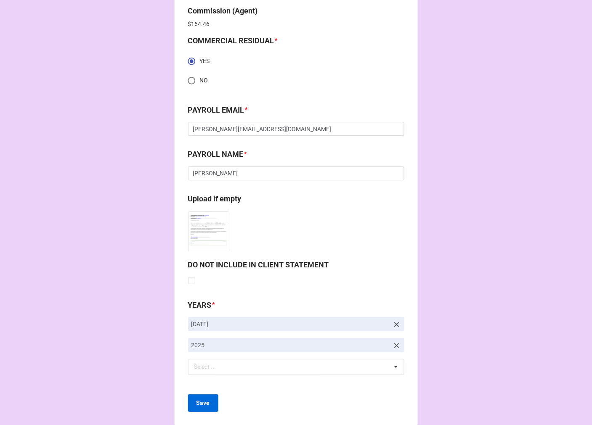
scroll to position [1319, 0]
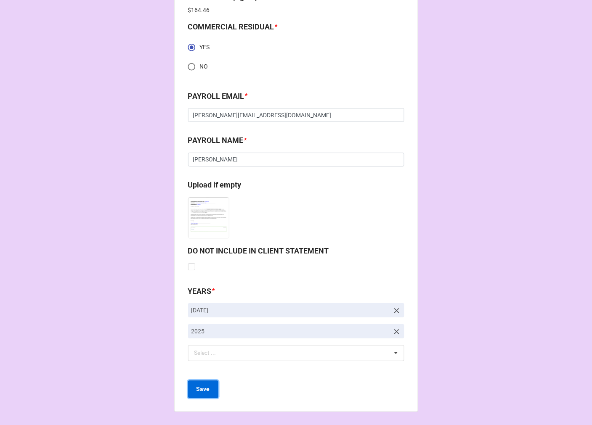
click at [191, 389] on button "Save" at bounding box center [203, 390] width 30 height 18
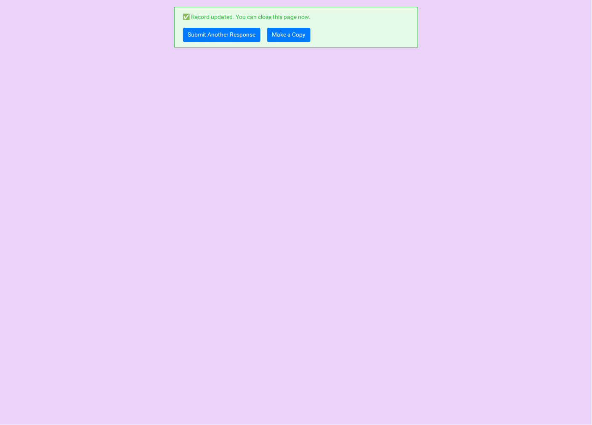
scroll to position [0, 0]
click at [229, 36] on link "Submit Another Response" at bounding box center [221, 35] width 77 height 14
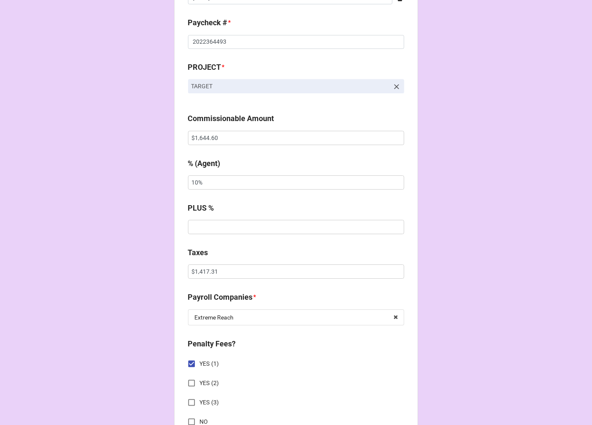
scroll to position [514, 0]
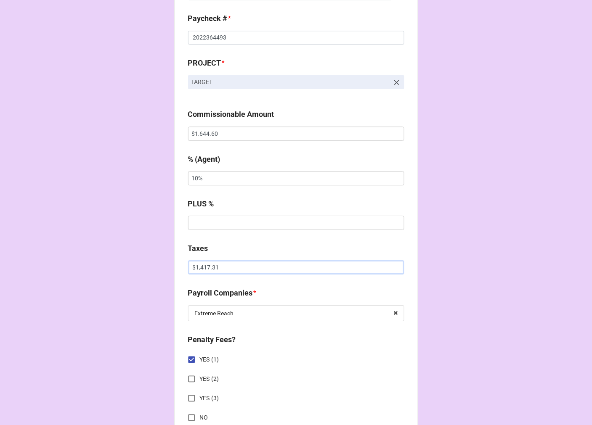
drag, startPoint x: 241, startPoint y: 265, endPoint x: 15, endPoint y: 263, distance: 225.8
click at [25, 265] on div "CHECK PROCESSING FORM Client * [PERSON_NAME] Agent (from Client) [PERSON_NAME] …" at bounding box center [296, 358] width 592 height 1744
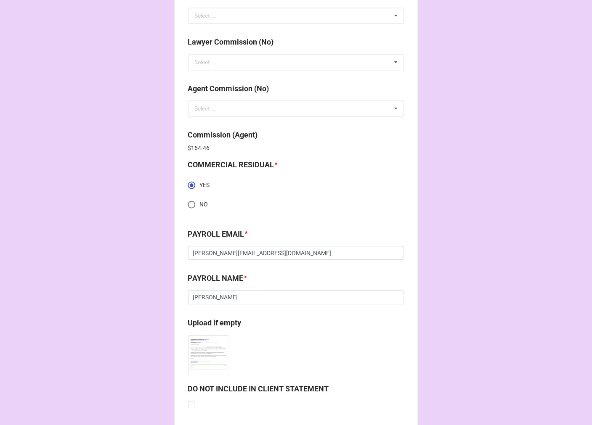
scroll to position [1319, 0]
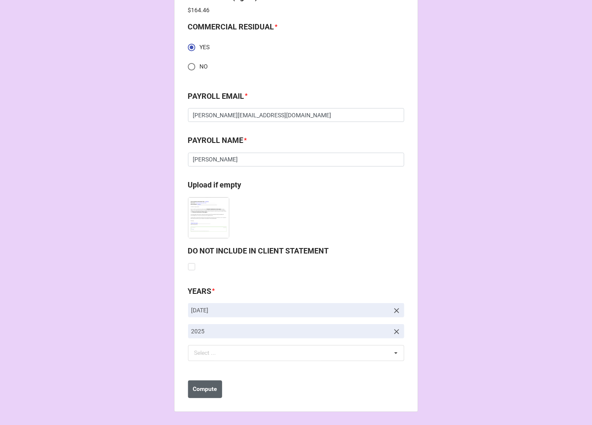
type input "$1,416.71"
click at [210, 393] on b "Compute" at bounding box center [205, 389] width 24 height 9
click at [206, 390] on b "Save" at bounding box center [202, 389] width 13 height 9
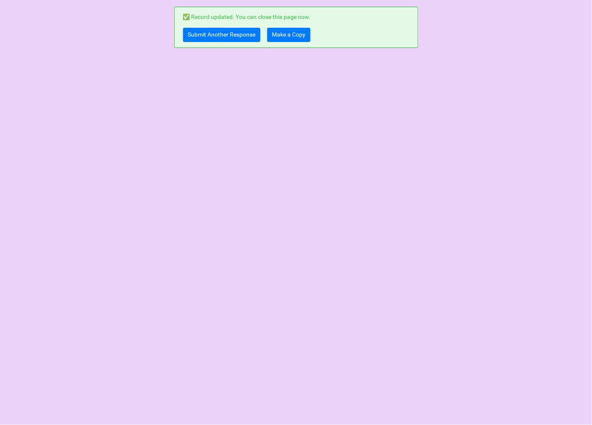
scroll to position [0, 0]
click at [192, 34] on link "Submit Another Response" at bounding box center [221, 35] width 77 height 14
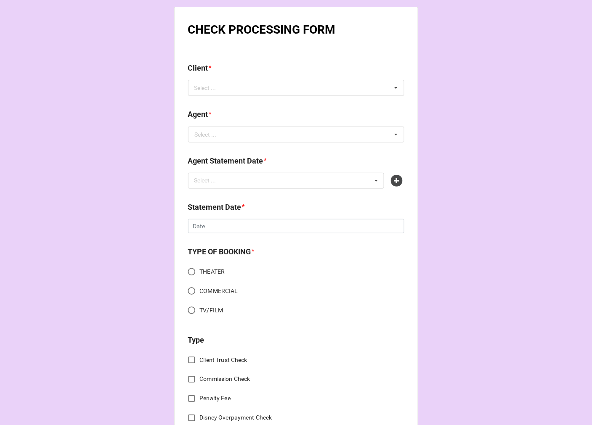
scroll to position [327, 0]
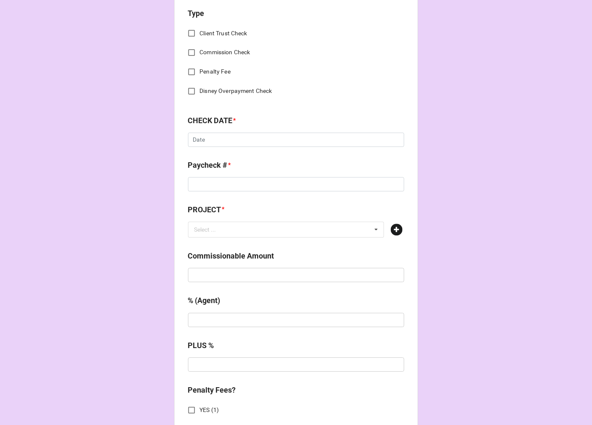
click at [394, 232] on icon at bounding box center [397, 230] width 12 height 12
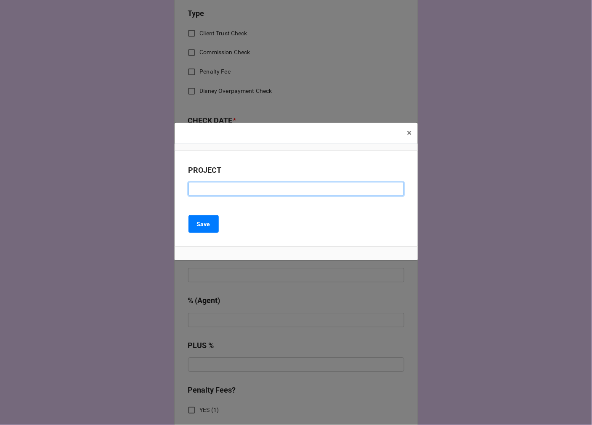
click at [201, 190] on input at bounding box center [295, 189] width 215 height 14
paste input "HOME DEPOT (RESIDUAL CHECK #7)"
drag, startPoint x: 285, startPoint y: 190, endPoint x: 385, endPoint y: 154, distance: 106.7
click at [285, 190] on input "HOME DEPOT (RESIDUAL CHECK #7)" at bounding box center [295, 189] width 215 height 14
type input "HOME DEPOT (RESIDUAL CHECK #8)"
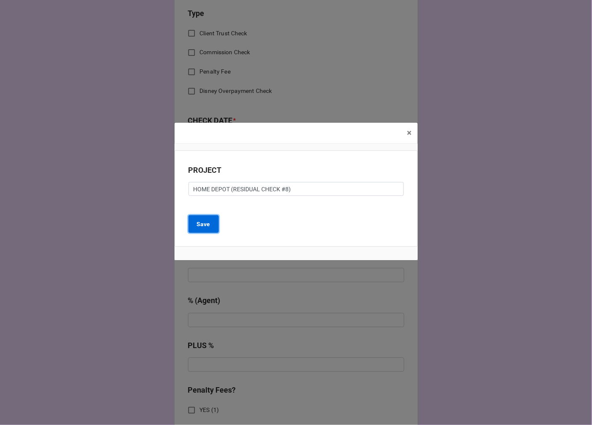
click at [201, 225] on b "Save" at bounding box center [203, 224] width 13 height 9
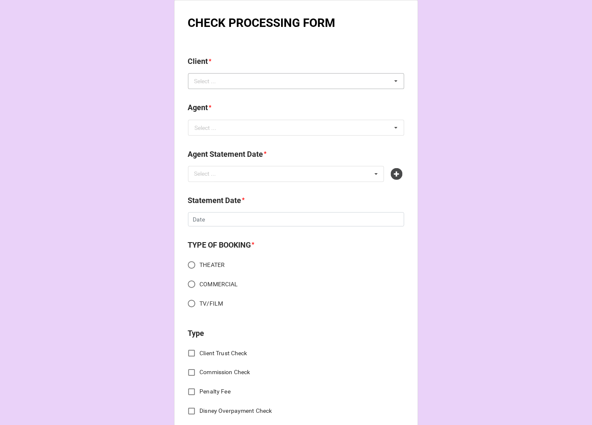
scroll to position [0, 0]
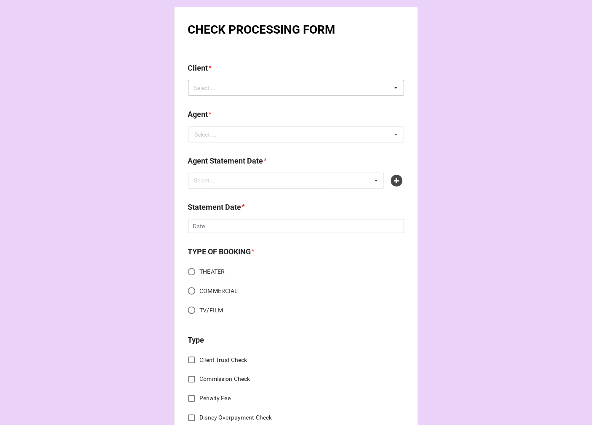
click at [235, 85] on div "Select ... No results found." at bounding box center [296, 88] width 216 height 16
type input "[PERSON_NAME]"
click at [239, 103] on span "[PERSON_NAME]" at bounding box center [217, 103] width 45 height 7
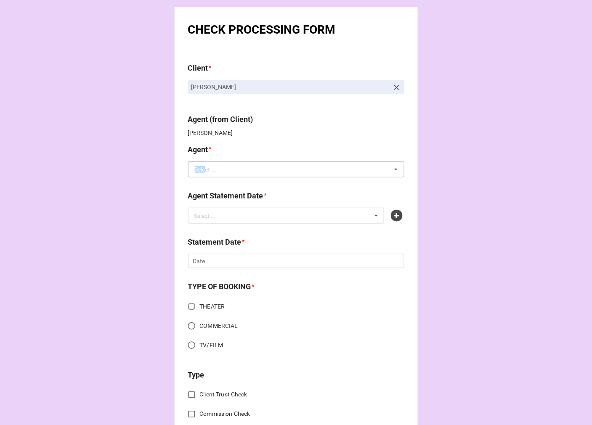
click at [201, 173] on div "Select ... [PERSON_NAME] [PERSON_NAME]/[PERSON_NAME] (40/30) [PERSON_NAME]/[PER…" at bounding box center [296, 169] width 216 height 16
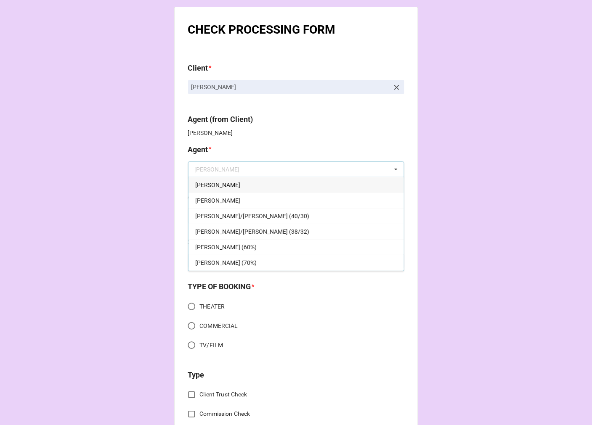
click at [203, 187] on span "[PERSON_NAME]" at bounding box center [217, 185] width 45 height 7
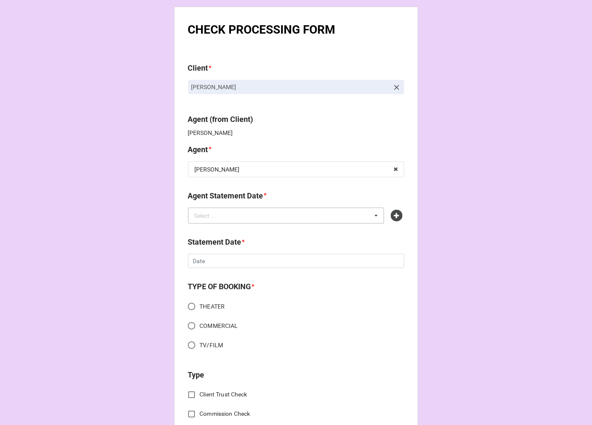
click at [222, 217] on div "Select ..." at bounding box center [210, 216] width 36 height 10
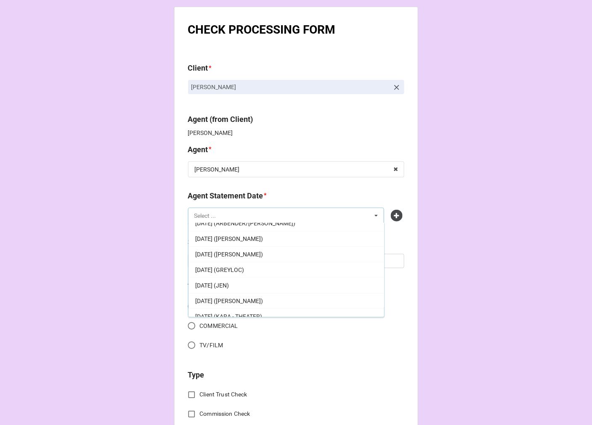
scroll to position [47, 0]
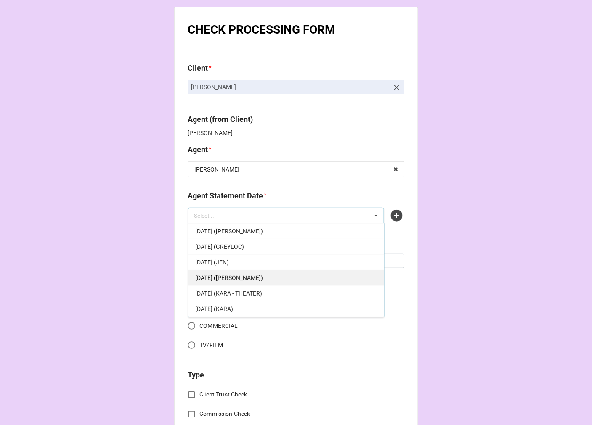
click at [249, 278] on span "[DATE] ([PERSON_NAME])" at bounding box center [229, 278] width 68 height 7
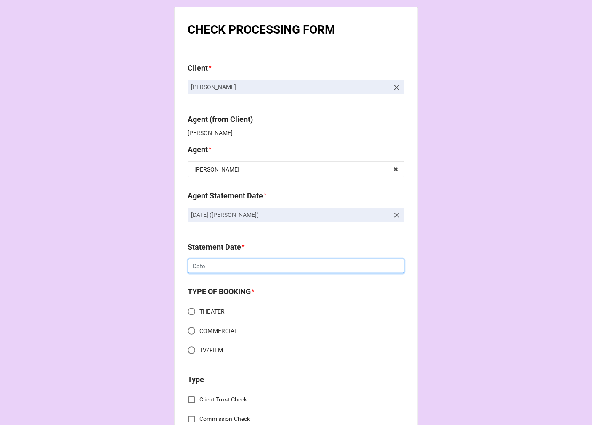
click at [217, 263] on input "text" at bounding box center [296, 266] width 216 height 14
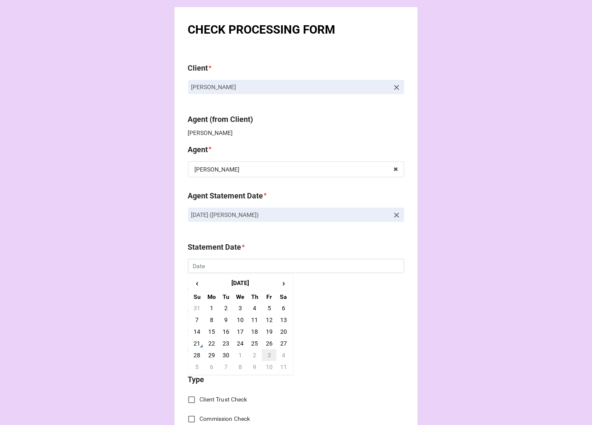
click at [265, 354] on td "3" at bounding box center [269, 355] width 14 height 12
type input "[DATE]"
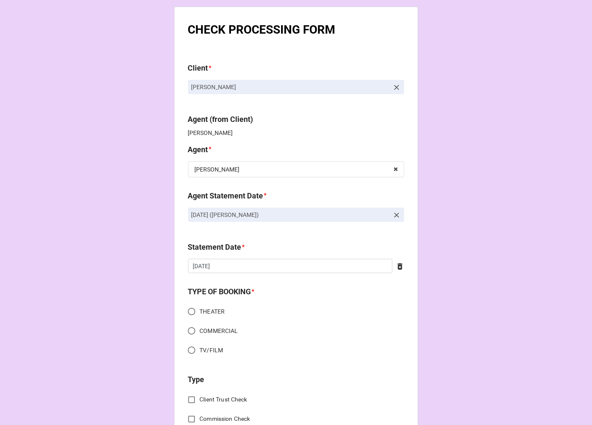
click at [187, 328] on input "COMMERCIAL" at bounding box center [191, 331] width 16 height 16
radio input "true"
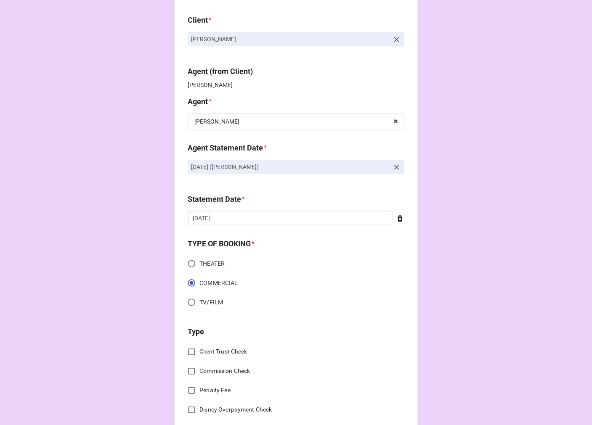
scroll to position [93, 0]
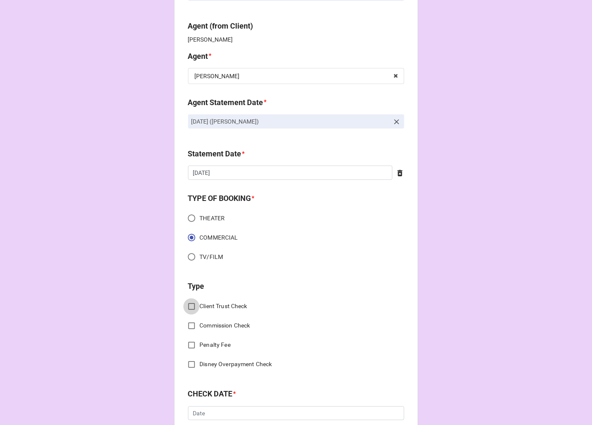
click at [186, 305] on input "Client Trust Check" at bounding box center [191, 307] width 16 height 16
checkbox input "true"
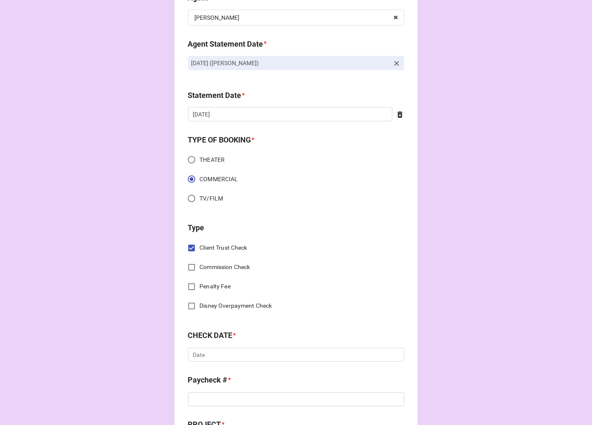
scroll to position [233, 0]
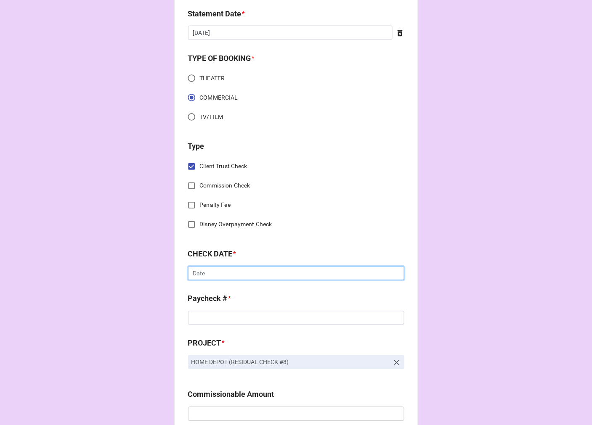
click at [208, 274] on input "text" at bounding box center [296, 274] width 216 height 14
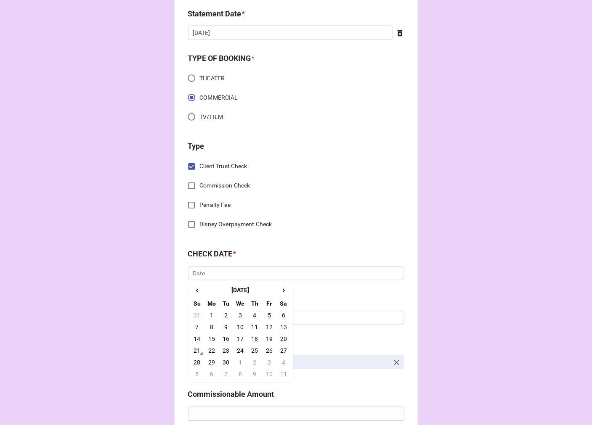
click at [267, 326] on td "12" at bounding box center [269, 328] width 14 height 12
type input "[DATE]"
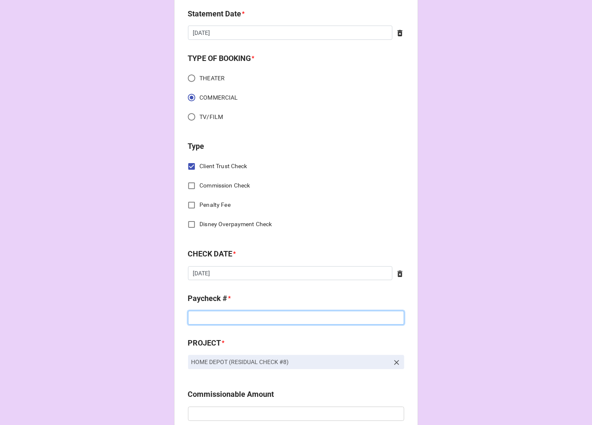
click at [217, 316] on input at bounding box center [296, 318] width 216 height 14
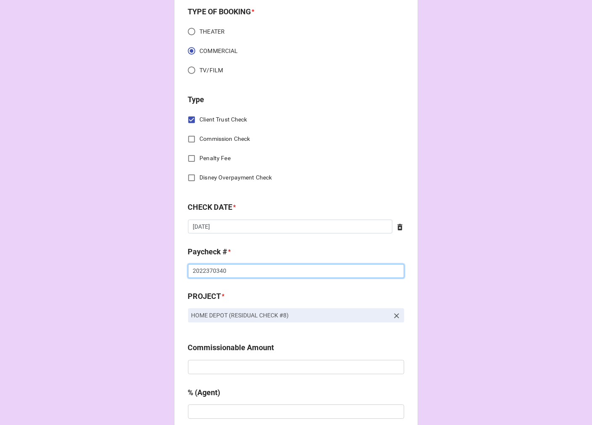
type input "2022370340"
click at [205, 369] on input "text" at bounding box center [296, 367] width 216 height 14
type input "$783.10"
type input "10%"
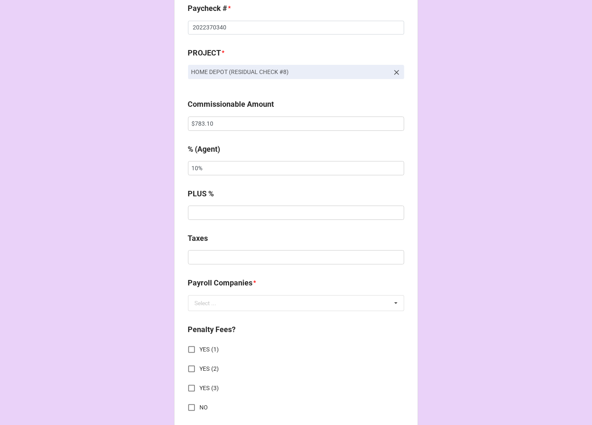
click at [341, 266] on div "Taxes" at bounding box center [296, 252] width 216 height 38
click at [333, 252] on input "text" at bounding box center [296, 257] width 216 height 14
type input "$265.17"
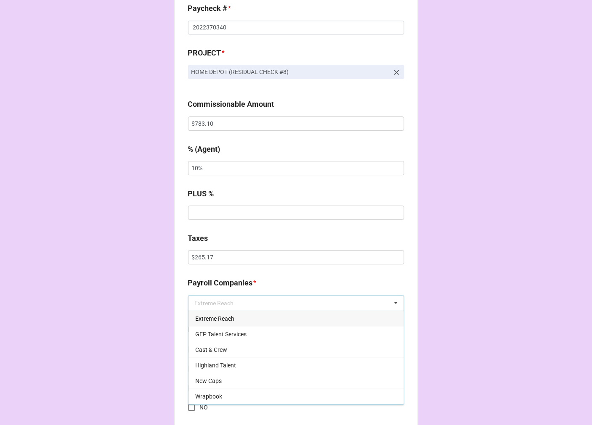
click at [255, 318] on div "Extreme Reach" at bounding box center [295, 319] width 215 height 16
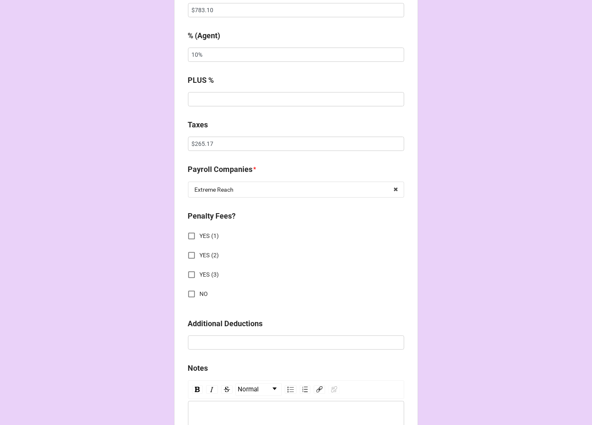
scroll to position [664, 0]
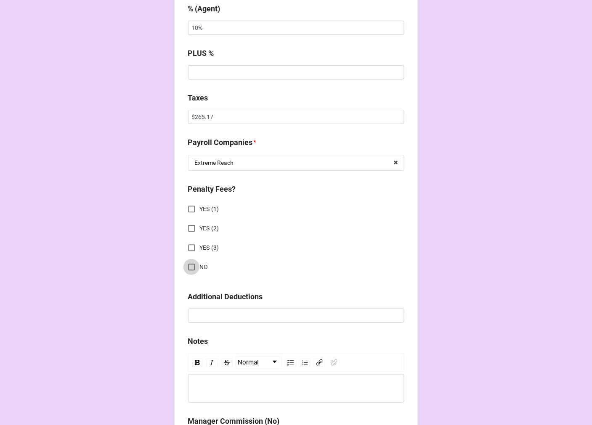
click at [189, 267] on input "NO" at bounding box center [191, 267] width 16 height 16
checkbox input "true"
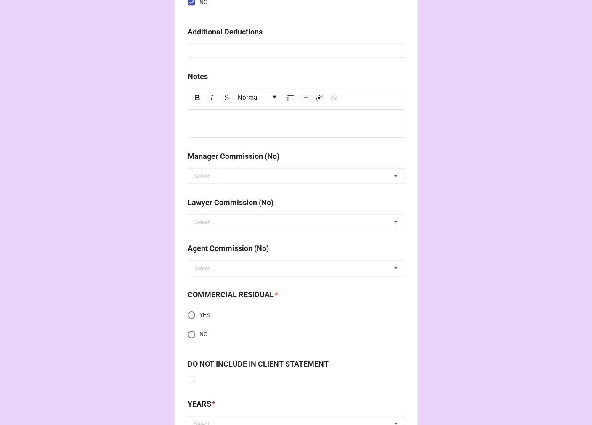
scroll to position [944, 0]
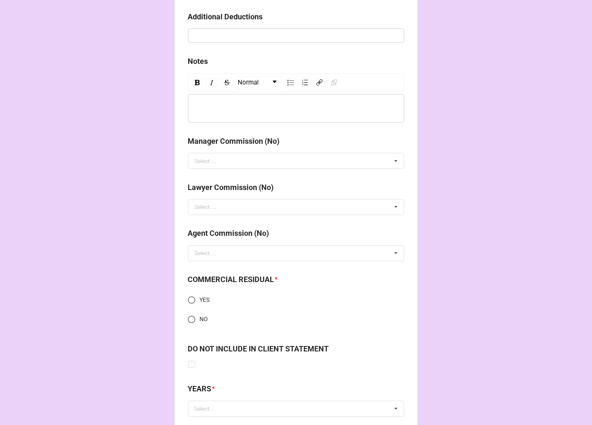
click at [185, 301] on input "YES" at bounding box center [191, 300] width 16 height 16
radio input "true"
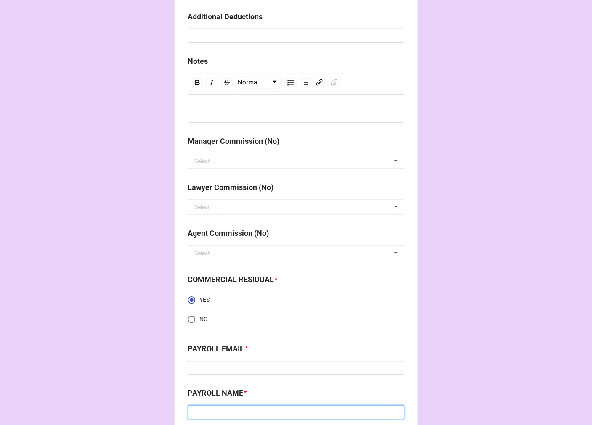
click at [218, 413] on input at bounding box center [296, 413] width 216 height 14
paste input "[PERSON_NAME]"
type input "[PERSON_NAME]"
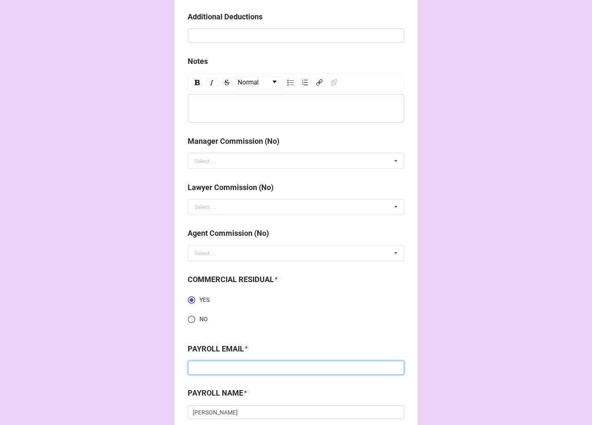
click at [254, 367] on input at bounding box center [296, 368] width 216 height 14
paste input "[PERSON_NAME][EMAIL_ADDRESS][PERSON_NAME][DOMAIN_NAME]"
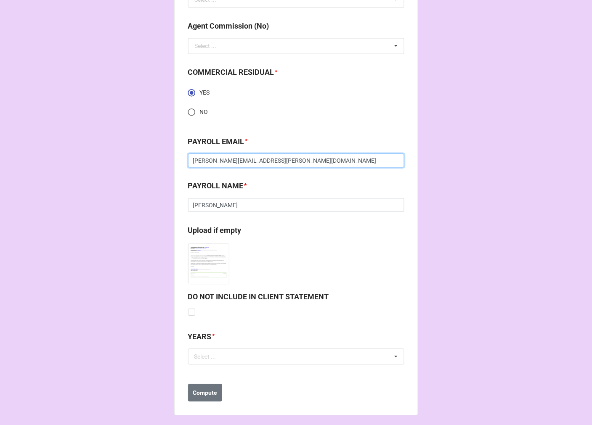
scroll to position [1156, 0]
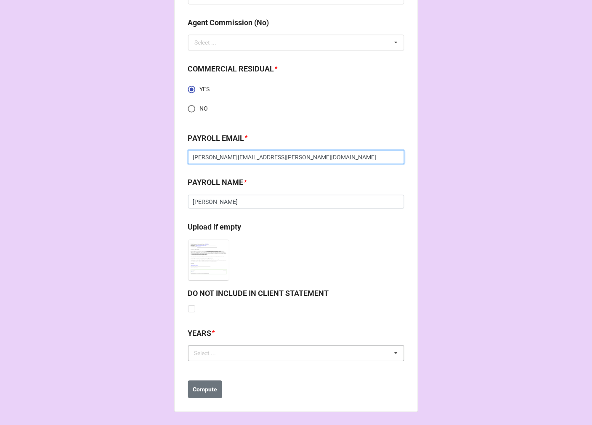
type input "[PERSON_NAME][EMAIL_ADDRESS][PERSON_NAME][DOMAIN_NAME]"
click at [210, 351] on div "Select ..." at bounding box center [210, 353] width 36 height 10
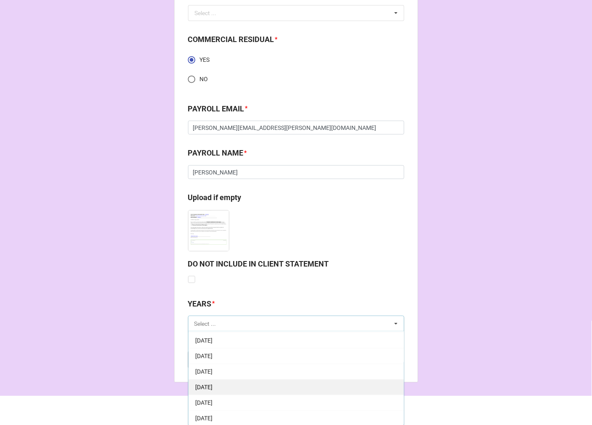
scroll to position [93, 0]
click at [212, 383] on span "[DATE]" at bounding box center [203, 386] width 17 height 7
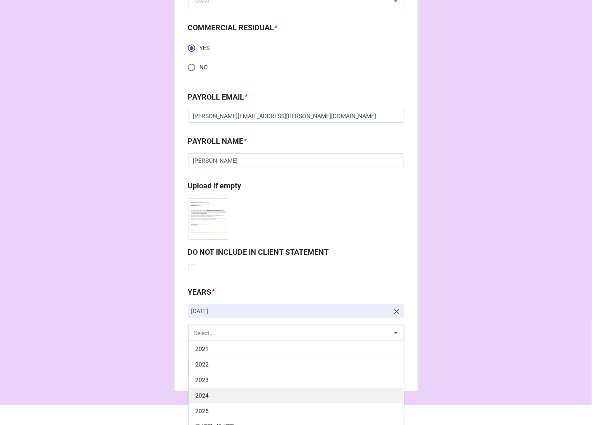
scroll to position [1206, 0]
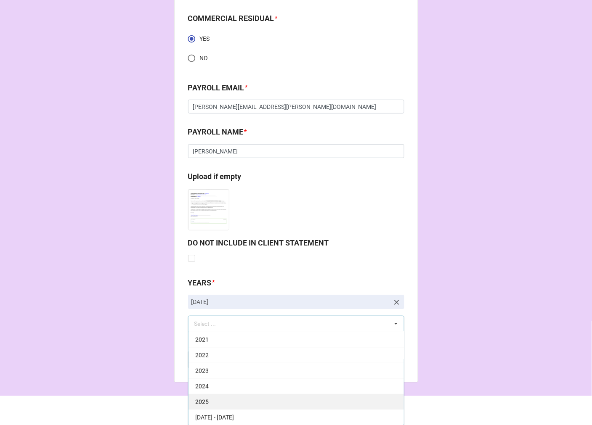
click at [209, 400] on div "2025" at bounding box center [295, 402] width 215 height 16
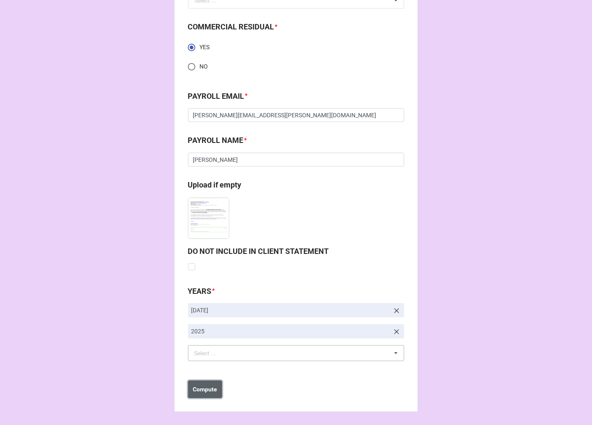
click at [209, 390] on b "Compute" at bounding box center [205, 389] width 24 height 9
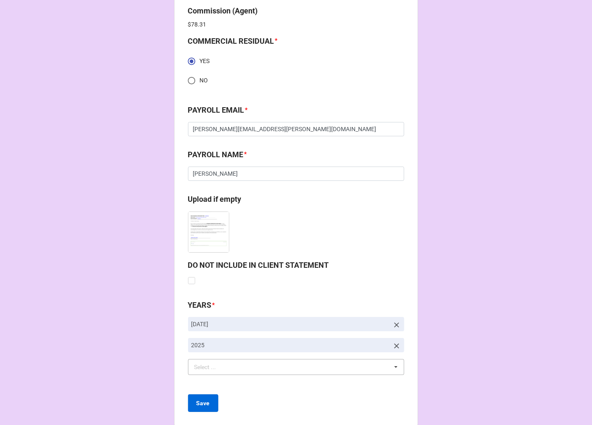
scroll to position [1228, 0]
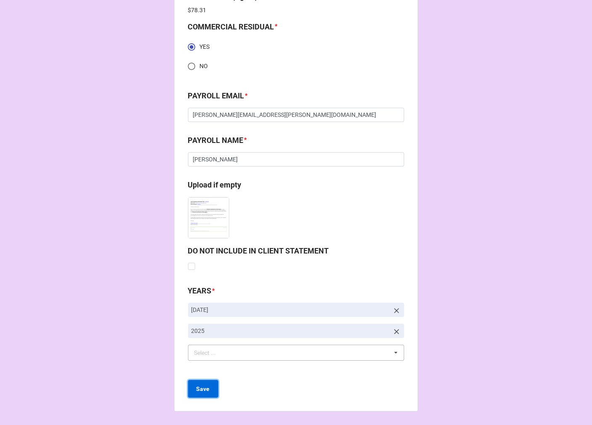
click at [201, 389] on b "Save" at bounding box center [202, 389] width 13 height 9
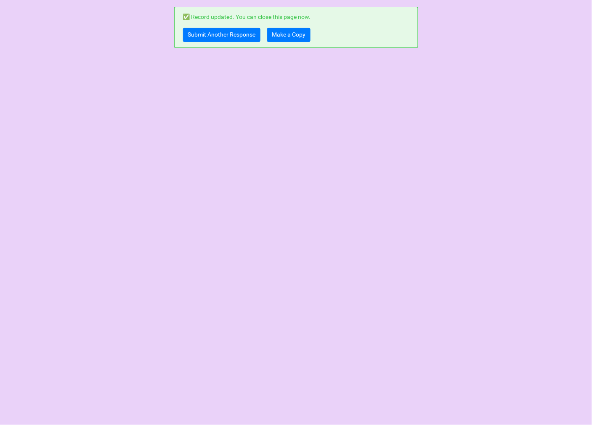
scroll to position [0, 0]
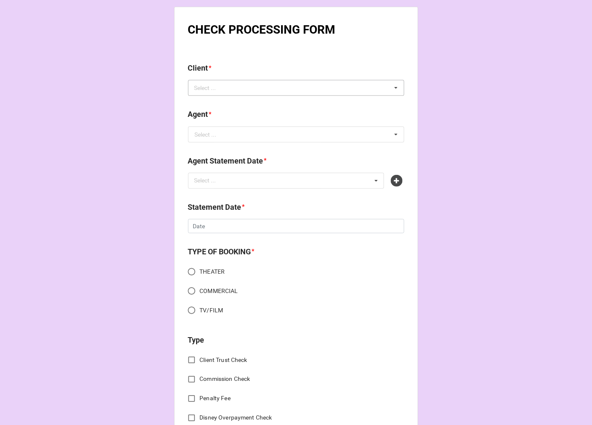
click at [245, 91] on div "Select ... No results found." at bounding box center [296, 88] width 216 height 16
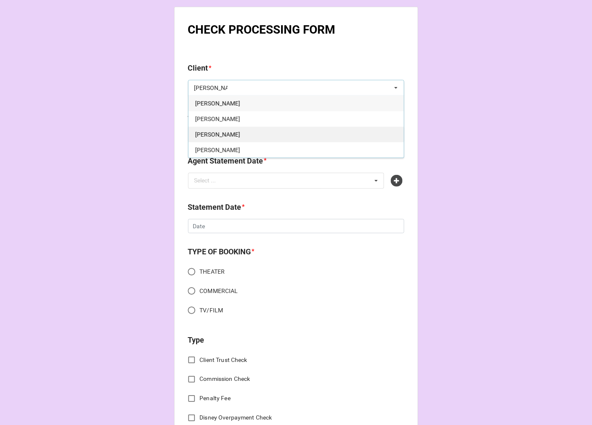
type input "[PERSON_NAME]"
click at [227, 133] on span "[PERSON_NAME]" at bounding box center [217, 134] width 45 height 7
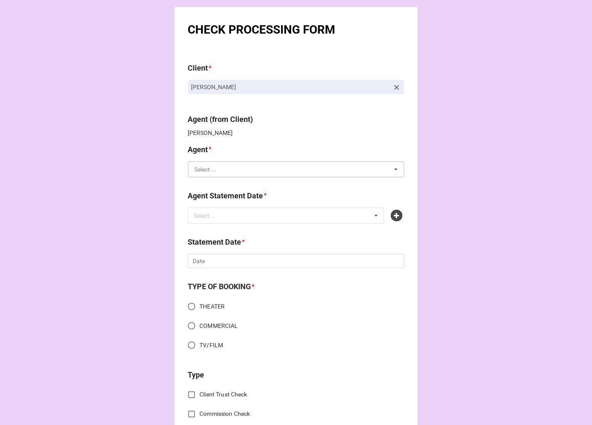
click at [220, 171] on input "text" at bounding box center [296, 169] width 215 height 15
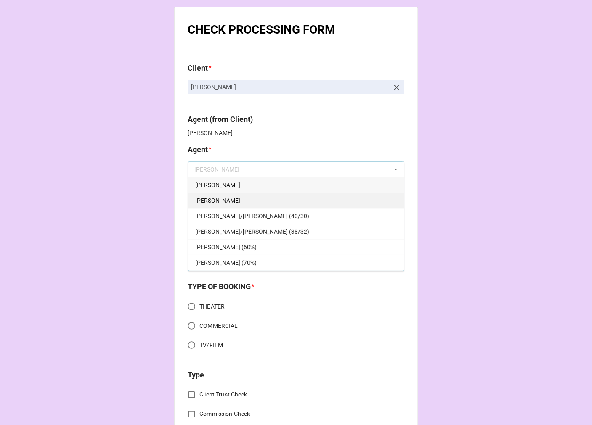
click at [202, 199] on span "[PERSON_NAME]" at bounding box center [217, 200] width 45 height 7
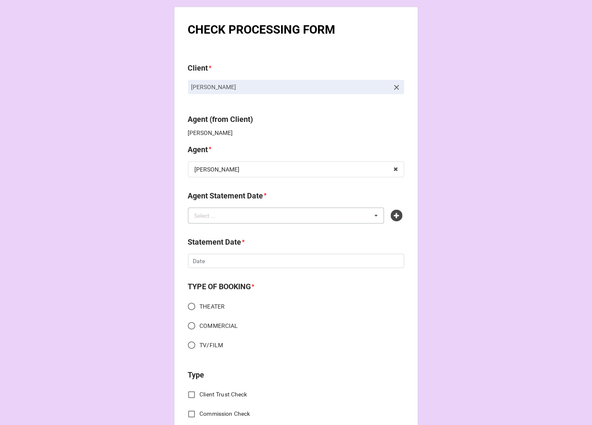
click at [229, 220] on div "Select ... No results found." at bounding box center [286, 216] width 196 height 16
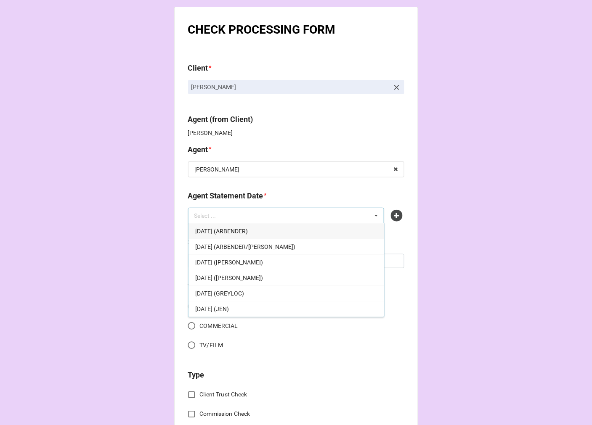
click at [243, 283] on div "[DATE] ([PERSON_NAME])" at bounding box center [286, 278] width 196 height 16
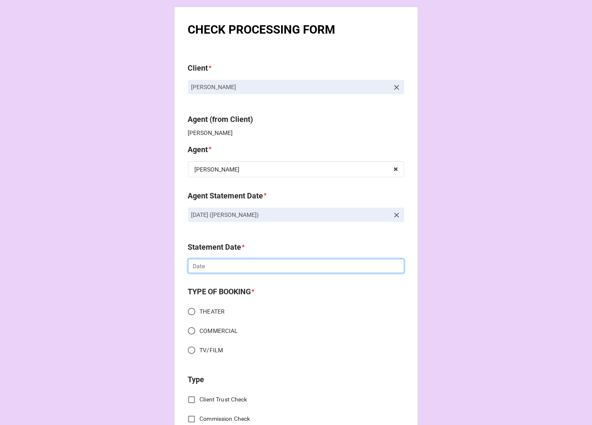
click at [209, 263] on input "text" at bounding box center [296, 266] width 216 height 14
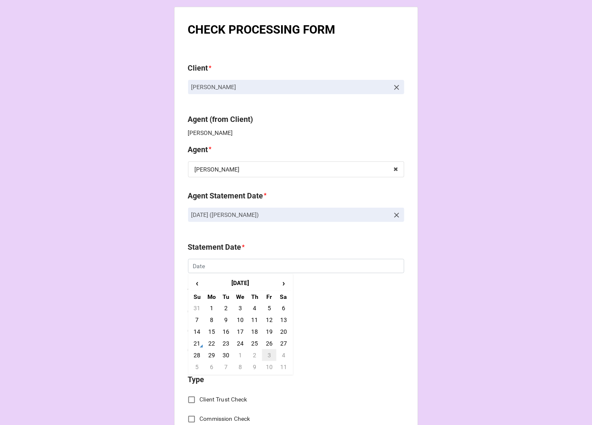
click at [267, 354] on td "3" at bounding box center [269, 355] width 14 height 12
type input "[DATE]"
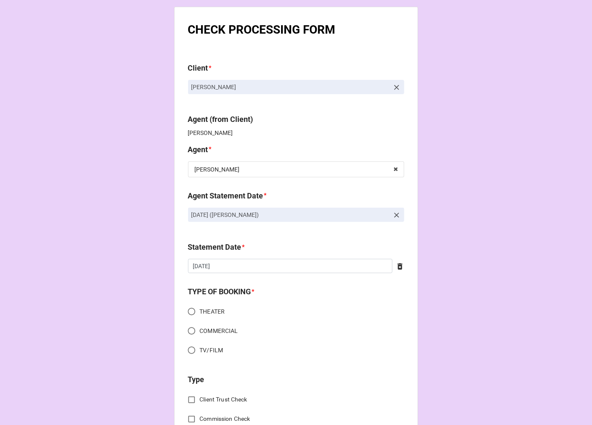
click at [188, 333] on input "COMMERCIAL" at bounding box center [191, 331] width 16 height 16
radio input "true"
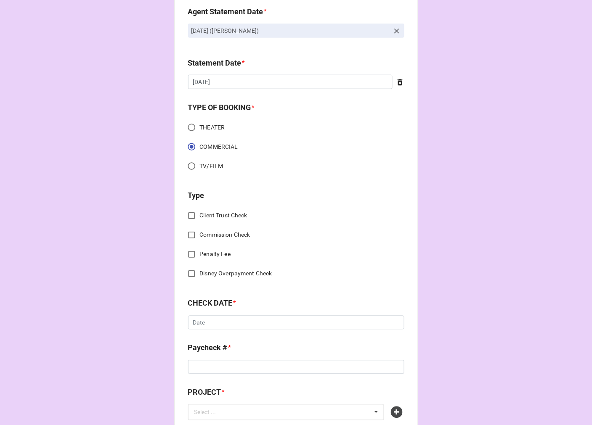
scroll to position [187, 0]
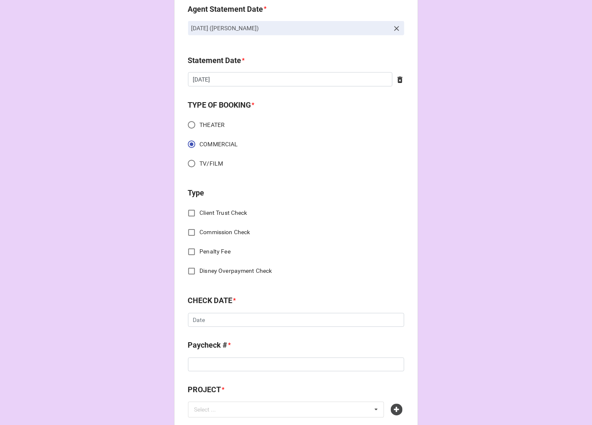
click at [188, 233] on input "Commission Check" at bounding box center [191, 233] width 16 height 16
checkbox input "true"
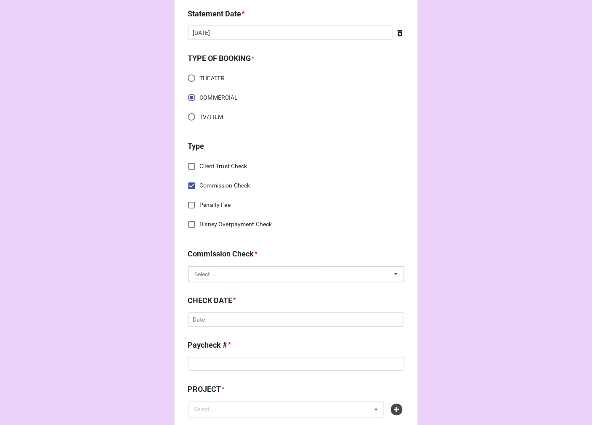
click at [234, 268] on input "text" at bounding box center [296, 274] width 215 height 15
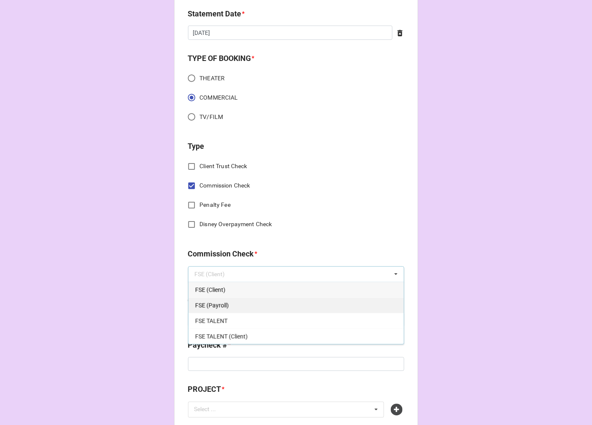
click at [222, 307] on span "FSE (Payroll)" at bounding box center [212, 305] width 34 height 7
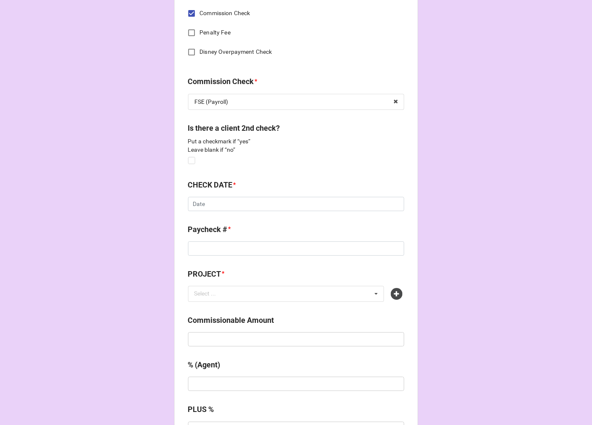
scroll to position [421, 0]
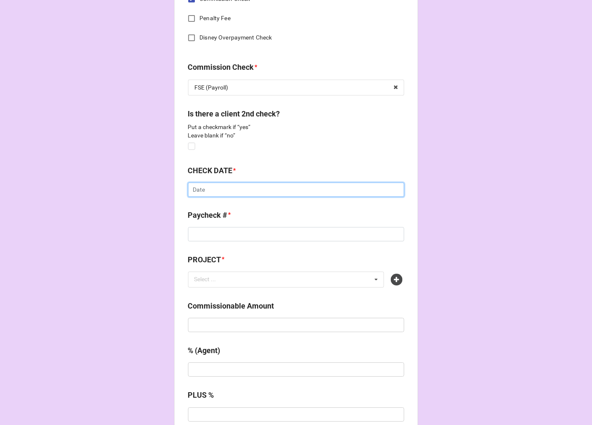
click at [209, 185] on input "text" at bounding box center [296, 189] width 216 height 14
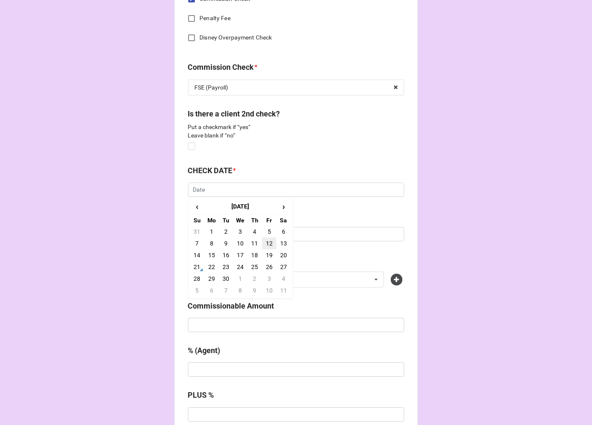
click at [266, 243] on td "12" at bounding box center [269, 244] width 14 height 12
type input "[DATE]"
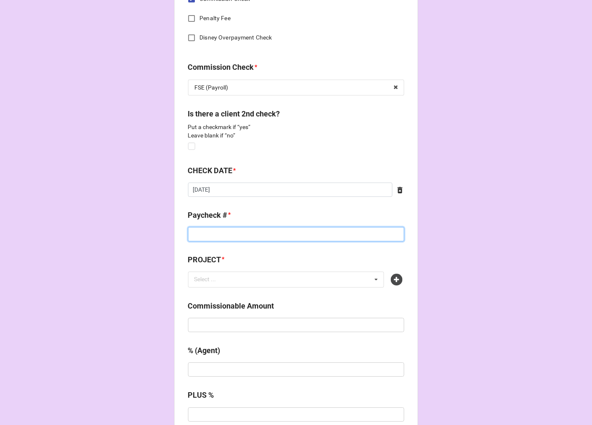
click at [227, 232] on input at bounding box center [296, 234] width 216 height 14
type input "9914867368"
click at [399, 275] on div at bounding box center [397, 280] width 13 height 12
click at [393, 278] on icon at bounding box center [397, 280] width 12 height 12
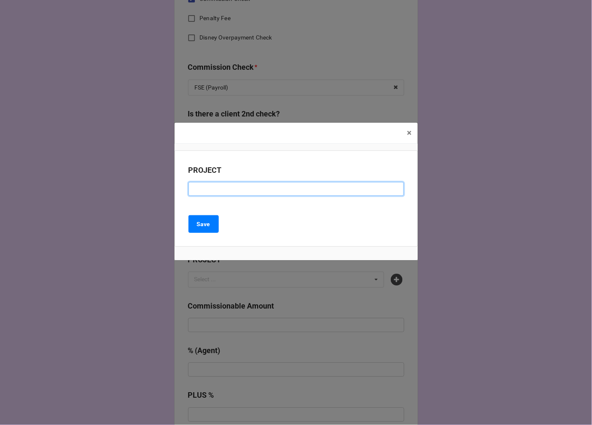
click at [255, 191] on input at bounding box center [295, 189] width 215 height 14
type input "A"
type input "SAPRO"
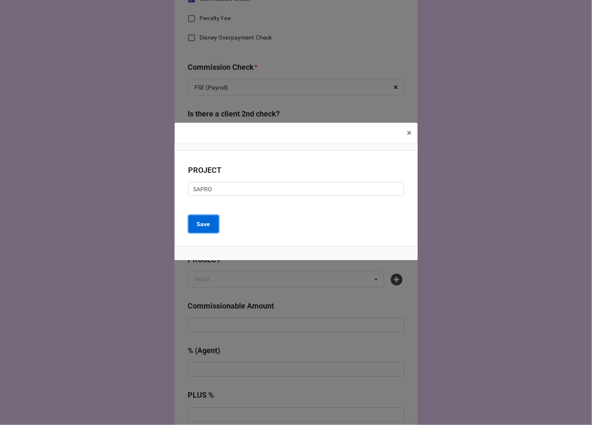
click at [209, 216] on button "Save" at bounding box center [203, 224] width 30 height 18
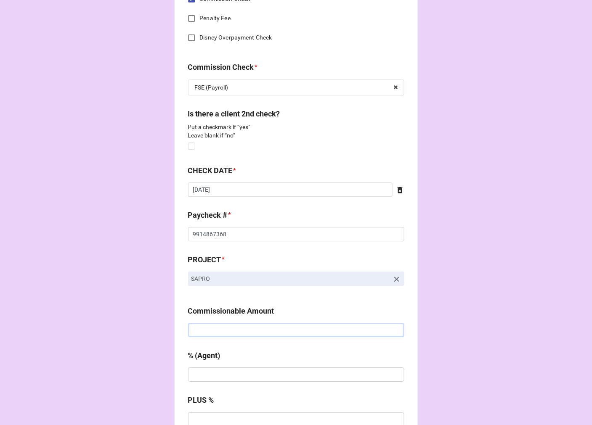
click at [214, 324] on input "text" at bounding box center [296, 330] width 216 height 14
click at [199, 330] on input "text" at bounding box center [296, 330] width 216 height 14
type input "$1,000.00"
type input "20%"
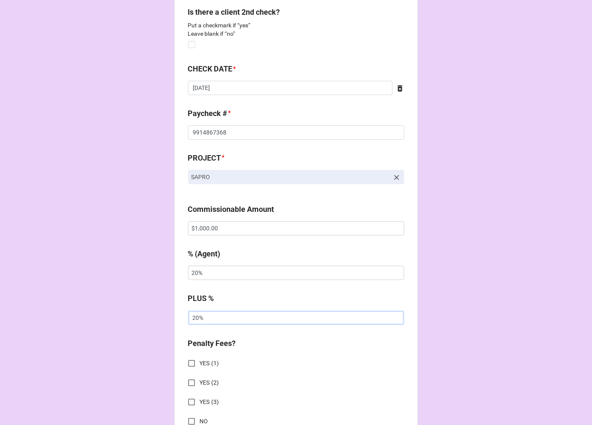
scroll to position [655, 0]
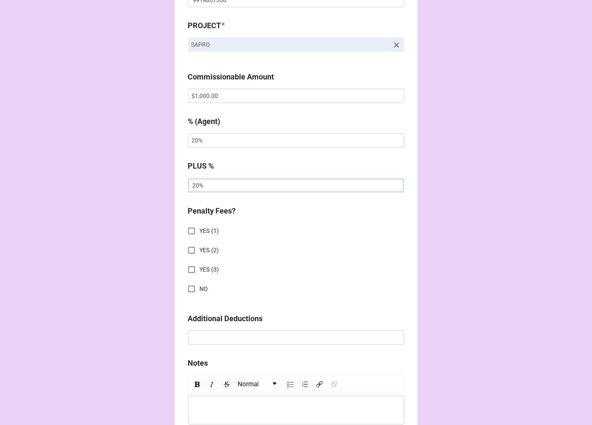
type input "20%"
click at [190, 289] on input "NO" at bounding box center [191, 289] width 16 height 16
checkbox input "true"
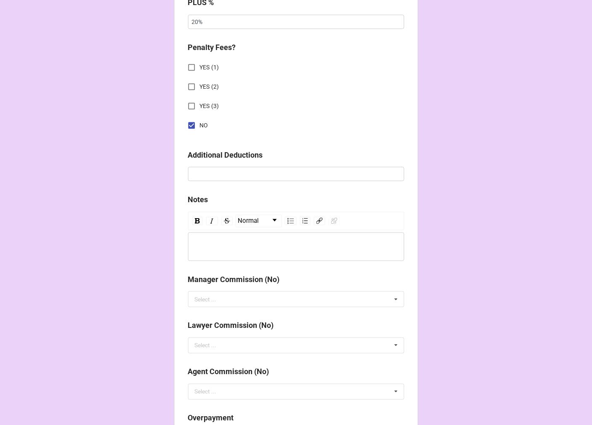
scroll to position [1057, 0]
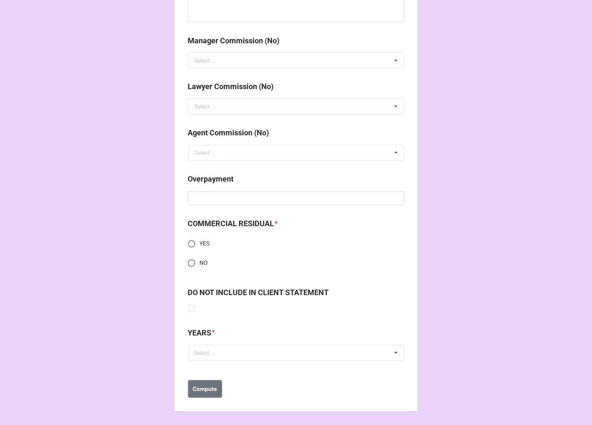
click at [190, 264] on input "NO" at bounding box center [191, 263] width 16 height 16
radio input "true"
click at [212, 356] on div "Select ..." at bounding box center [210, 353] width 36 height 10
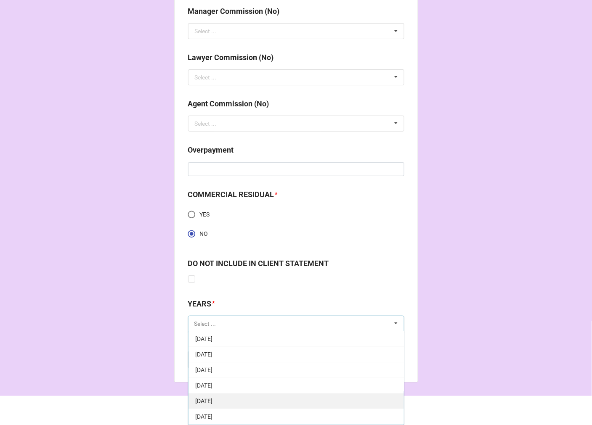
scroll to position [93, 0]
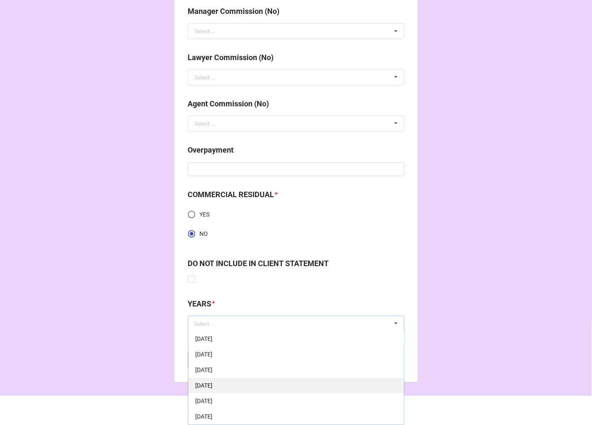
click at [212, 389] on span "[DATE]" at bounding box center [203, 386] width 17 height 7
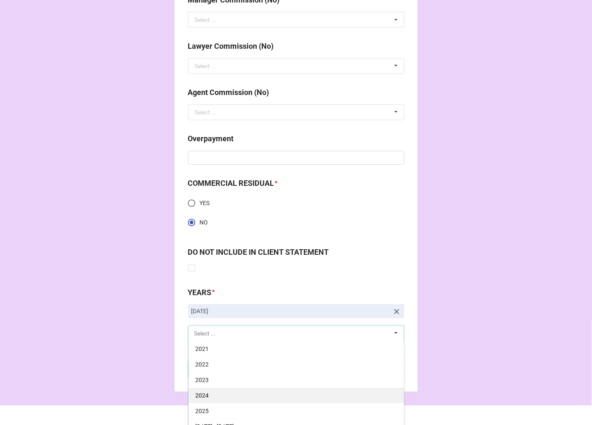
scroll to position [1108, 0]
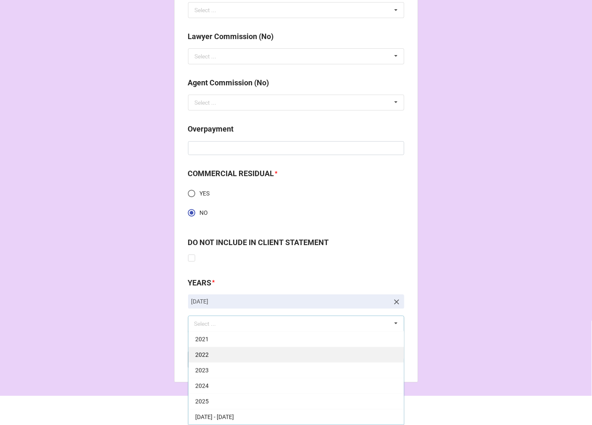
click at [205, 399] on span "2025" at bounding box center [201, 402] width 13 height 7
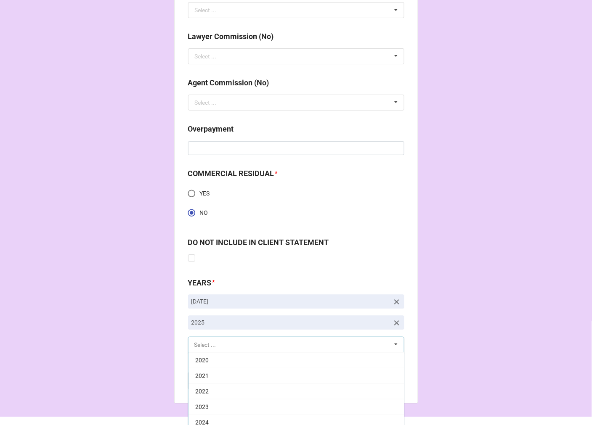
scroll to position [171, 0]
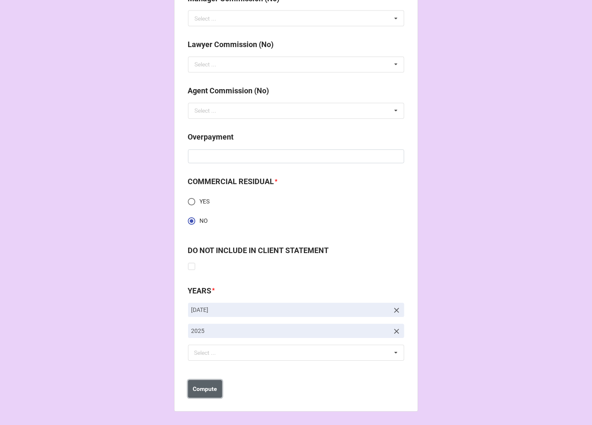
click at [209, 391] on b "Compute" at bounding box center [205, 389] width 24 height 9
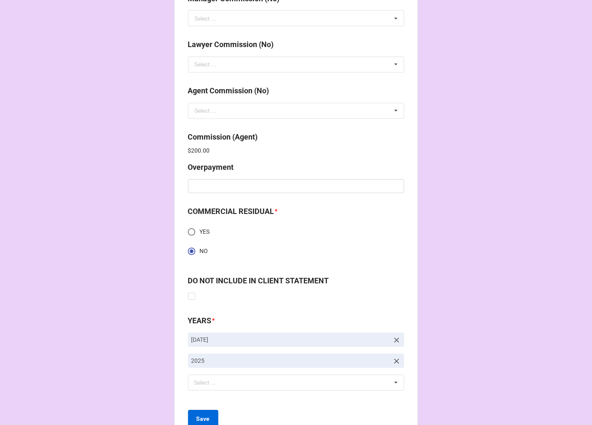
scroll to position [1129, 0]
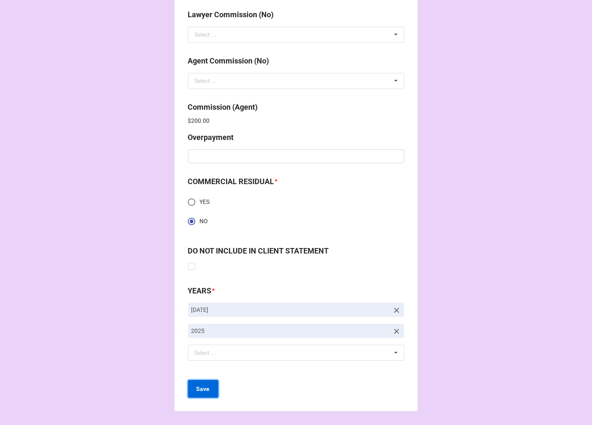
click at [200, 393] on b "Save" at bounding box center [202, 389] width 13 height 9
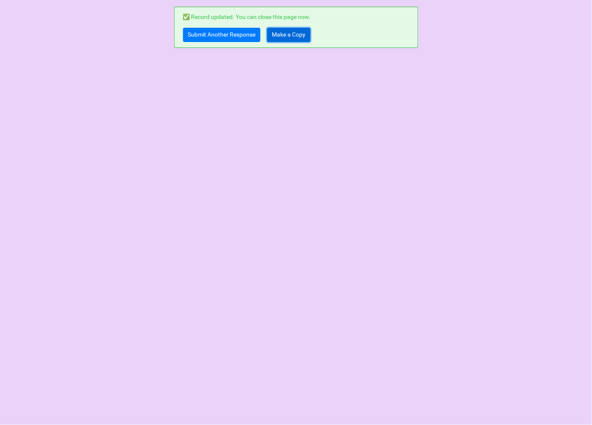
click at [284, 35] on link "Make a Copy" at bounding box center [288, 35] width 43 height 14
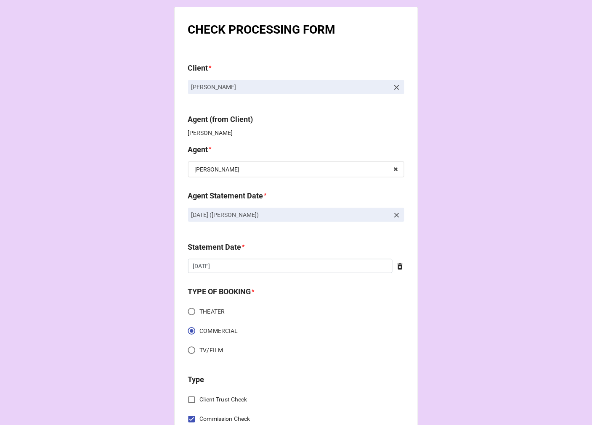
click at [394, 85] on icon at bounding box center [396, 87] width 8 height 8
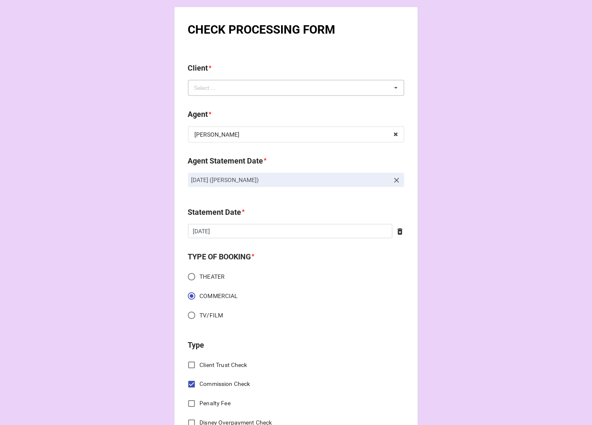
click at [359, 86] on div "Select ... No results found." at bounding box center [296, 88] width 216 height 16
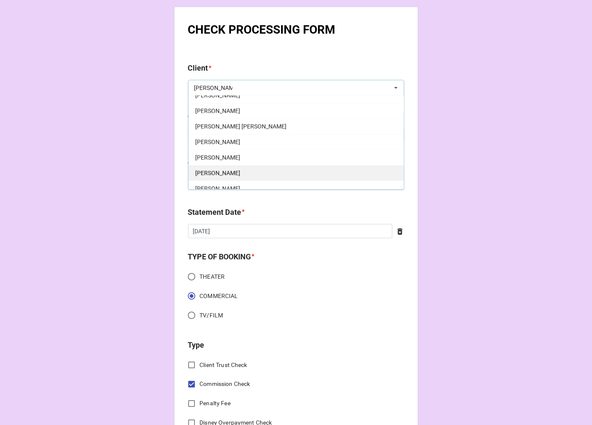
scroll to position [312, 0]
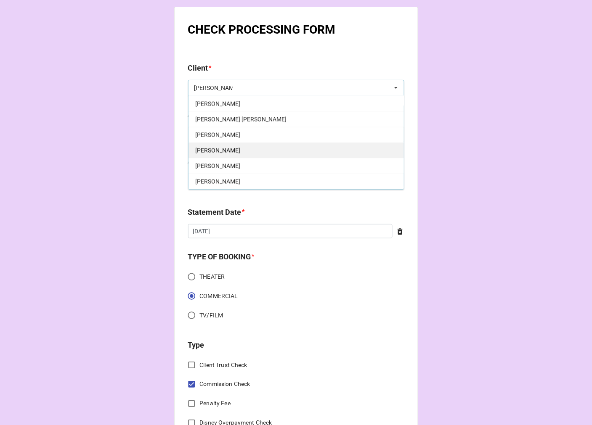
type input "[PERSON_NAME]"
click at [238, 151] on div "[PERSON_NAME]" at bounding box center [295, 151] width 215 height 16
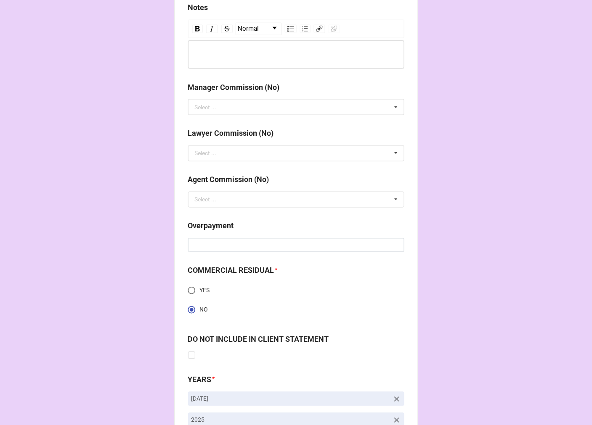
scroll to position [1099, 0]
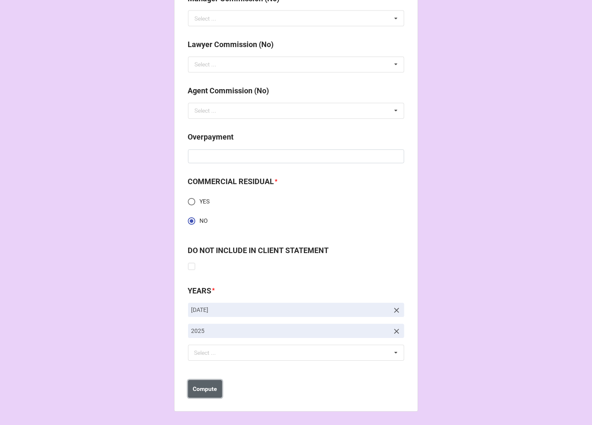
click at [207, 389] on b "Compute" at bounding box center [205, 389] width 24 height 9
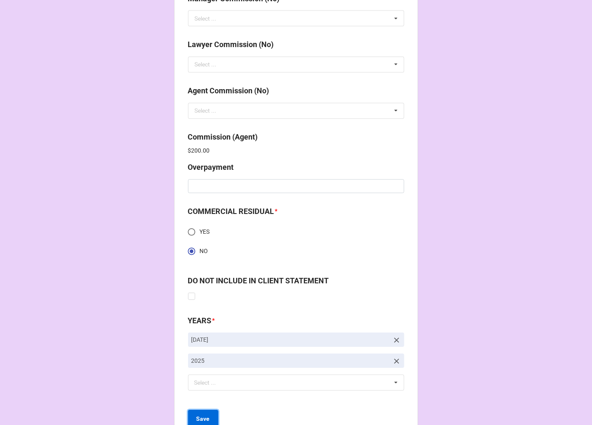
click at [208, 415] on button "Save" at bounding box center [203, 419] width 30 height 18
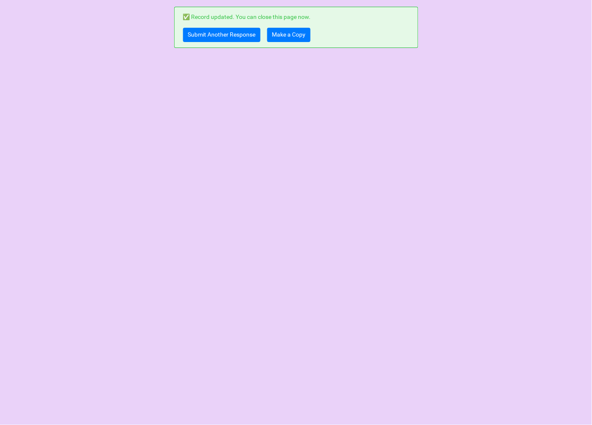
scroll to position [0, 0]
click at [290, 32] on link "Make a Copy" at bounding box center [288, 35] width 43 height 14
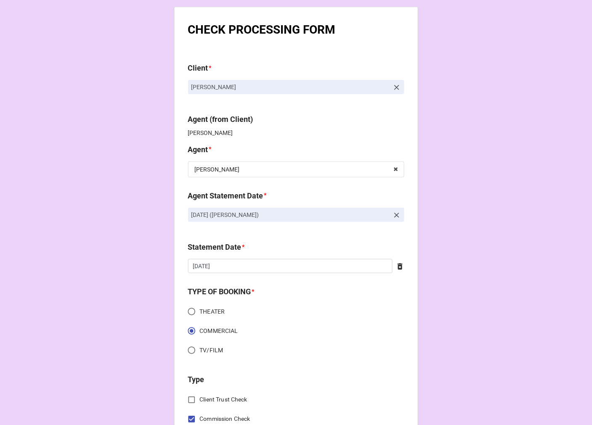
click at [394, 85] on icon at bounding box center [396, 87] width 8 height 8
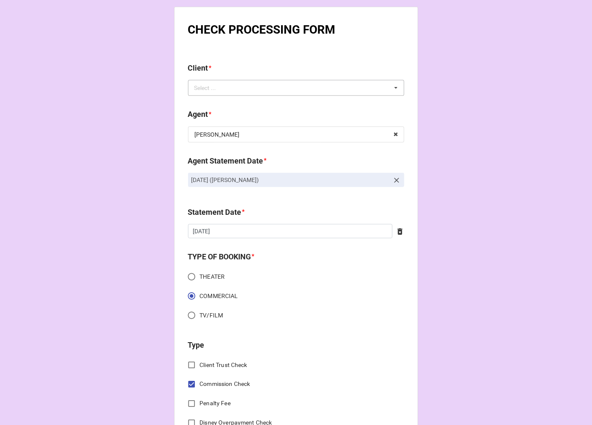
click at [352, 87] on div "Select ... No results found." at bounding box center [296, 88] width 216 height 16
type input "[PERSON_NAME]"
click at [238, 103] on div "[PERSON_NAME]" at bounding box center [295, 103] width 215 height 16
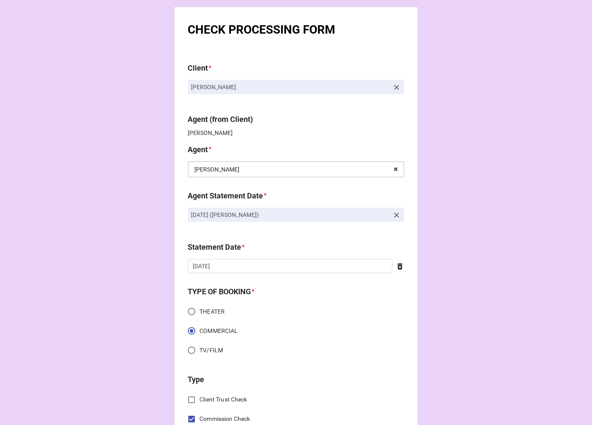
click at [216, 166] on input "text" at bounding box center [296, 169] width 215 height 15
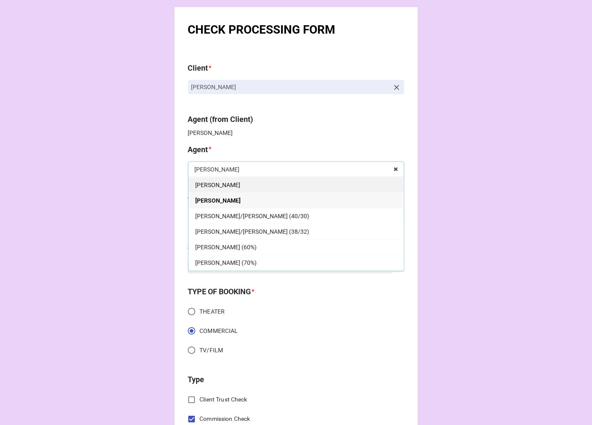
click at [209, 188] on div "[PERSON_NAME]" at bounding box center [295, 185] width 215 height 16
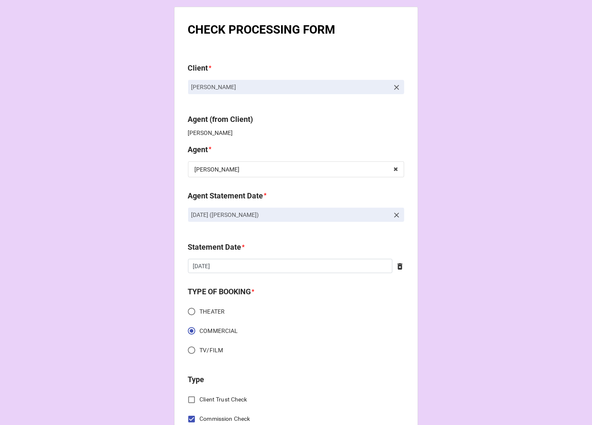
click at [394, 214] on icon at bounding box center [396, 215] width 8 height 8
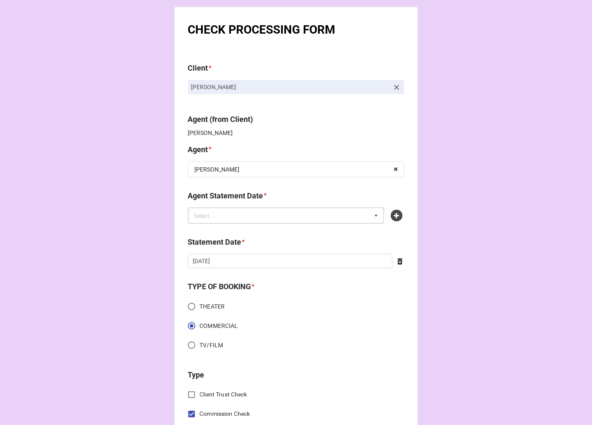
click at [331, 215] on div "Select ... No results found." at bounding box center [286, 216] width 196 height 16
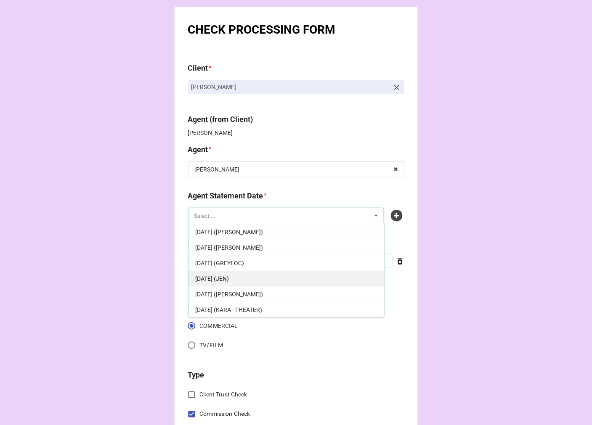
scroll to position [47, 0]
click at [256, 275] on span "[DATE] ([PERSON_NAME])" at bounding box center [229, 278] width 68 height 7
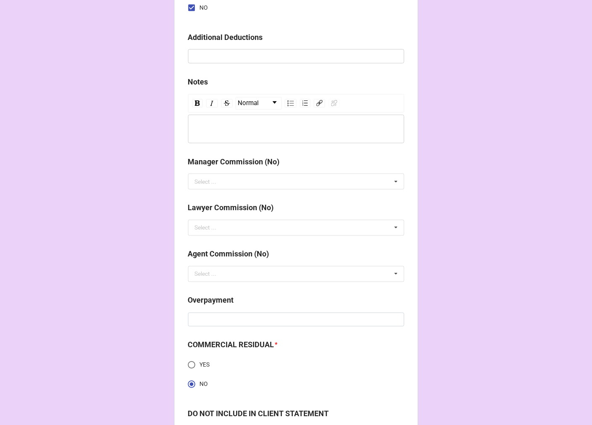
scroll to position [1099, 0]
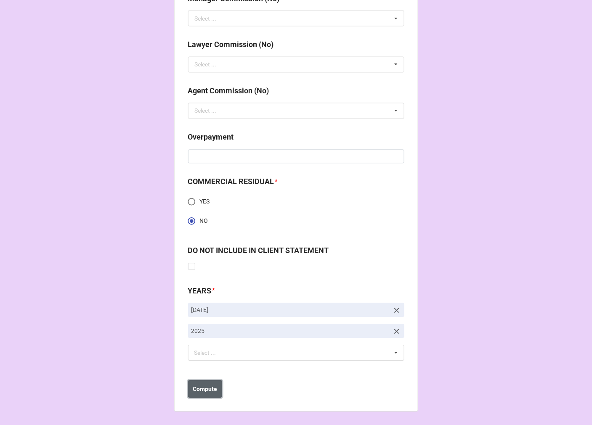
click at [211, 389] on b "Compute" at bounding box center [205, 389] width 24 height 9
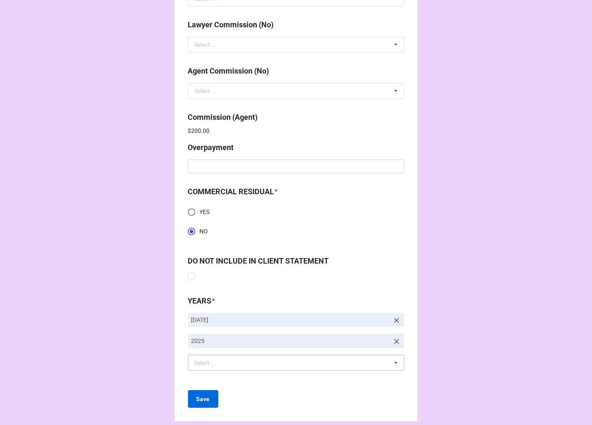
scroll to position [1129, 0]
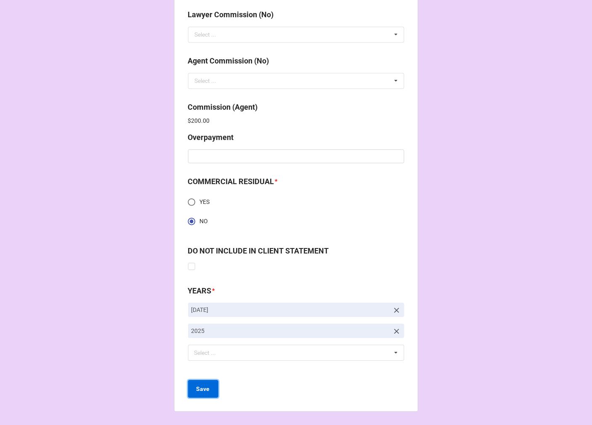
click at [202, 387] on b "Save" at bounding box center [202, 389] width 13 height 9
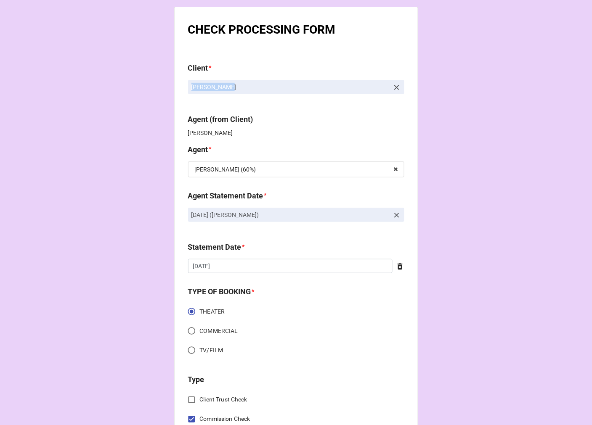
drag, startPoint x: 262, startPoint y: 85, endPoint x: 167, endPoint y: 83, distance: 95.5
copy p "[PERSON_NAME]"
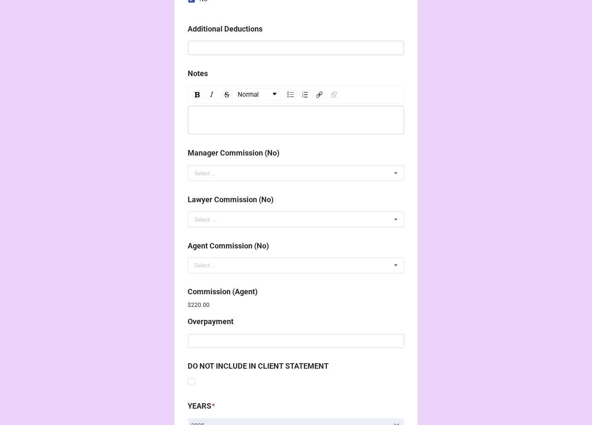
scroll to position [1003, 0]
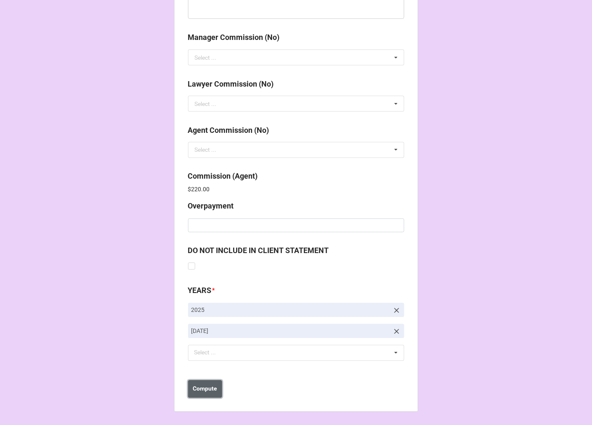
click at [204, 386] on b "Compute" at bounding box center [205, 389] width 24 height 9
click at [199, 397] on button "Save" at bounding box center [203, 390] width 30 height 18
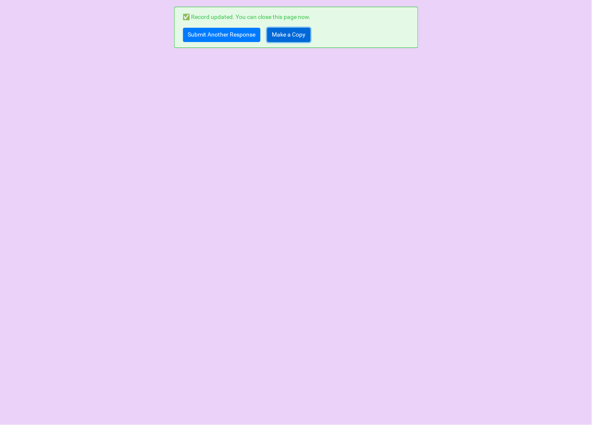
click at [303, 32] on link "Make a Copy" at bounding box center [288, 35] width 43 height 14
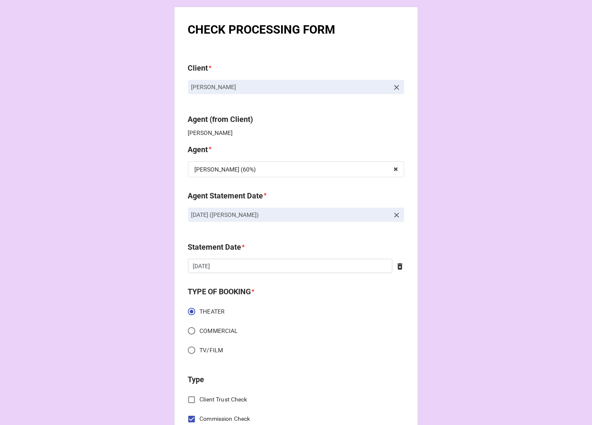
click at [394, 215] on icon at bounding box center [396, 215] width 5 height 5
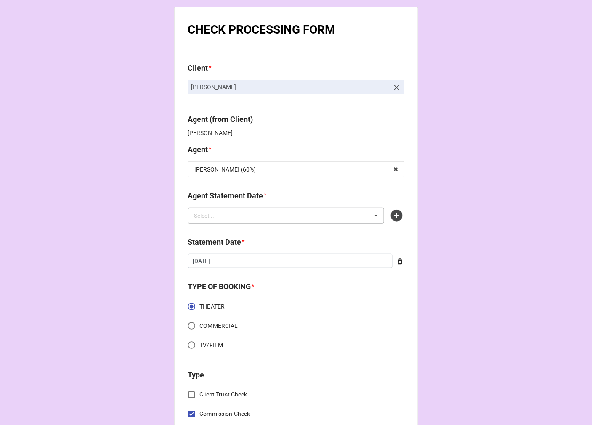
click at [322, 216] on div "Select ... No results found." at bounding box center [286, 216] width 196 height 16
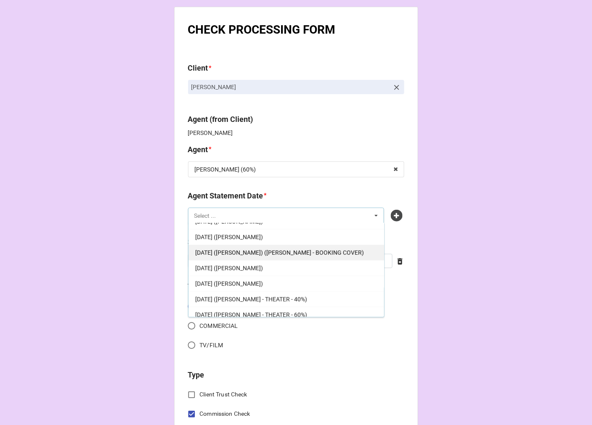
scroll to position [171, 0]
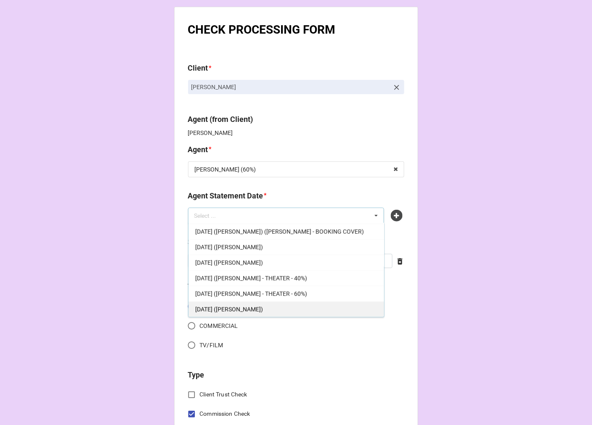
click at [245, 310] on span "[DATE] ([PERSON_NAME])" at bounding box center [229, 309] width 68 height 7
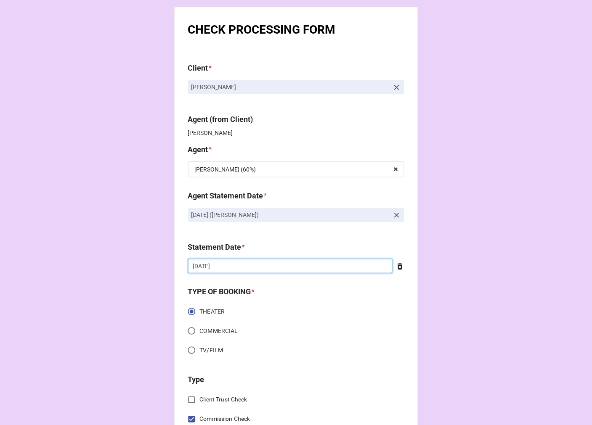
click at [267, 263] on input "[DATE]" at bounding box center [290, 266] width 204 height 14
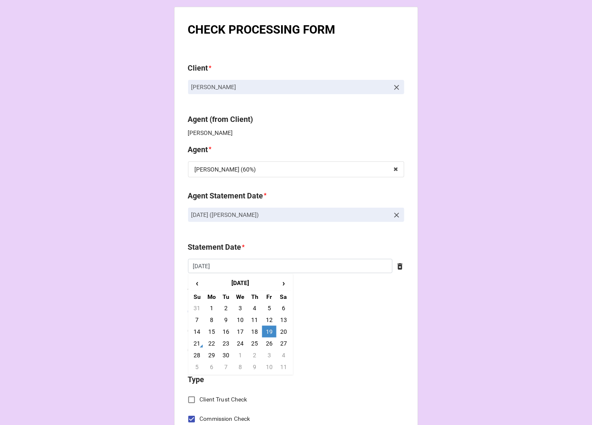
click at [265, 355] on td "3" at bounding box center [269, 355] width 14 height 12
type input "[DATE]"
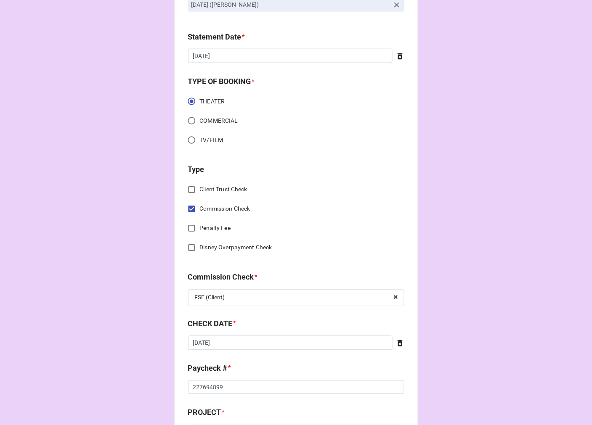
scroll to position [280, 0]
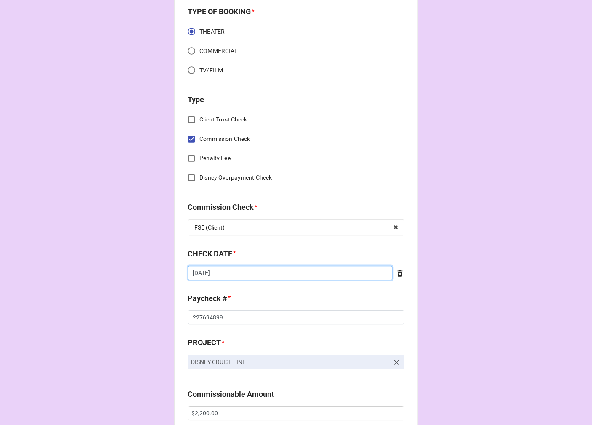
click at [245, 274] on input "[DATE]" at bounding box center [290, 273] width 204 height 14
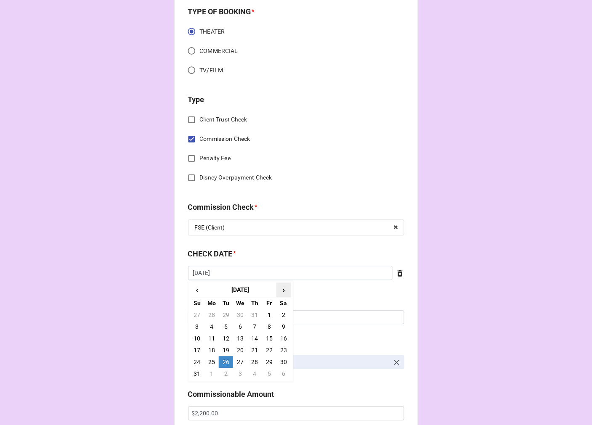
click at [282, 289] on span "›" at bounding box center [283, 290] width 13 height 14
click at [211, 325] on td "8" at bounding box center [211, 327] width 14 height 12
type input "[DATE]"
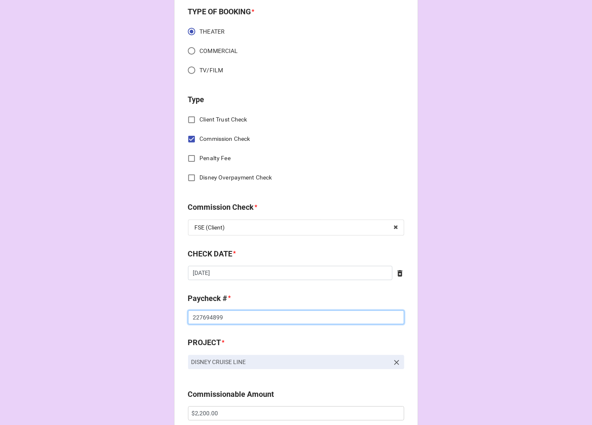
click at [200, 317] on input "227694899" at bounding box center [296, 318] width 216 height 14
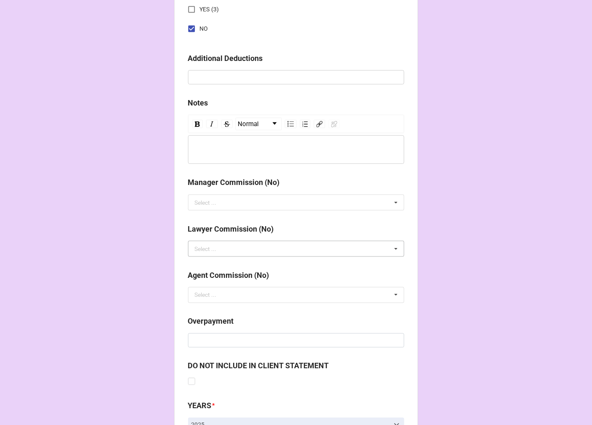
scroll to position [973, 0]
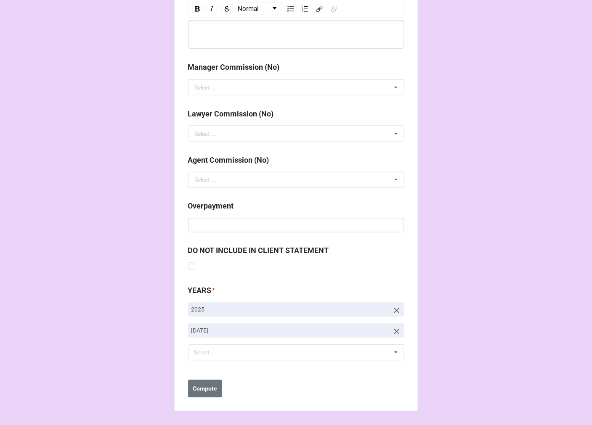
type input "228032358"
drag, startPoint x: 394, startPoint y: 331, endPoint x: 301, endPoint y: 359, distance: 97.6
click at [394, 331] on icon at bounding box center [396, 332] width 8 height 8
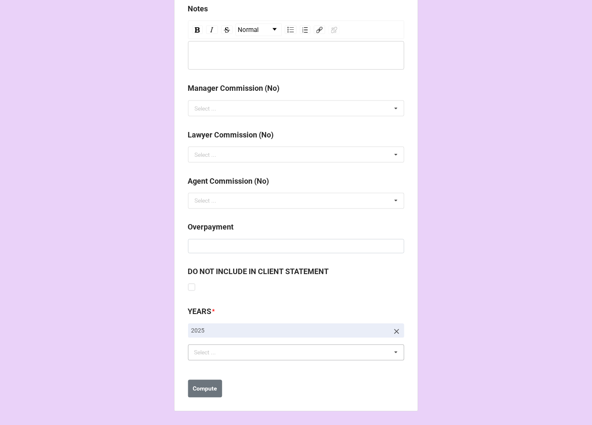
click at [244, 354] on div "Select ... No results found." at bounding box center [296, 353] width 216 height 16
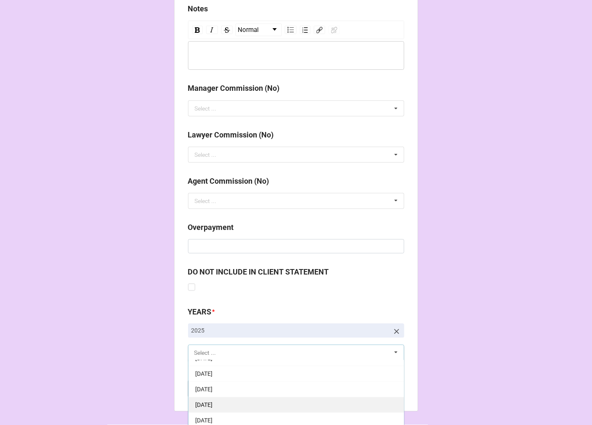
scroll to position [93, 0]
click at [212, 414] on span "[DATE]" at bounding box center [203, 415] width 17 height 7
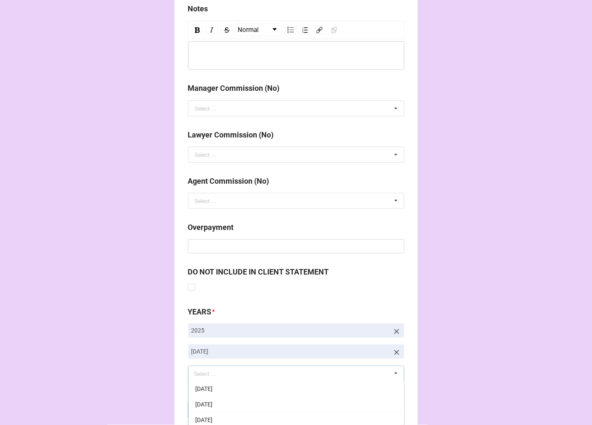
click at [193, 409] on b "Compute" at bounding box center [205, 410] width 24 height 9
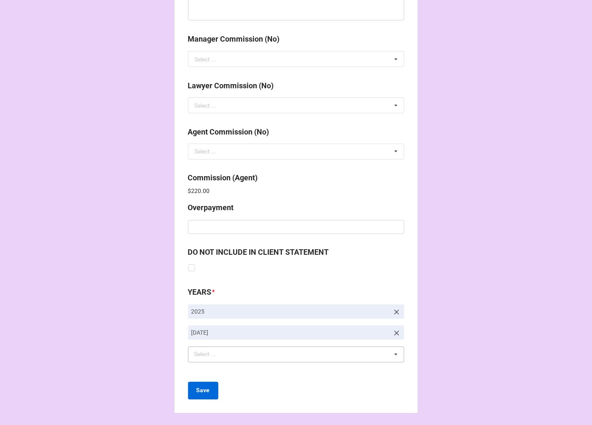
scroll to position [1003, 0]
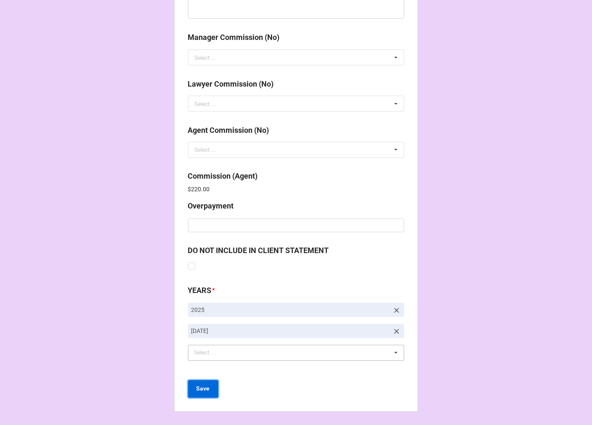
click at [199, 389] on b "Save" at bounding box center [202, 389] width 13 height 9
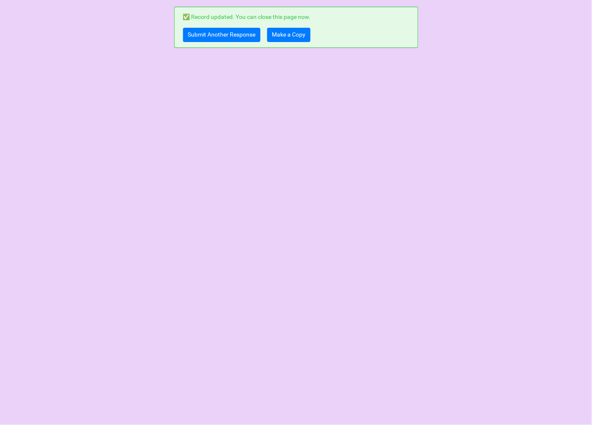
scroll to position [0, 0]
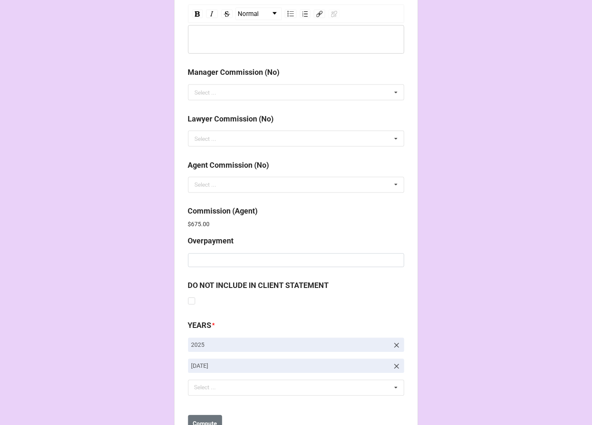
scroll to position [1003, 0]
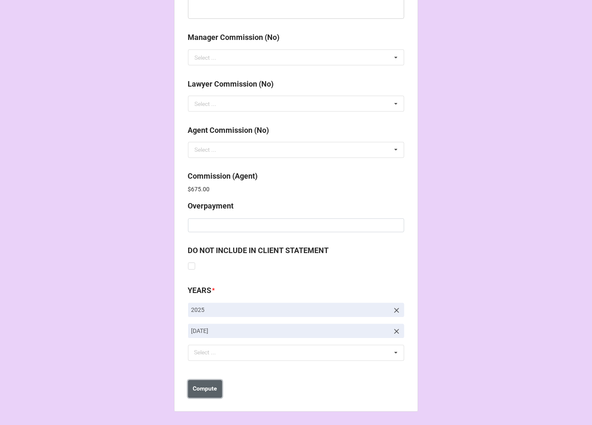
click at [213, 390] on b "Compute" at bounding box center [205, 389] width 24 height 9
click at [206, 390] on b "Save" at bounding box center [202, 389] width 13 height 9
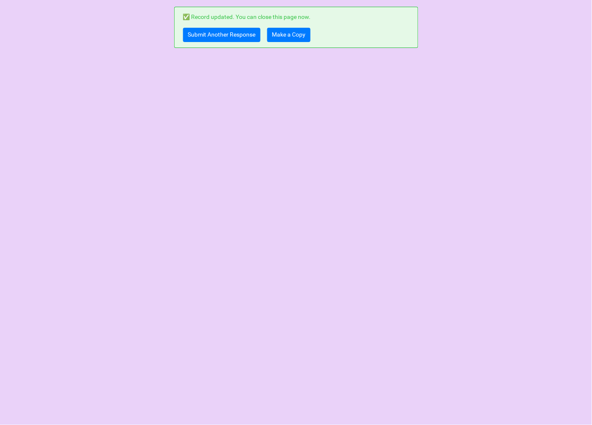
scroll to position [0, 0]
click at [291, 34] on link "Make a Copy" at bounding box center [288, 35] width 43 height 14
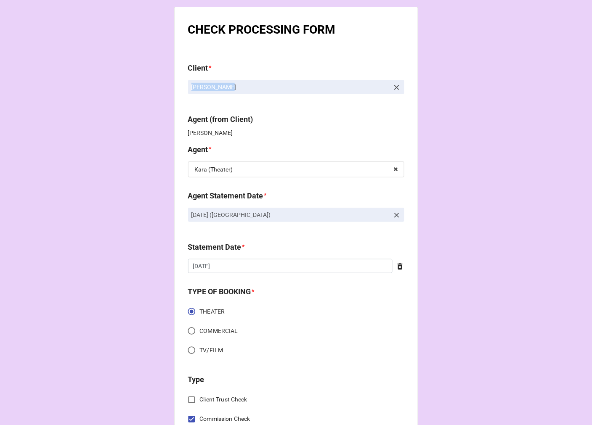
drag, startPoint x: 220, startPoint y: 89, endPoint x: 168, endPoint y: 89, distance: 52.1
copy p "Alexa Lowrey"
click at [316, 115] on label "Agent (from Client)" at bounding box center [296, 120] width 216 height 12
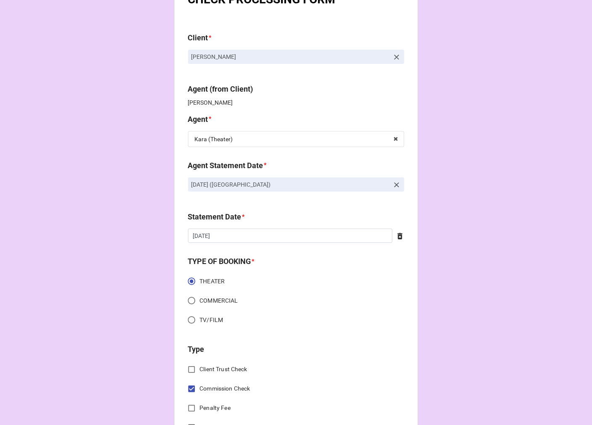
scroll to position [47, 0]
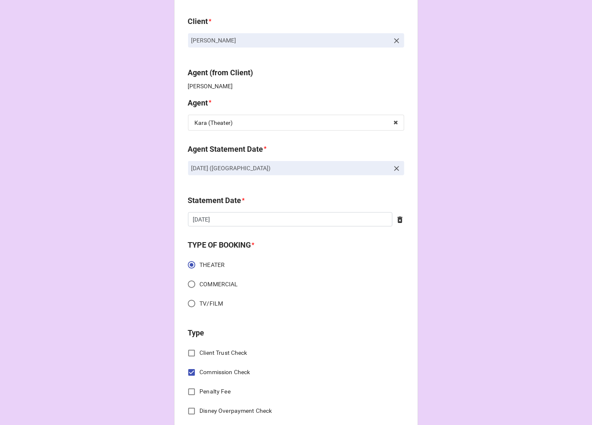
click at [393, 169] on icon at bounding box center [396, 168] width 8 height 8
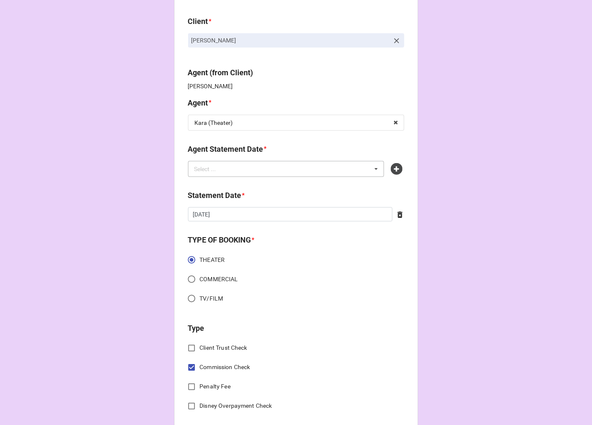
click at [315, 170] on div "Select ... No results found." at bounding box center [286, 169] width 196 height 16
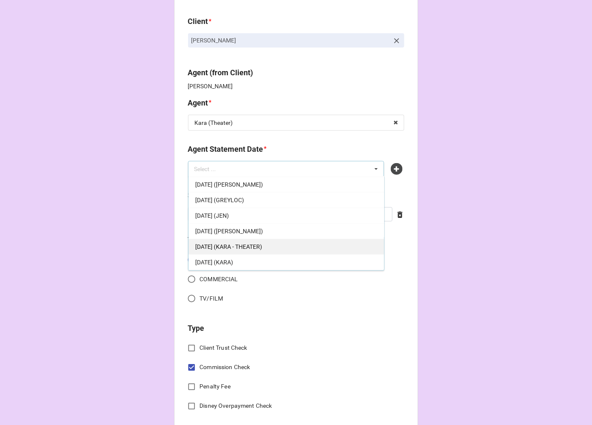
click at [261, 248] on span "OCTOBER 3, 2025 (KARA - THEATER)" at bounding box center [228, 246] width 67 height 7
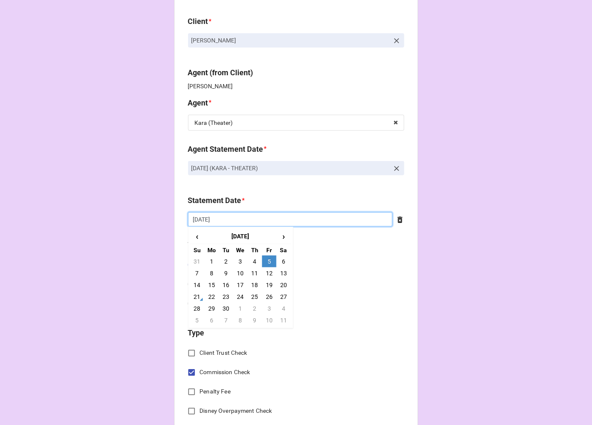
click at [224, 221] on input "9/5/2025" at bounding box center [290, 219] width 204 height 14
click at [278, 237] on span "›" at bounding box center [283, 237] width 13 height 14
click at [269, 260] on td "3" at bounding box center [269, 262] width 14 height 12
type input "[DATE]"
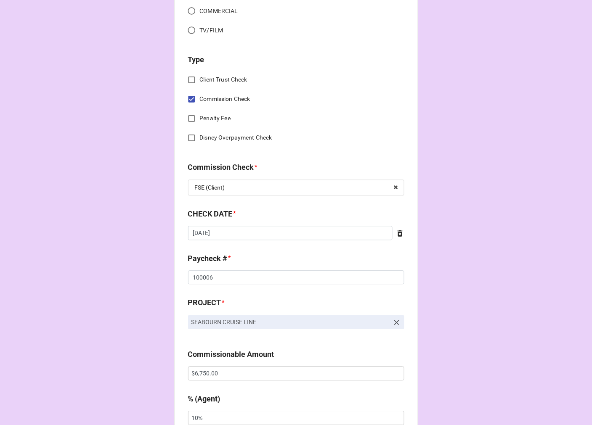
scroll to position [327, 0]
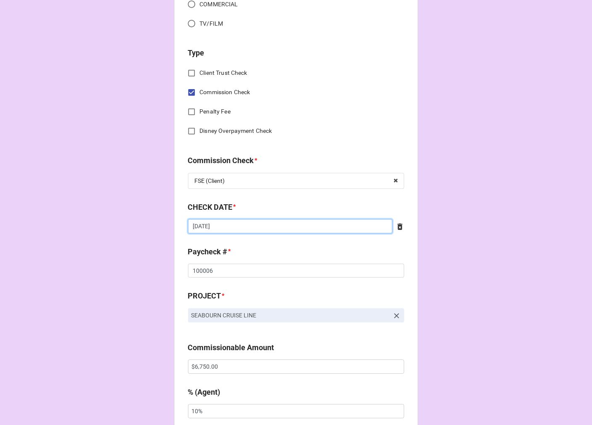
click at [232, 227] on input "8/8/2025" at bounding box center [290, 227] width 204 height 14
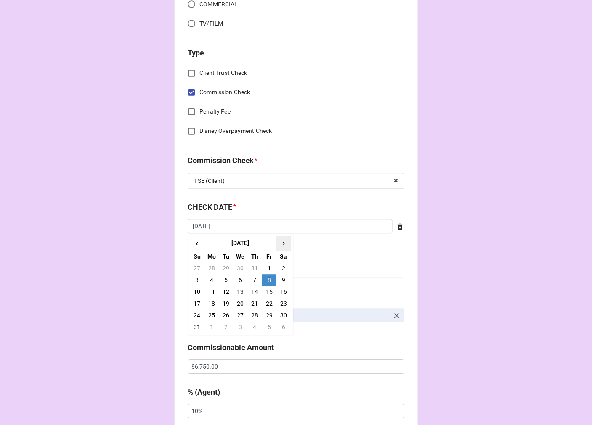
click at [280, 244] on span "›" at bounding box center [283, 244] width 13 height 14
click at [239, 278] on td "10" at bounding box center [240, 281] width 14 height 12
type input "9/10/2025"
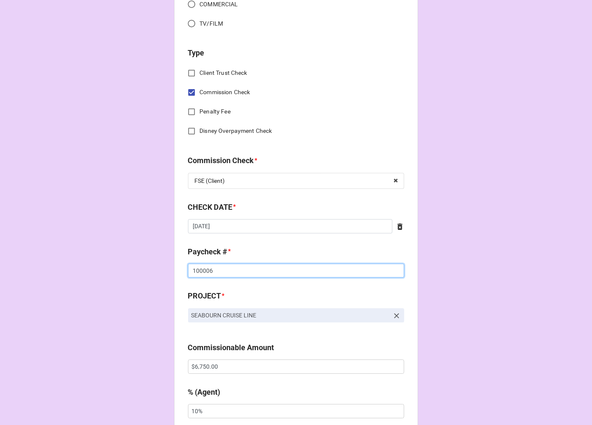
click at [201, 270] on input "100006" at bounding box center [296, 271] width 216 height 14
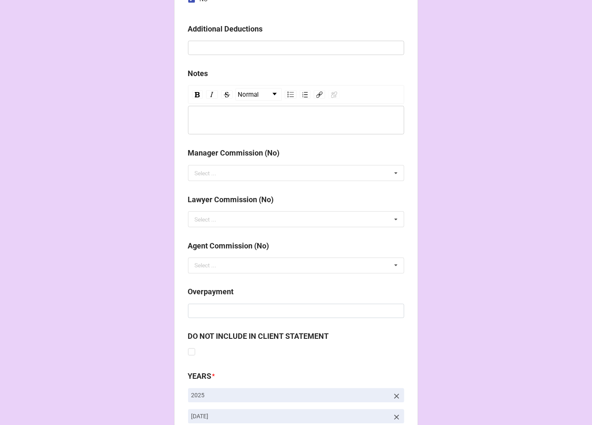
scroll to position [973, 0]
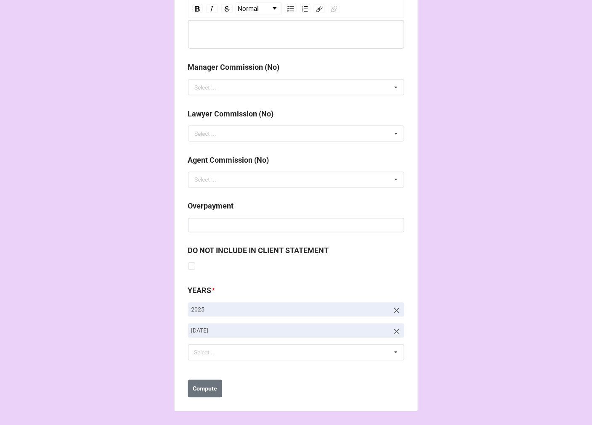
type input "100007"
click at [394, 332] on icon at bounding box center [396, 331] width 5 height 5
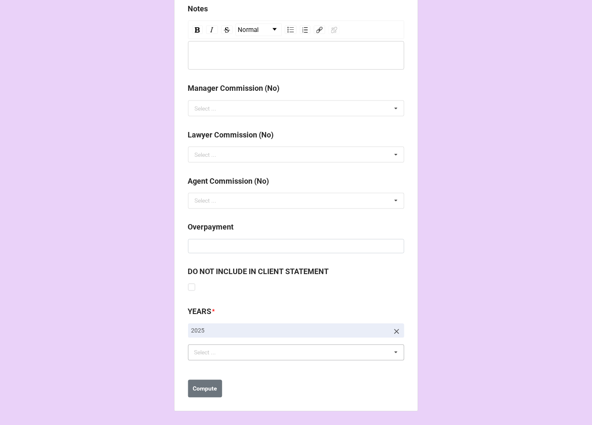
click at [242, 352] on div "Select ... No results found." at bounding box center [296, 353] width 216 height 16
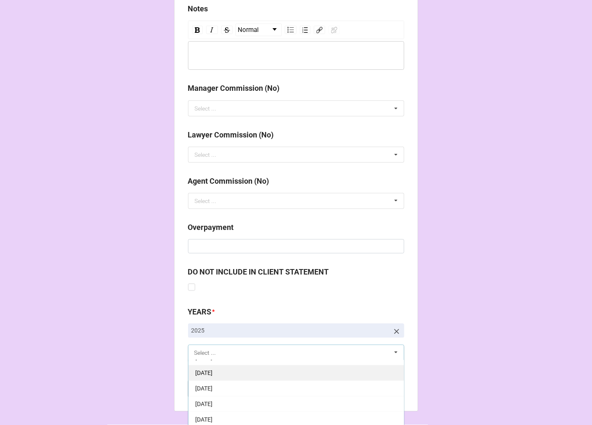
scroll to position [93, 0]
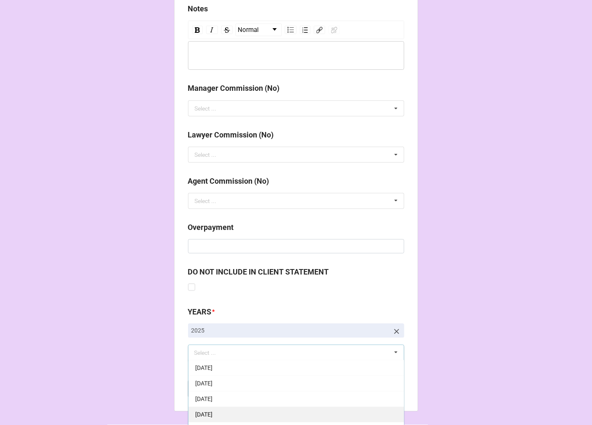
click at [240, 414] on div "[DATE]" at bounding box center [295, 415] width 215 height 16
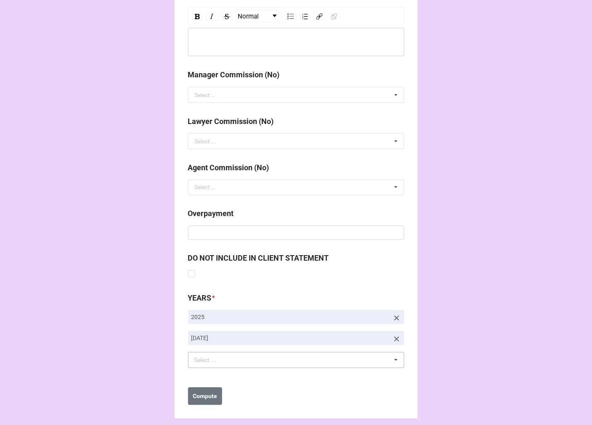
scroll to position [973, 0]
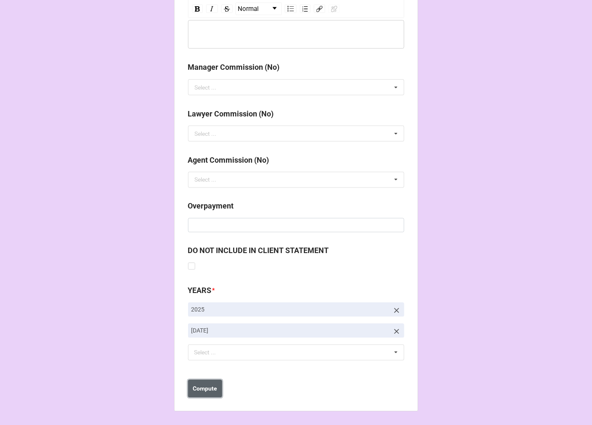
click at [205, 385] on b "Compute" at bounding box center [205, 389] width 24 height 9
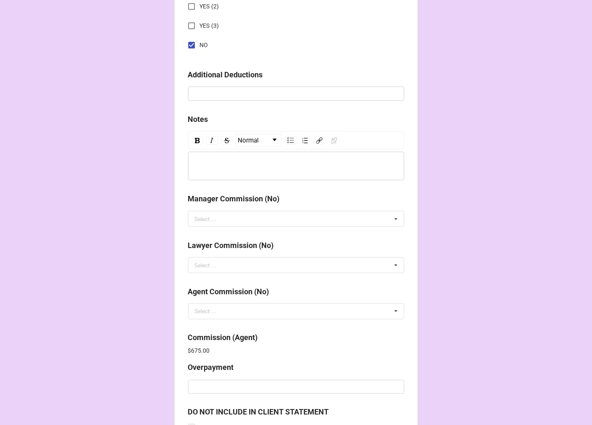
scroll to position [1003, 0]
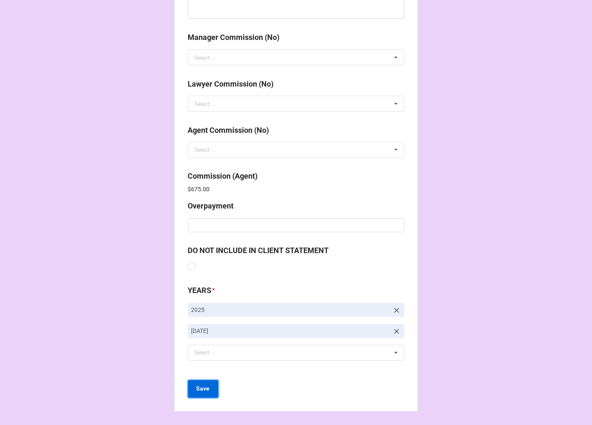
click at [201, 388] on b "Save" at bounding box center [202, 389] width 13 height 9
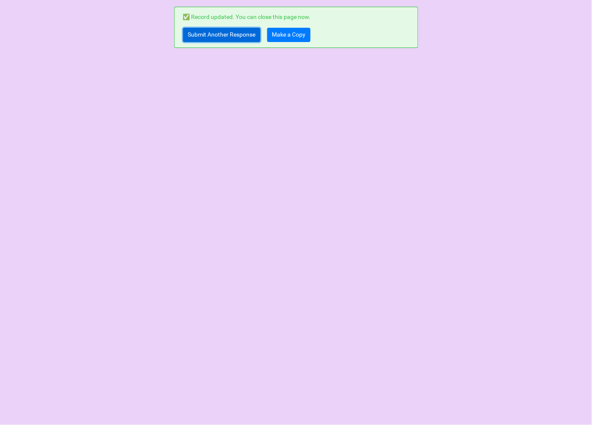
click at [212, 31] on link "Submit Another Response" at bounding box center [221, 35] width 77 height 14
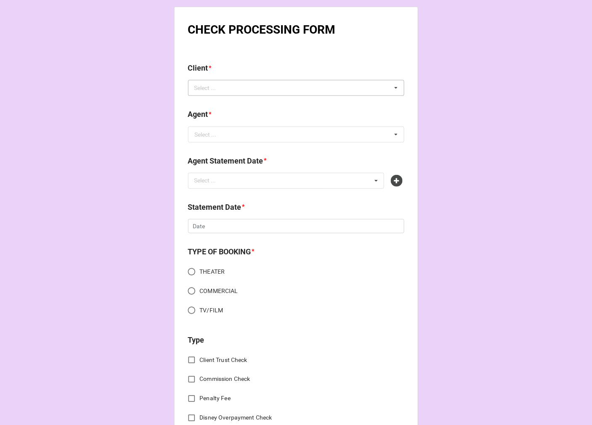
click at [204, 89] on div "Select ..." at bounding box center [210, 88] width 36 height 10
click at [205, 87] on input "montira" at bounding box center [213, 88] width 39 height 7
type input "montria"
click at [226, 103] on span "[PERSON_NAME]" at bounding box center [217, 103] width 45 height 7
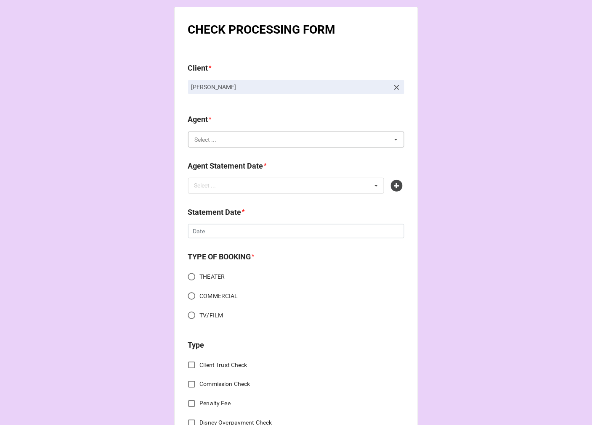
click at [224, 139] on input "text" at bounding box center [296, 139] width 215 height 15
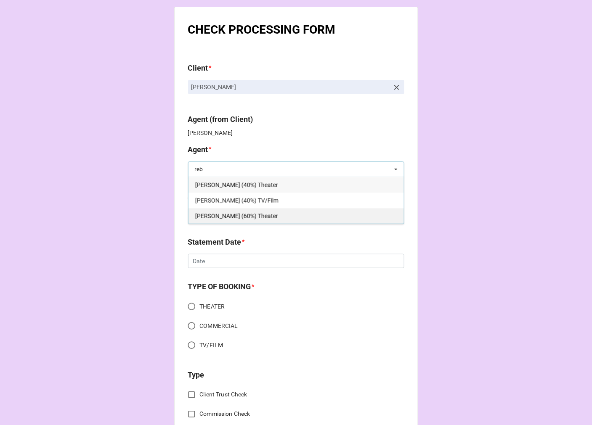
type input "reb"
click at [263, 215] on div "[PERSON_NAME] (60%) Theater" at bounding box center [295, 216] width 215 height 16
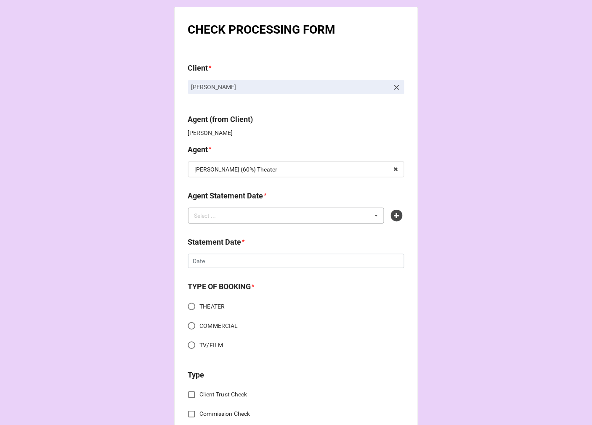
click at [234, 217] on div "Select ... No results found." at bounding box center [286, 216] width 196 height 16
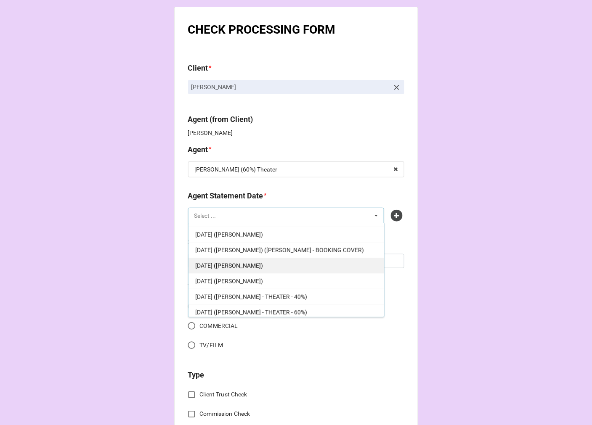
scroll to position [171, 0]
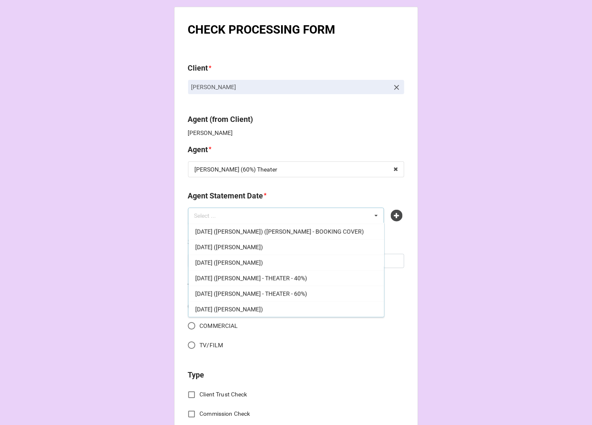
click at [307, 292] on span "[DATE] ([PERSON_NAME] - THEATER - 60%)" at bounding box center [251, 294] width 112 height 7
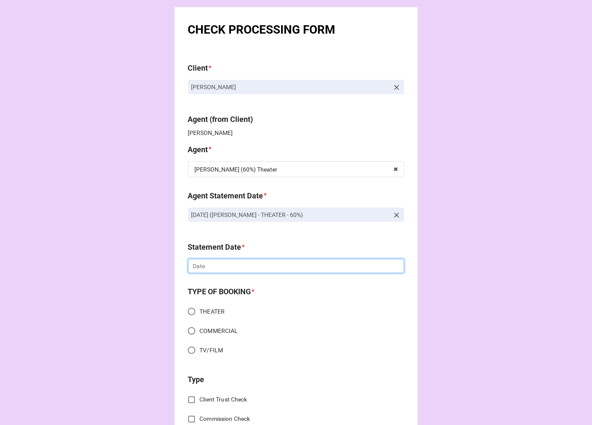
click at [227, 269] on input "text" at bounding box center [296, 266] width 216 height 14
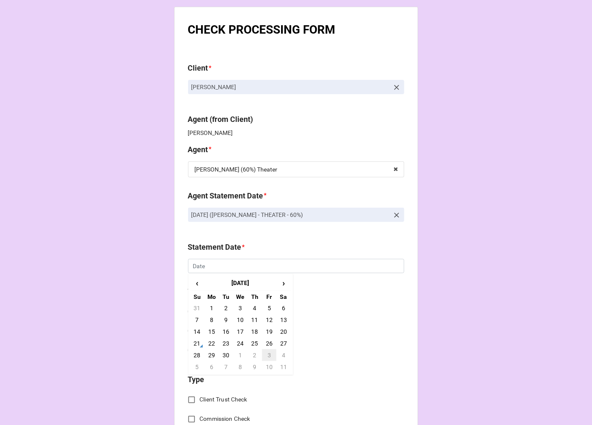
click at [267, 354] on td "3" at bounding box center [269, 355] width 14 height 12
type input "[DATE]"
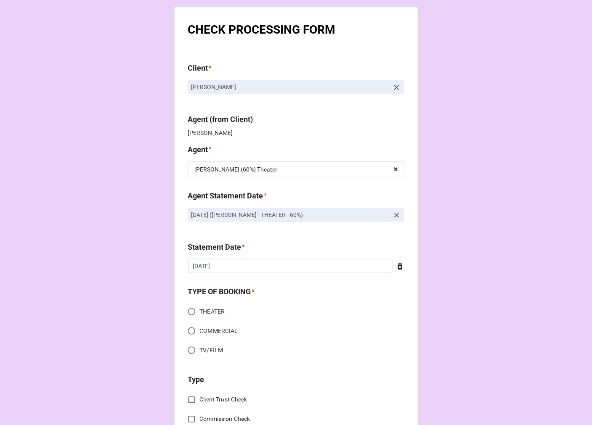
click at [190, 309] on input "THEATER" at bounding box center [191, 312] width 16 height 16
radio input "true"
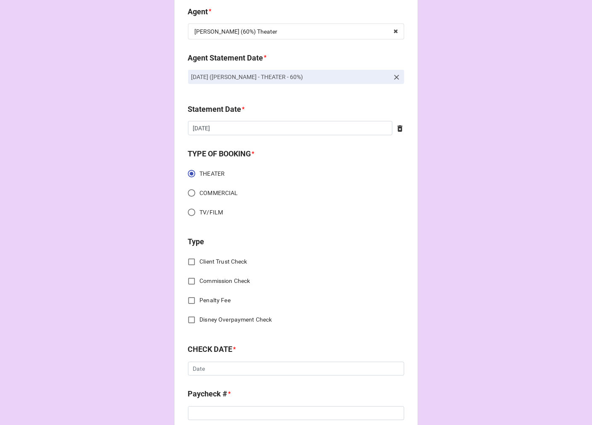
scroll to position [187, 0]
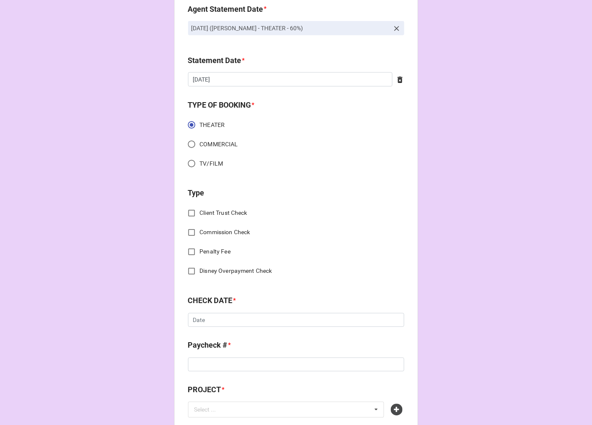
click at [191, 230] on input "Commission Check" at bounding box center [191, 233] width 16 height 16
checkbox input "true"
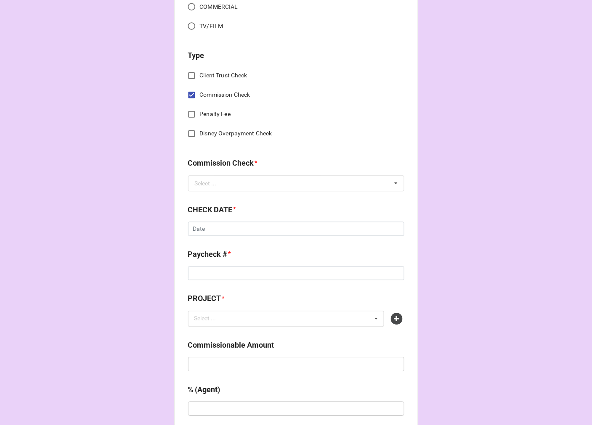
scroll to position [327, 0]
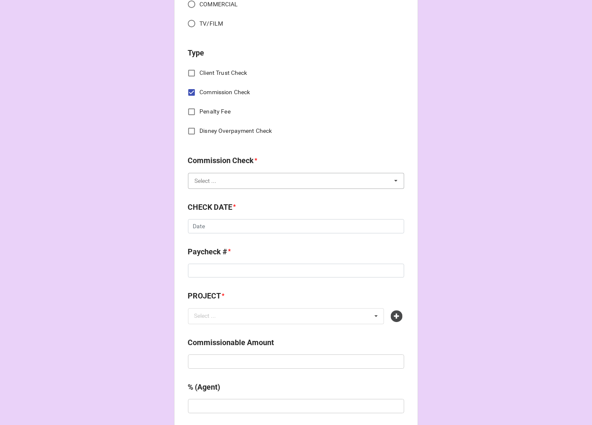
click at [223, 182] on input "text" at bounding box center [296, 181] width 215 height 15
click at [216, 193] on span "FSE (Client)" at bounding box center [210, 196] width 30 height 7
click at [220, 227] on input "text" at bounding box center [296, 227] width 216 height 14
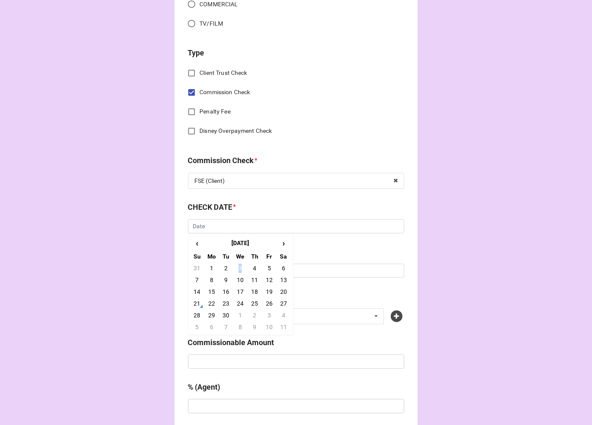
drag, startPoint x: 238, startPoint y: 266, endPoint x: 227, endPoint y: 266, distance: 10.9
click at [238, 266] on td "3" at bounding box center [240, 269] width 14 height 12
type input "[DATE]"
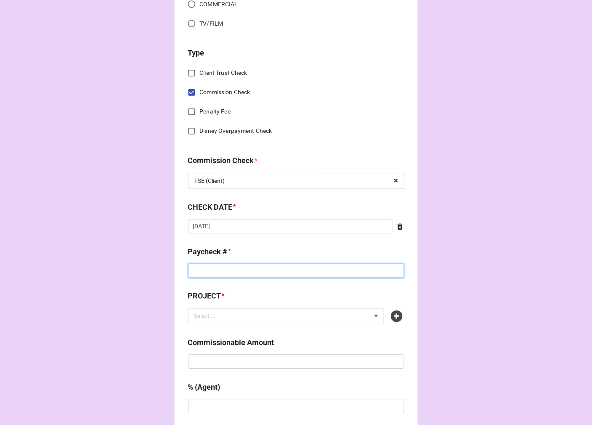
click at [220, 266] on input at bounding box center [296, 271] width 216 height 14
type input "25516"
click at [394, 318] on icon at bounding box center [397, 317] width 12 height 12
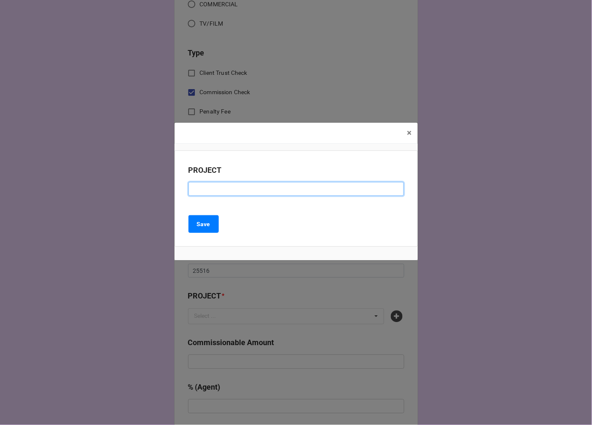
click at [220, 191] on input at bounding box center [295, 189] width 215 height 14
paste input "ALL SHOOK UP ([PERSON_NAME] MUSICALS)"
type input "ALL SHOOK UP ([PERSON_NAME] MUSICALS)"
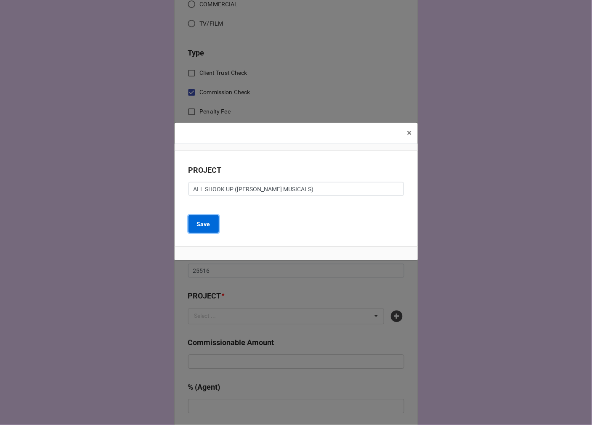
click at [202, 223] on b "Save" at bounding box center [203, 224] width 13 height 9
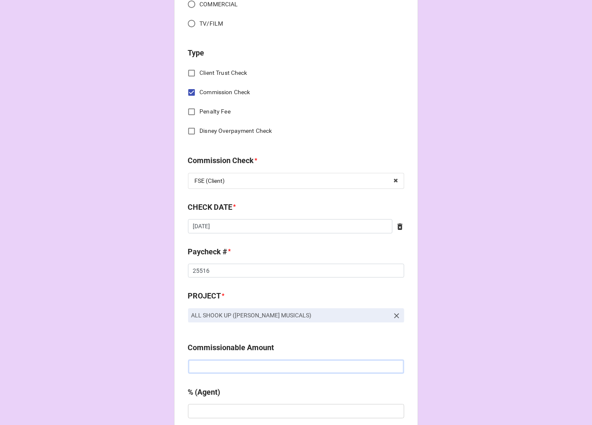
click at [238, 366] on input "text" at bounding box center [296, 367] width 216 height 14
type input "$5,536.67"
type input "5%"
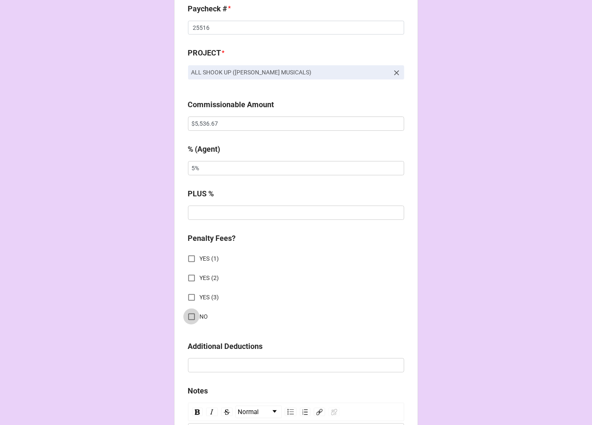
click at [190, 312] on input "NO" at bounding box center [191, 317] width 16 height 16
checkbox input "true"
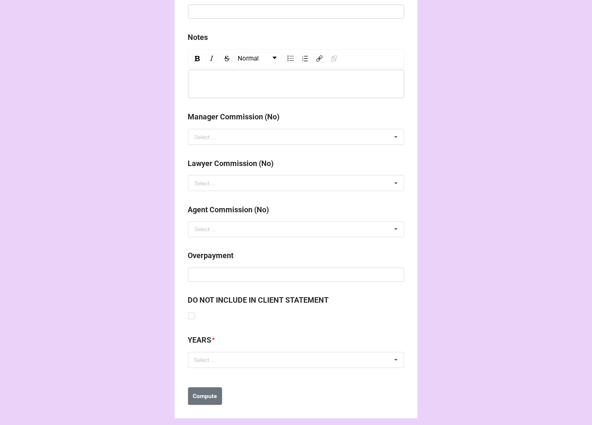
scroll to position [931, 0]
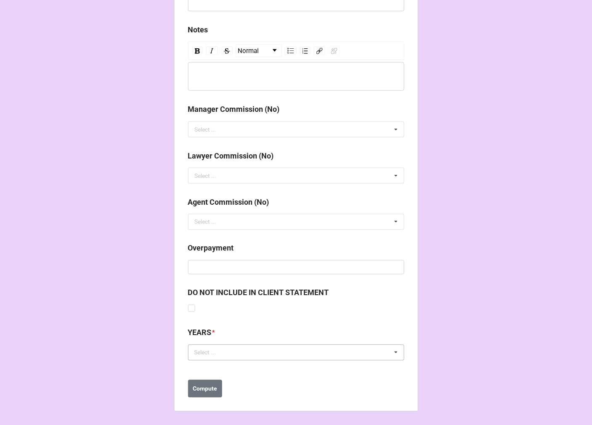
click at [251, 357] on div "Select ... No results found." at bounding box center [296, 353] width 216 height 16
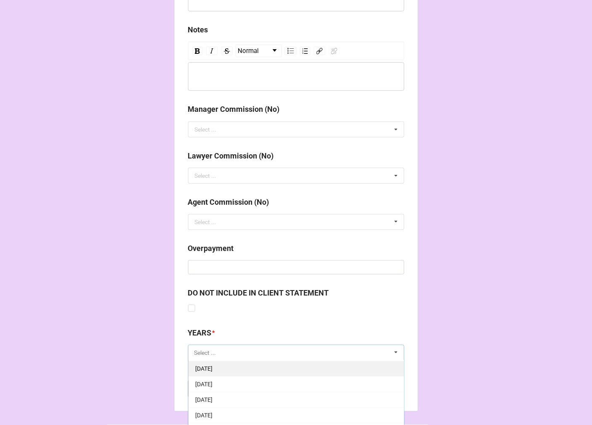
scroll to position [93, 0]
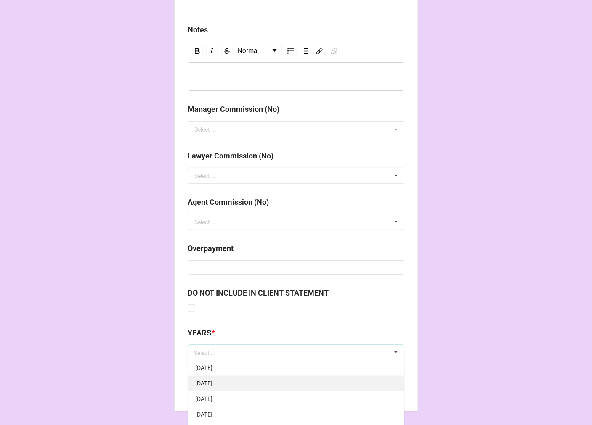
click at [235, 410] on div "[DATE]" at bounding box center [295, 415] width 215 height 16
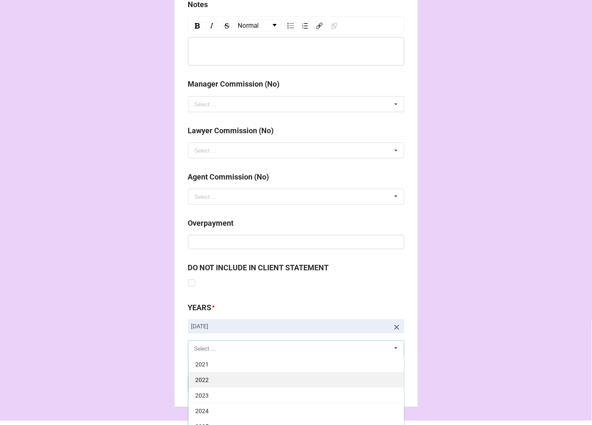
scroll to position [978, 0]
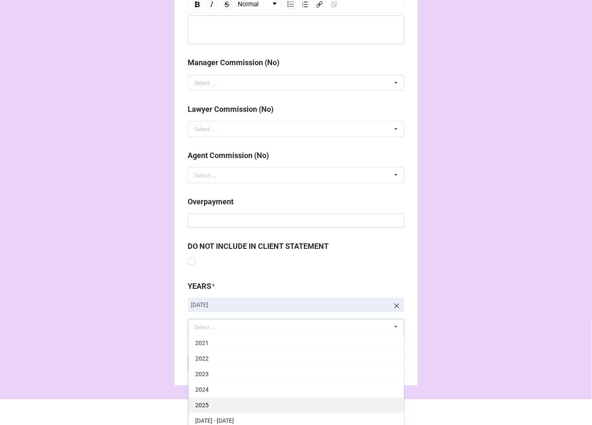
click at [223, 408] on div "2025" at bounding box center [295, 405] width 215 height 16
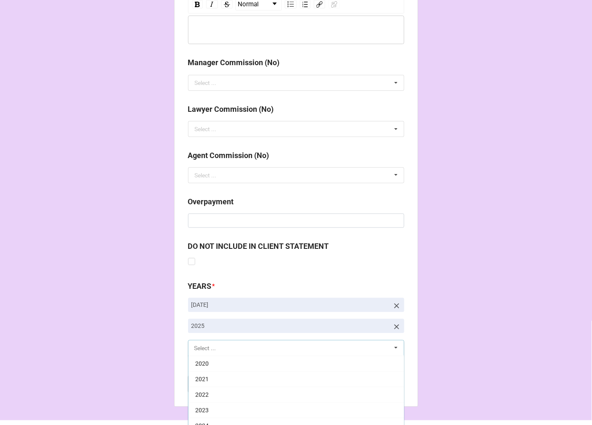
scroll to position [171, 0]
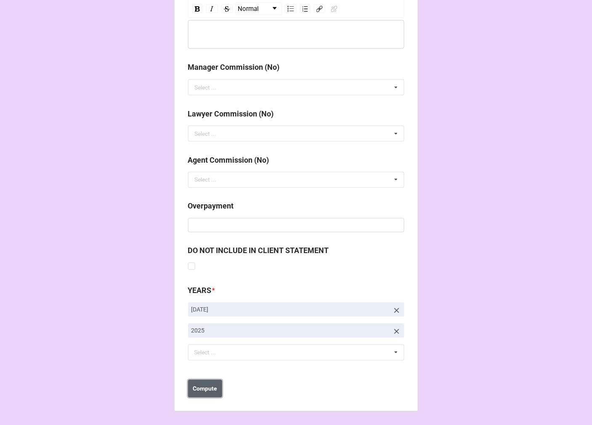
click at [207, 388] on b "Compute" at bounding box center [205, 389] width 24 height 9
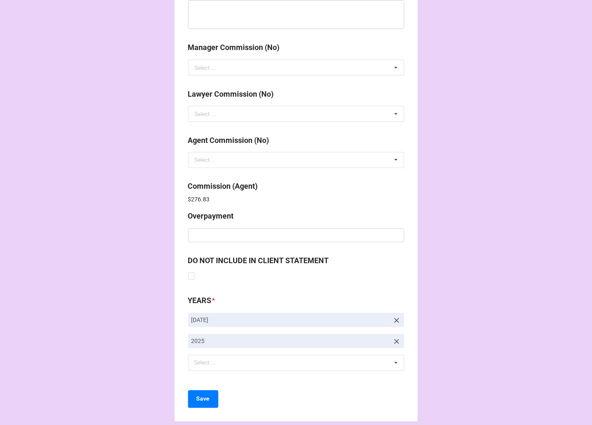
scroll to position [1003, 0]
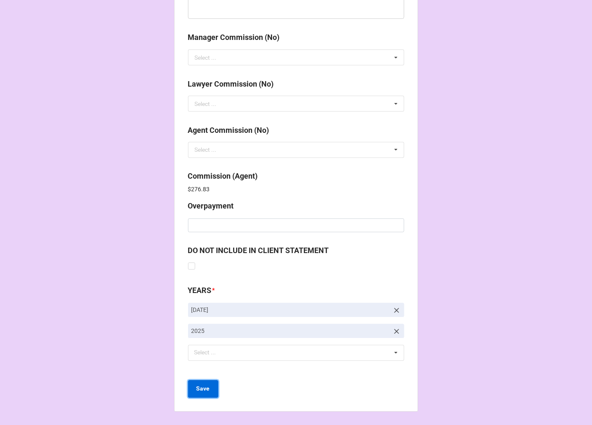
click at [202, 387] on b "Save" at bounding box center [202, 389] width 13 height 9
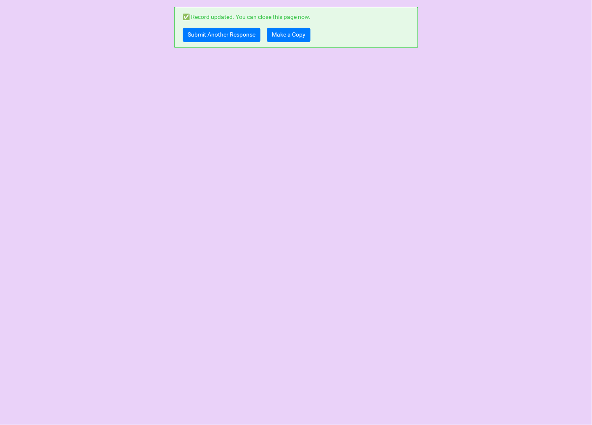
scroll to position [0, 0]
click at [292, 34] on link "Make a Copy" at bounding box center [288, 35] width 43 height 14
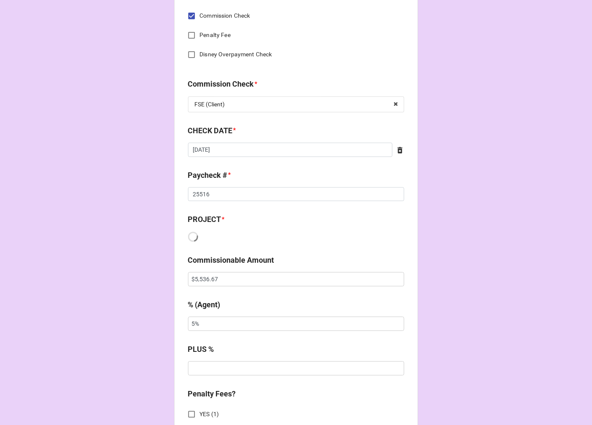
scroll to position [398, 0]
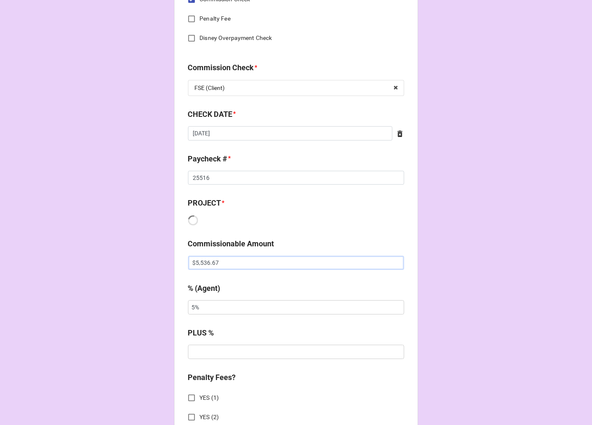
drag, startPoint x: 233, startPoint y: 265, endPoint x: 144, endPoint y: 254, distance: 89.9
click at [148, 254] on div "CHECK PROCESSING FORM Client * Agent (from Client) [PERSON_NAME] Agent * [PERSO…" at bounding box center [296, 261] width 592 height 1318
type input "$10,090.08"
drag, startPoint x: 213, startPoint y: 309, endPoint x: 149, endPoint y: 309, distance: 64.3
click at [152, 310] on div "CHECK PROCESSING FORM Client * Agent (from Client) [PERSON_NAME] Agent * [PERSO…" at bounding box center [296, 261] width 592 height 1318
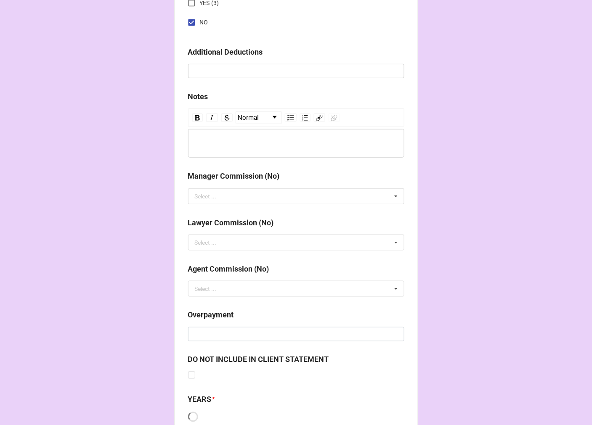
scroll to position [893, 0]
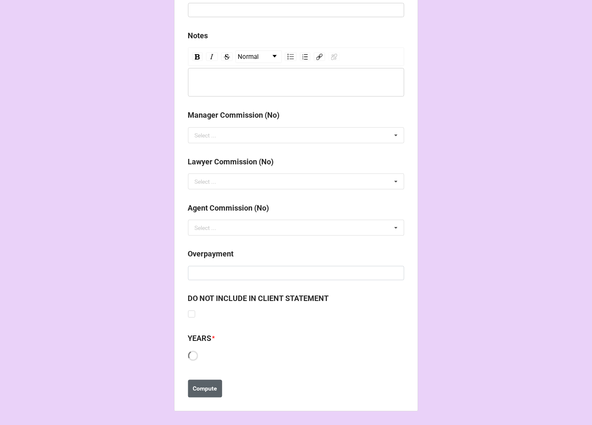
type input "10%"
click at [203, 391] on b "Compute" at bounding box center [205, 389] width 24 height 9
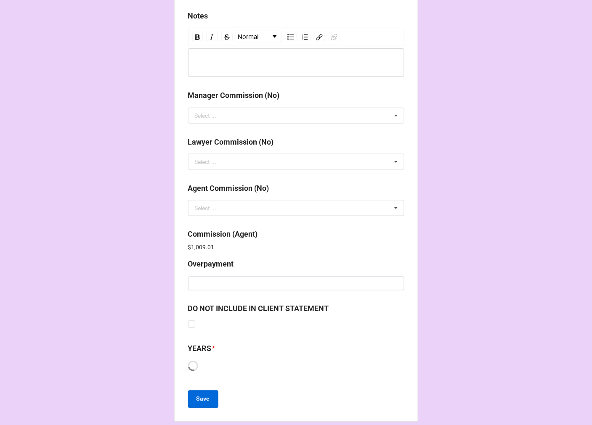
scroll to position [923, 0]
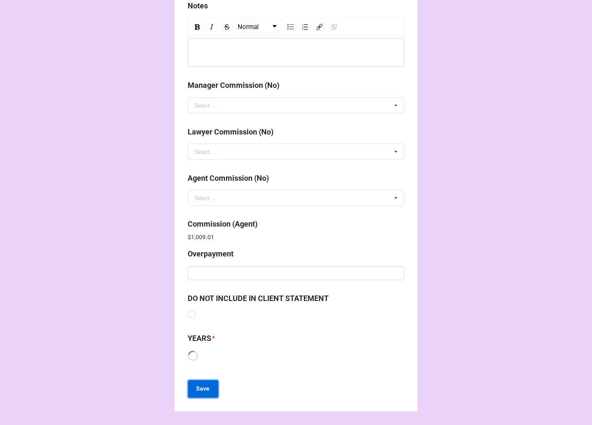
click at [204, 389] on b "Save" at bounding box center [202, 389] width 13 height 9
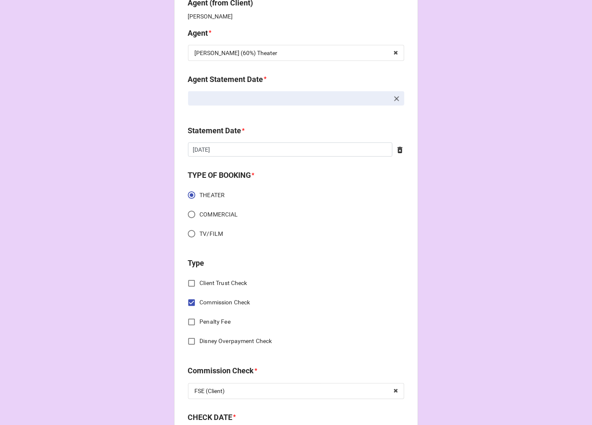
scroll to position [373, 0]
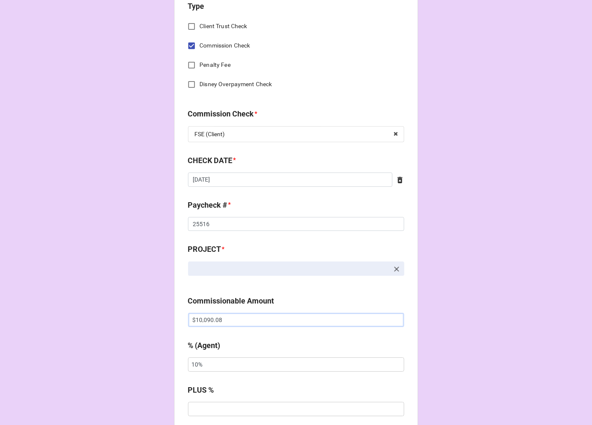
drag, startPoint x: 149, startPoint y: 320, endPoint x: 128, endPoint y: 316, distance: 20.9
click at [137, 317] on div "CHECK PROCESSING FORM Client * Agent (from Client) [PERSON_NAME] Agent * [PERSO…" at bounding box center [296, 341] width 592 height 1429
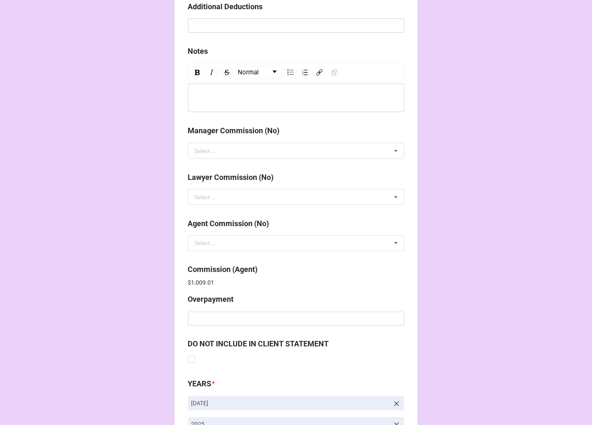
scroll to position [1003, 0]
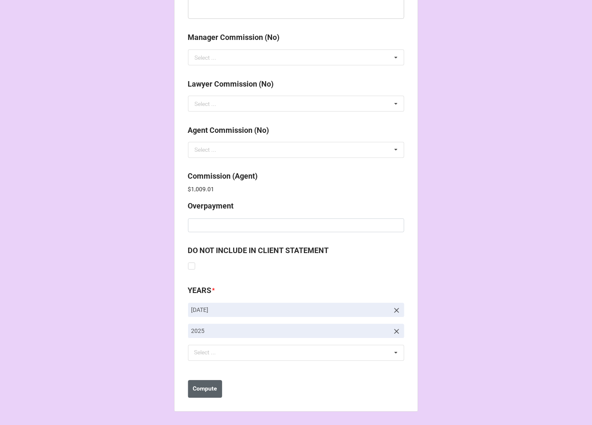
type input "$10,233.08"
click at [203, 385] on b "Compute" at bounding box center [205, 389] width 24 height 9
click at [196, 389] on b "Save" at bounding box center [202, 389] width 13 height 9
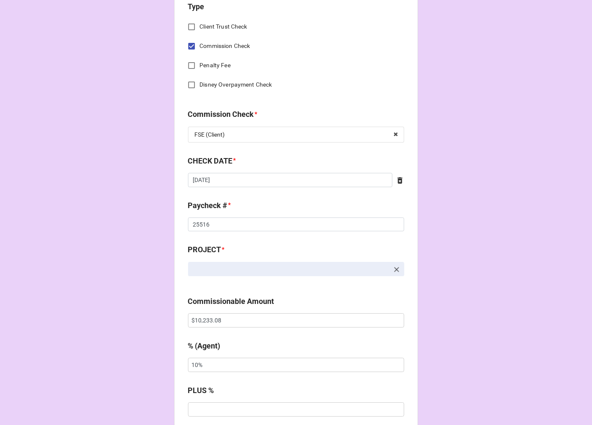
scroll to position [373, 0]
drag, startPoint x: 232, startPoint y: 320, endPoint x: 82, endPoint y: 319, distance: 150.1
click at [88, 319] on div "CHECK PROCESSING FORM Client * [PERSON_NAME] Agent (from Client) [PERSON_NAME] …" at bounding box center [296, 341] width 592 height 1429
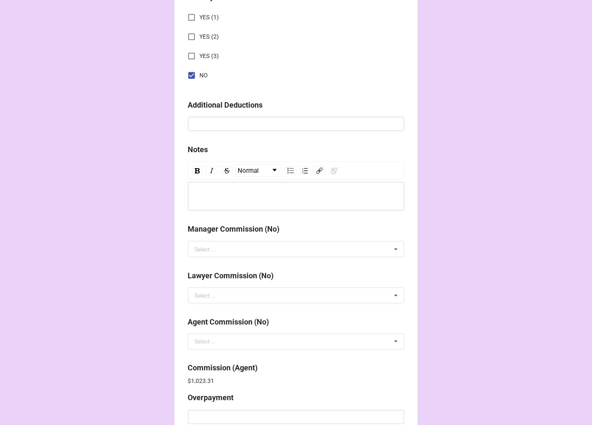
scroll to position [1003, 0]
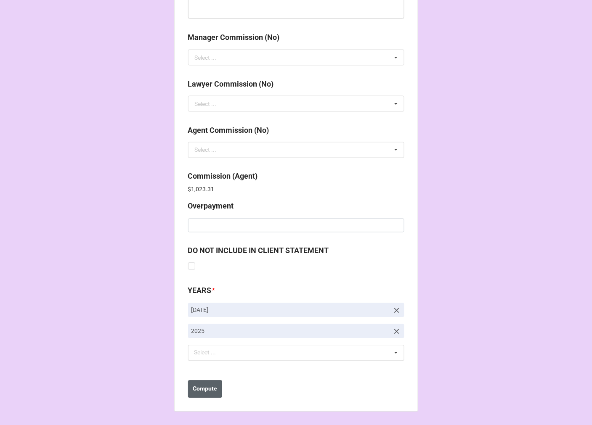
type input "$10,233.40"
click at [207, 386] on b "Compute" at bounding box center [205, 389] width 24 height 9
click at [206, 388] on button "Save" at bounding box center [203, 390] width 30 height 18
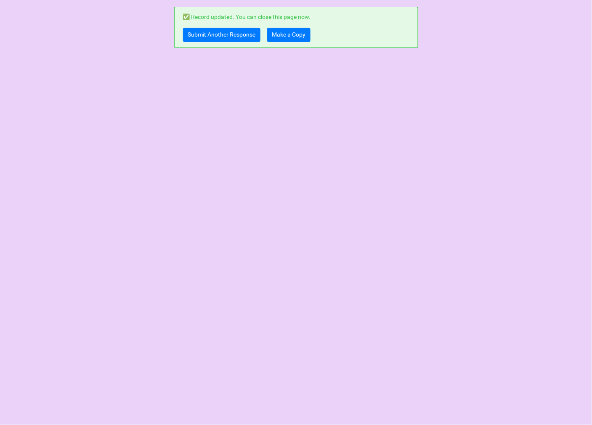
scroll to position [0, 0]
